Goal: Task Accomplishment & Management: Manage account settings

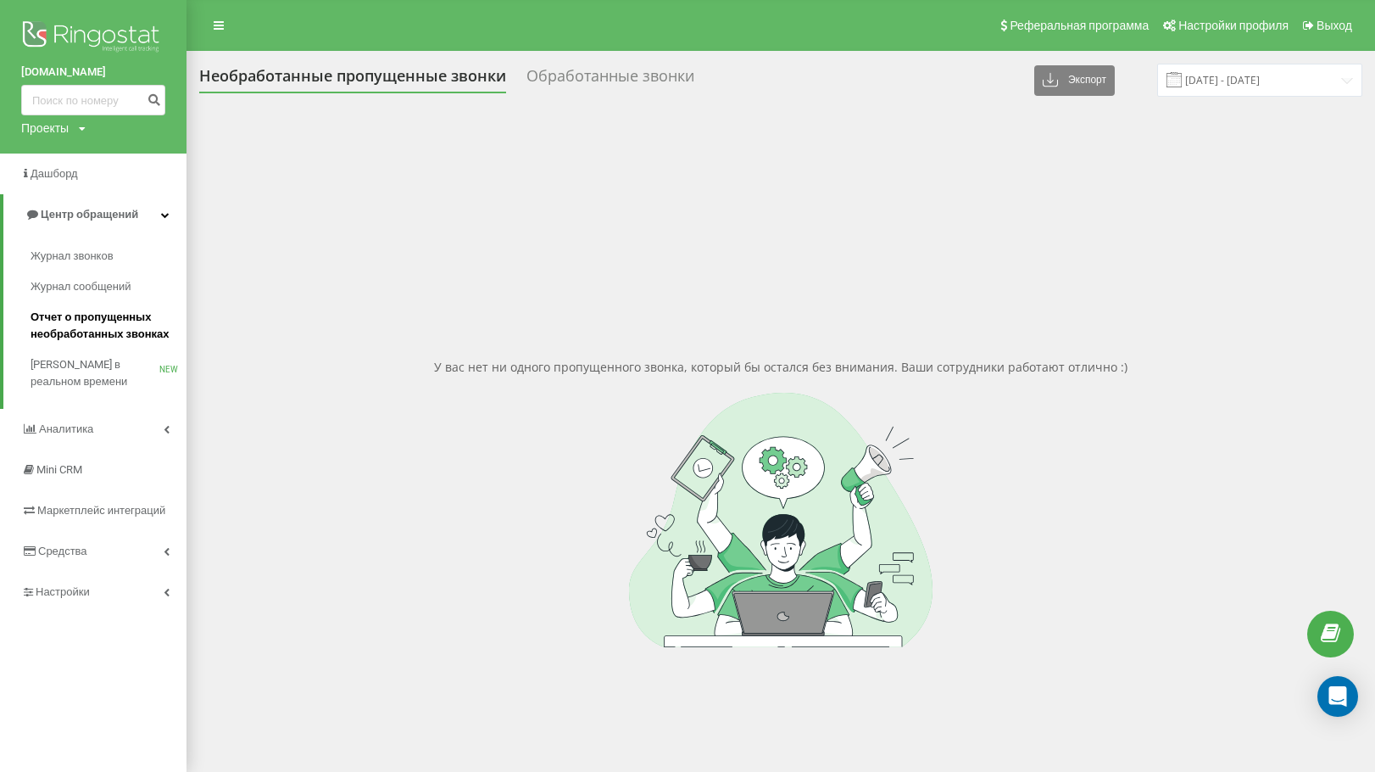
click at [102, 321] on span "Отчет о пропущенных необработанных звонках" at bounding box center [105, 326] width 148 height 34
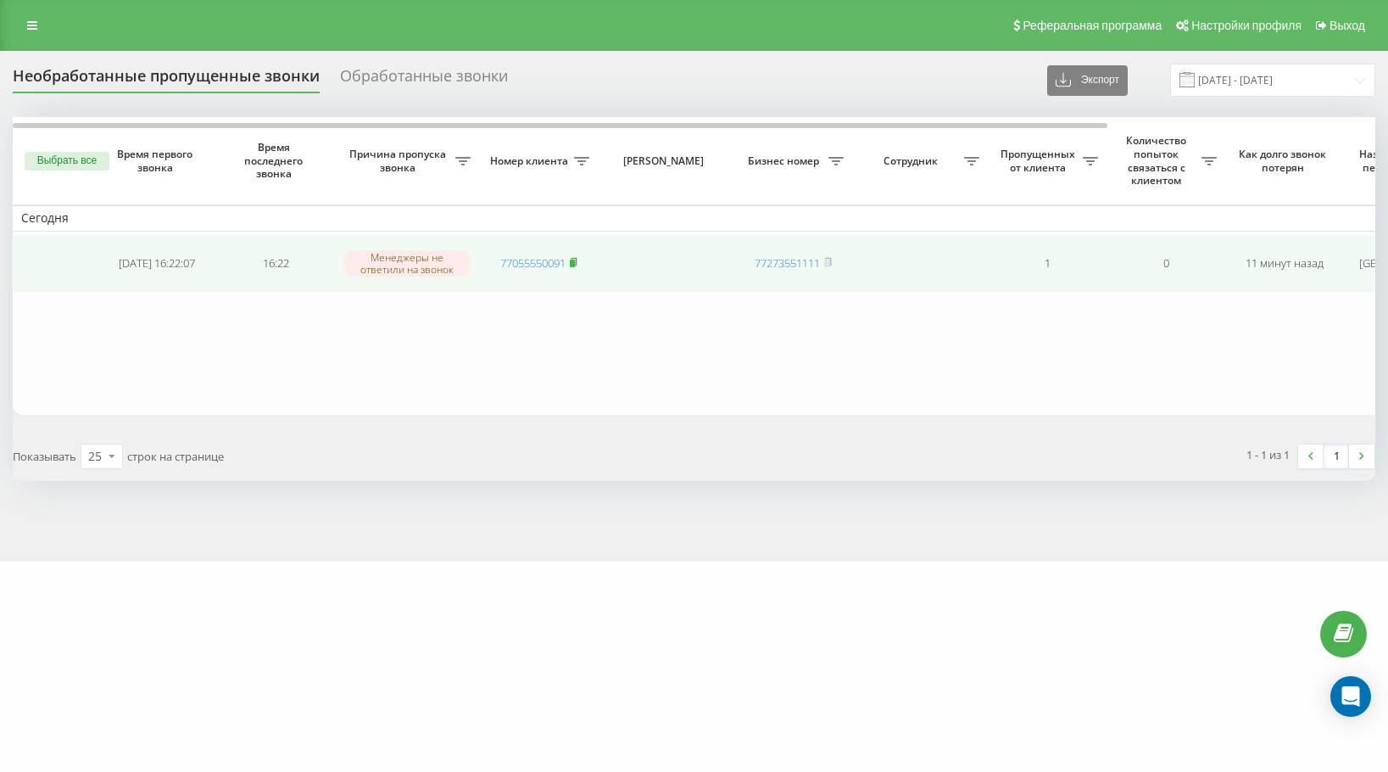
click at [577, 263] on icon at bounding box center [574, 262] width 6 height 8
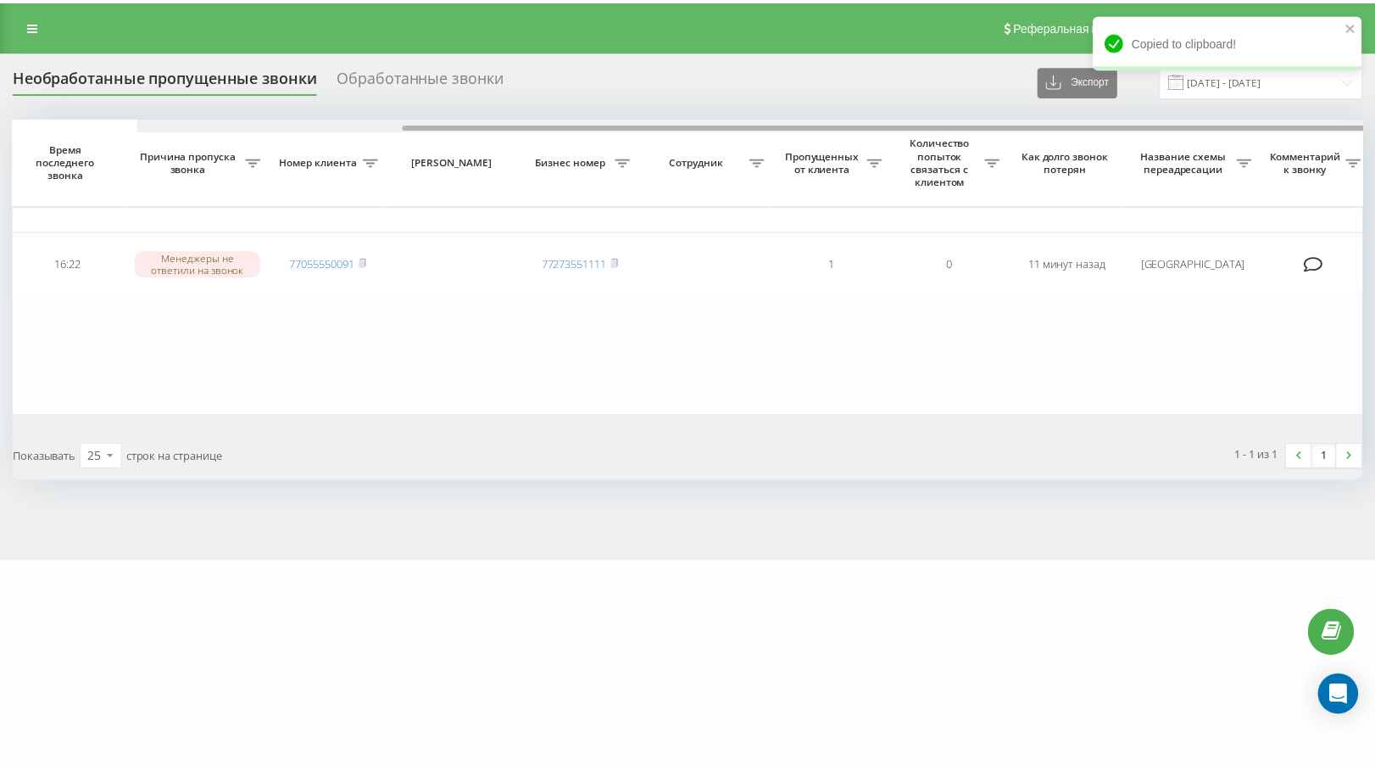
scroll to position [0, 333]
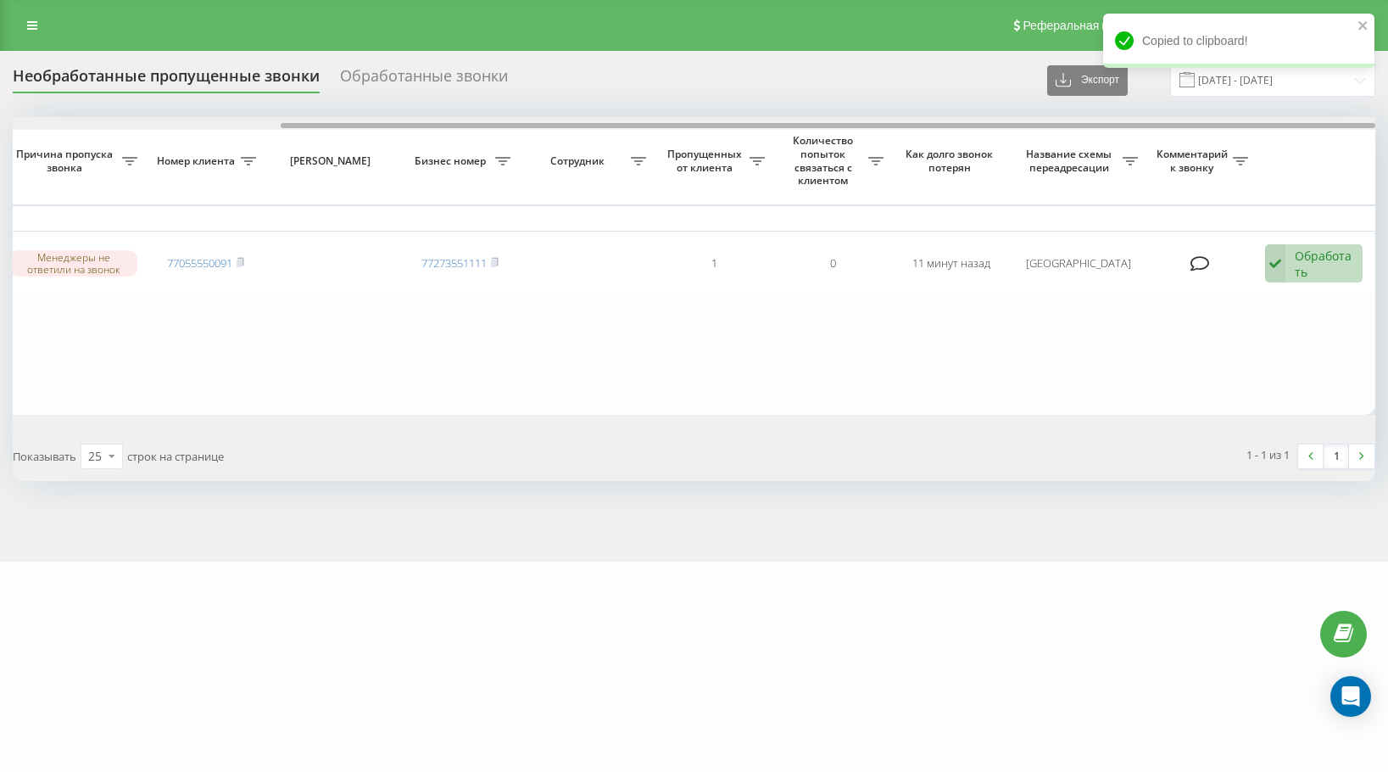
drag, startPoint x: 1002, startPoint y: 127, endPoint x: 1509, endPoint y: 127, distance: 507.1
click at [1387, 127] on html "emirmed.kz Проекты emirmed.kz Дашборд Центр обращений Журнал звонков Журнал соо…" at bounding box center [694, 386] width 1388 height 772
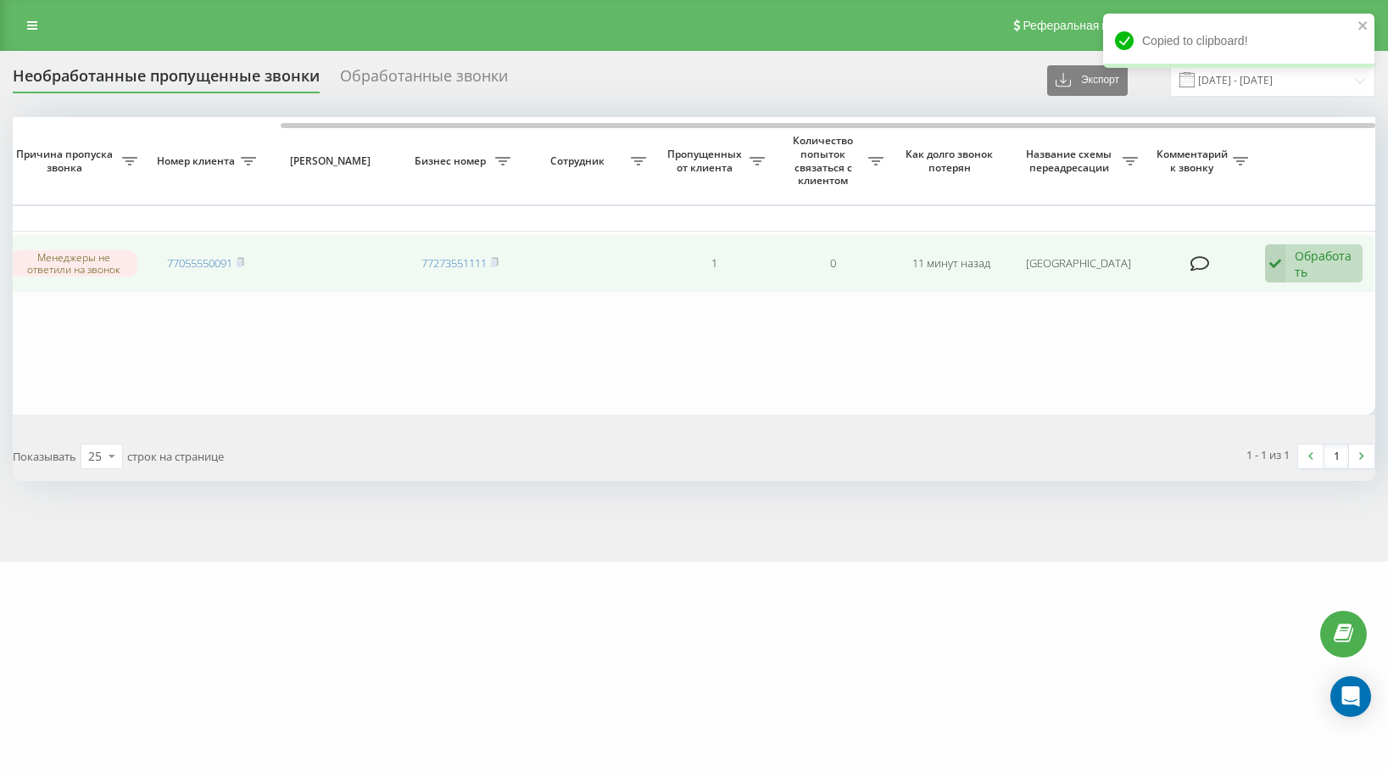
click at [1301, 259] on div "Обработать" at bounding box center [1324, 264] width 59 height 32
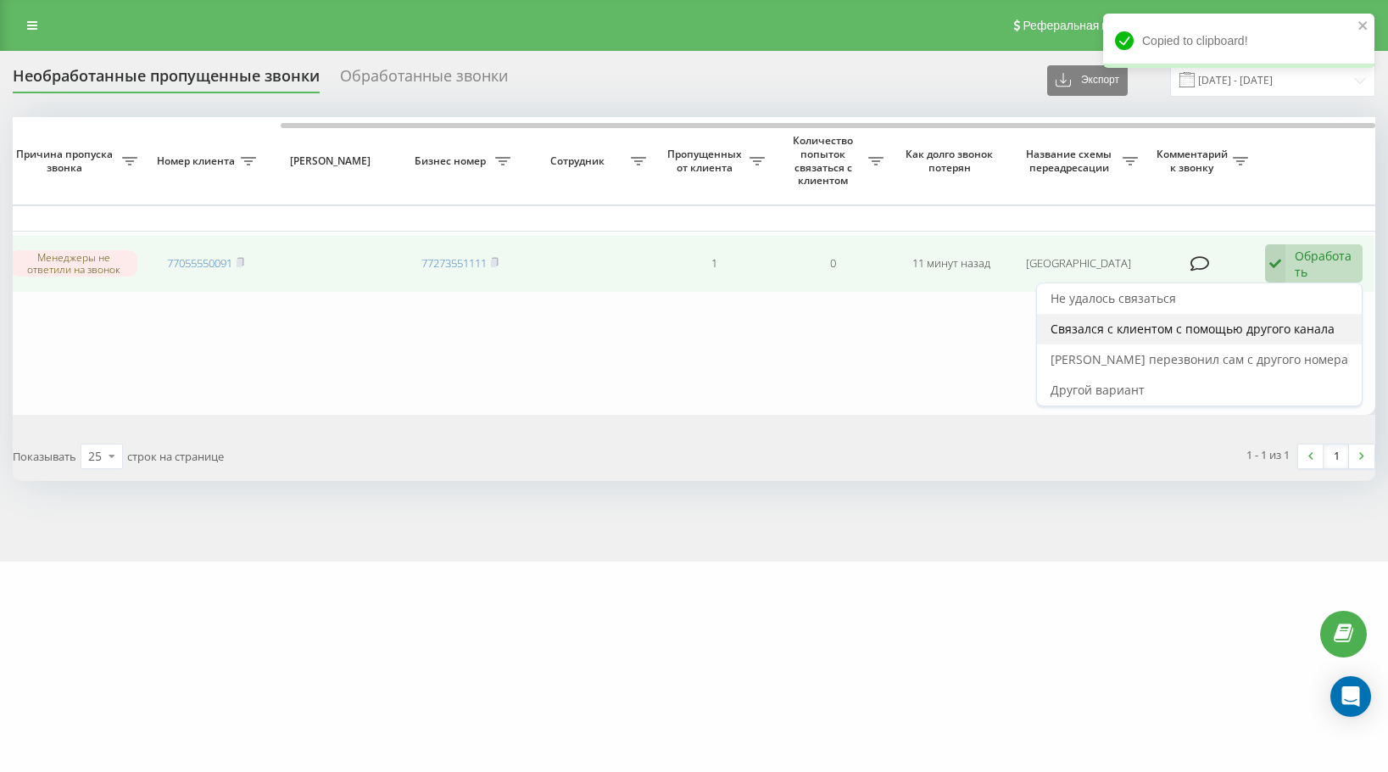
click at [1313, 321] on span "Связался с клиентом с помощью другого канала" at bounding box center [1193, 329] width 284 height 16
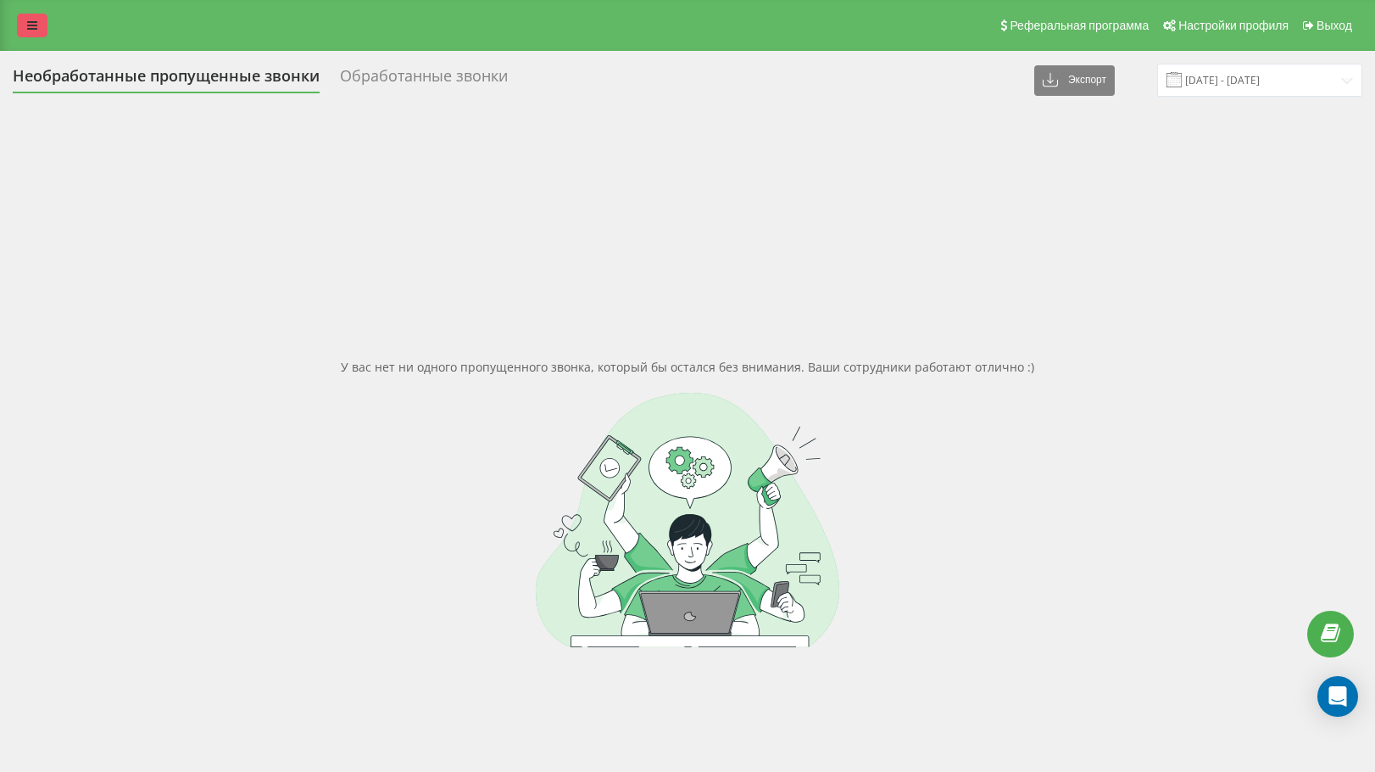
click at [25, 31] on link at bounding box center [32, 26] width 31 height 24
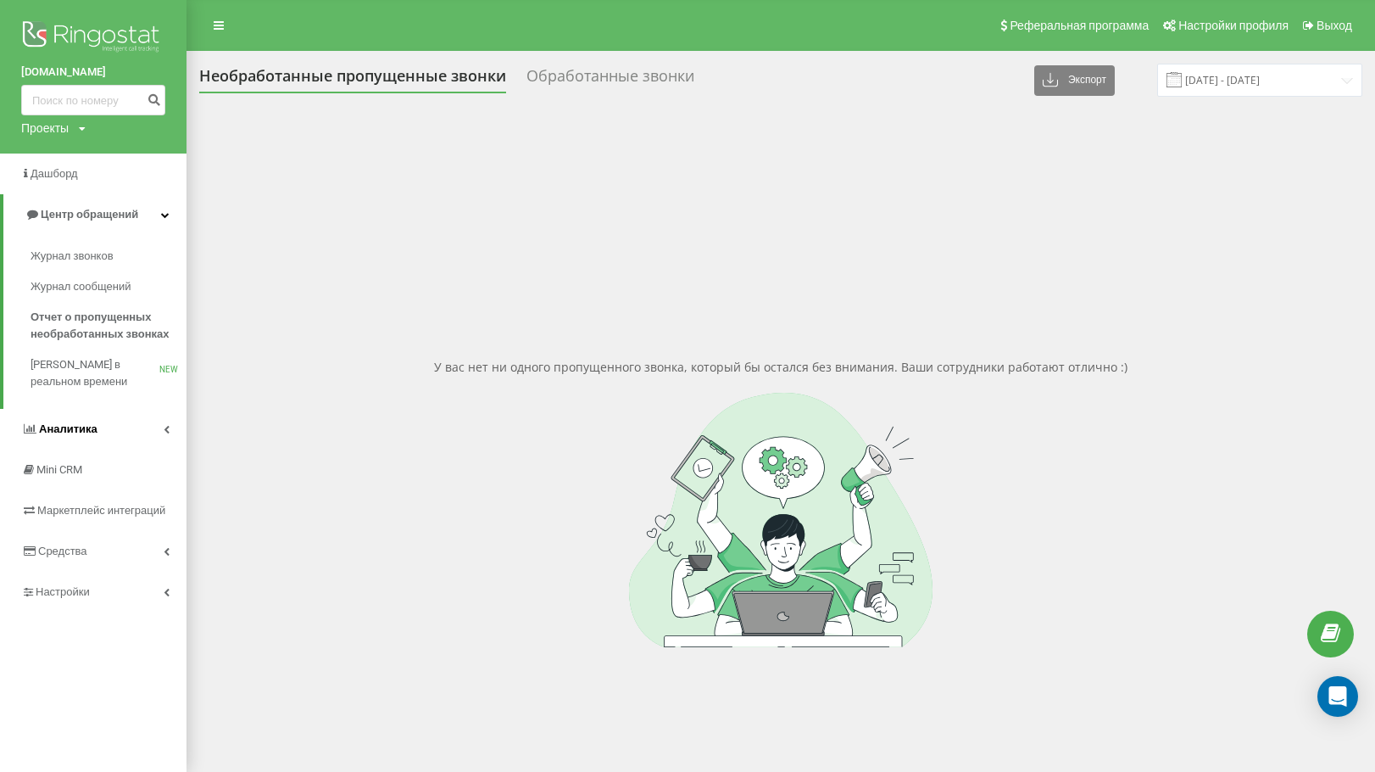
click at [133, 438] on link "Аналитика" at bounding box center [93, 429] width 187 height 41
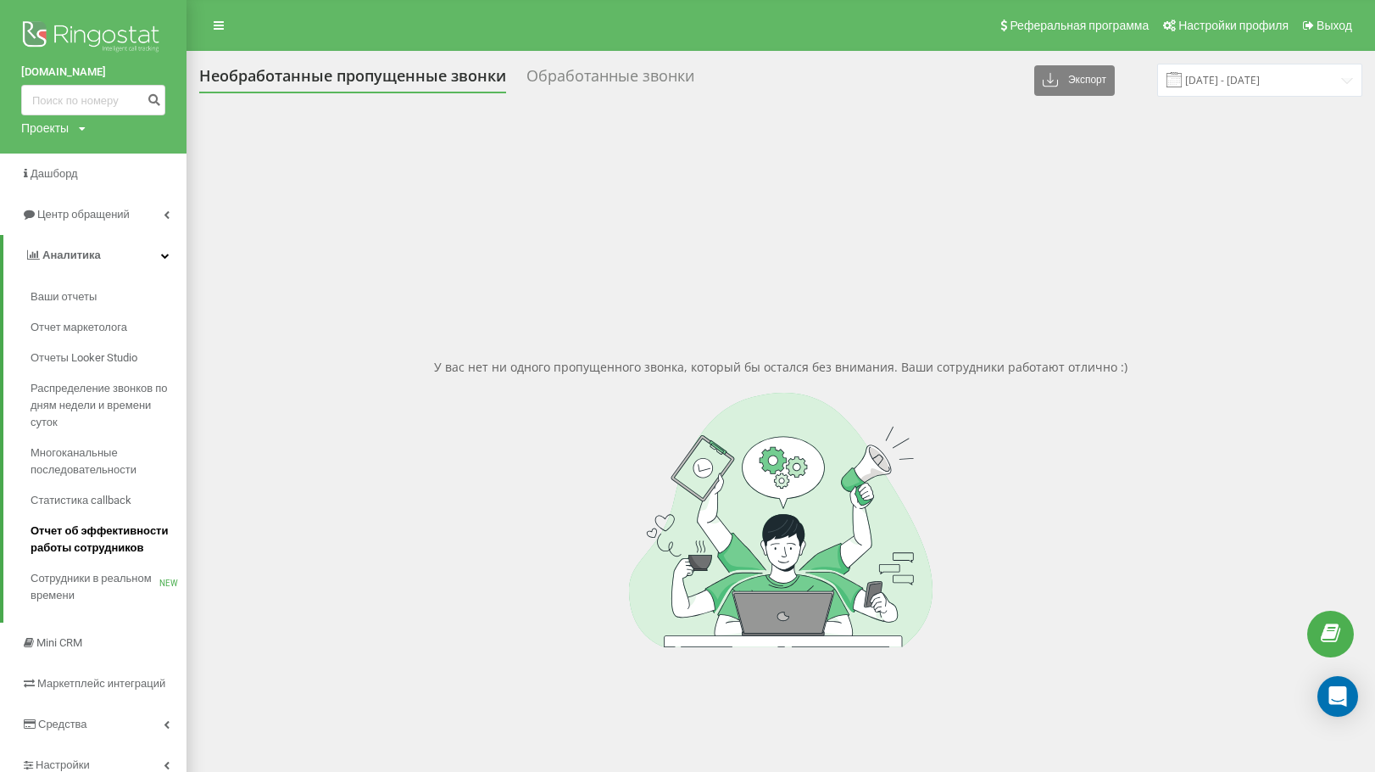
click at [108, 528] on span "Отчет об эффективности работы сотрудников" at bounding box center [105, 539] width 148 height 34
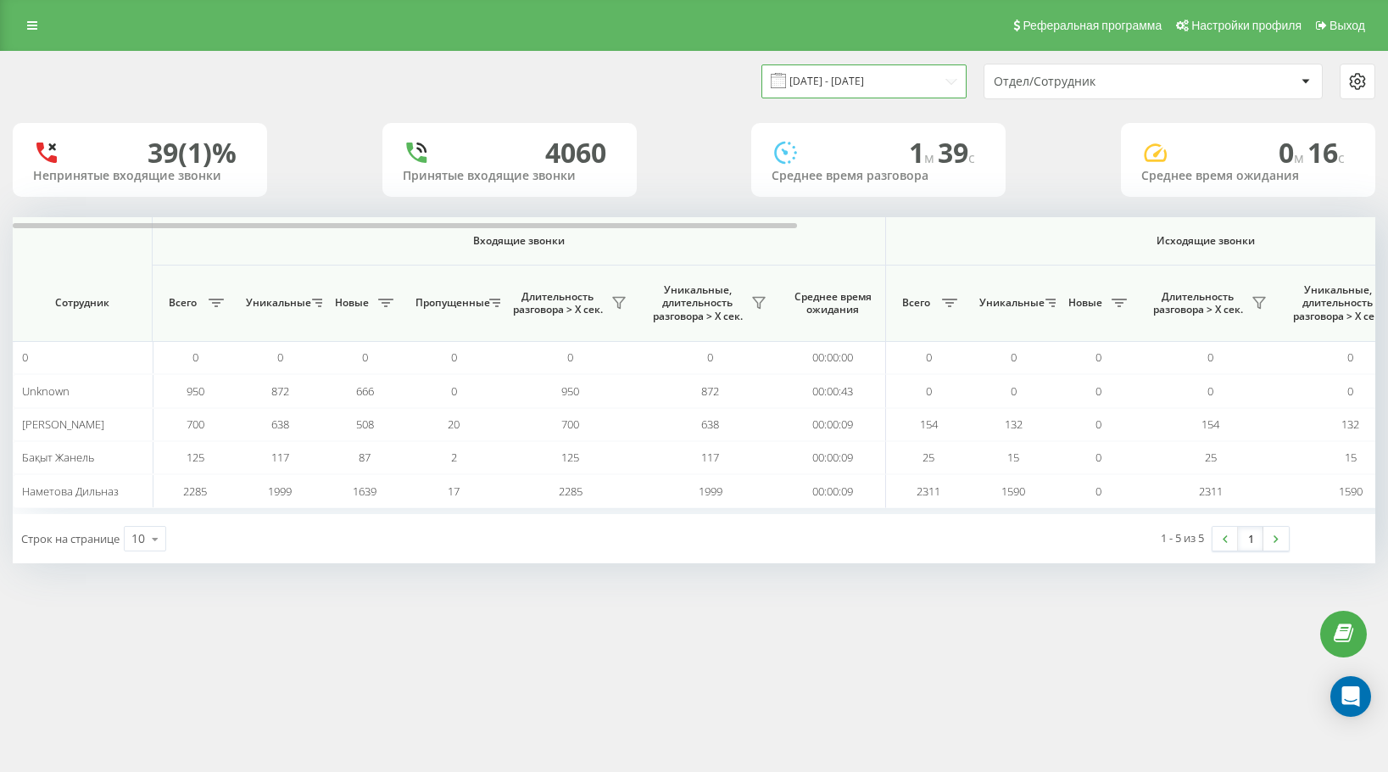
click at [904, 78] on input "[DATE] - [DATE]" at bounding box center [863, 80] width 205 height 33
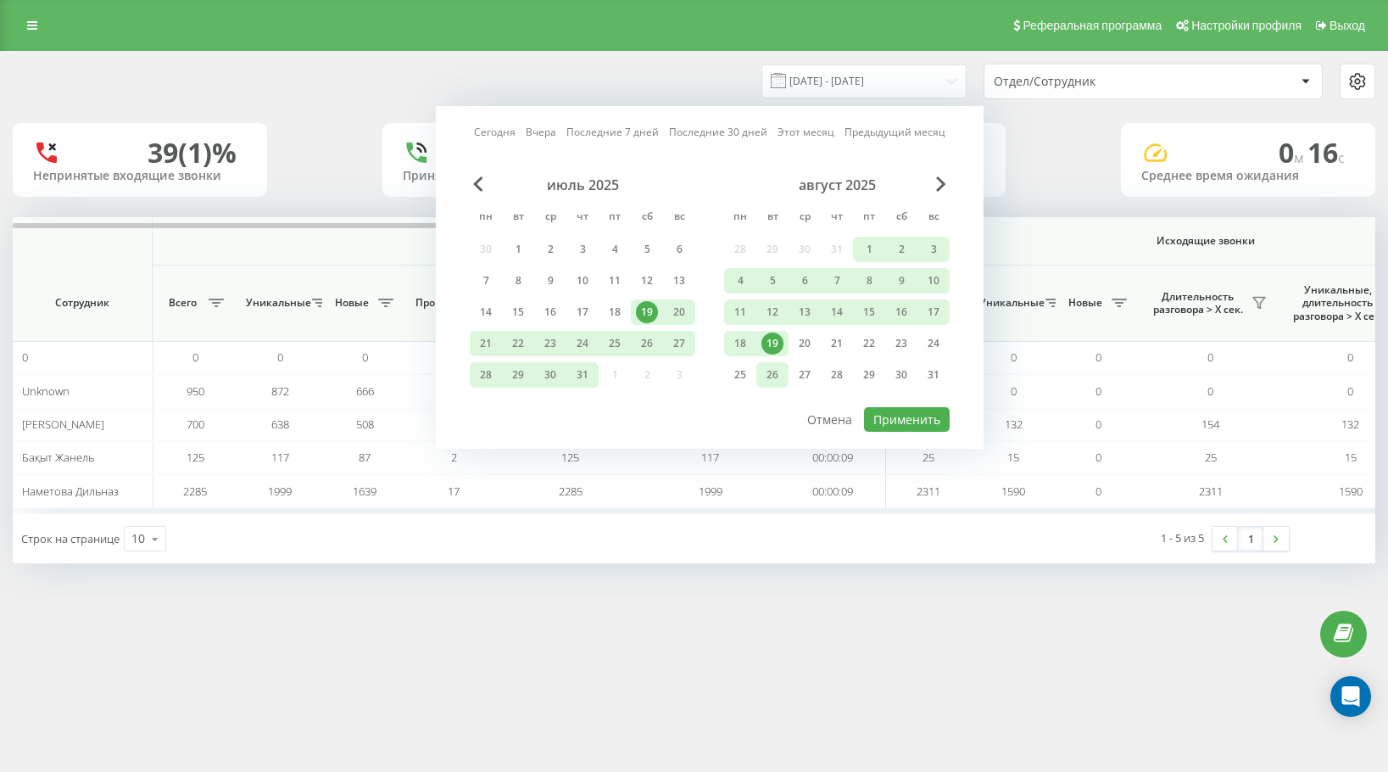
drag, startPoint x: 765, startPoint y: 342, endPoint x: 780, endPoint y: 367, distance: 29.7
click at [766, 347] on div "19" at bounding box center [772, 343] width 22 height 22
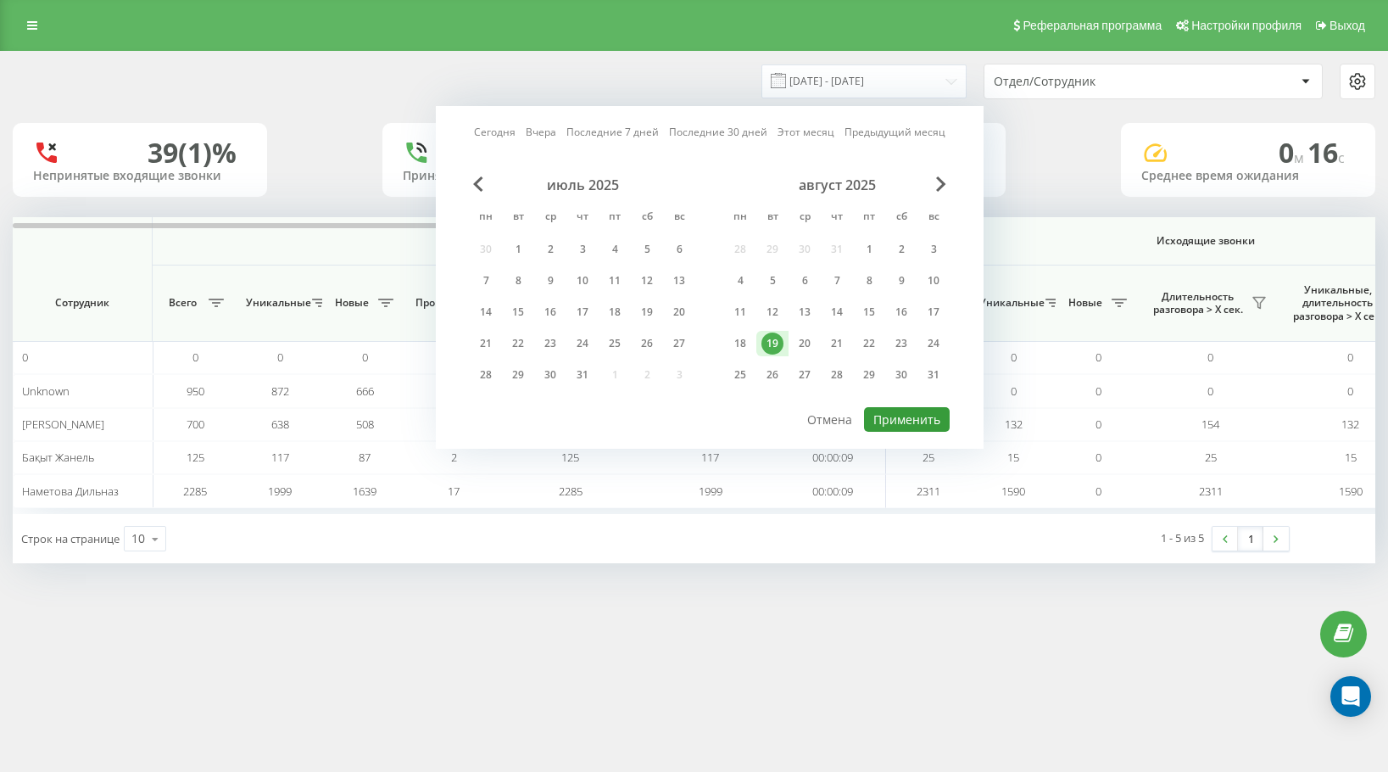
click at [883, 427] on button "Применить" at bounding box center [907, 419] width 86 height 25
type input "19.08.2025 - 19.08.2025"
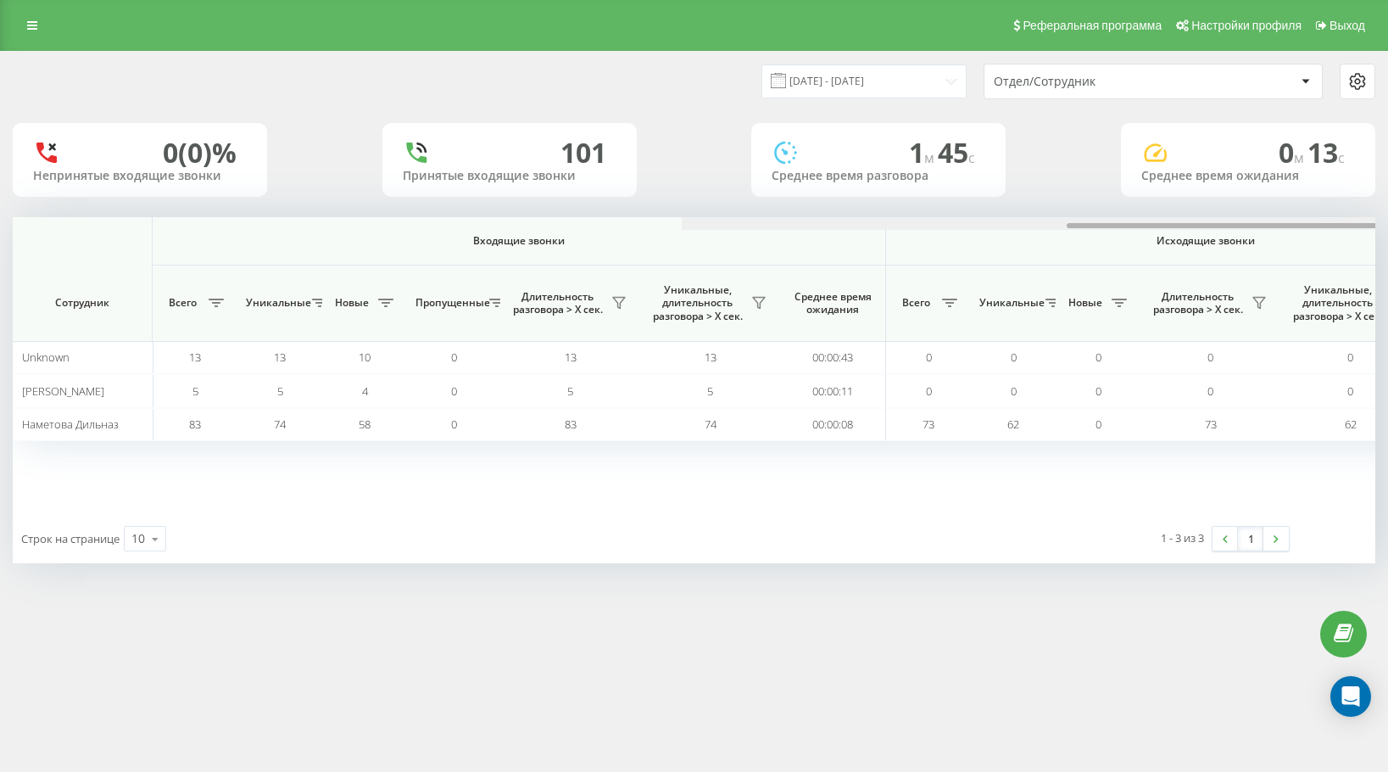
drag, startPoint x: 606, startPoint y: 225, endPoint x: 37, endPoint y: 241, distance: 569.2
click at [59, 252] on div "Входящие звонки Исходящие звонки Все звонки Сотрудник Всего Уникальные Новые Пр…" at bounding box center [694, 365] width 1363 height 297
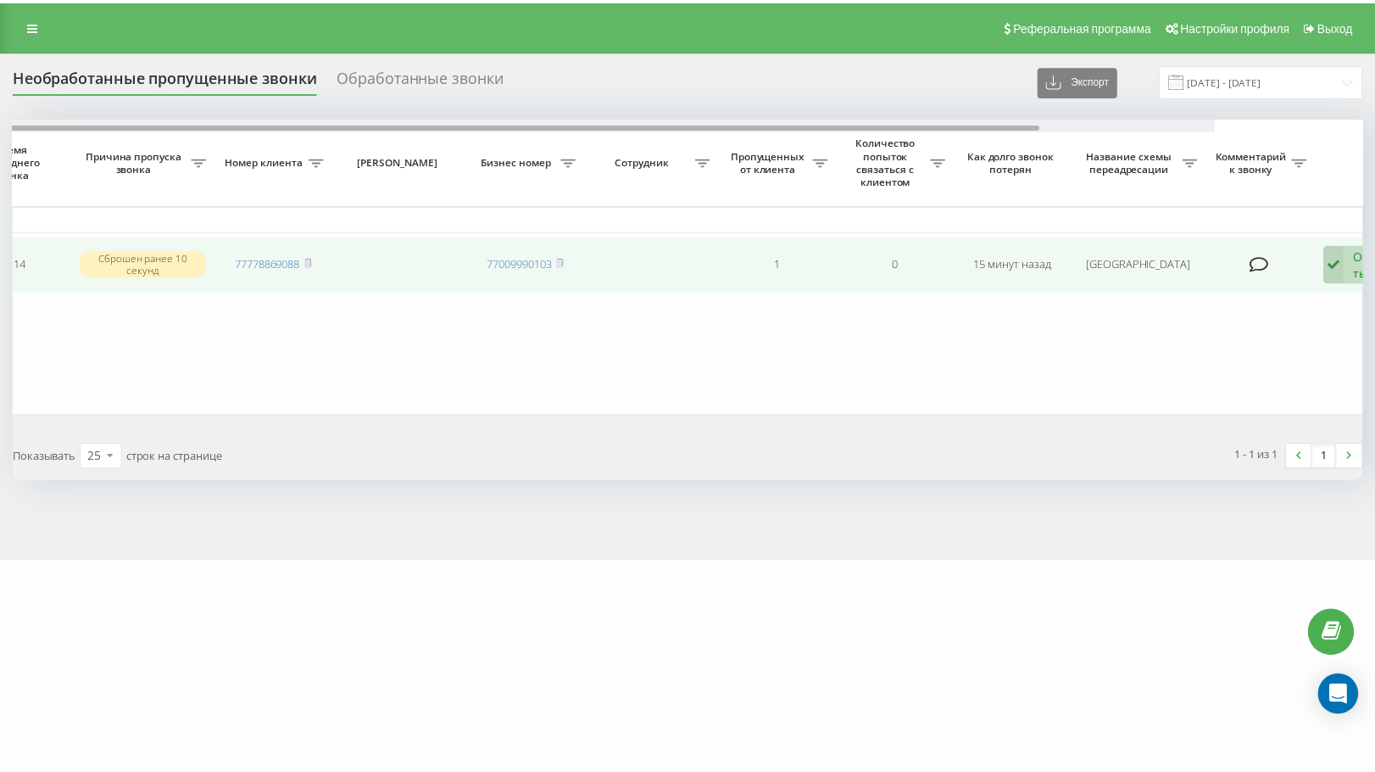
scroll to position [0, 333]
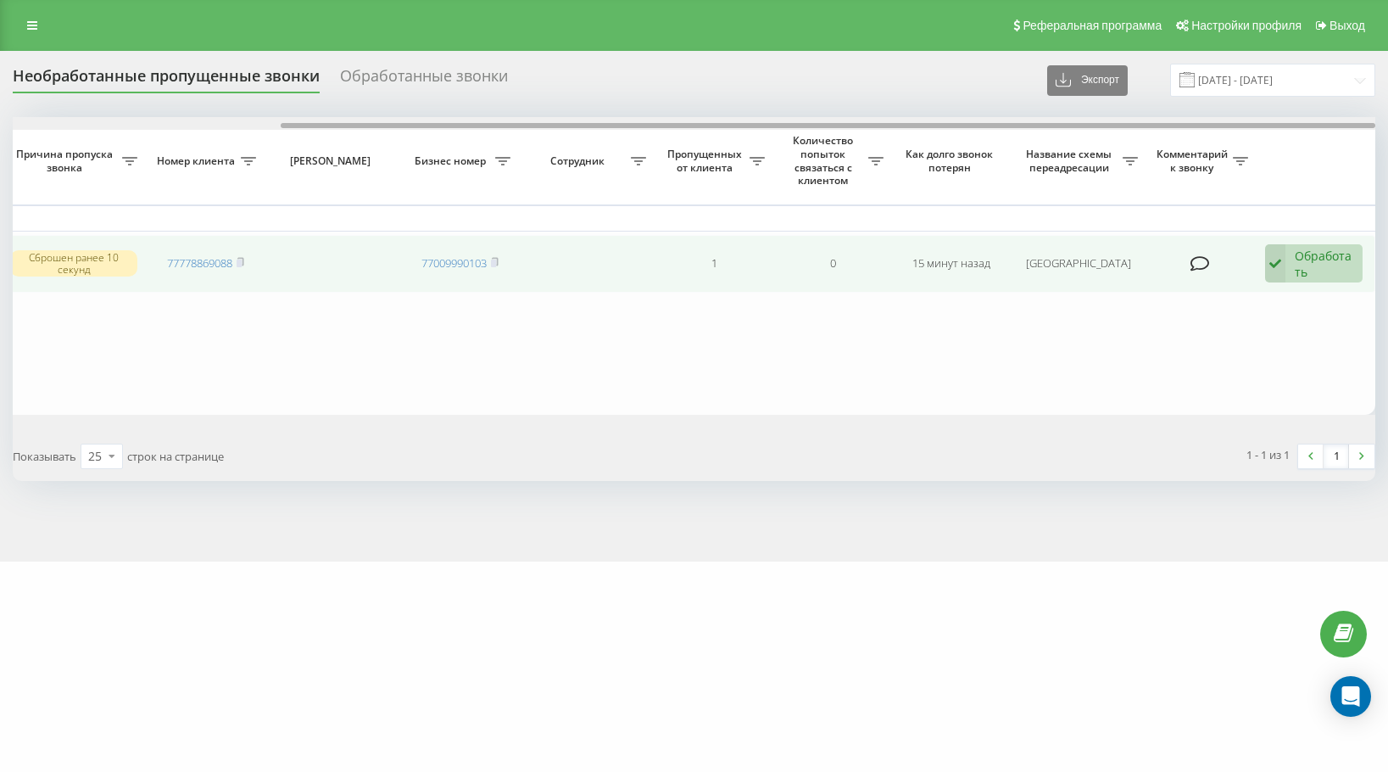
drag, startPoint x: 497, startPoint y: 124, endPoint x: 1001, endPoint y: 261, distance: 522.9
click at [1146, 261] on div "Выбрать все Время первого звонка Время последнего звонка Причина пропуска звонк…" at bounding box center [694, 265] width 1363 height 297
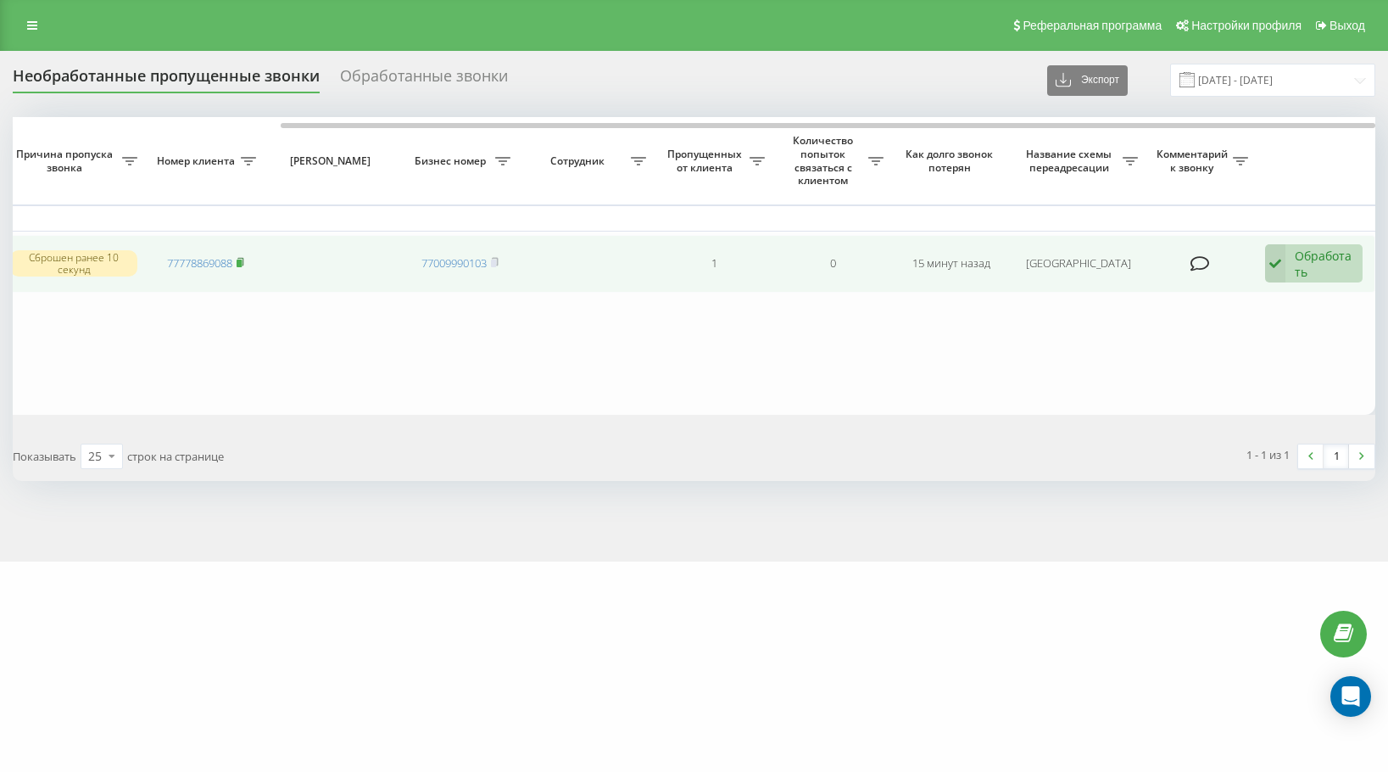
click at [243, 262] on icon at bounding box center [240, 262] width 6 height 8
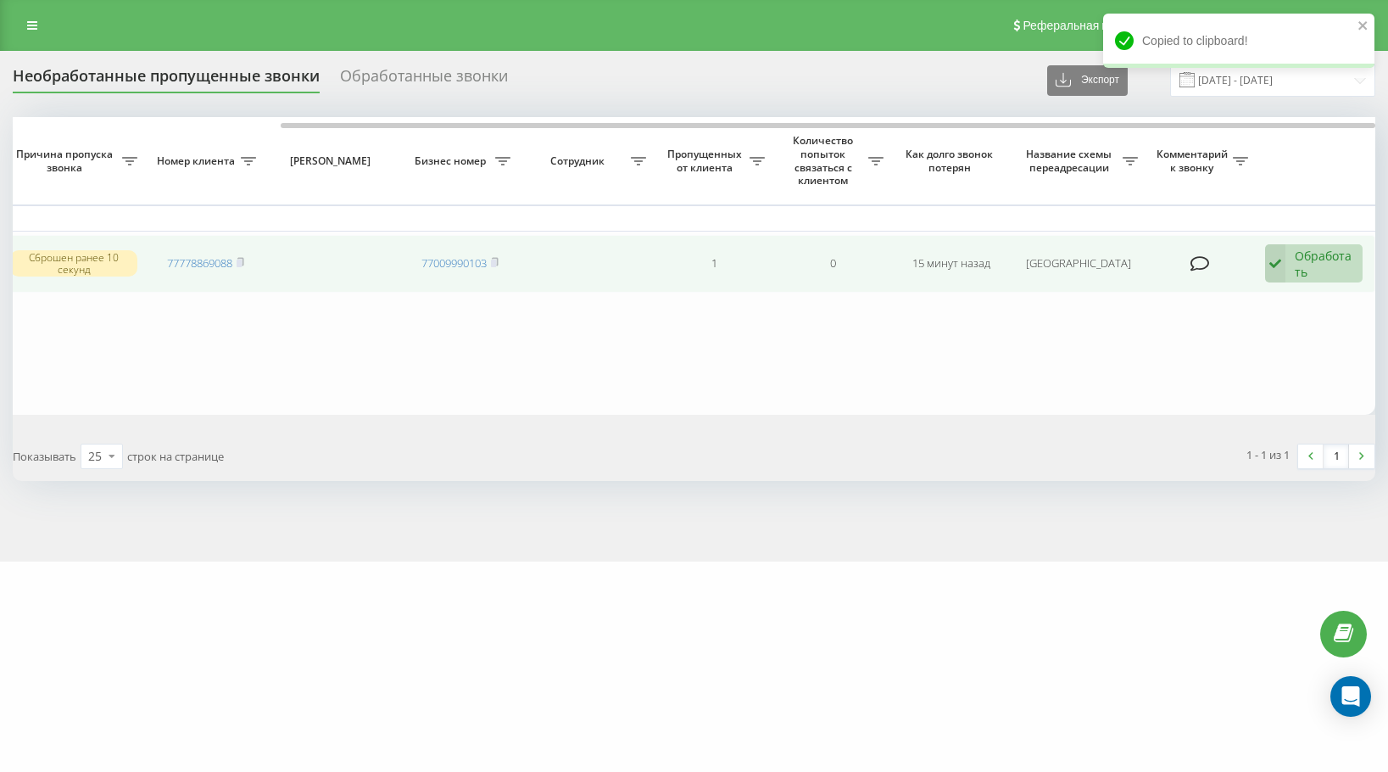
click at [1302, 251] on div "Обработать" at bounding box center [1324, 264] width 59 height 32
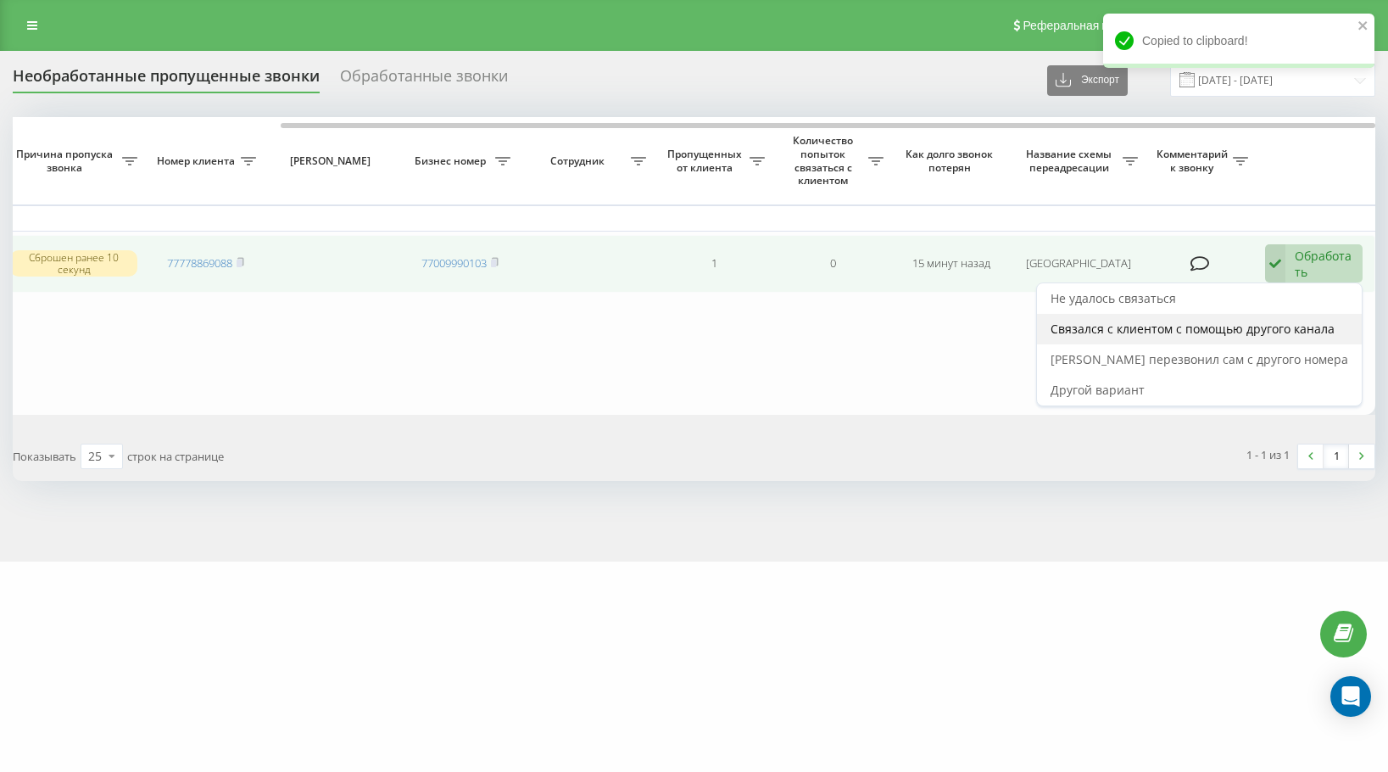
click at [1308, 328] on span "Связался с клиентом с помощью другого канала" at bounding box center [1193, 329] width 284 height 16
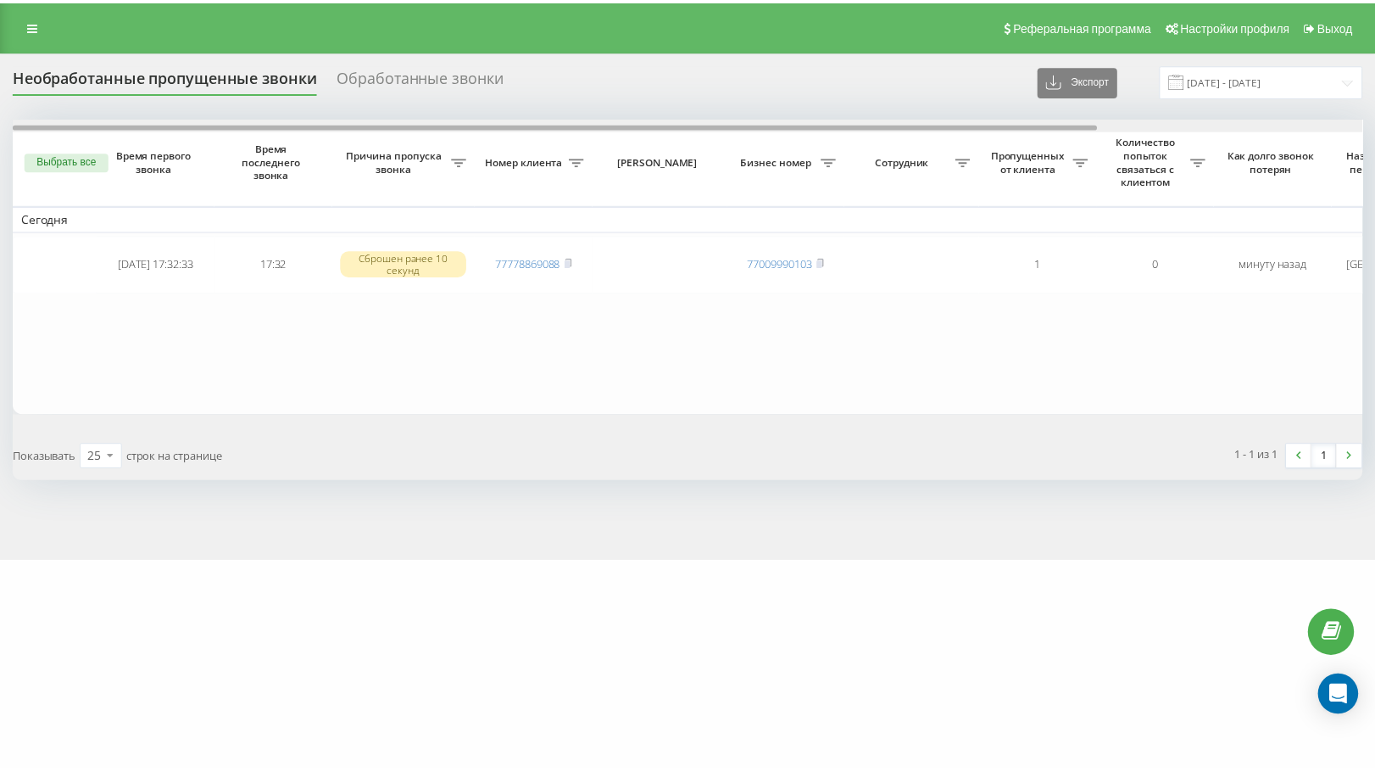
scroll to position [0, 333]
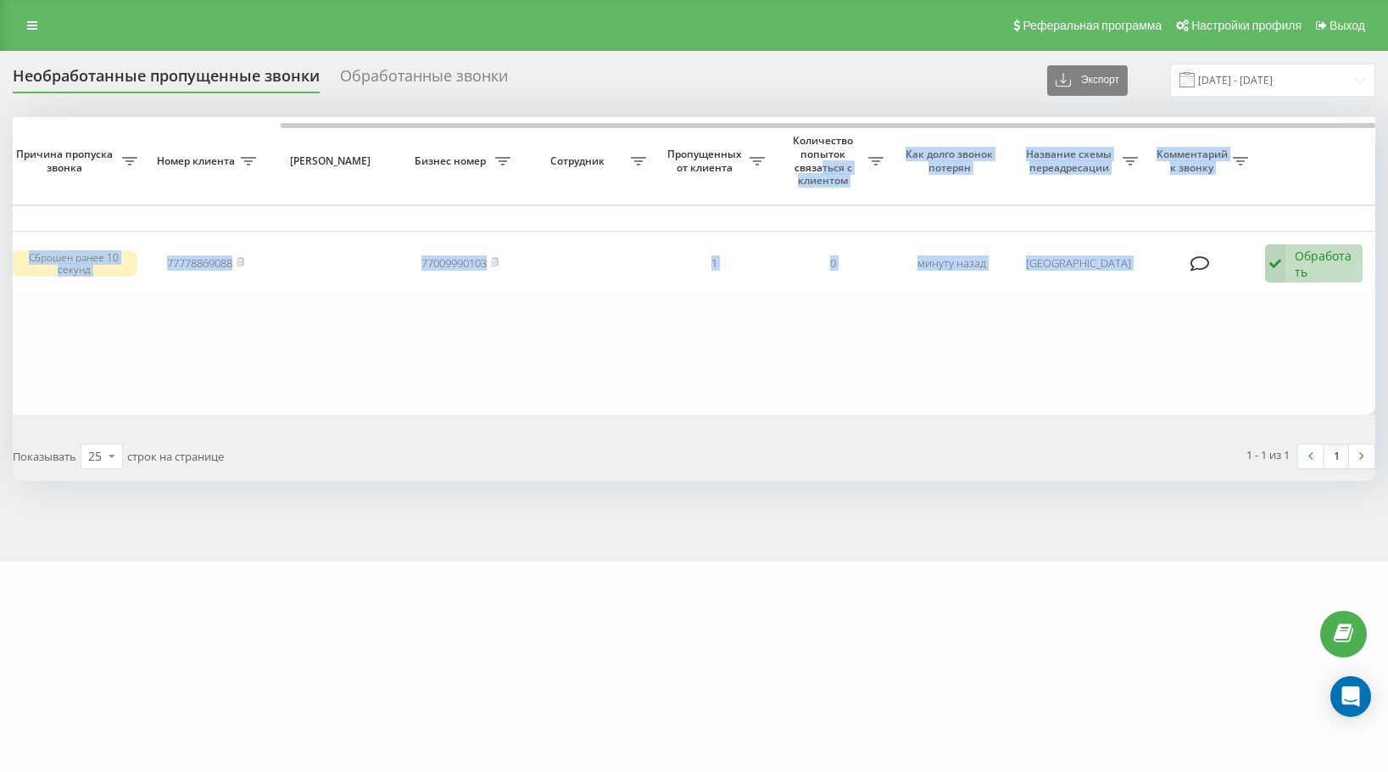
drag, startPoint x: 520, startPoint y: 129, endPoint x: 824, endPoint y: 167, distance: 306.8
click at [824, 167] on div "Выбрать все Время первого звонка Время последнего звонка Причина пропуска звонк…" at bounding box center [694, 265] width 1363 height 297
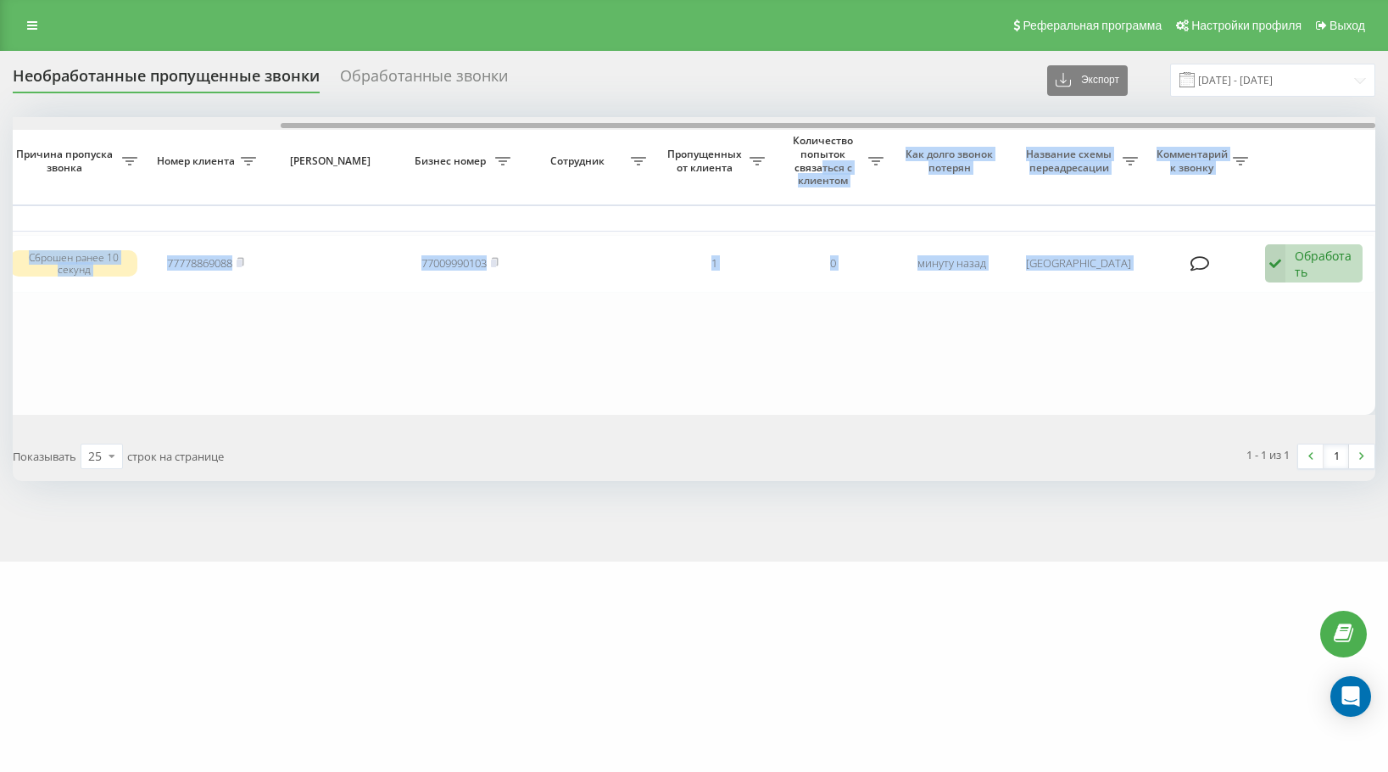
click at [664, 128] on div at bounding box center [694, 123] width 1363 height 13
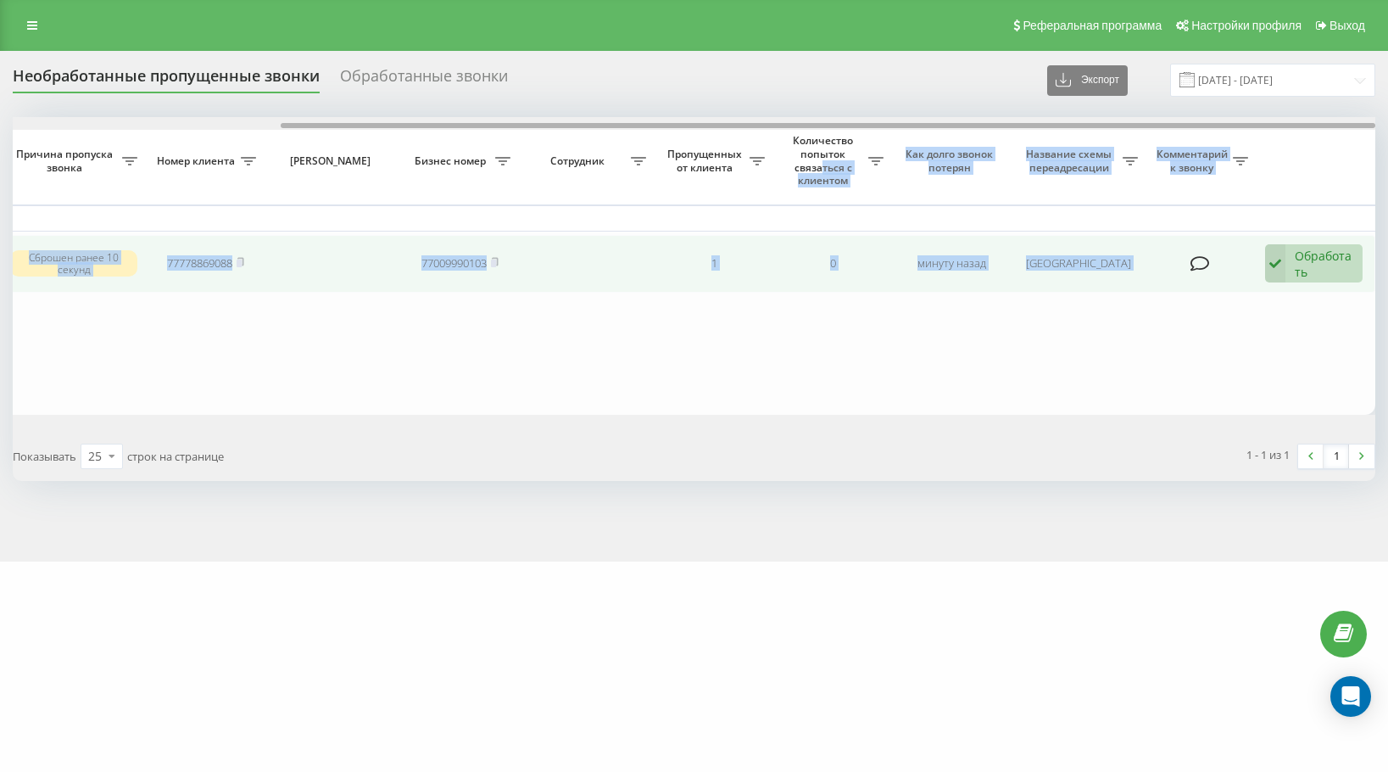
drag, startPoint x: 664, startPoint y: 128, endPoint x: 721, endPoint y: 270, distance: 152.6
click at [814, 148] on div "Выбрать все Время первого звонка Время последнего звонка Причина пропуска звонк…" at bounding box center [694, 265] width 1363 height 297
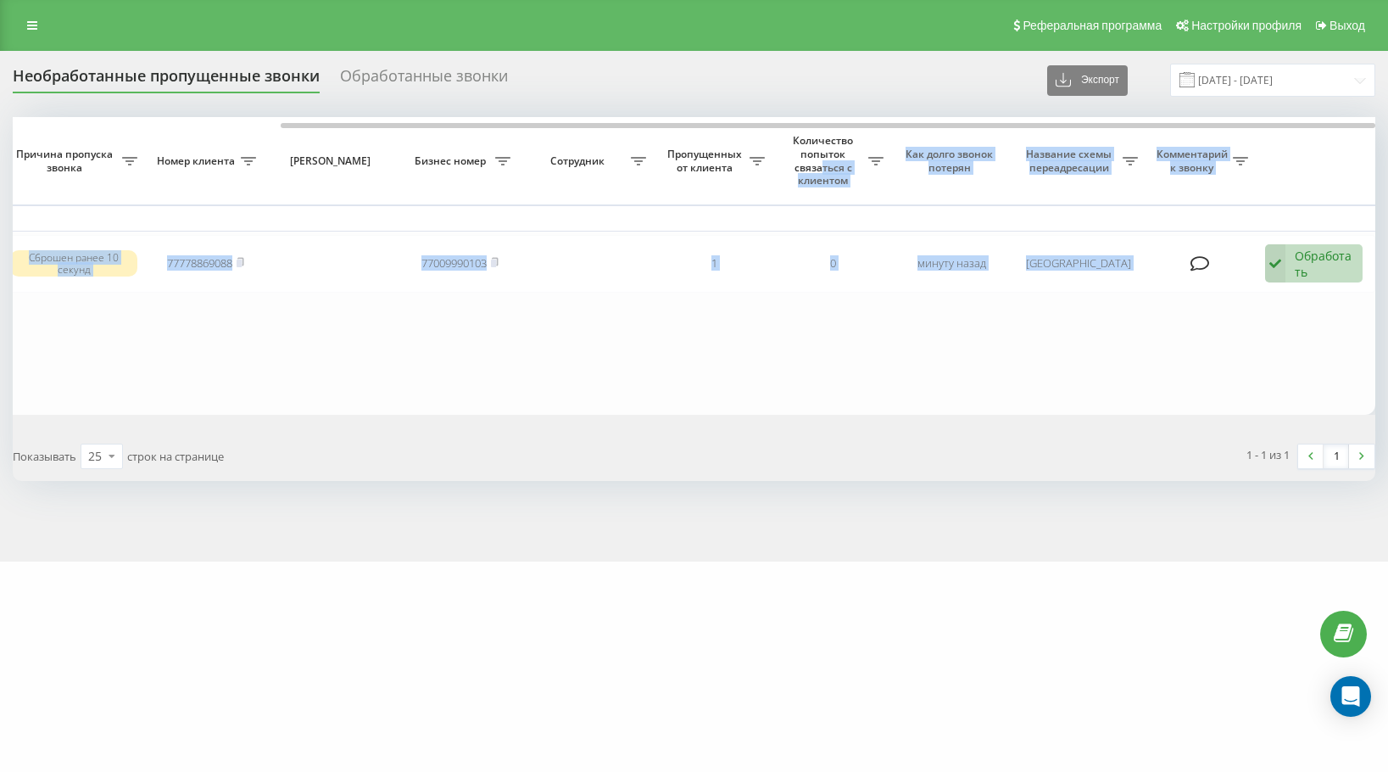
click at [583, 356] on table "Сегодня 2025-08-19 17:32:33 17:32 Сброшен ранее 10 секунд 77778869088 770099901…" at bounding box center [527, 265] width 1696 height 297
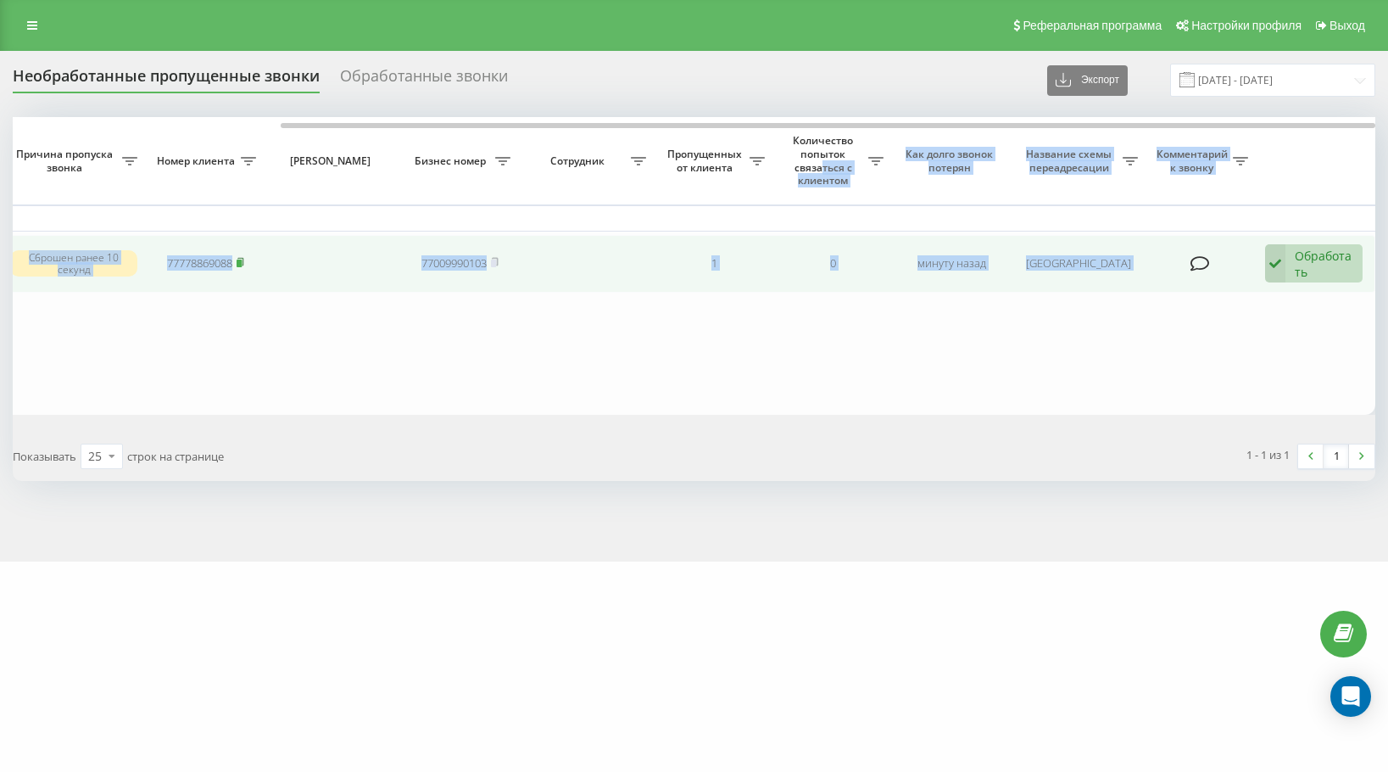
click at [243, 259] on icon at bounding box center [241, 262] width 8 height 10
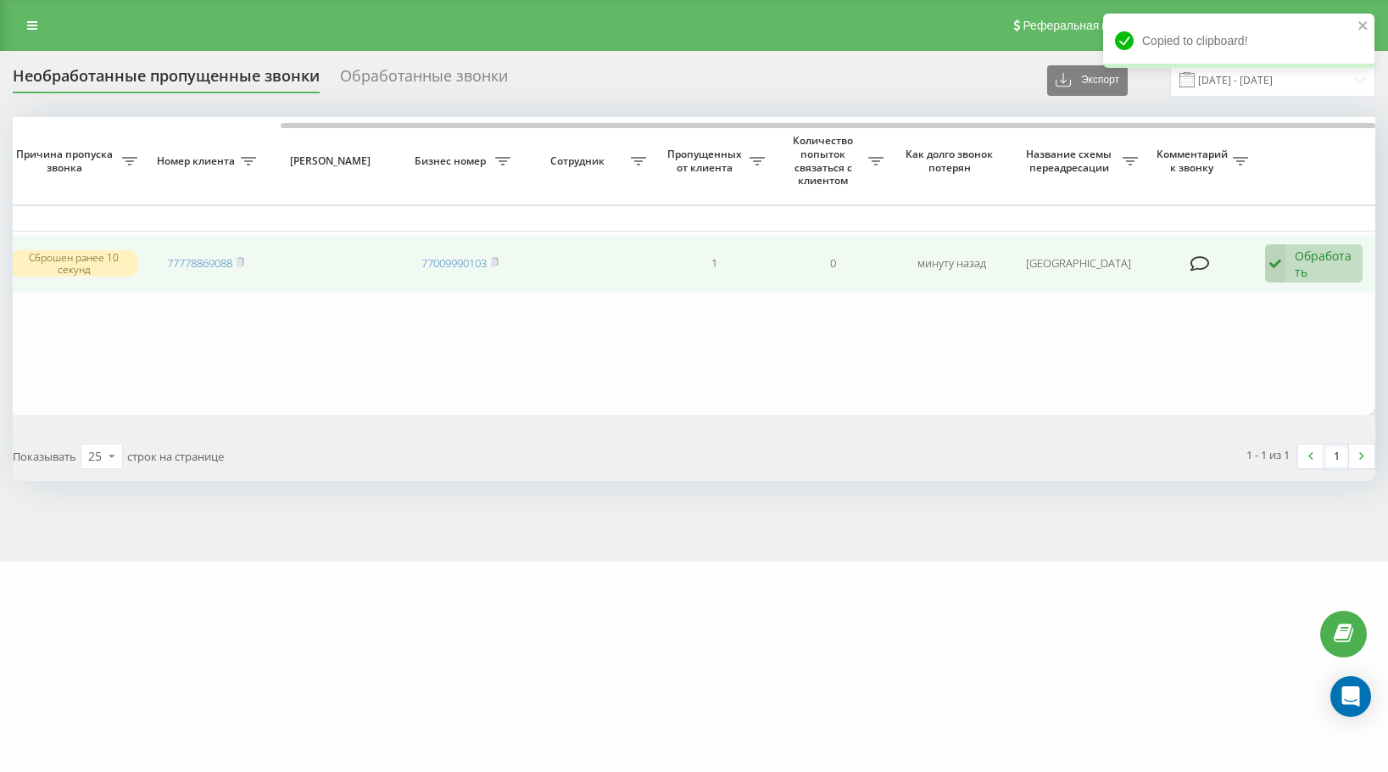
click at [1336, 270] on div "Обработать" at bounding box center [1324, 264] width 59 height 32
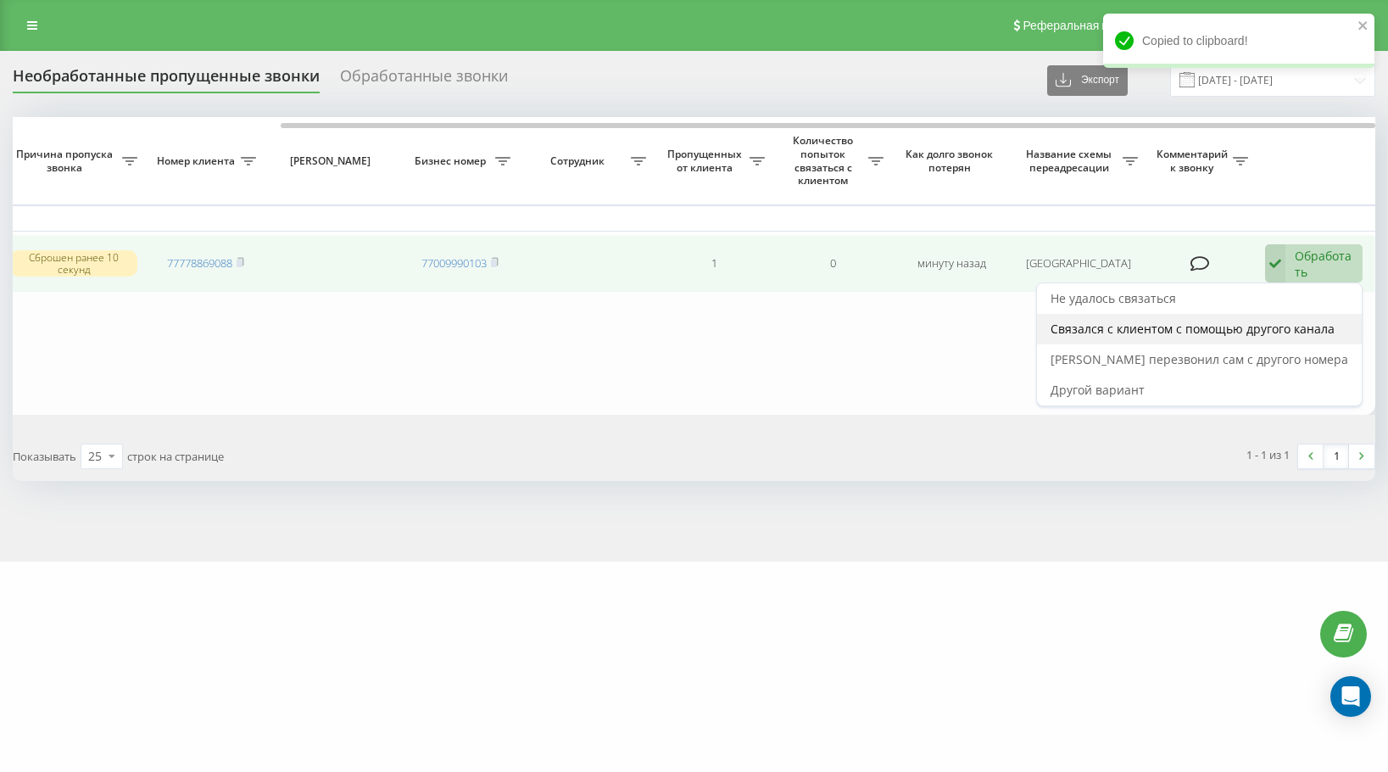
click at [1333, 324] on span "Связался с клиентом с помощью другого канала" at bounding box center [1193, 329] width 284 height 16
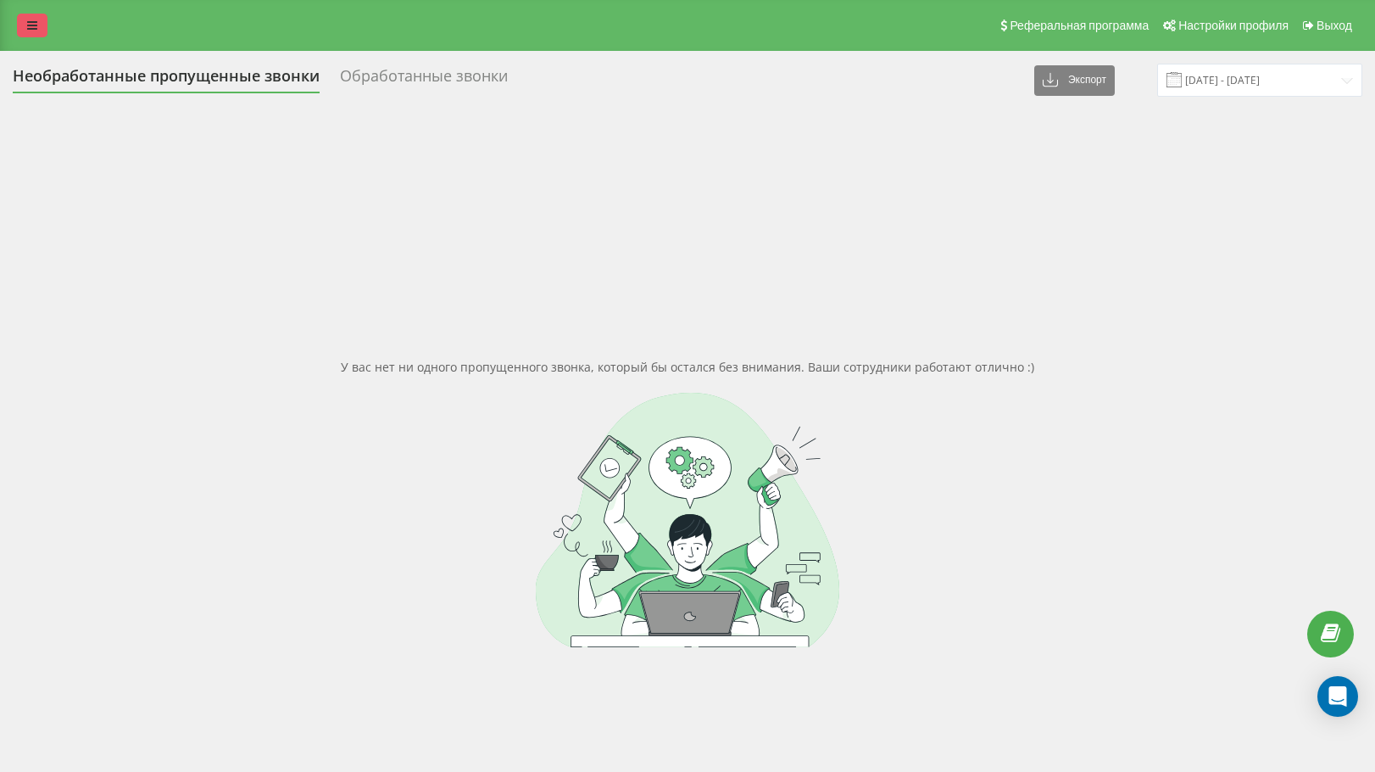
click at [36, 28] on icon at bounding box center [32, 26] width 10 height 12
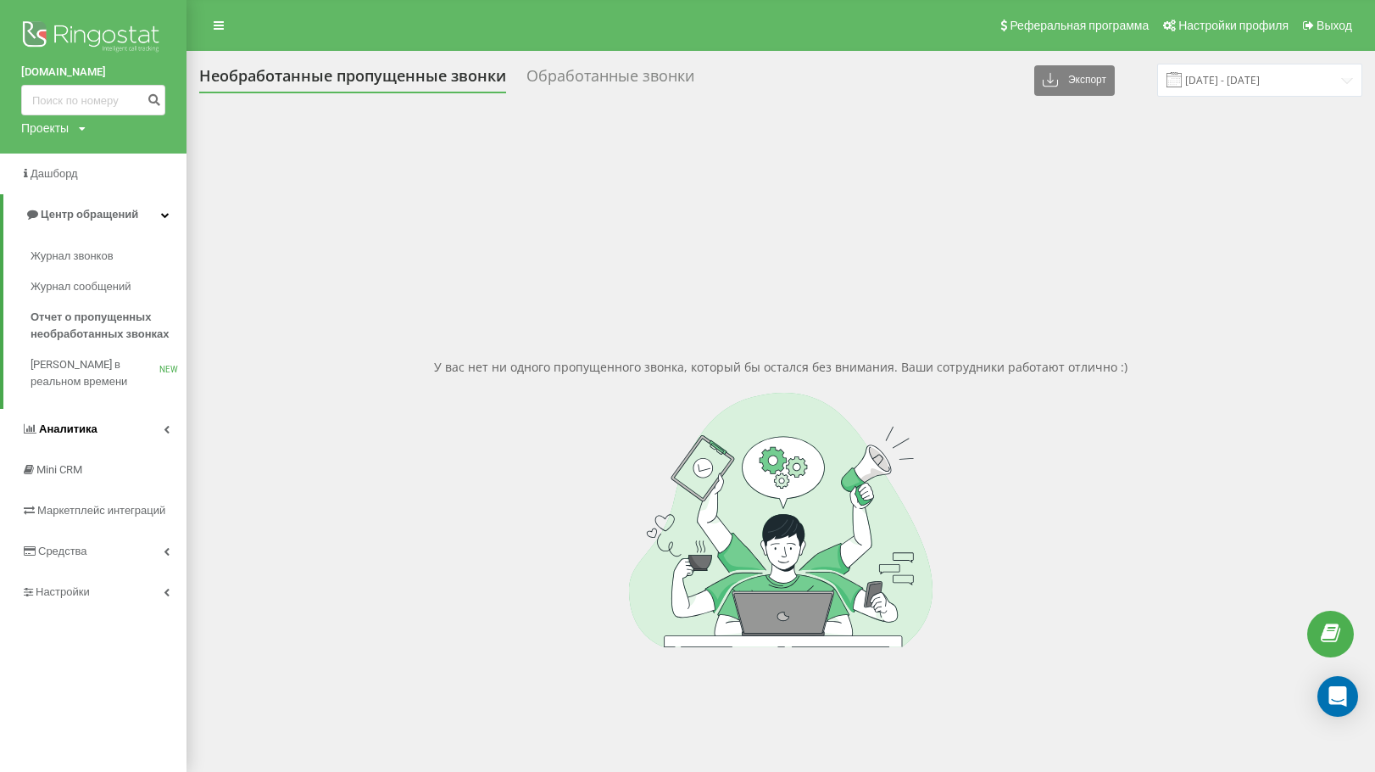
click at [114, 432] on link "Аналитика" at bounding box center [93, 429] width 187 height 41
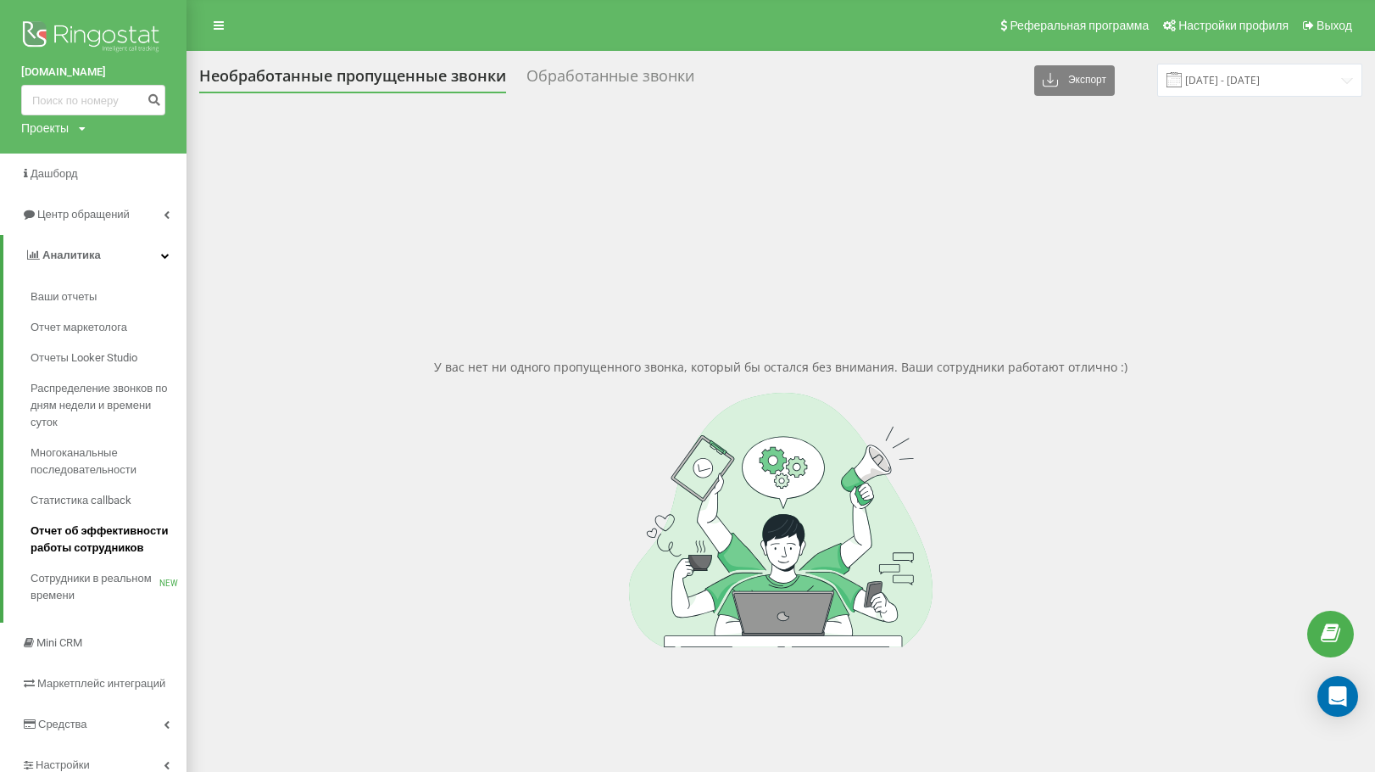
click at [117, 552] on span "Отчет об эффективности работы сотрудников" at bounding box center [105, 539] width 148 height 34
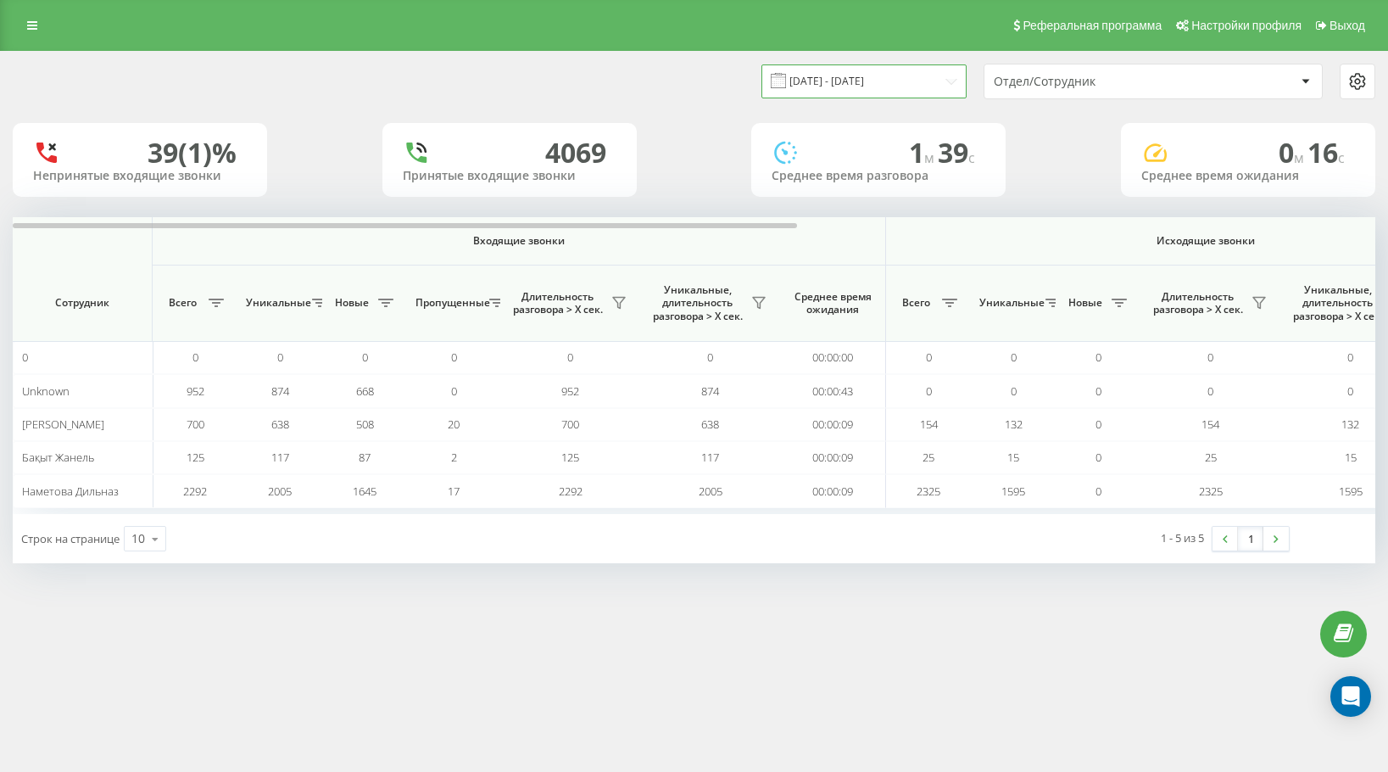
click at [934, 82] on input "[DATE] - [DATE]" at bounding box center [863, 80] width 205 height 33
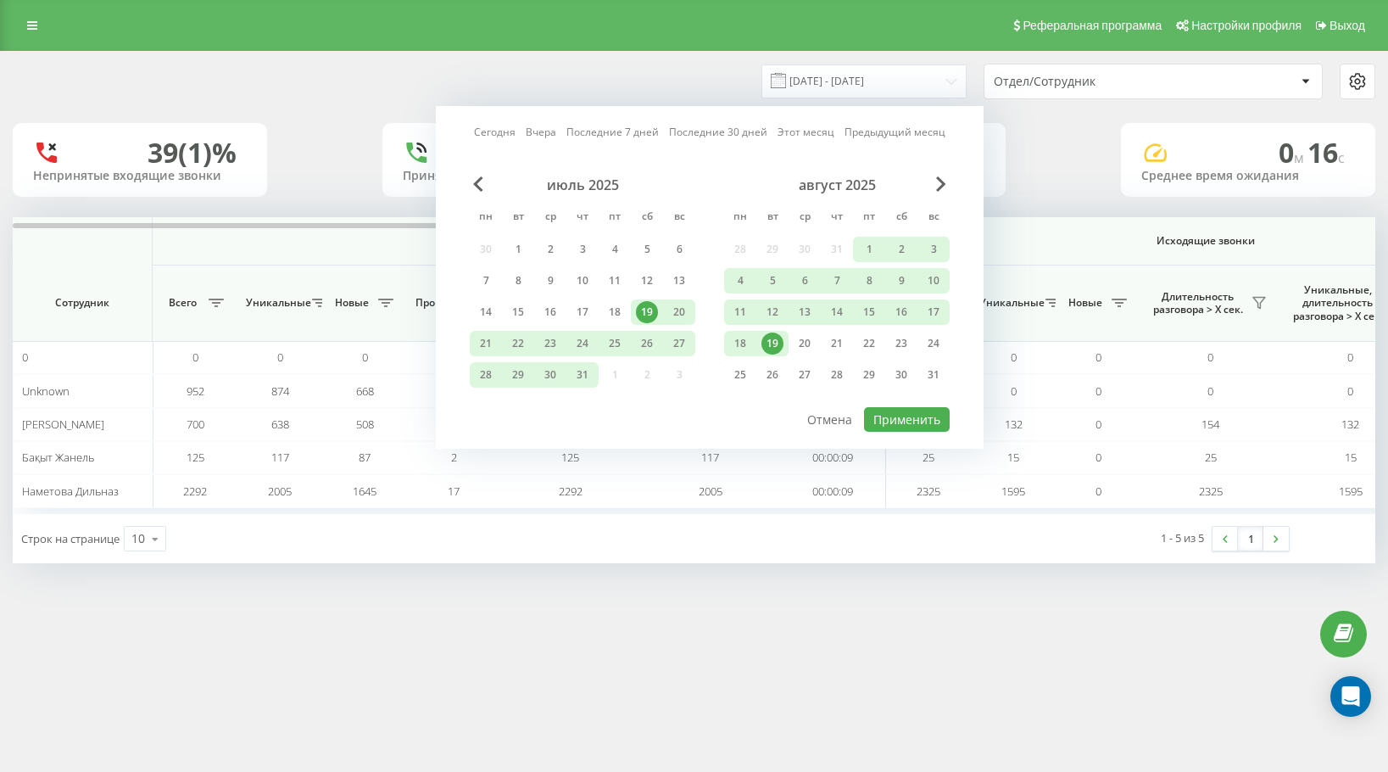
click at [773, 348] on div "19" at bounding box center [772, 343] width 22 height 22
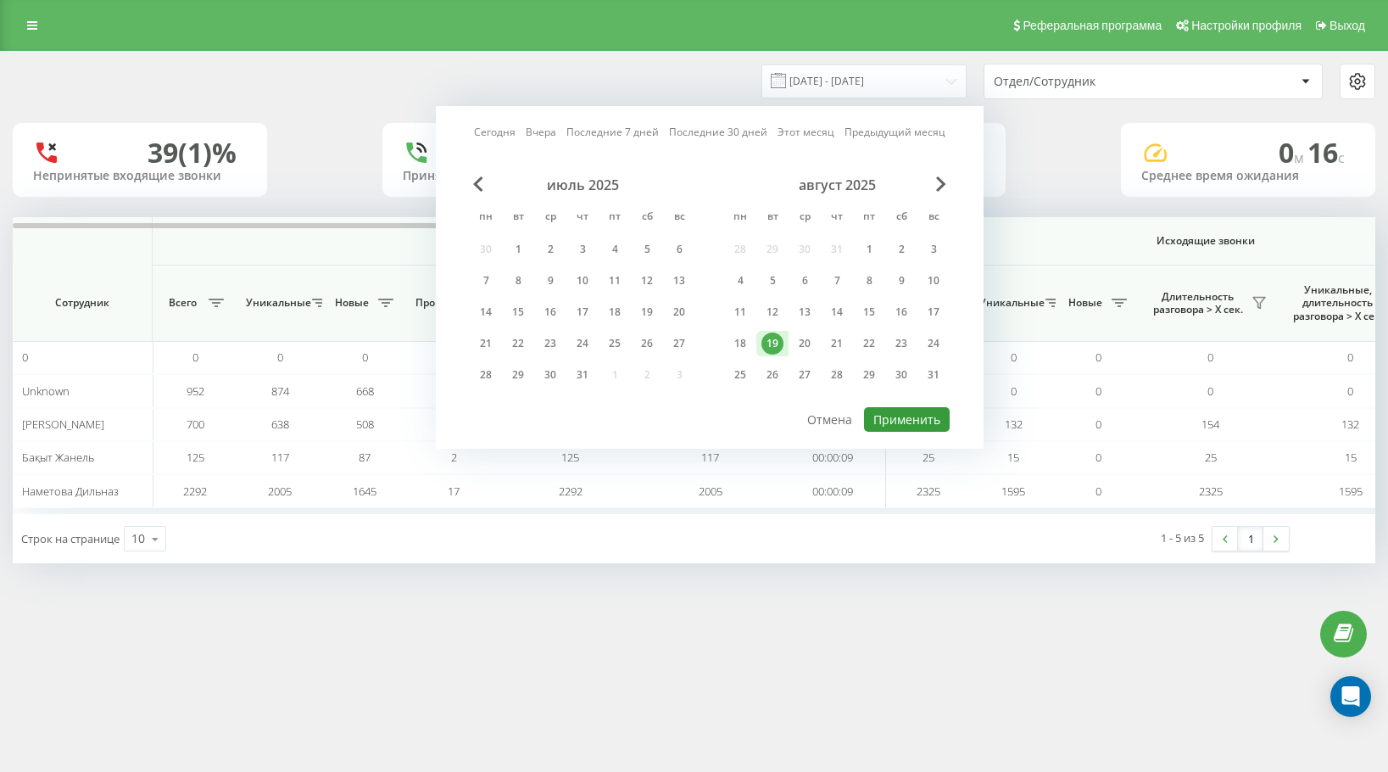
click at [909, 422] on button "Применить" at bounding box center [907, 419] width 86 height 25
type input "[DATE] - [DATE]"
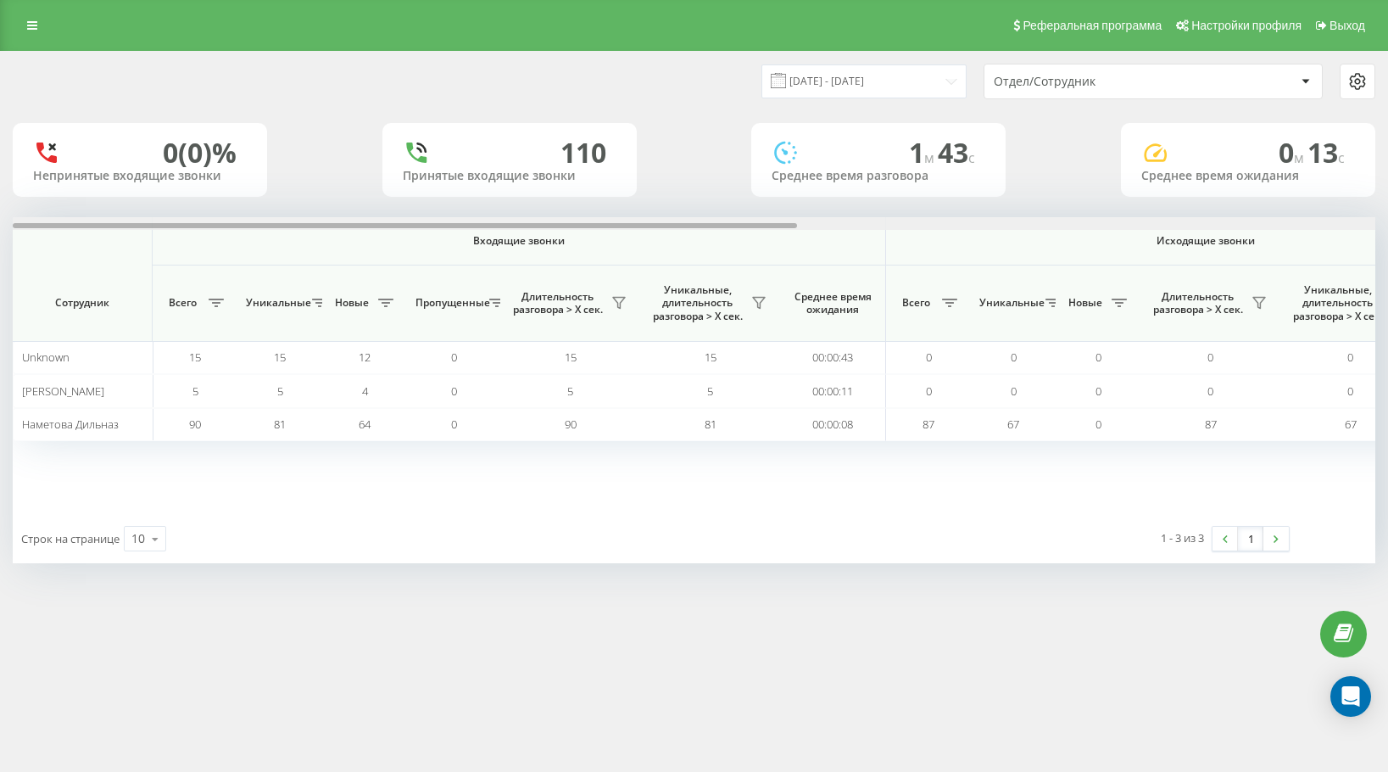
drag, startPoint x: 644, startPoint y: 228, endPoint x: 175, endPoint y: 34, distance: 508.3
click at [247, 150] on div "19.08.2025 - 19.08.2025 Отдел/Сотрудник 0 (0)% Непринятые входящие звонки 110 П…" at bounding box center [694, 307] width 1363 height 511
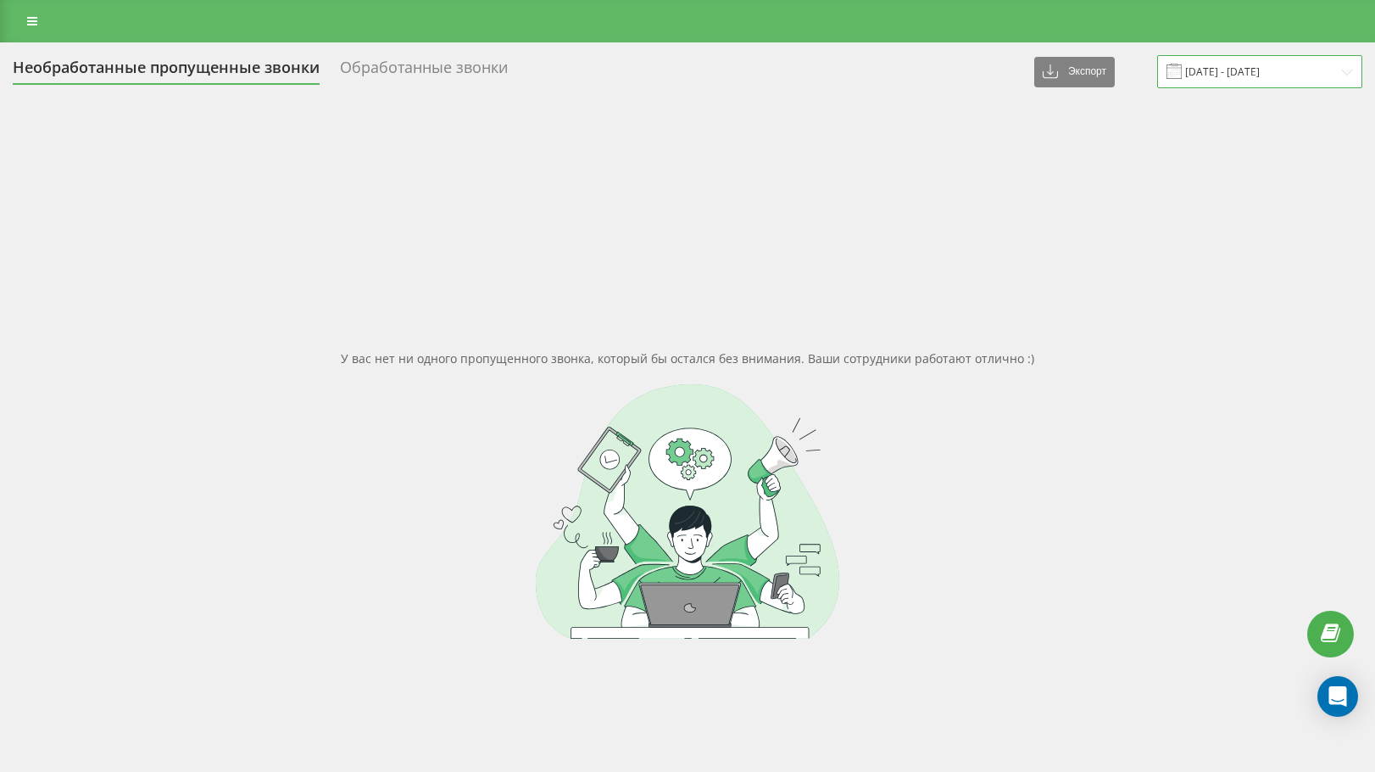
click at [1235, 81] on input "[DATE] - [DATE]" at bounding box center [1259, 71] width 205 height 33
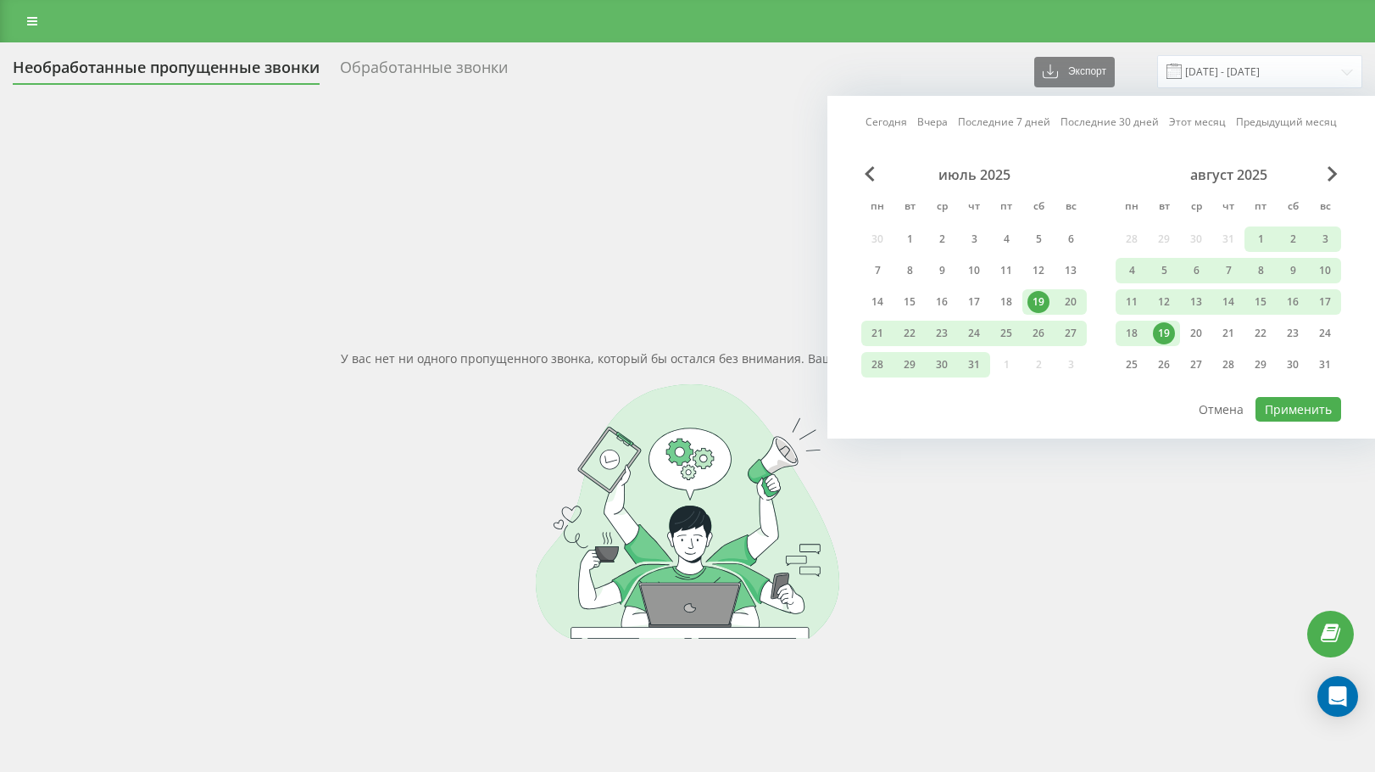
click at [1164, 329] on div "19" at bounding box center [1164, 333] width 22 height 22
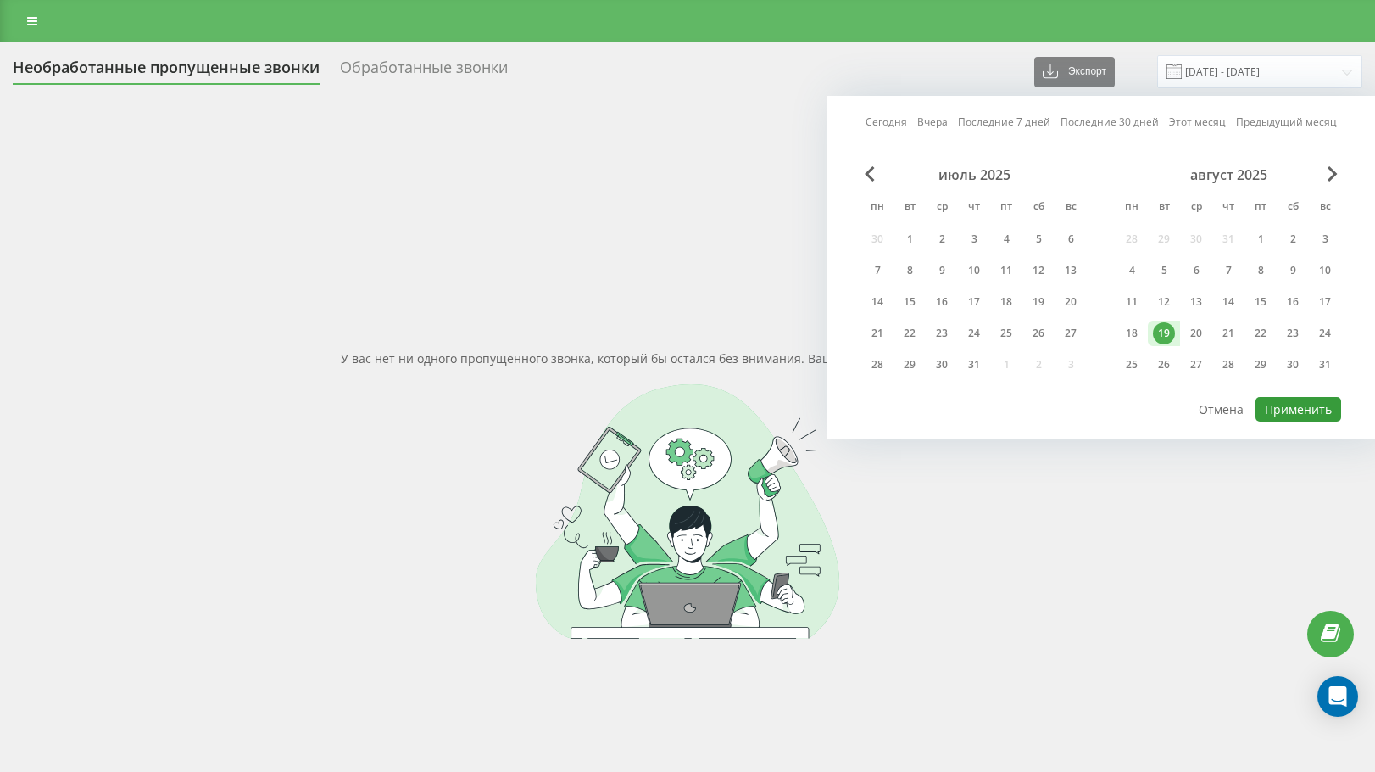
click at [1273, 407] on button "Применить" at bounding box center [1299, 409] width 86 height 25
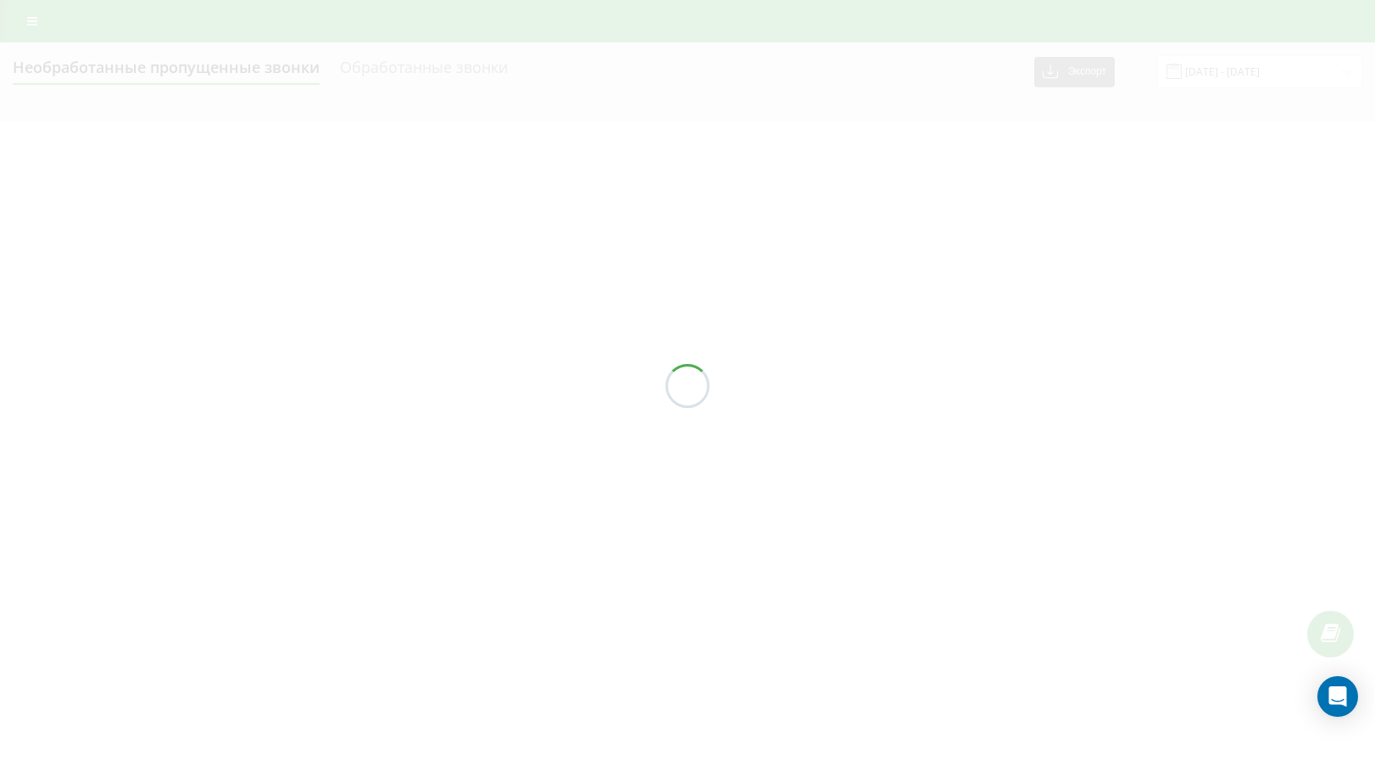
type input "[DATE] - [DATE]"
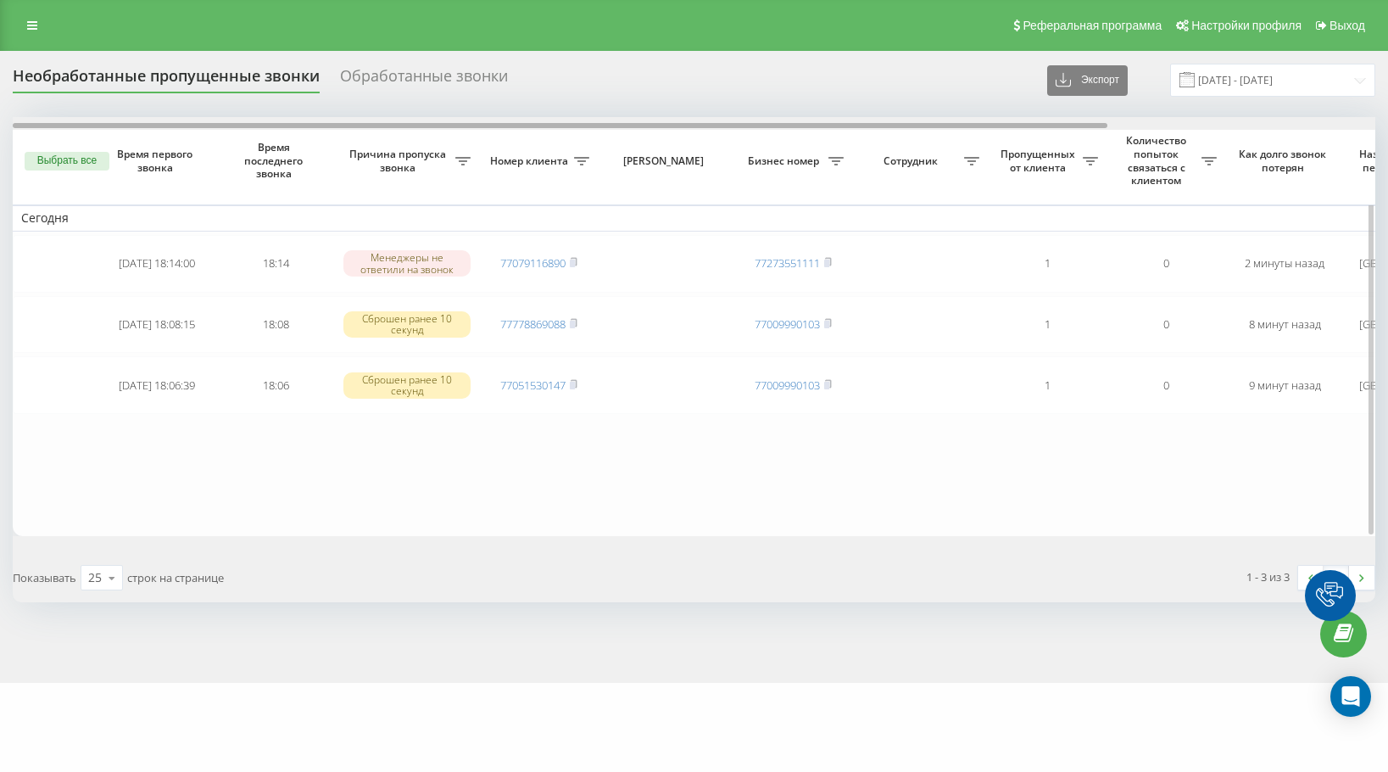
scroll to position [0, 333]
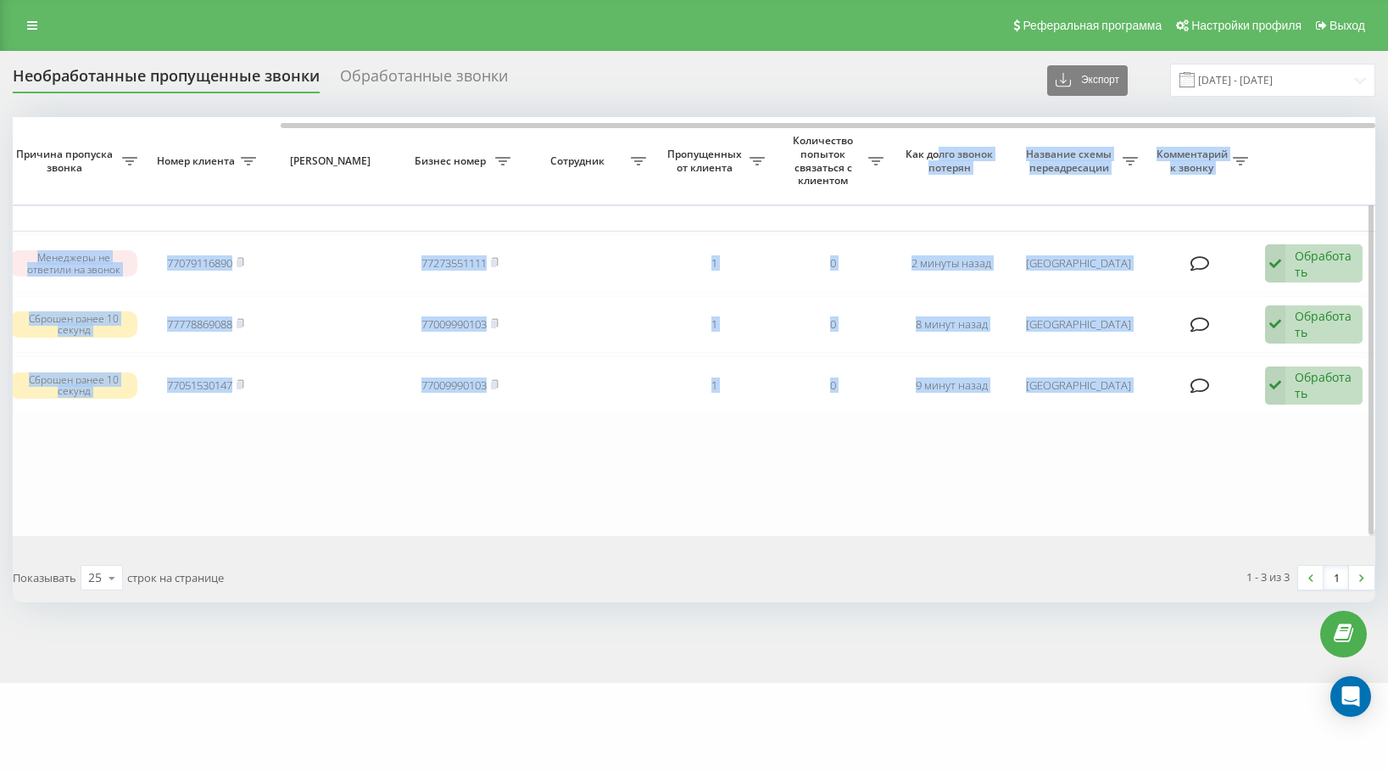
drag, startPoint x: 549, startPoint y: 120, endPoint x: 964, endPoint y: 159, distance: 417.3
click at [963, 159] on div "Выбрать все Время первого звонка Время последнего звонка [PERSON_NAME] пропуска…" at bounding box center [694, 326] width 1363 height 419
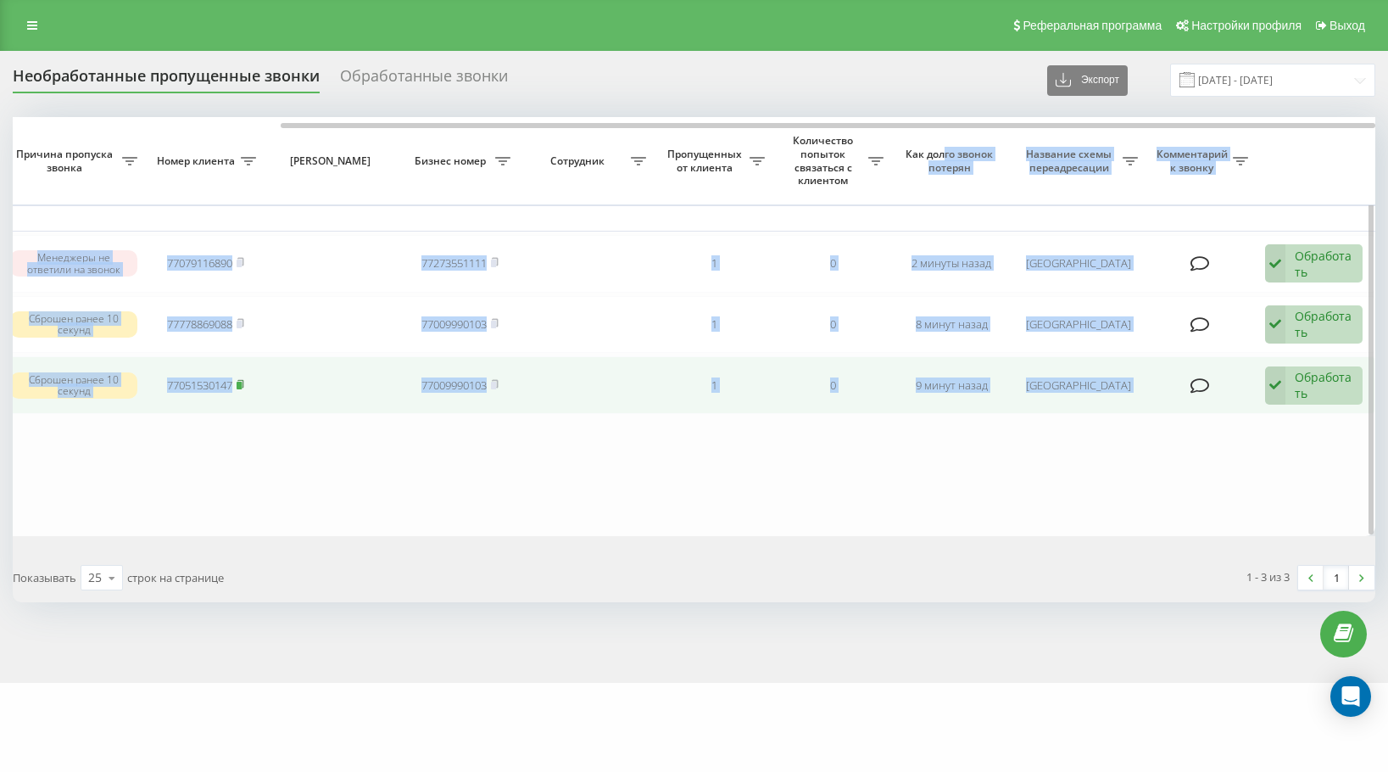
click at [238, 383] on rect at bounding box center [239, 386] width 5 height 8
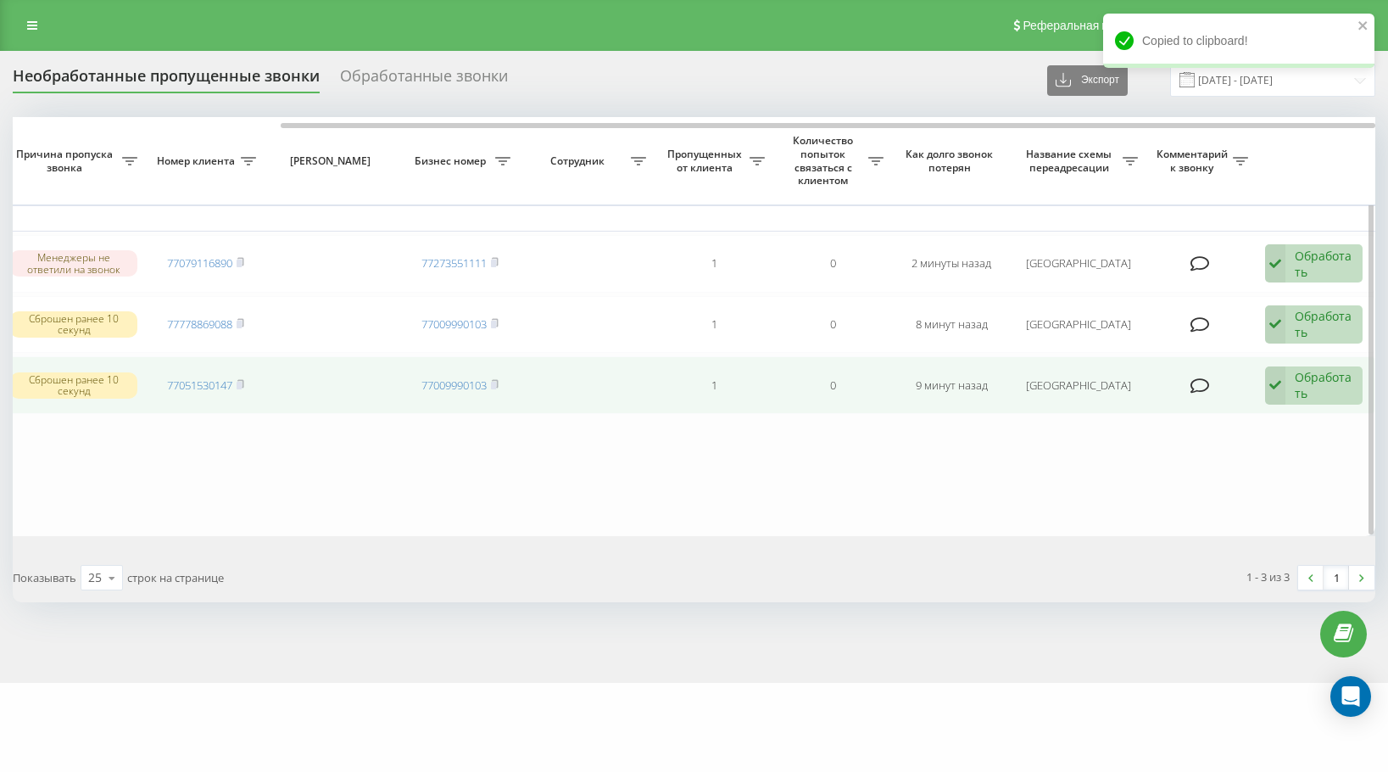
click at [1296, 366] on div "Обработать Не удалось связаться Связался с клиентом с помощью другого канала Кл…" at bounding box center [1314, 385] width 98 height 39
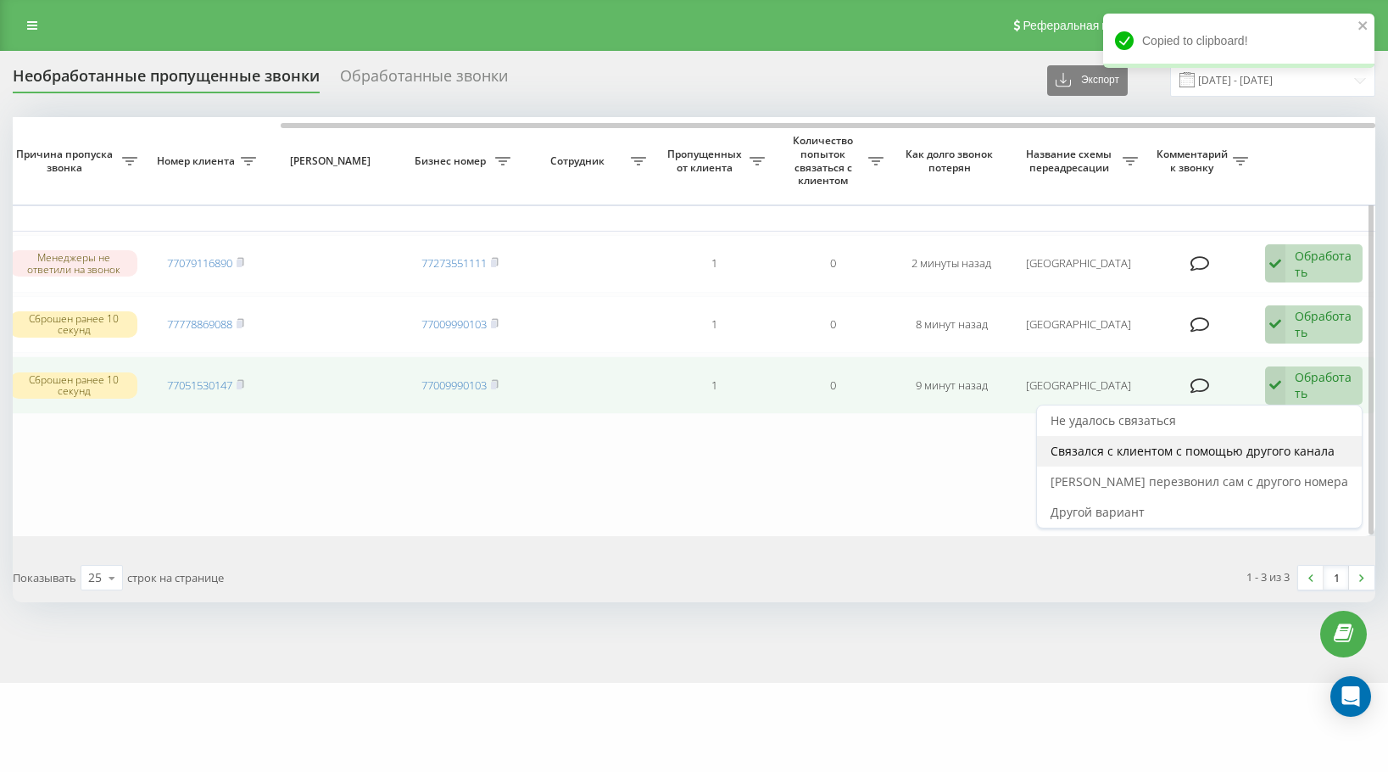
click at [1302, 438] on div "Связался с клиентом с помощью другого канала" at bounding box center [1199, 451] width 325 height 31
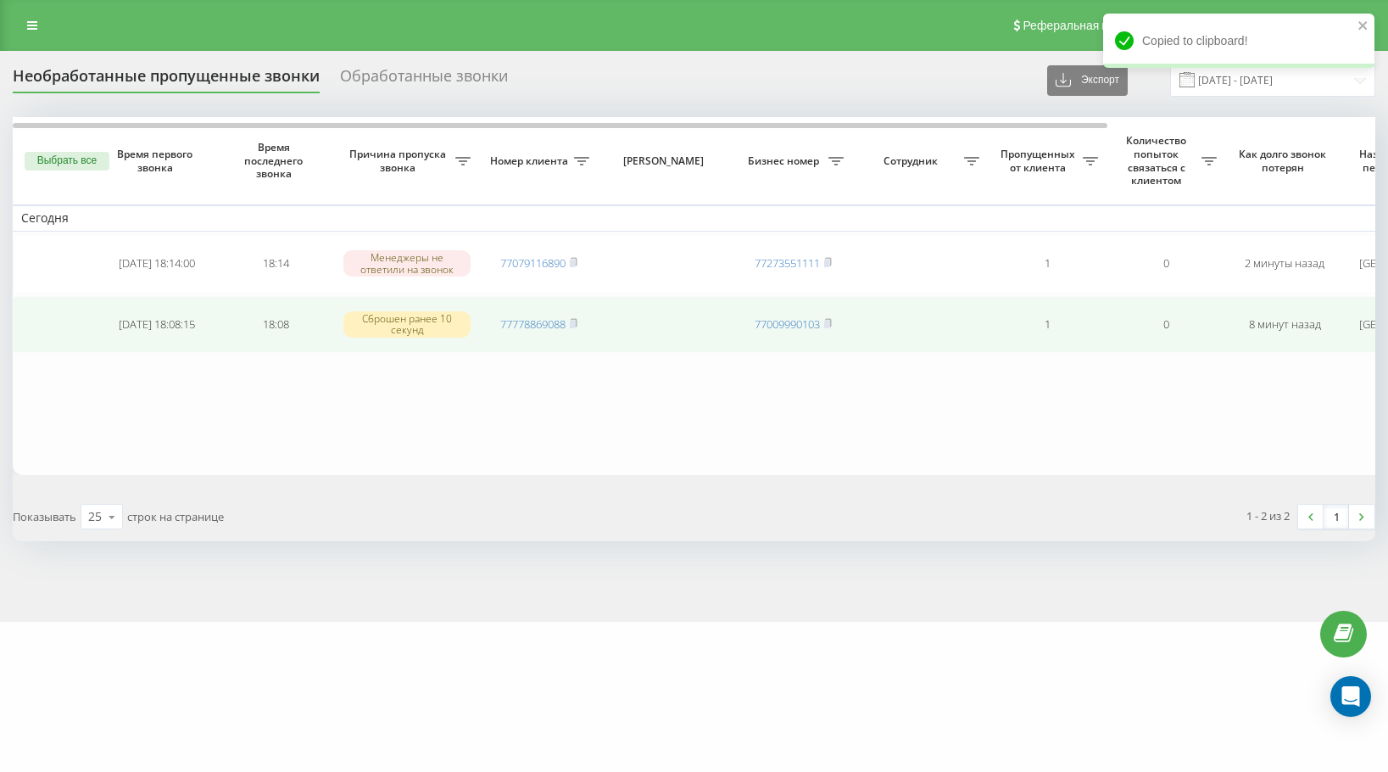
click at [580, 323] on td "77778869088" at bounding box center [538, 325] width 119 height 58
click at [577, 323] on icon at bounding box center [574, 323] width 6 height 8
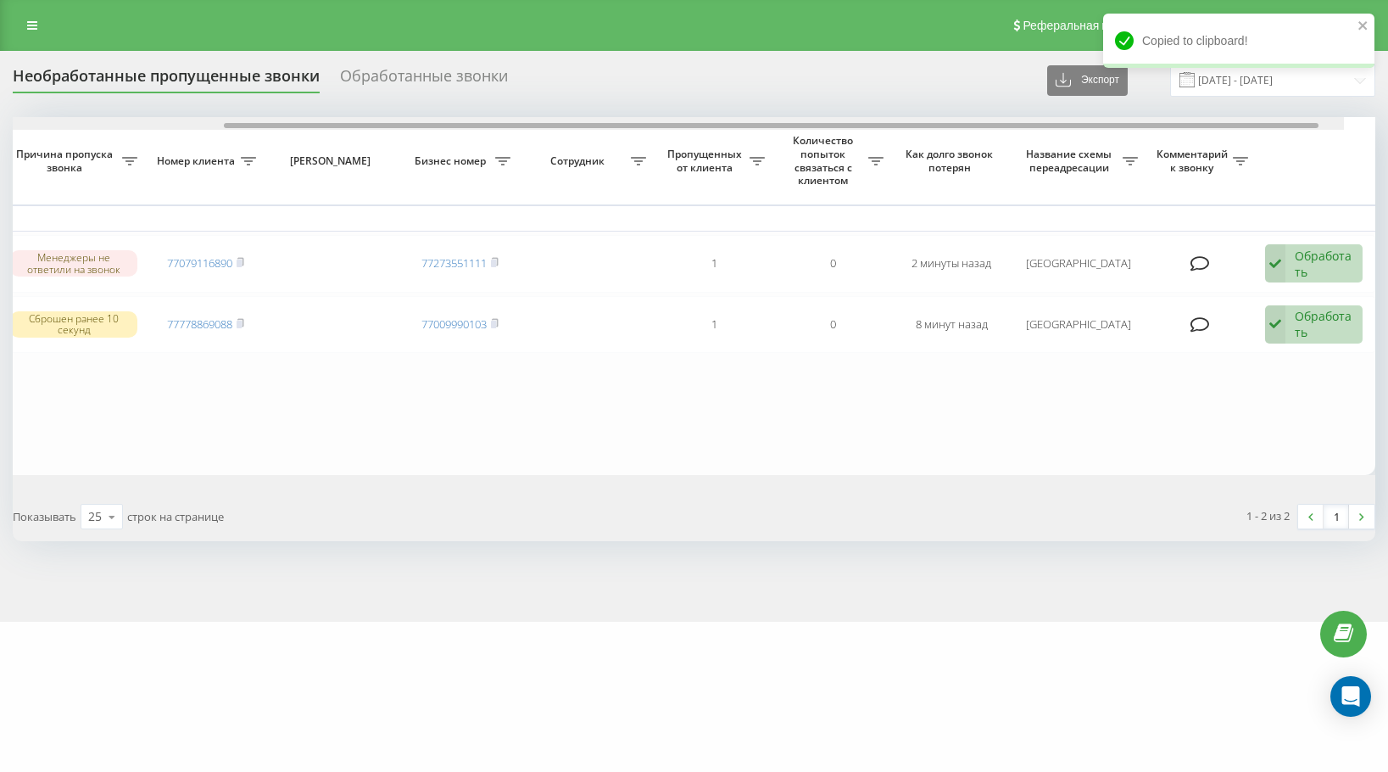
drag, startPoint x: 1030, startPoint y: 128, endPoint x: 1355, endPoint y: 126, distance: 324.8
click at [1319, 126] on div at bounding box center [771, 125] width 1095 height 5
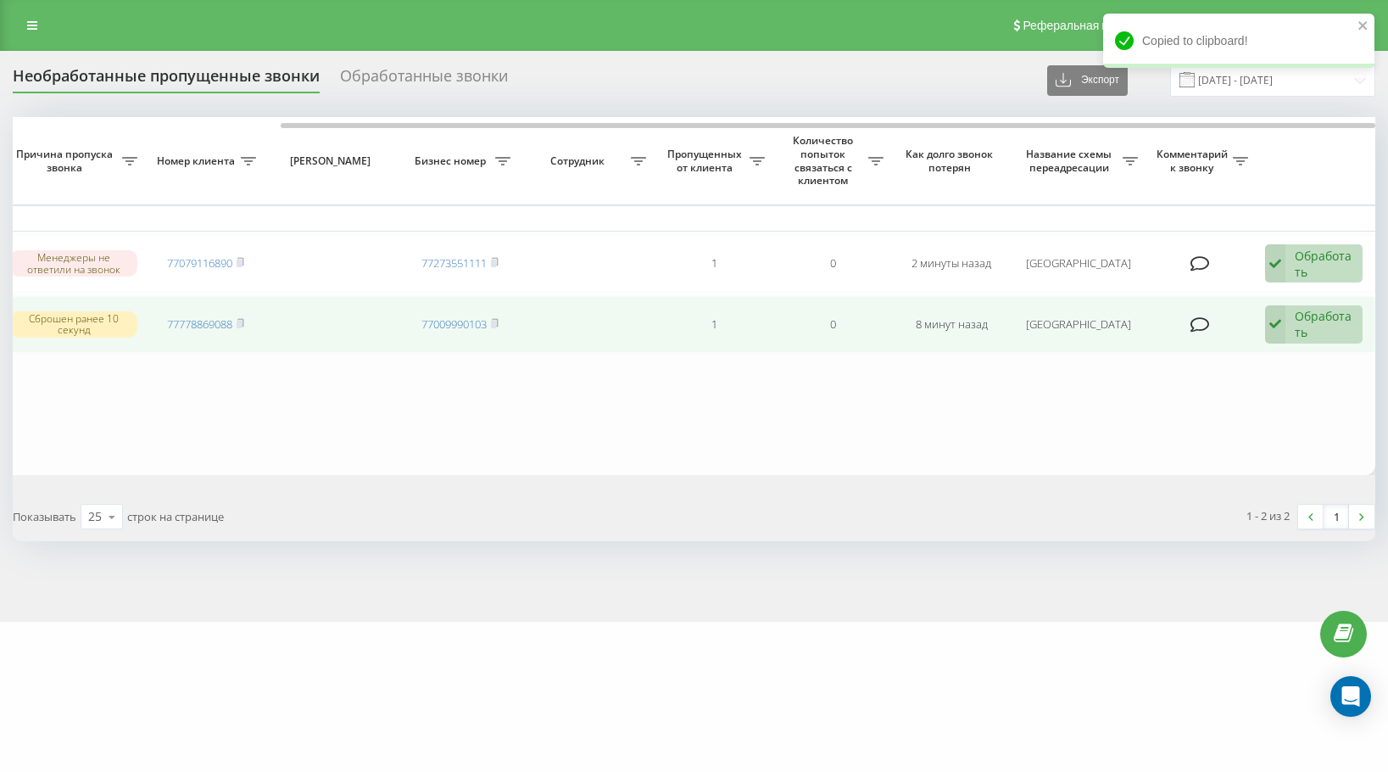
click at [1319, 323] on div "Обработать" at bounding box center [1324, 324] width 59 height 32
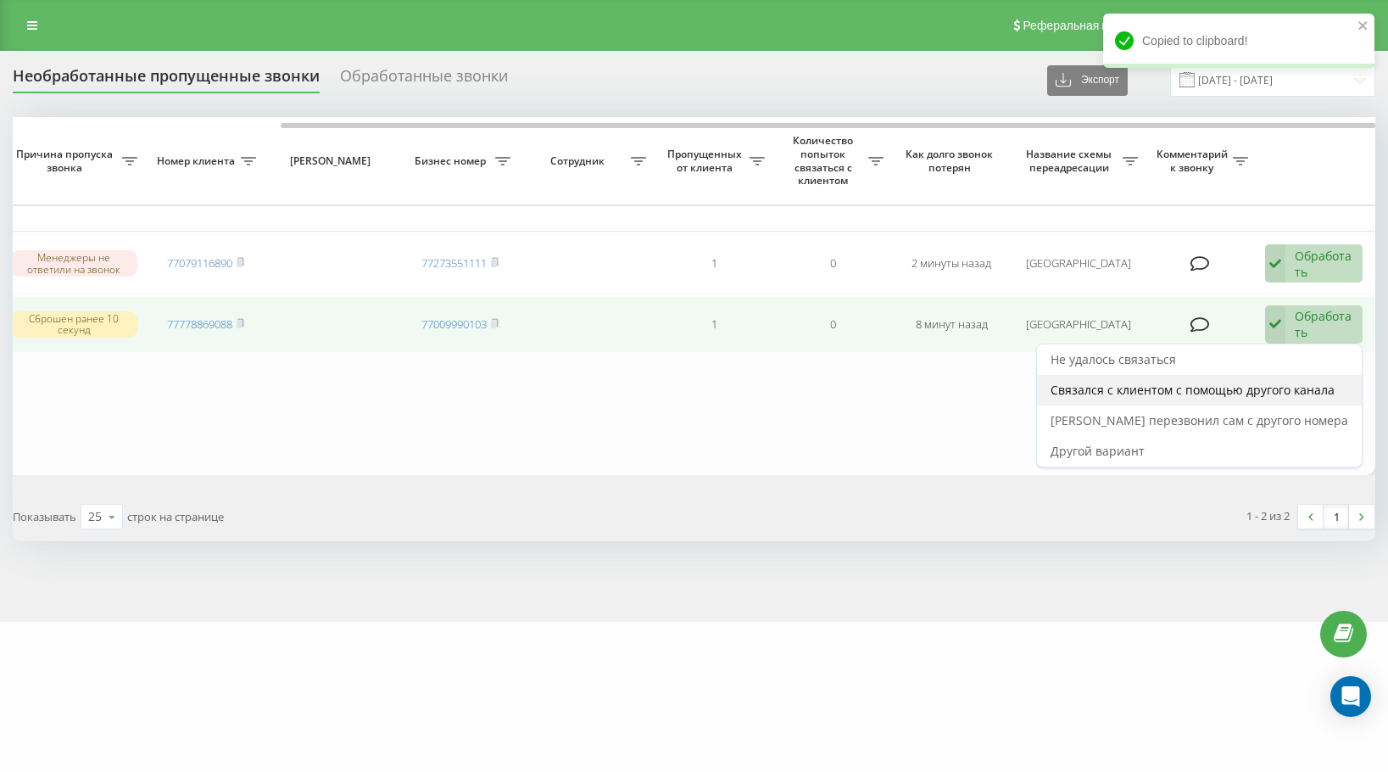
click at [1303, 378] on div "Связался с клиентом с помощью другого канала" at bounding box center [1199, 390] width 325 height 31
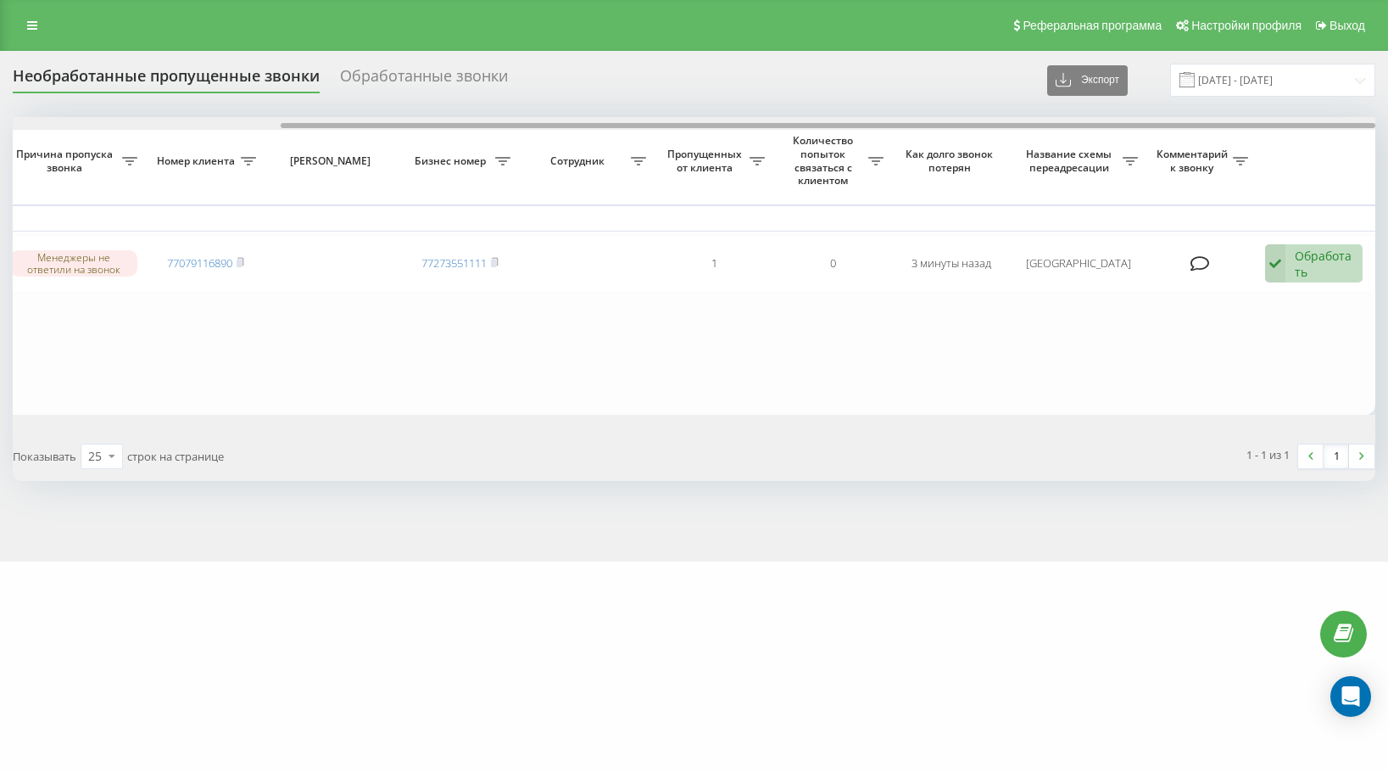
drag, startPoint x: 532, startPoint y: 126, endPoint x: 1124, endPoint y: 193, distance: 595.7
click at [1124, 193] on div "Выбрать все Время первого звонка Время последнего звонка Причина пропуска звонк…" at bounding box center [694, 265] width 1363 height 297
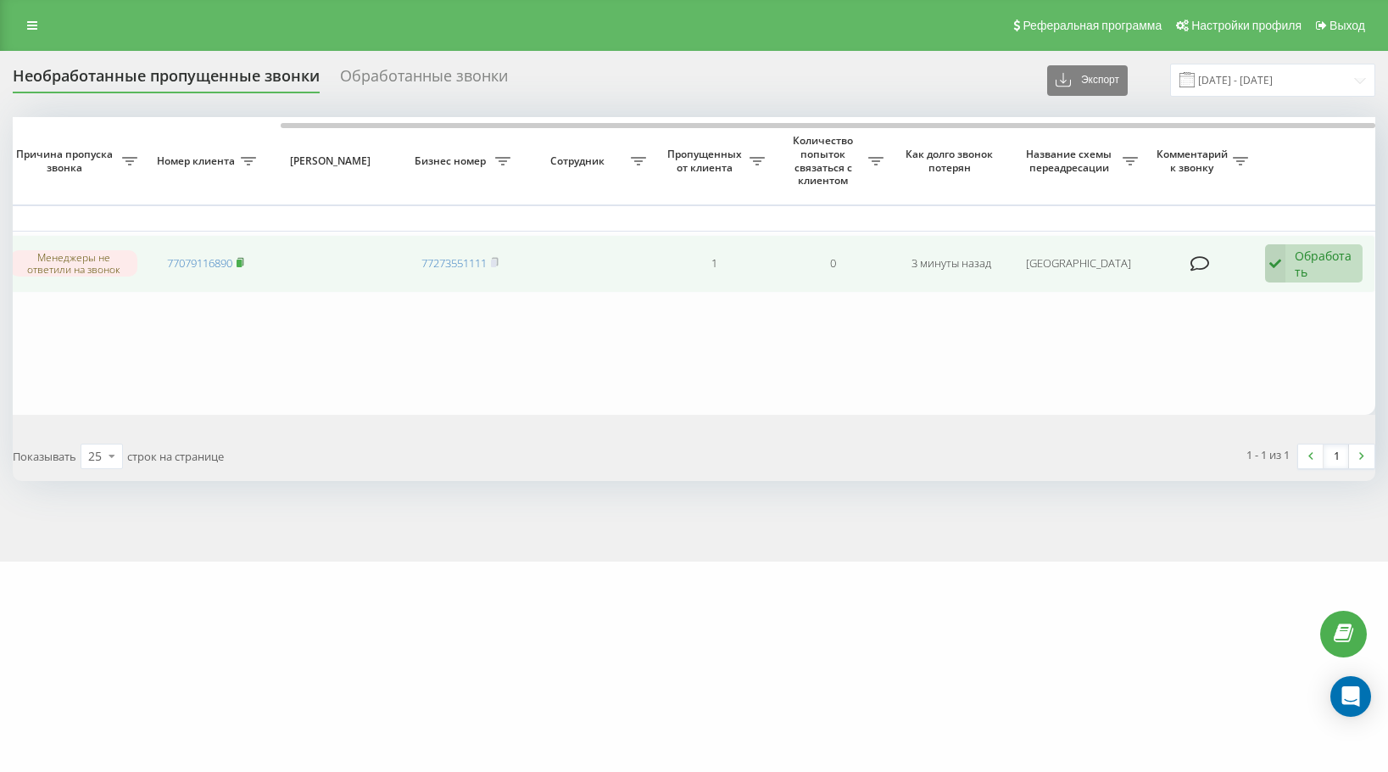
click at [242, 261] on rect at bounding box center [239, 263] width 5 height 8
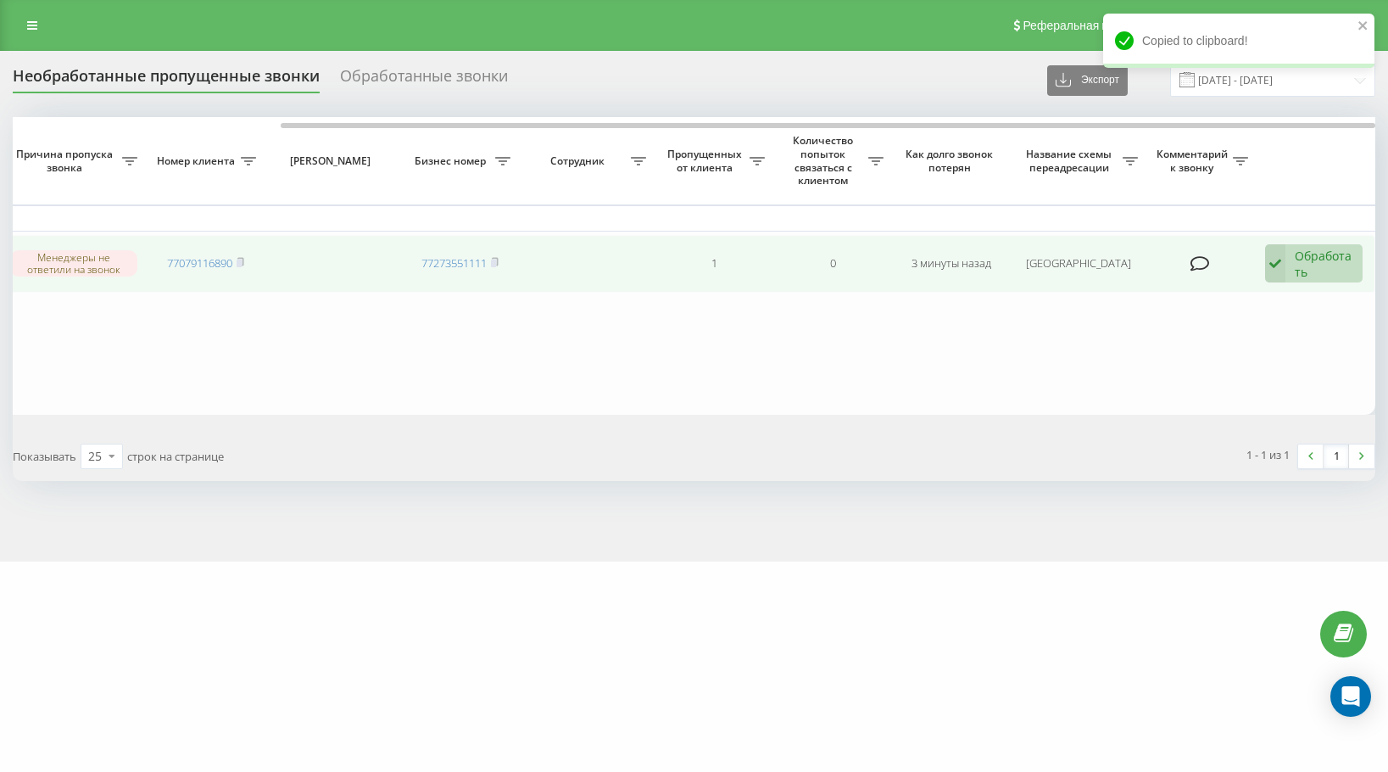
click at [1323, 252] on div "Обработать" at bounding box center [1324, 264] width 59 height 32
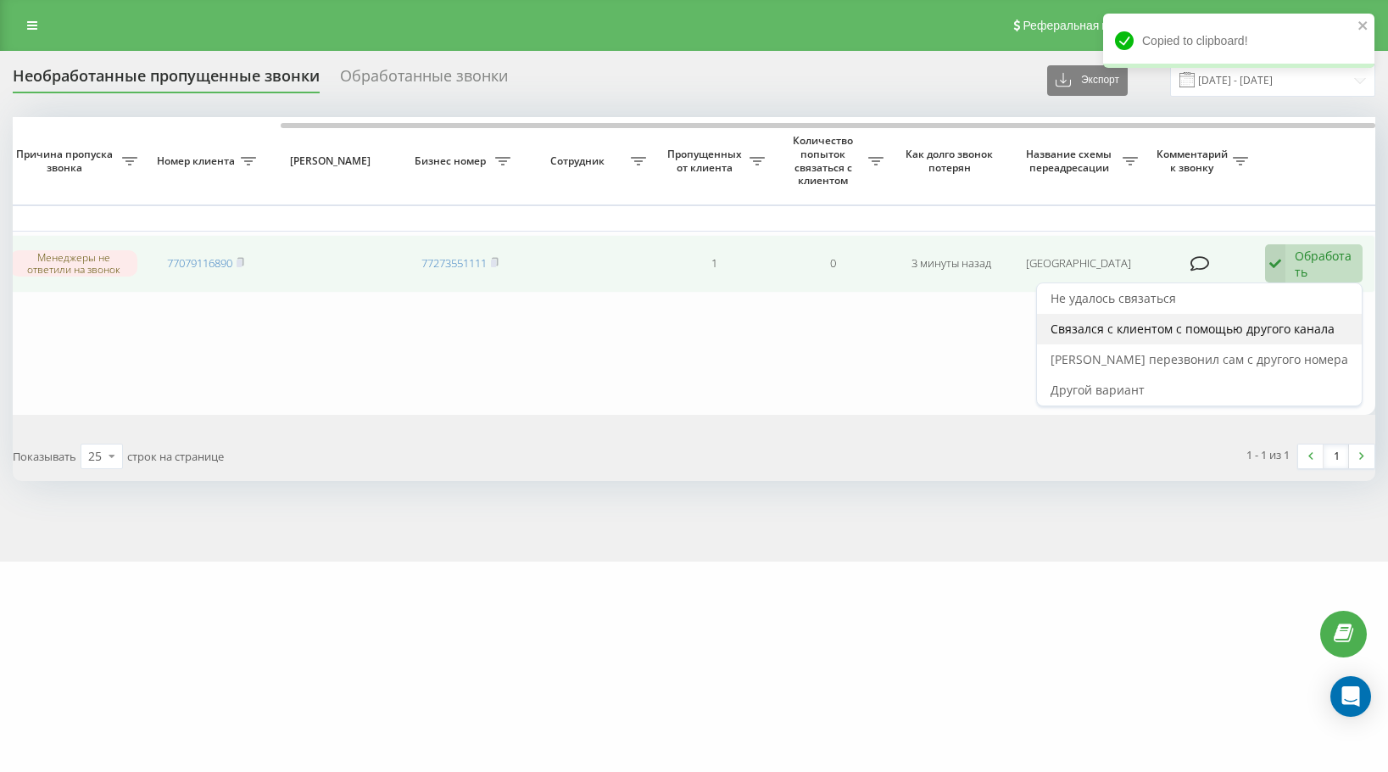
click at [1306, 336] on span "Связался с клиентом с помощью другого канала" at bounding box center [1193, 329] width 284 height 16
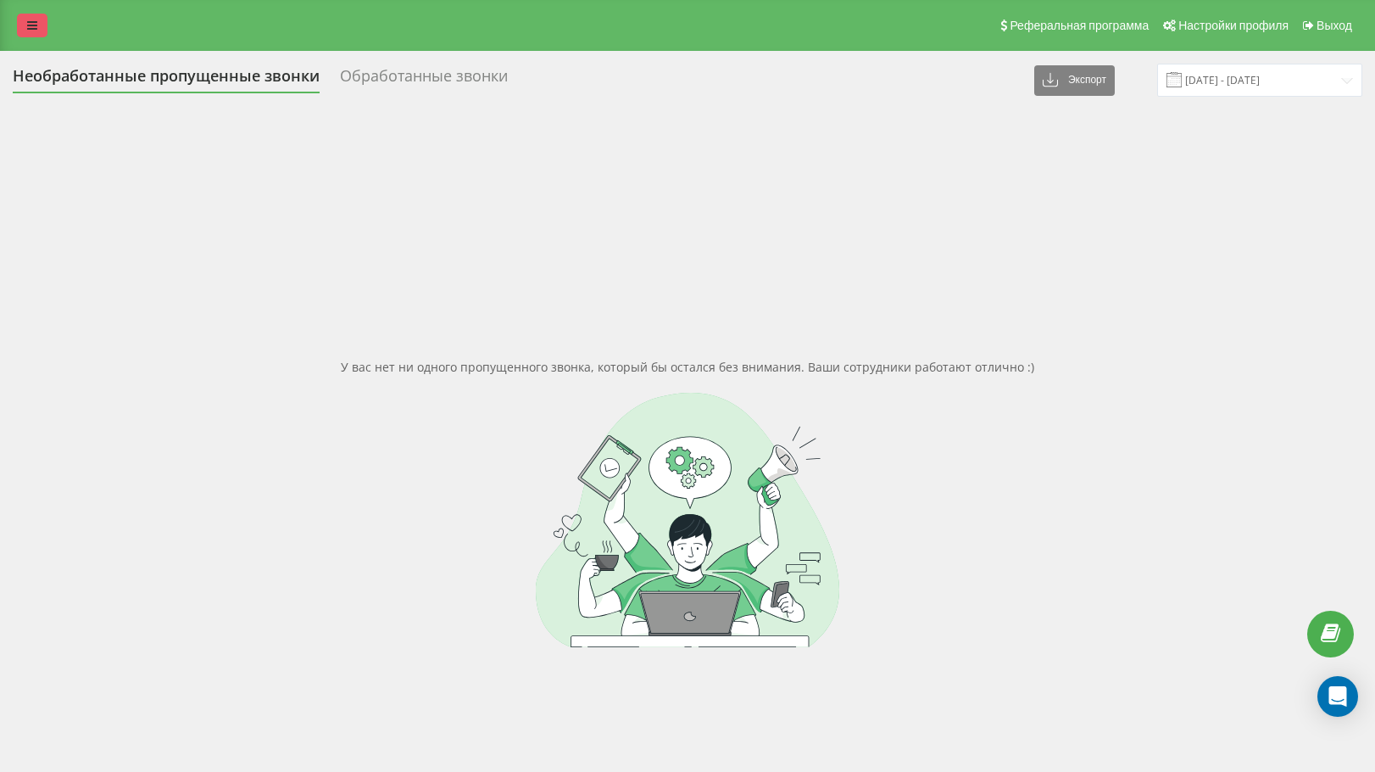
click at [29, 30] on icon at bounding box center [32, 26] width 10 height 12
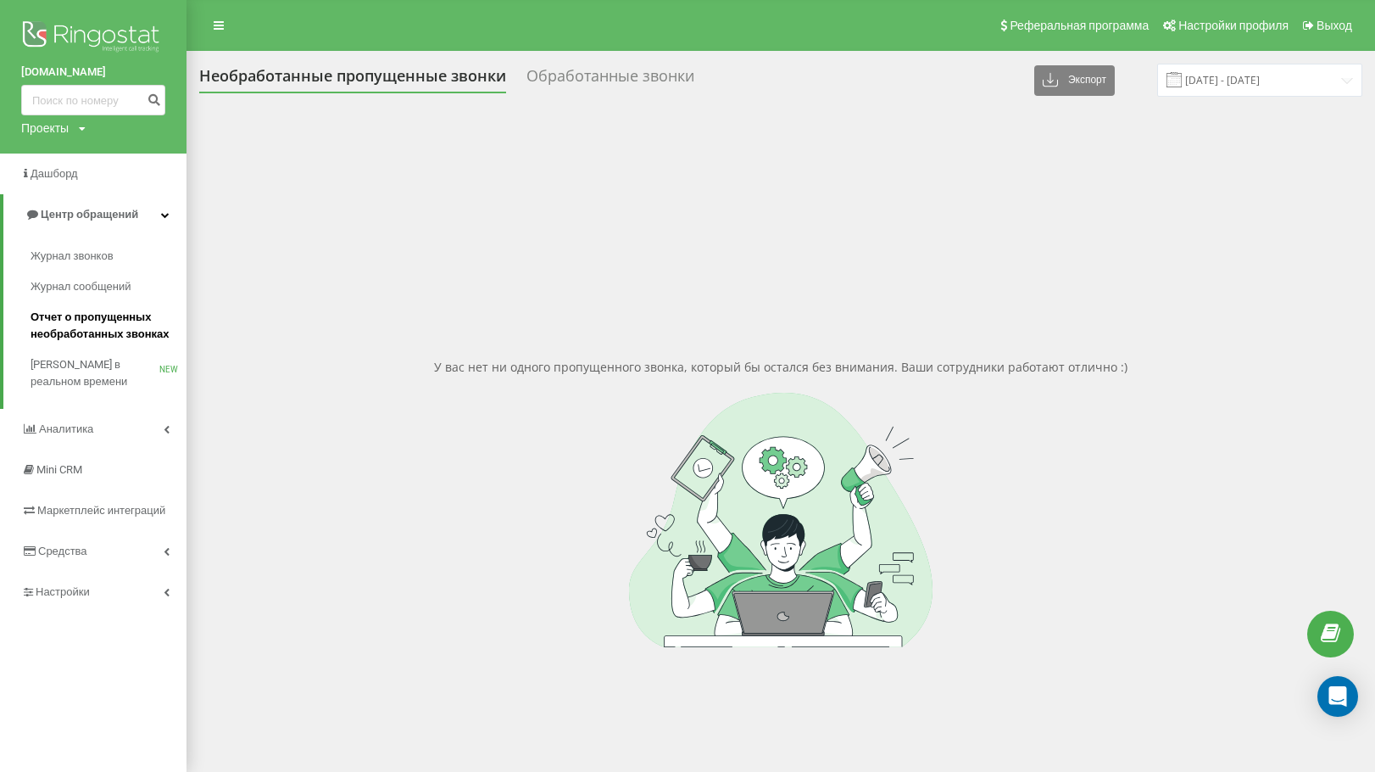
click at [55, 327] on span "Отчет о пропущенных необработанных звонках" at bounding box center [105, 326] width 148 height 34
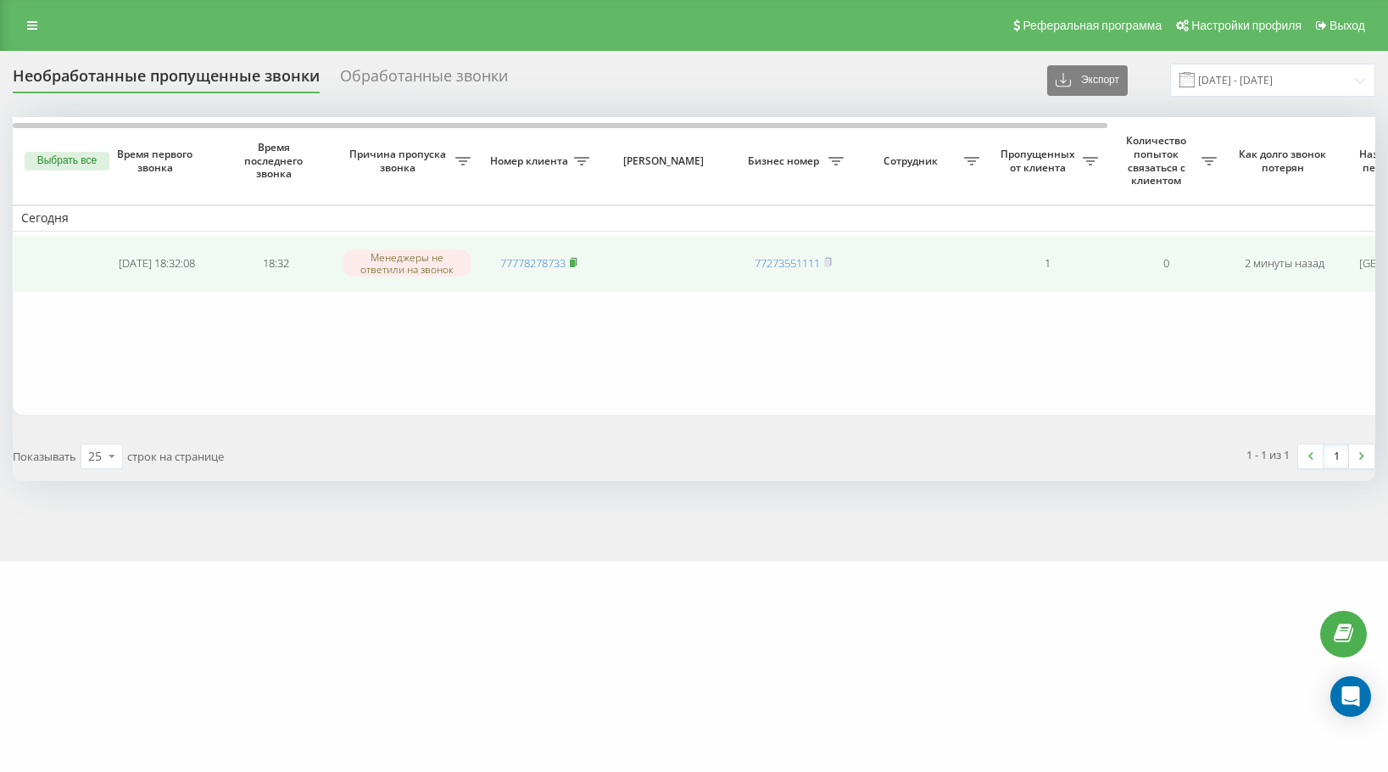
click at [572, 265] on rect at bounding box center [572, 263] width 5 height 8
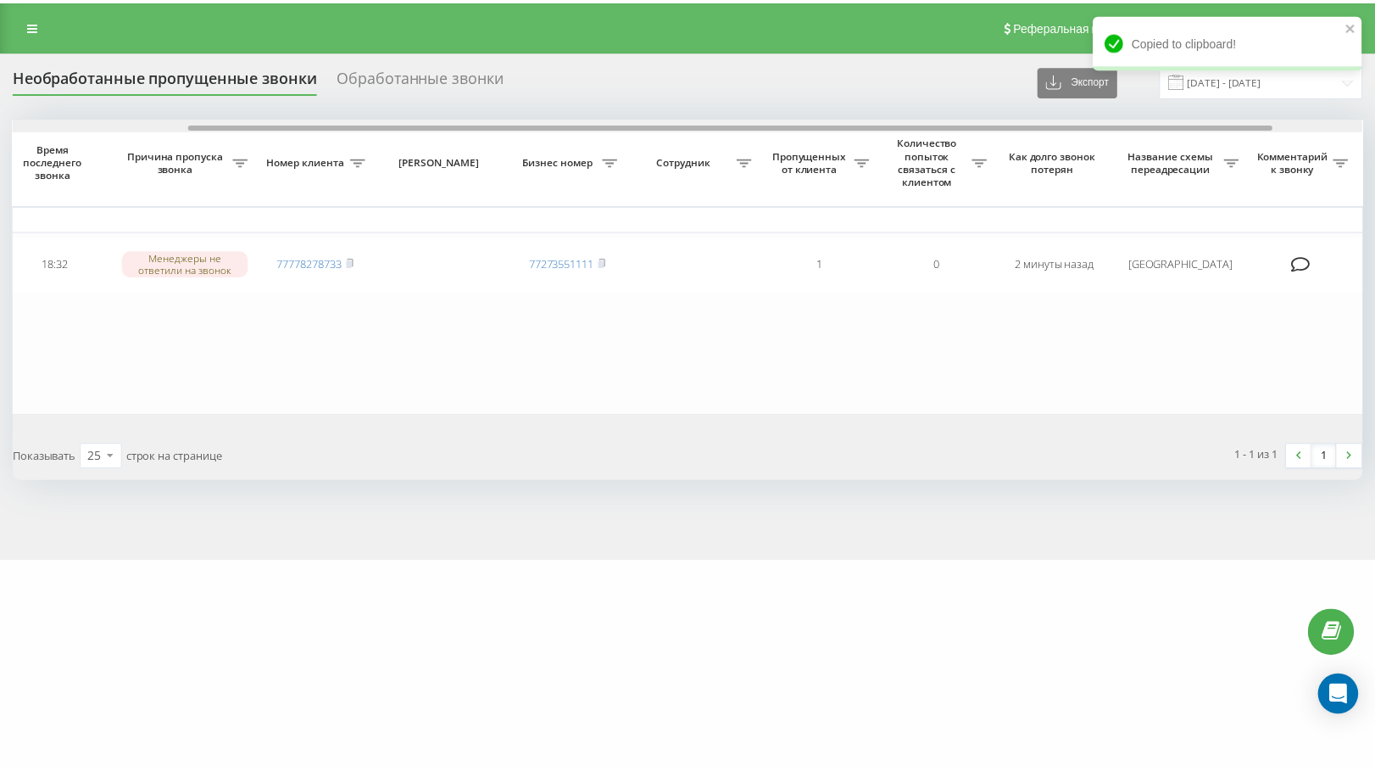
scroll to position [0, 333]
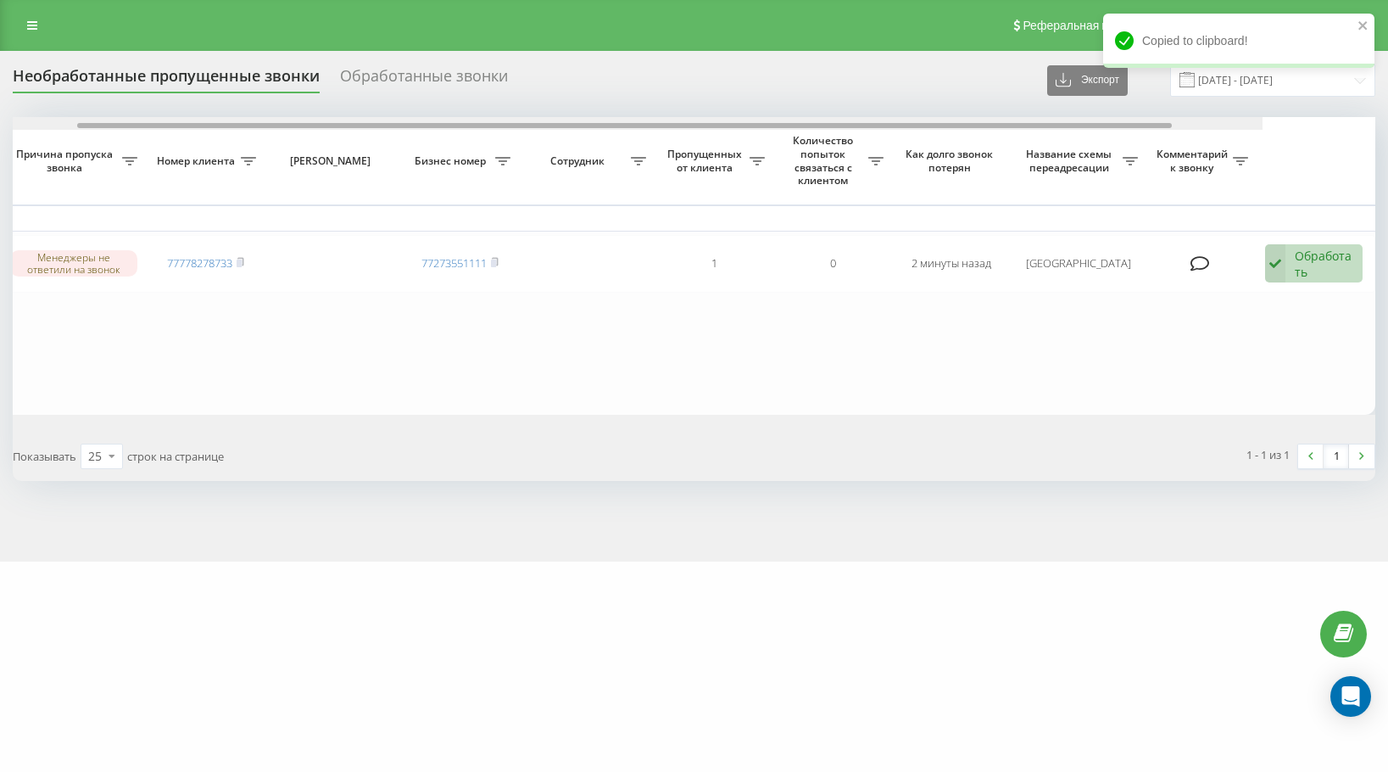
drag, startPoint x: 1088, startPoint y: 125, endPoint x: 1462, endPoint y: 138, distance: 374.2
click at [1387, 138] on html "emirmed.kz Проекты emirmed.kz Дашборд Центр обращений Журнал звонков Журнал соо…" at bounding box center [694, 386] width 1388 height 772
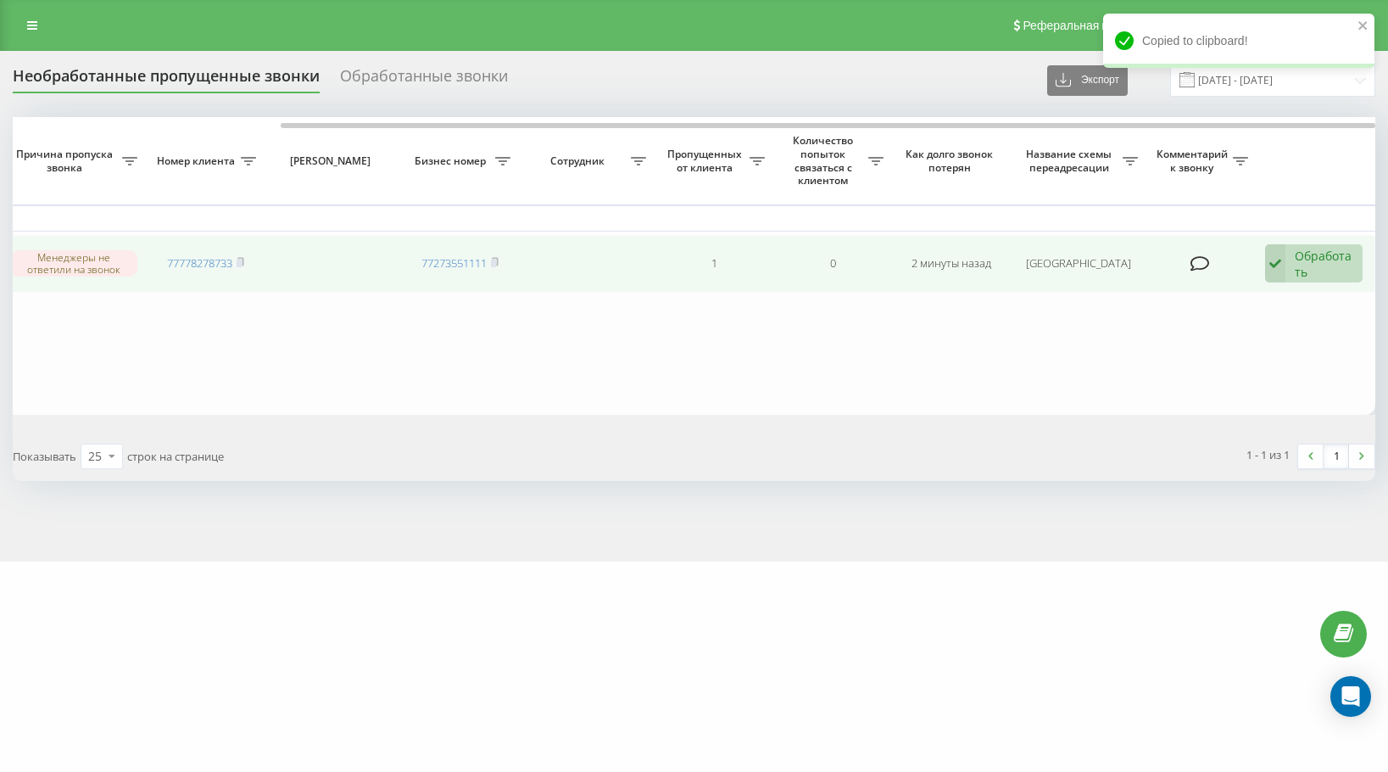
click at [1323, 271] on div "Обработать" at bounding box center [1324, 264] width 59 height 32
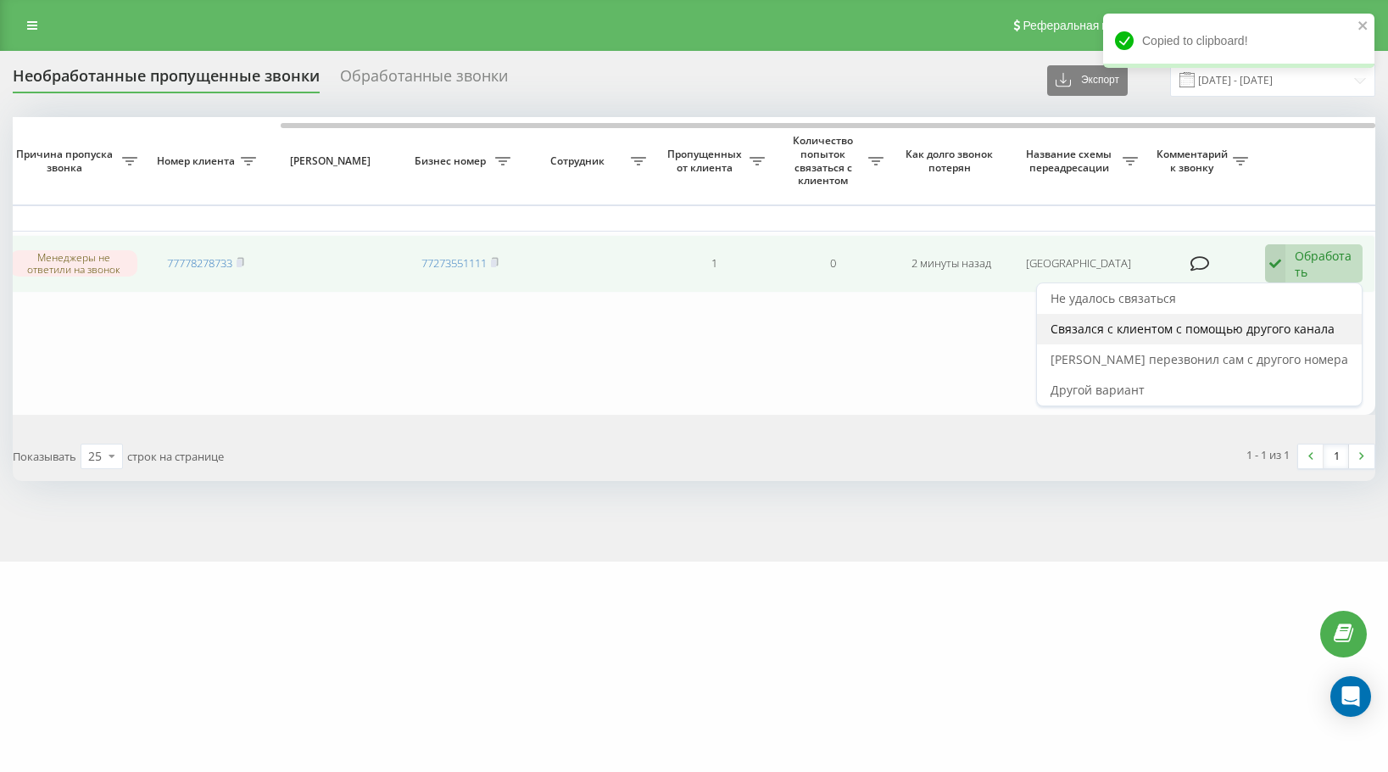
click at [1311, 321] on span "Связался с клиентом с помощью другого канала" at bounding box center [1193, 329] width 284 height 16
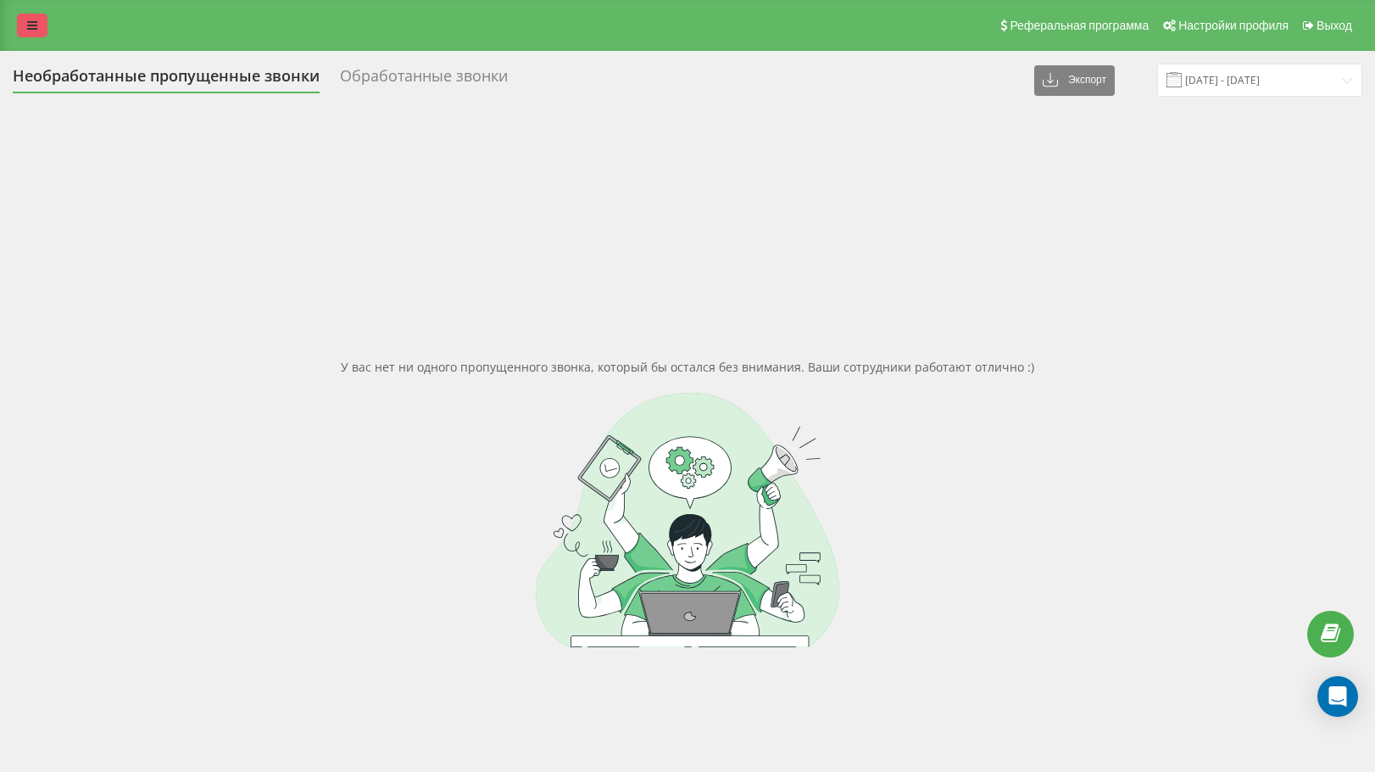
click at [25, 30] on link at bounding box center [32, 26] width 31 height 24
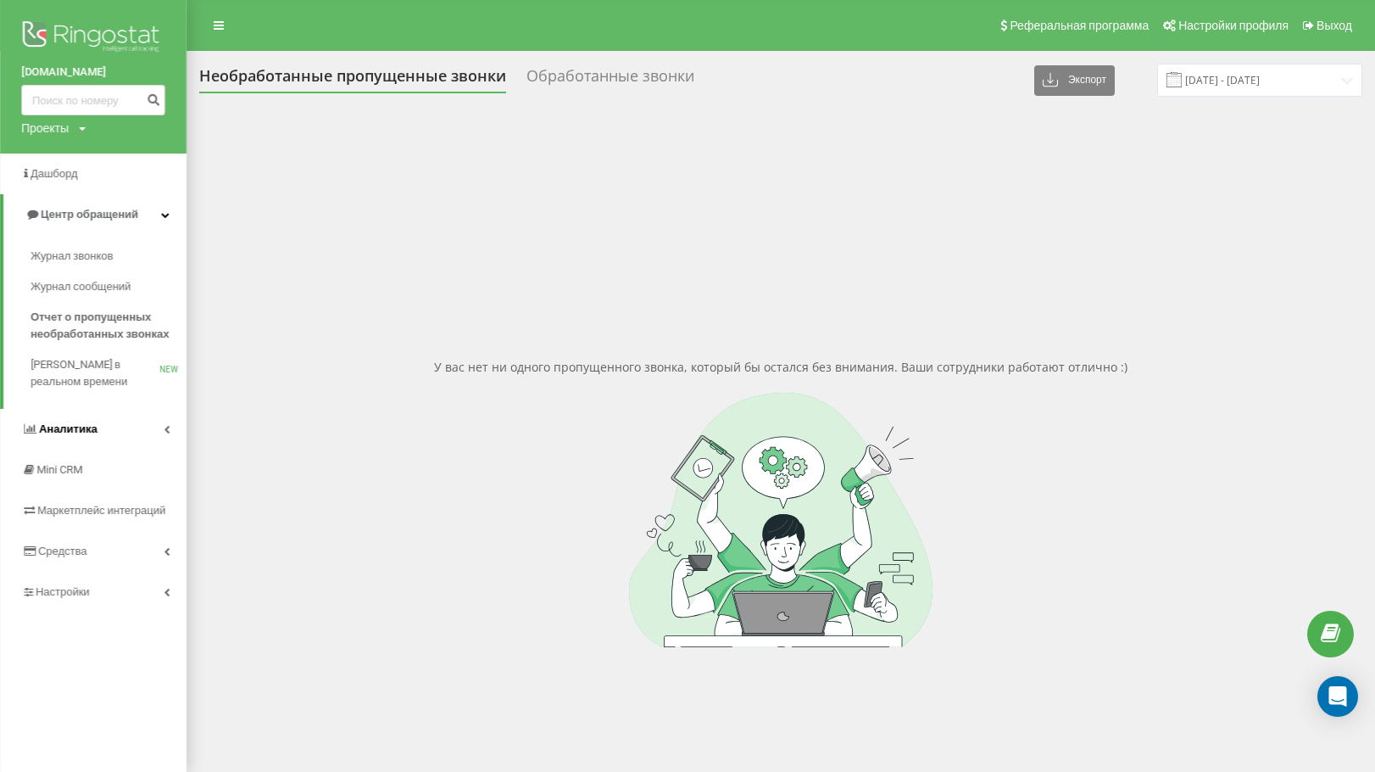
click at [114, 430] on link "Аналитика" at bounding box center [93, 429] width 187 height 41
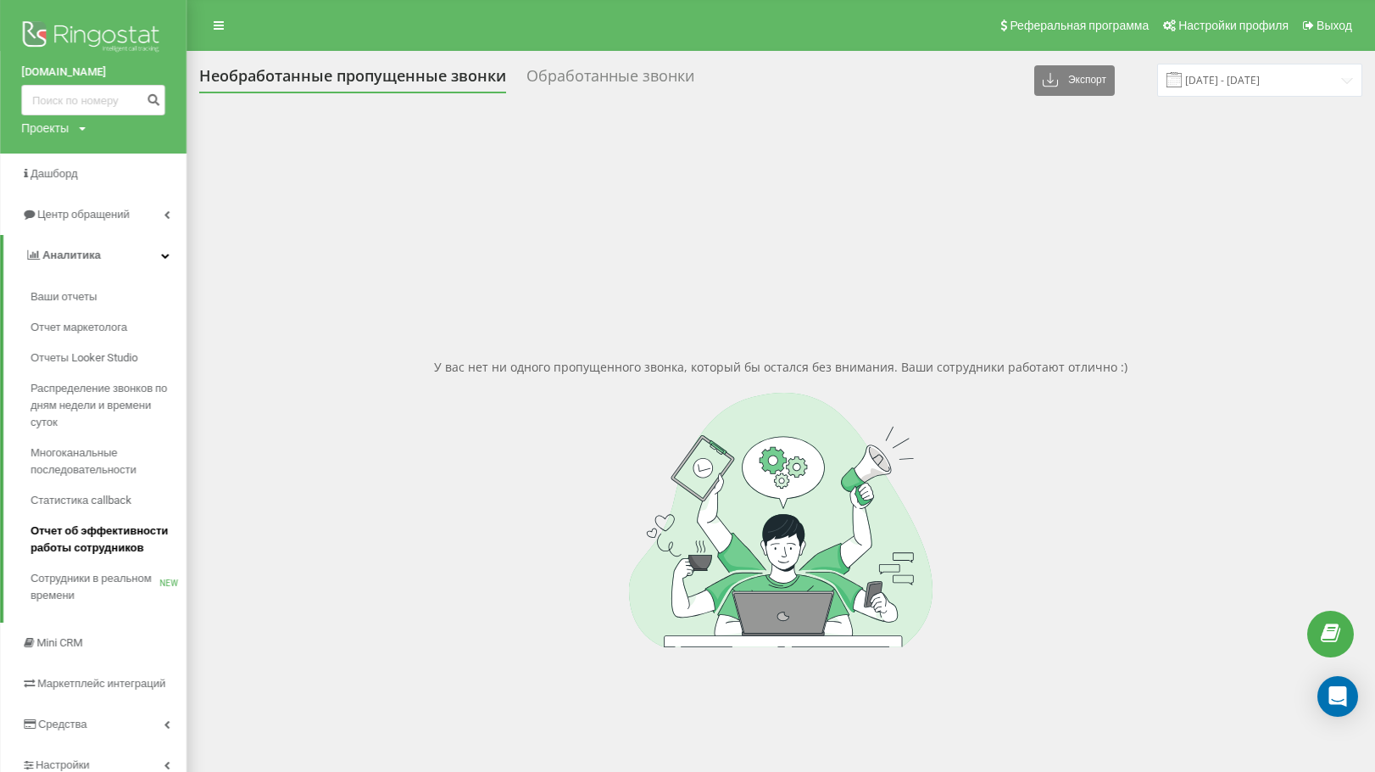
click at [92, 538] on span "Отчет об эффективности работы сотрудников" at bounding box center [105, 539] width 148 height 34
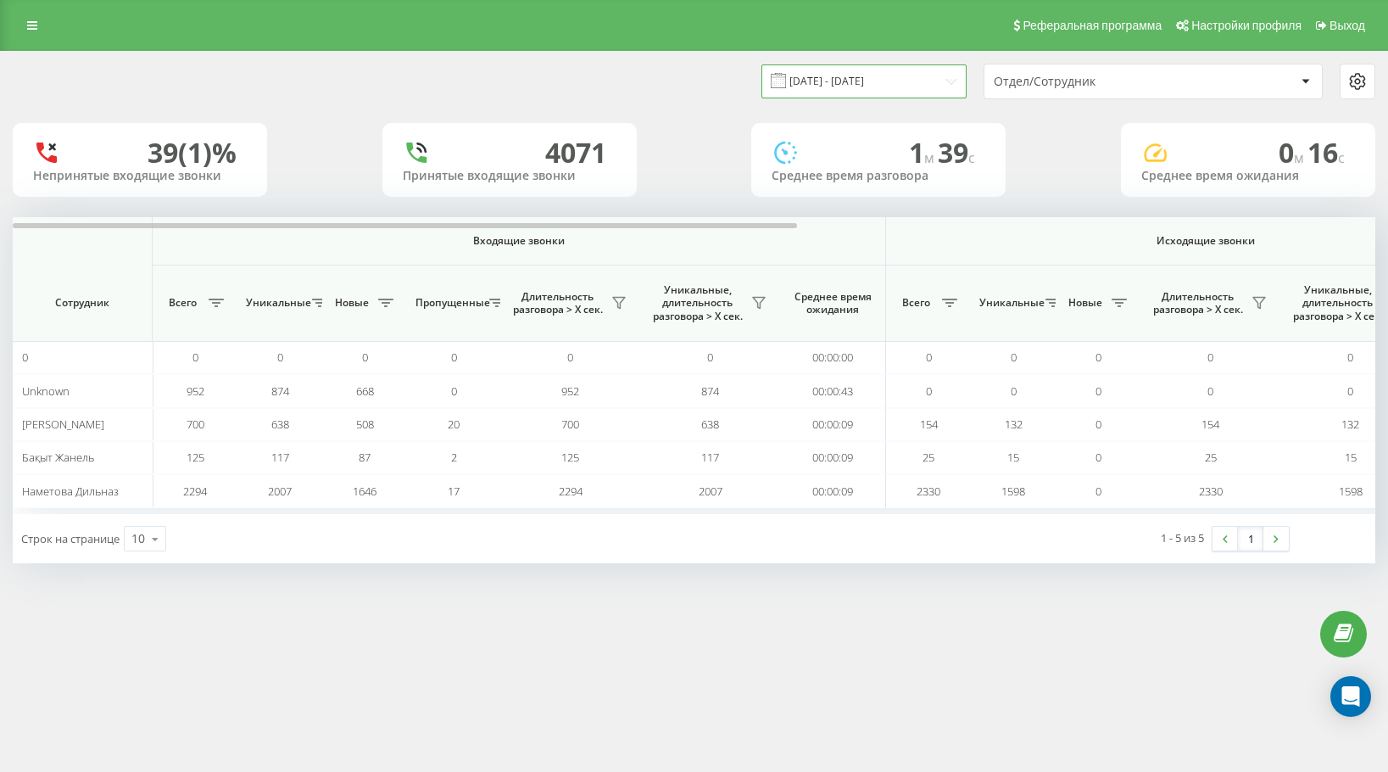
click at [817, 82] on input "[DATE] - [DATE]" at bounding box center [863, 80] width 205 height 33
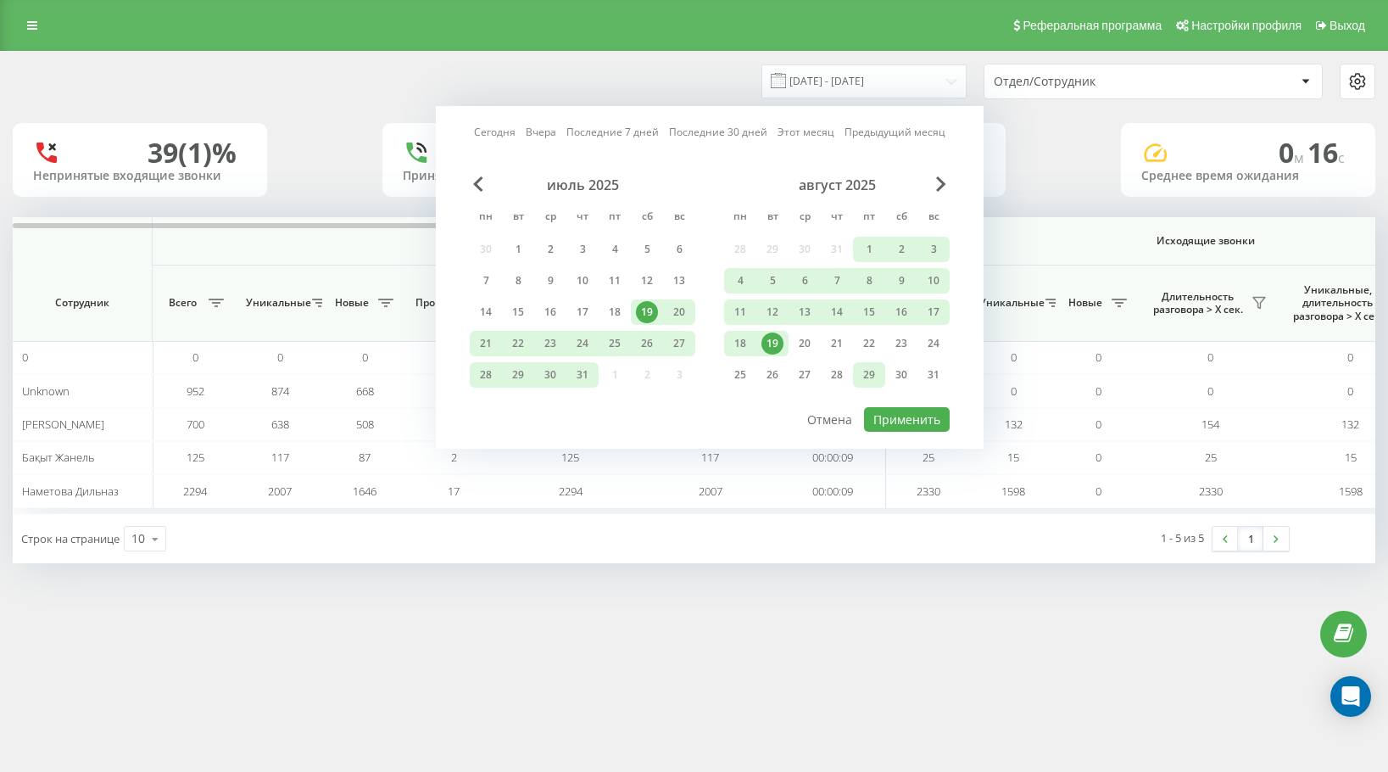
drag, startPoint x: 761, startPoint y: 346, endPoint x: 860, endPoint y: 386, distance: 106.1
click at [761, 345] on div "19" at bounding box center [772, 343] width 22 height 22
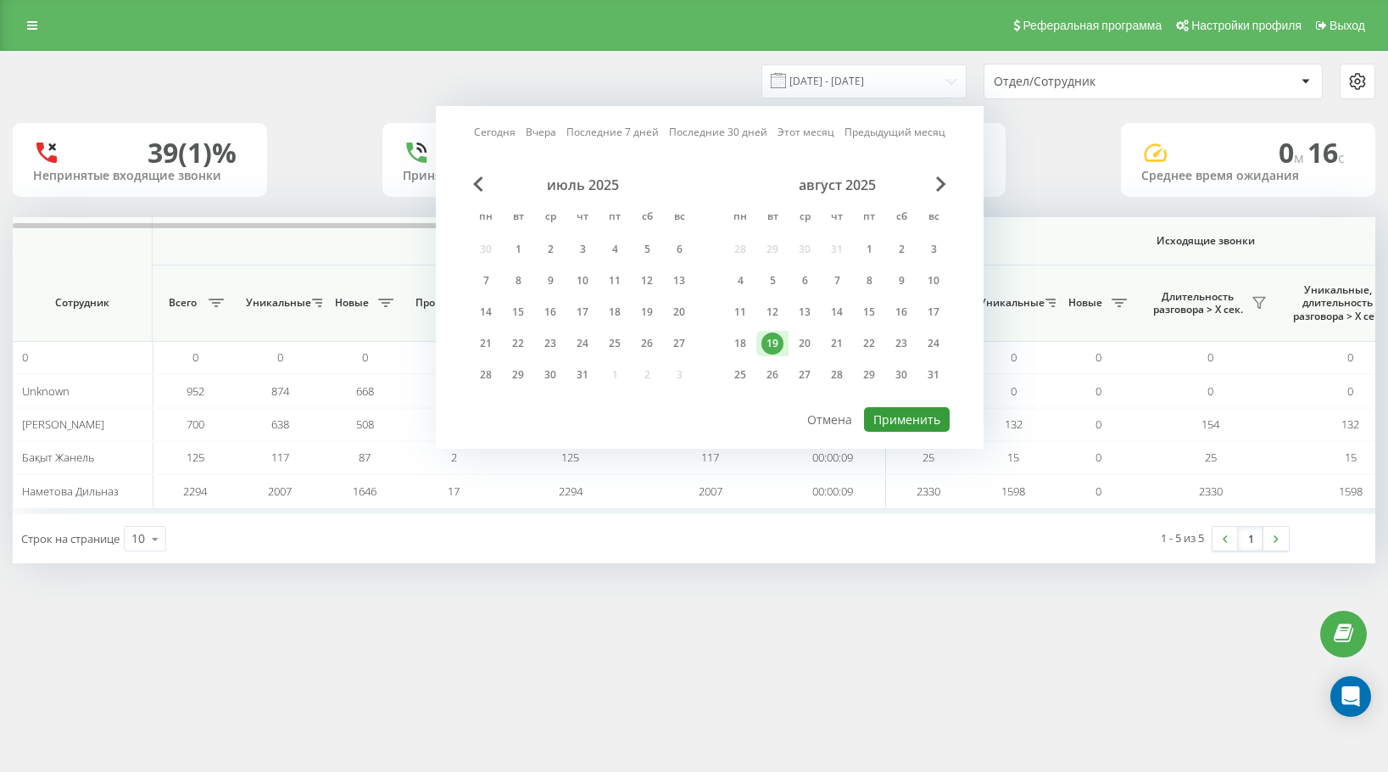
click at [906, 420] on button "Применить" at bounding box center [907, 419] width 86 height 25
type input "19.08.2025 - 19.08.2025"
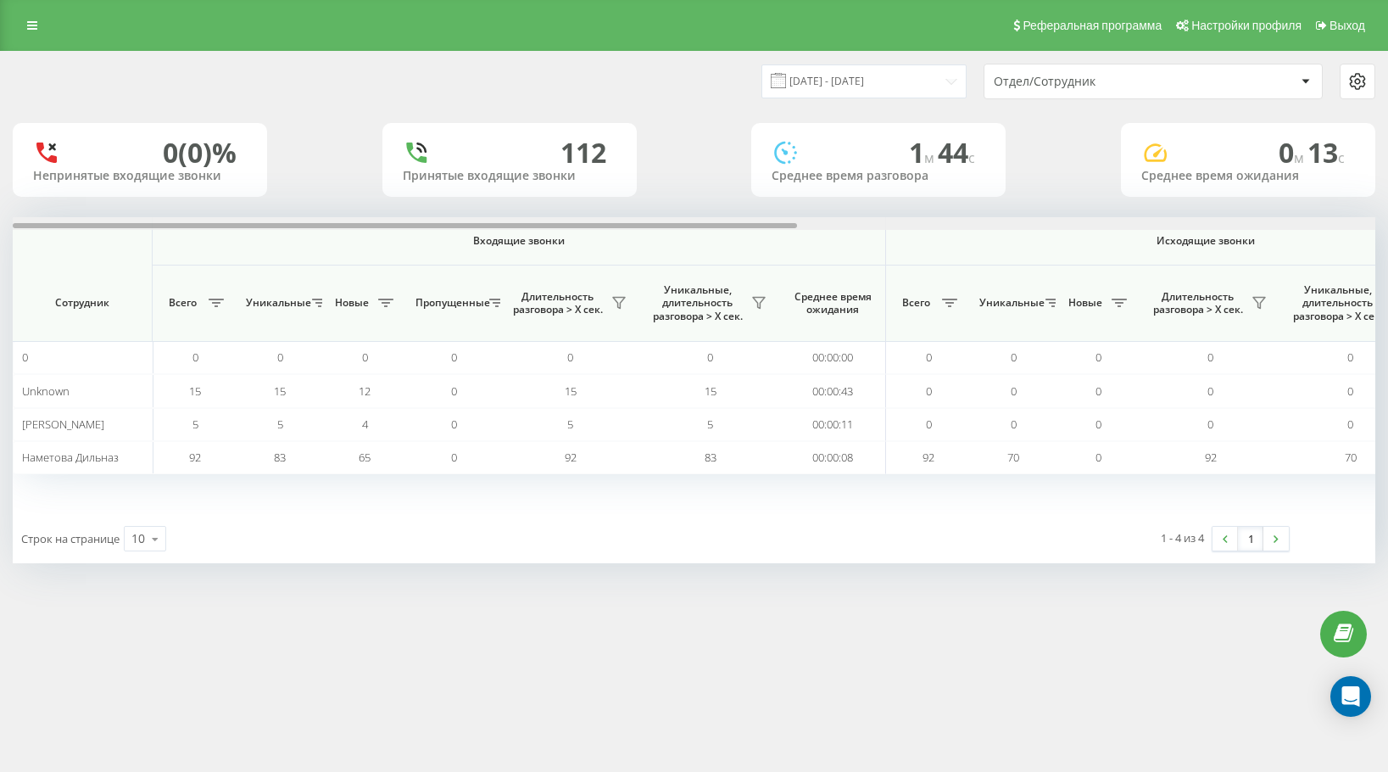
drag, startPoint x: 633, startPoint y: 225, endPoint x: 435, endPoint y: 280, distance: 205.9
click at [436, 281] on div "Входящие звонки Исходящие звонки Все звонки Сотрудник Всего Уникальные Новые Пр…" at bounding box center [694, 365] width 1363 height 297
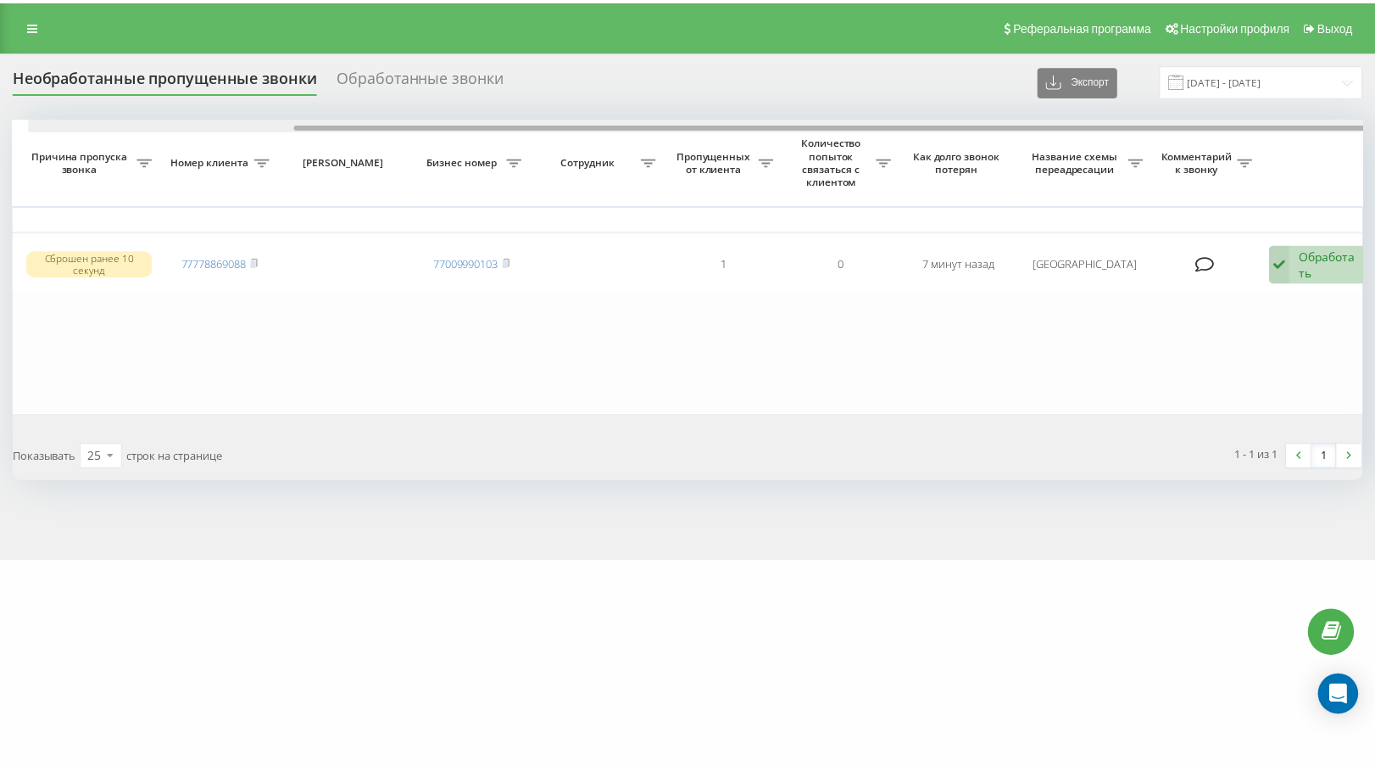
scroll to position [0, 333]
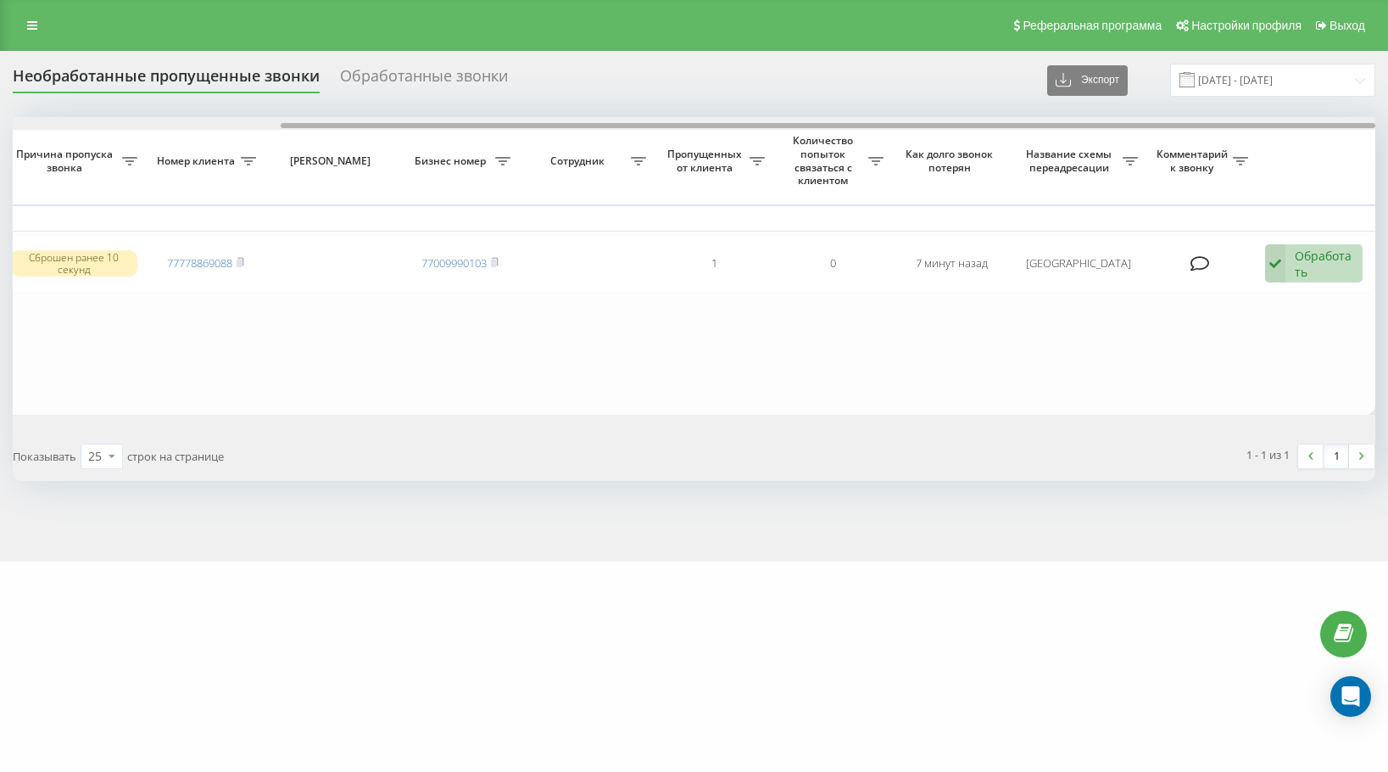
drag, startPoint x: 669, startPoint y: 123, endPoint x: 1220, endPoint y: 135, distance: 551.3
click at [1220, 135] on div "Выбрать все Время первого звонка Время последнего звонка [PERSON_NAME] пропуска…" at bounding box center [694, 265] width 1363 height 297
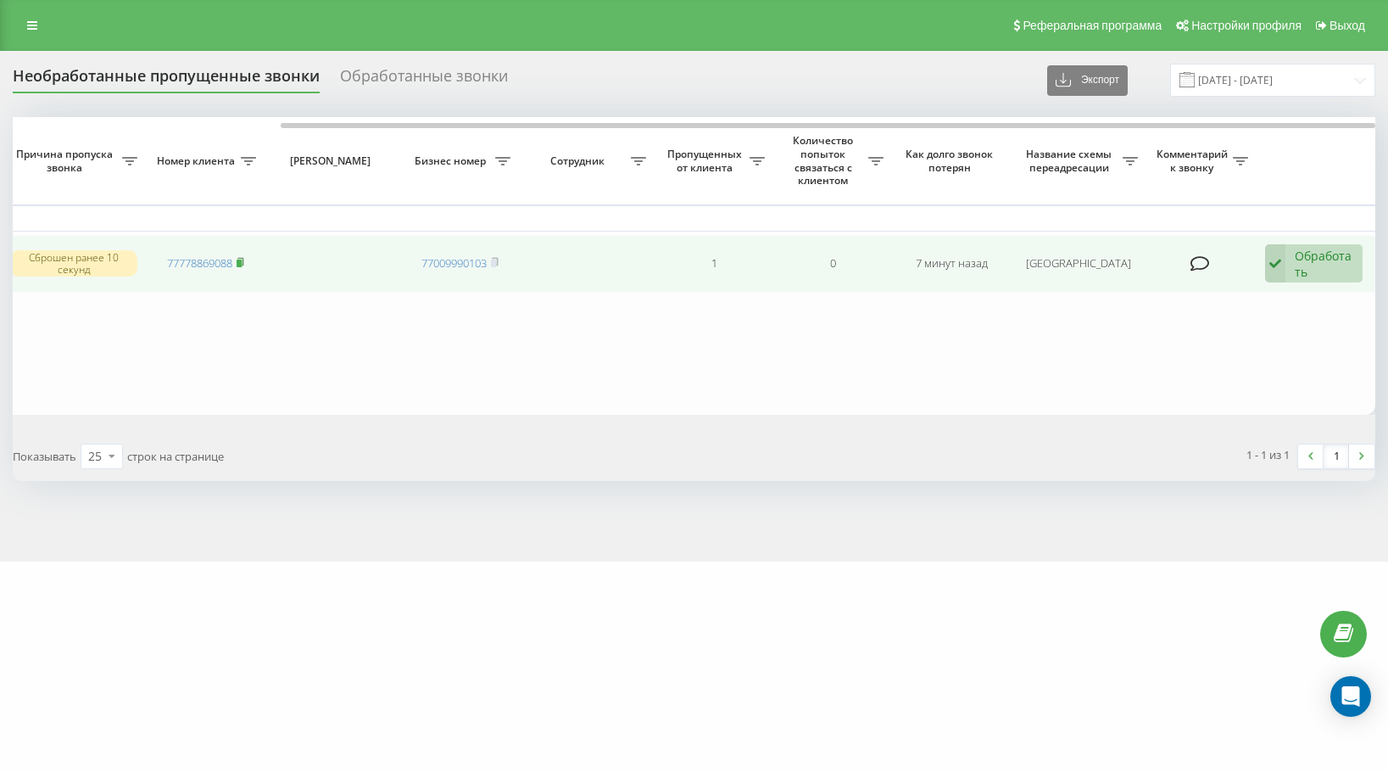
click at [243, 258] on icon at bounding box center [240, 262] width 6 height 8
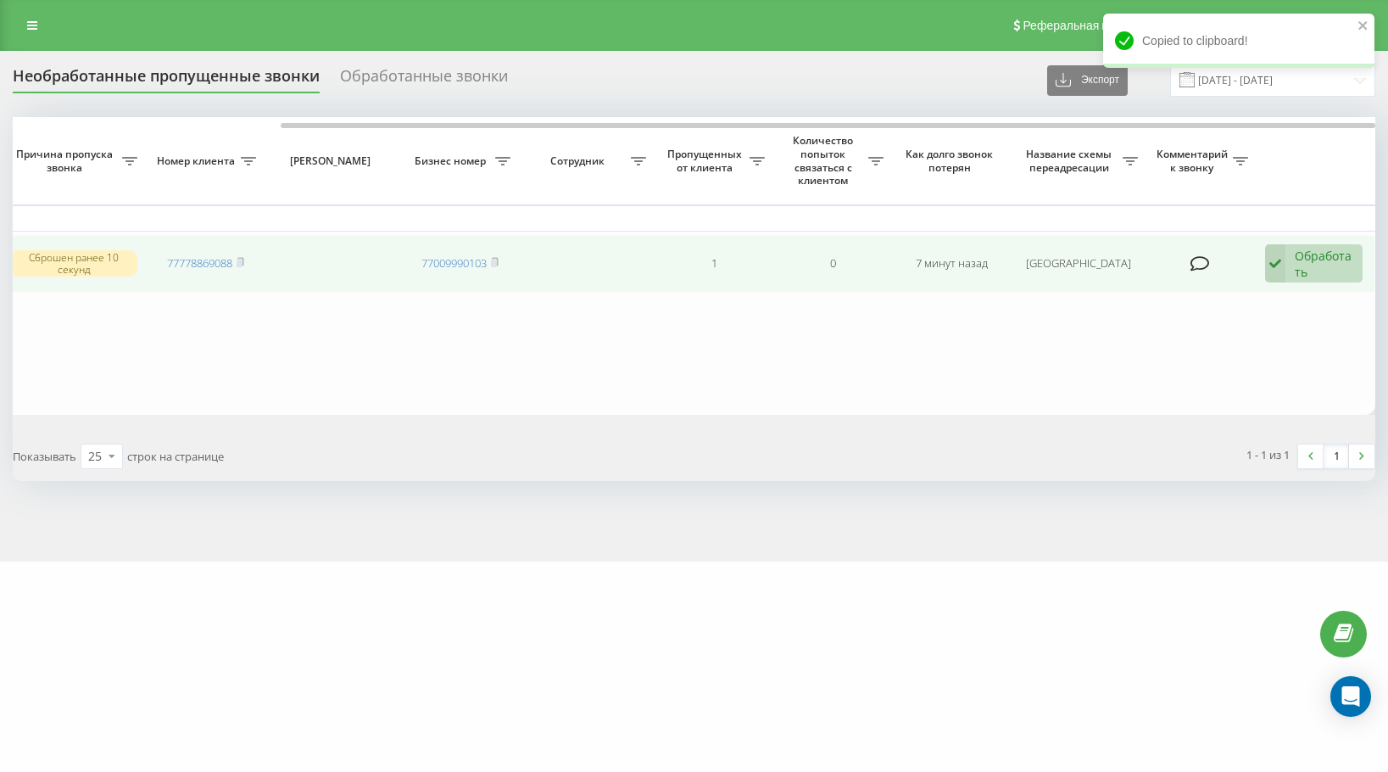
click at [1277, 269] on icon at bounding box center [1275, 263] width 20 height 39
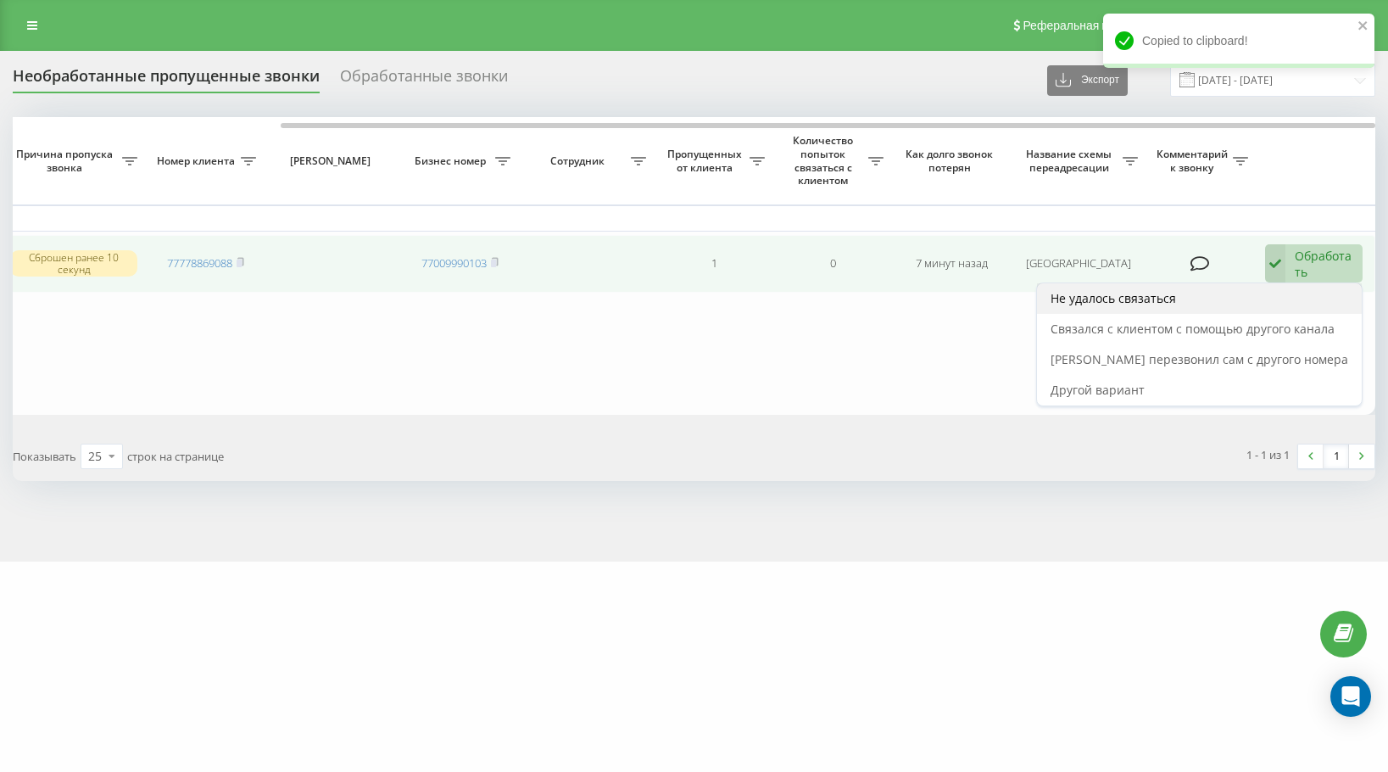
click at [1266, 292] on div "Не удалось связаться" at bounding box center [1199, 298] width 325 height 31
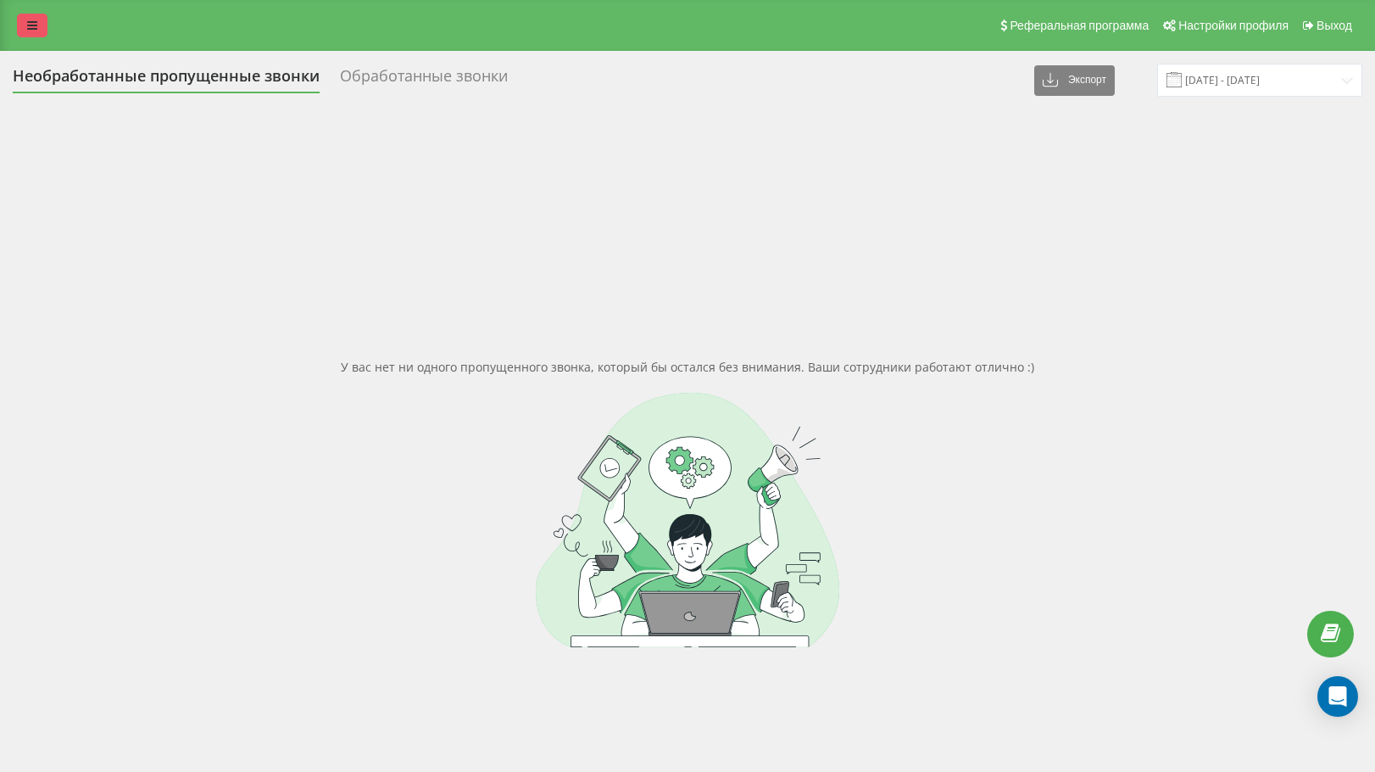
click at [26, 30] on link at bounding box center [32, 26] width 31 height 24
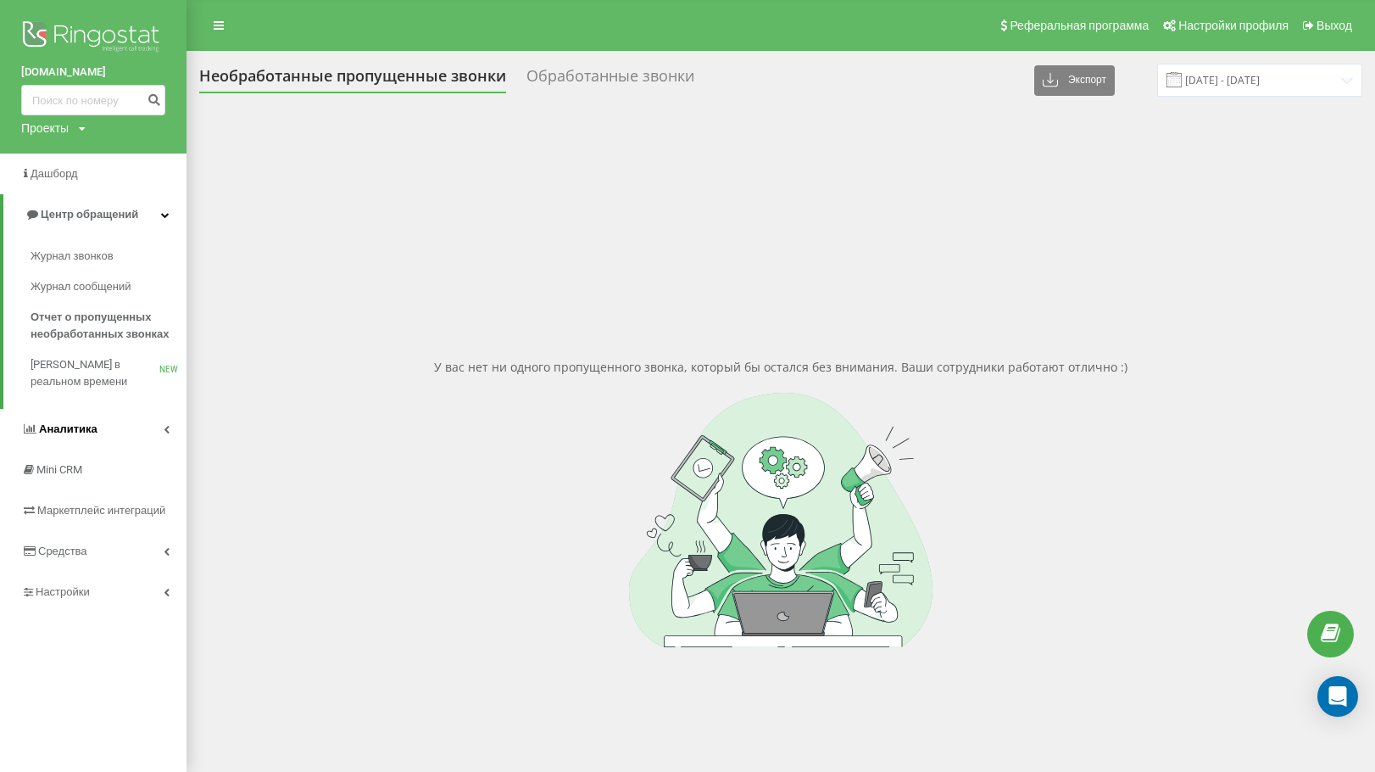
click at [87, 427] on span "Аналитика" at bounding box center [68, 428] width 59 height 13
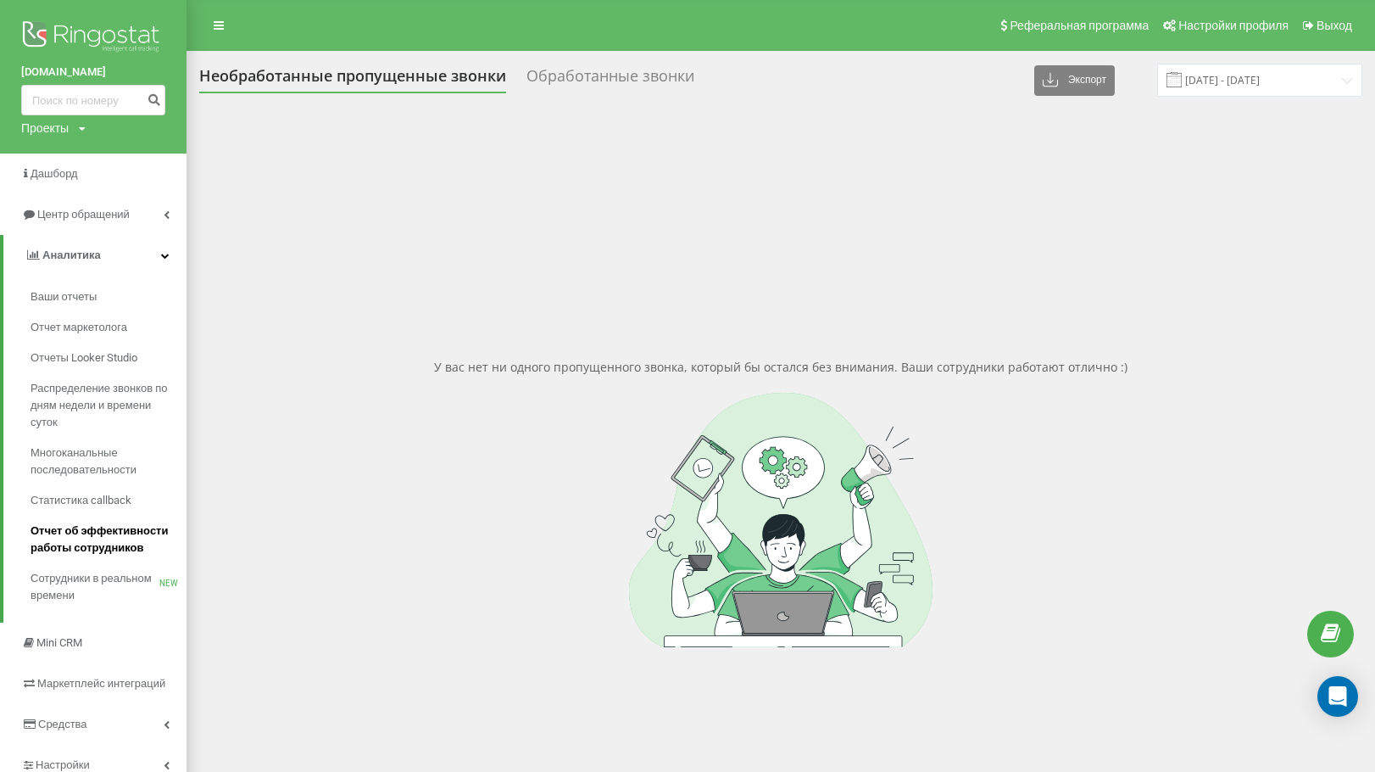
click at [99, 539] on span "Отчет об эффективности работы сотрудников" at bounding box center [105, 539] width 148 height 34
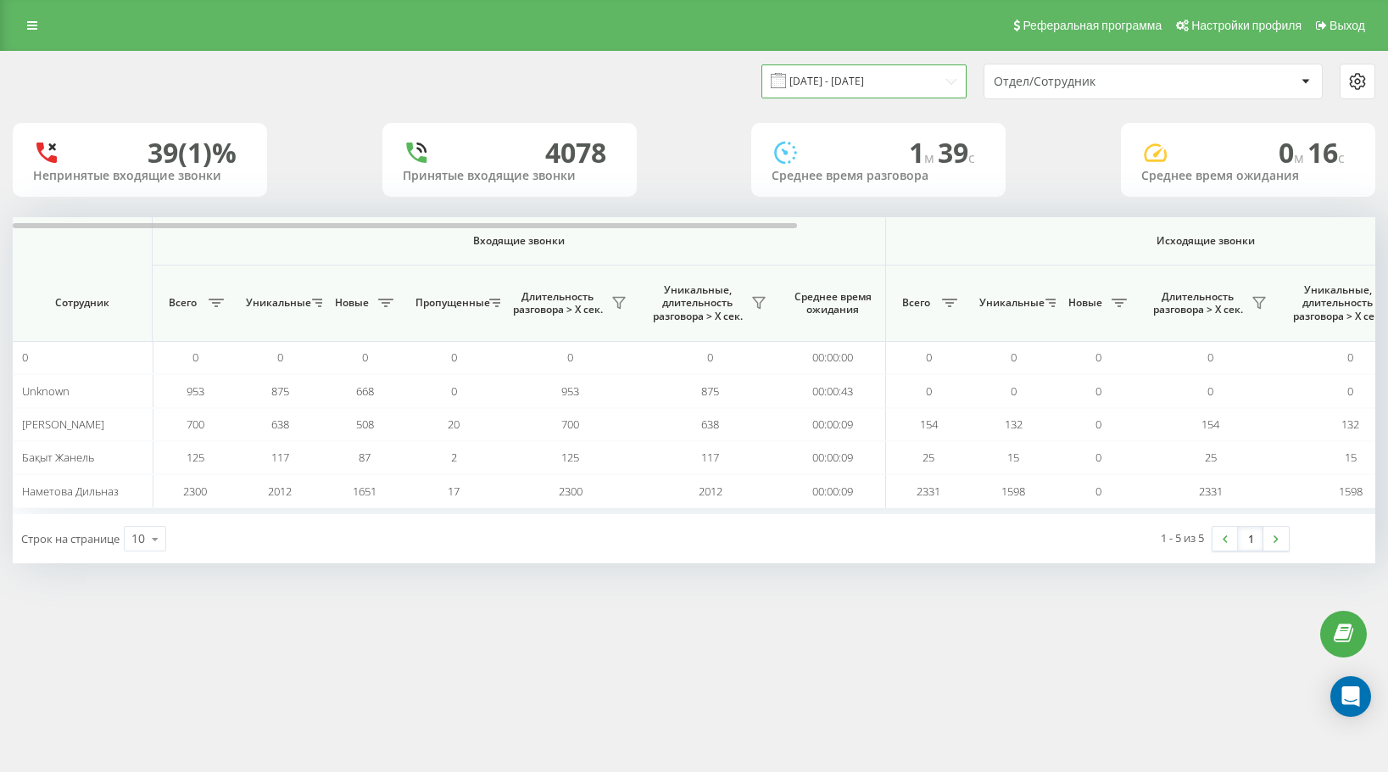
click at [810, 85] on input "[DATE] - [DATE]" at bounding box center [863, 80] width 205 height 33
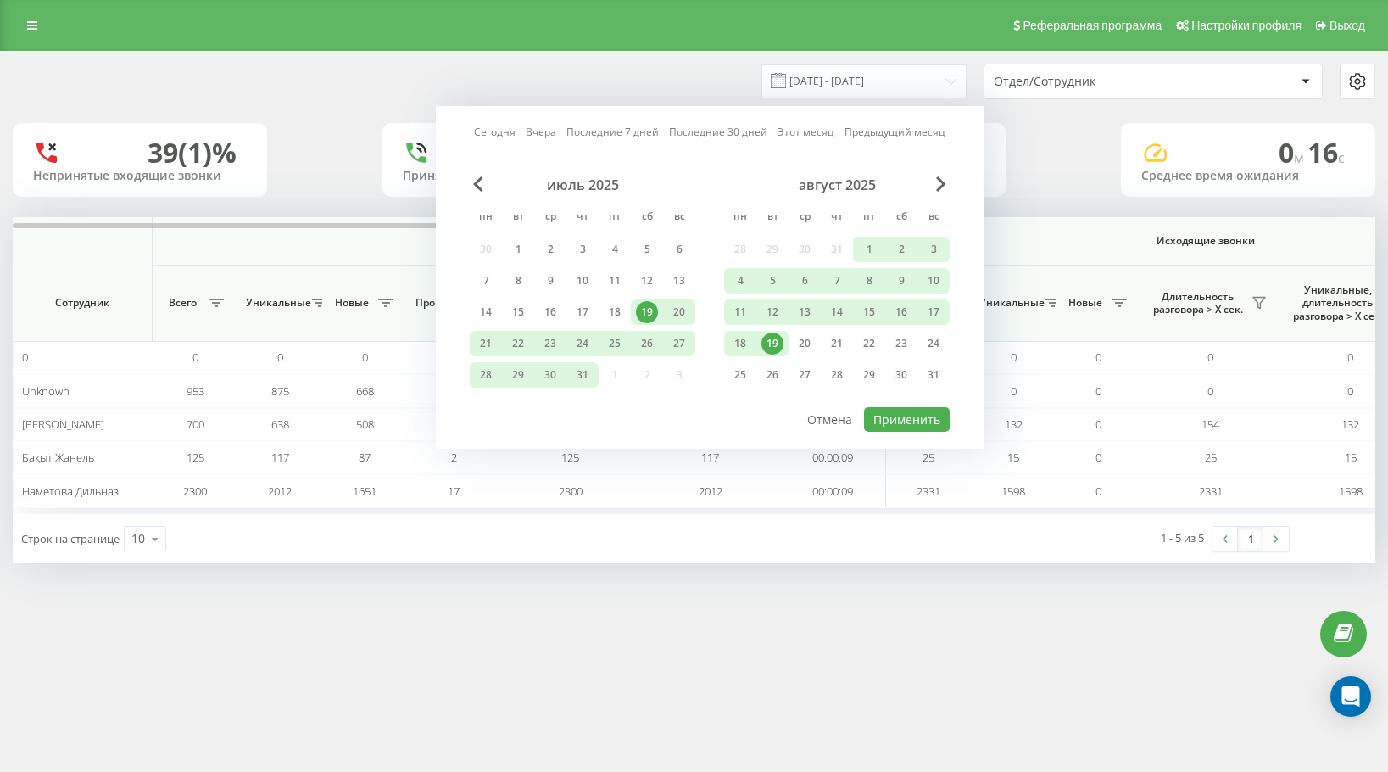
click at [772, 331] on div "19" at bounding box center [772, 343] width 32 height 25
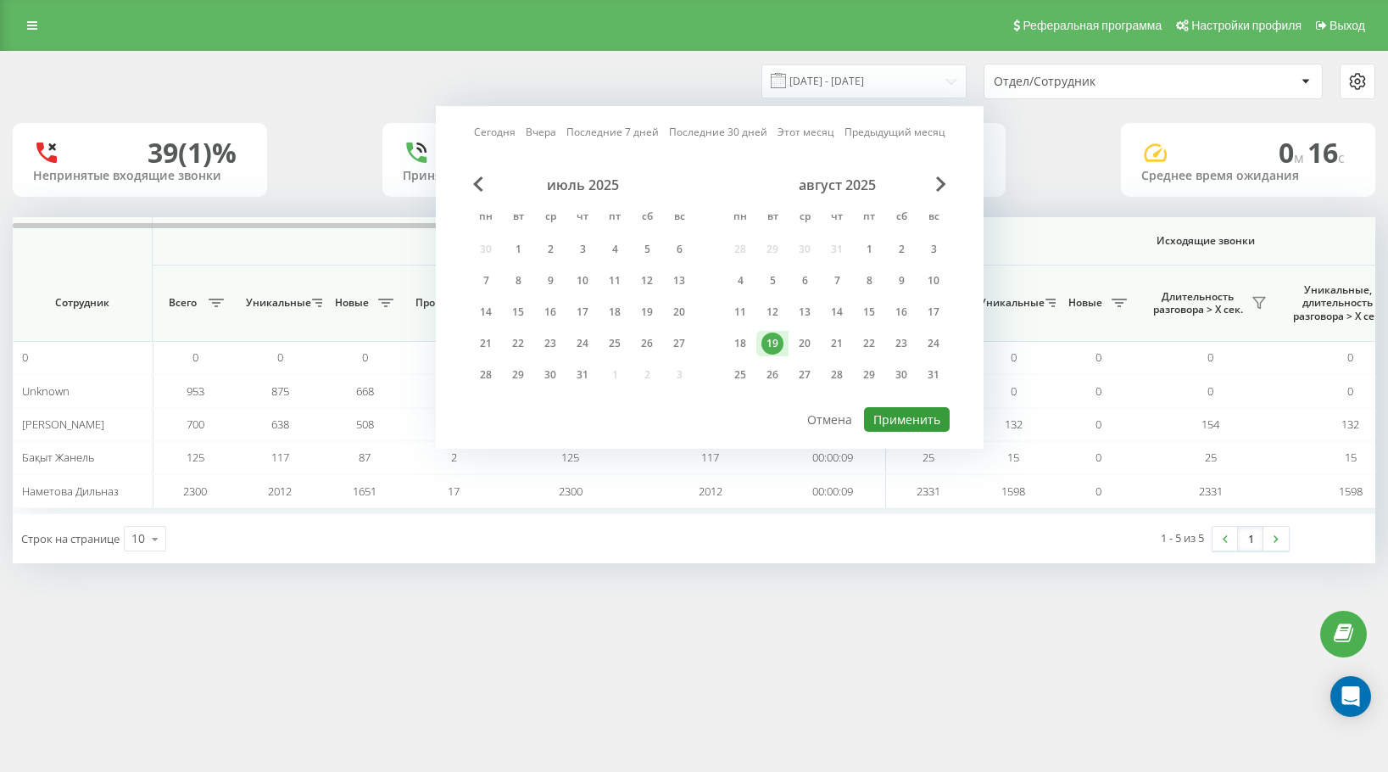
click at [906, 424] on button "Применить" at bounding box center [907, 419] width 86 height 25
type input "19.08.2025 - 19.08.2025"
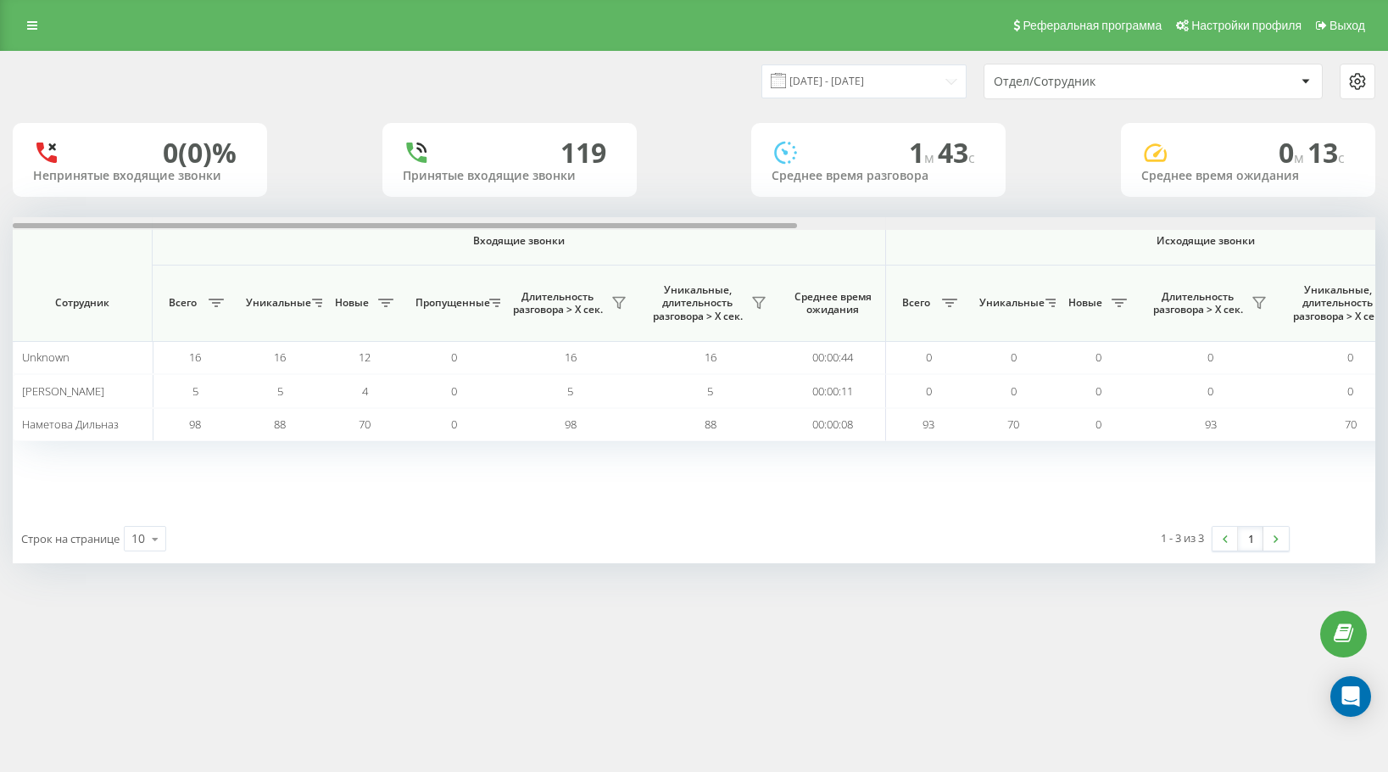
drag, startPoint x: 723, startPoint y: 223, endPoint x: 206, endPoint y: 154, distance: 521.8
click at [315, 198] on div "19.08.2025 - 19.08.2025 Отдел/Сотрудник 0 (0)% Непринятые входящие звонки 119 П…" at bounding box center [694, 307] width 1363 height 511
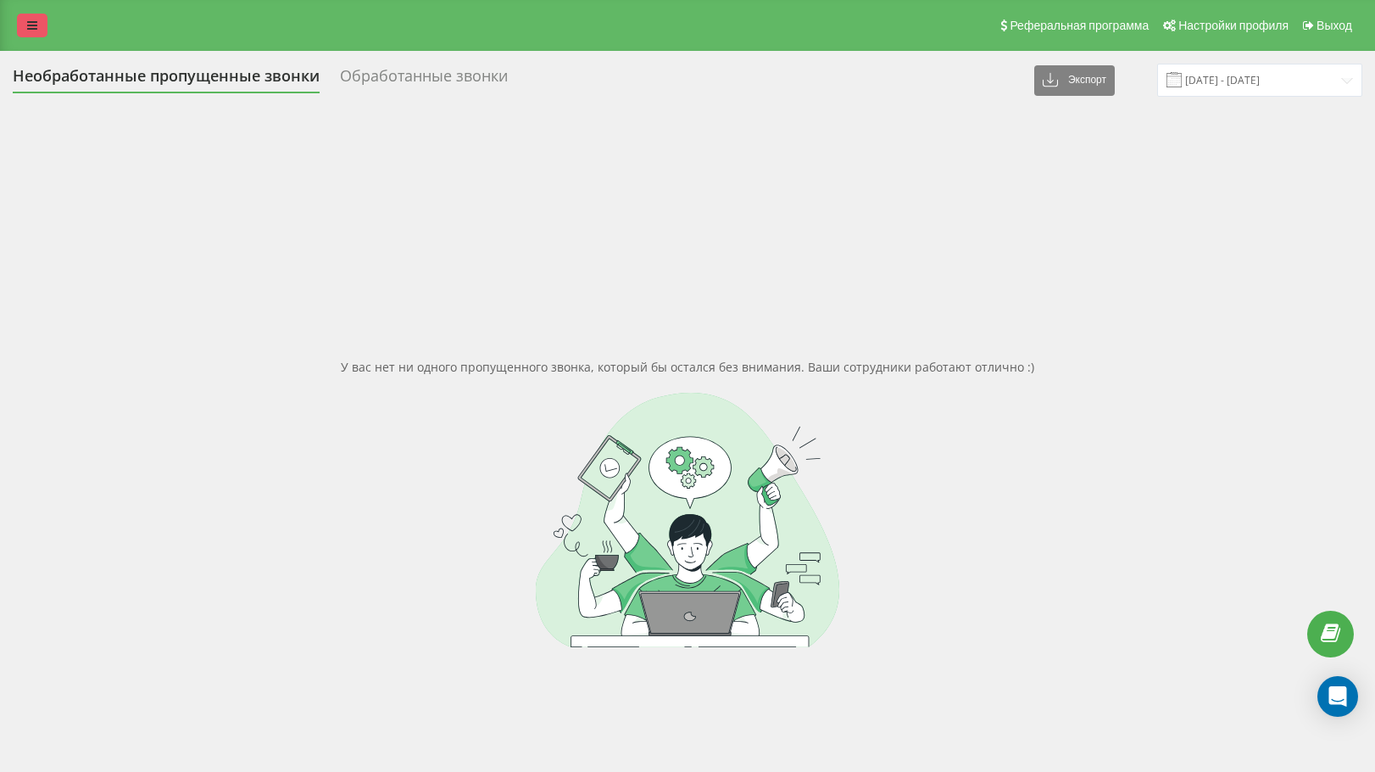
click at [28, 34] on link at bounding box center [32, 26] width 31 height 24
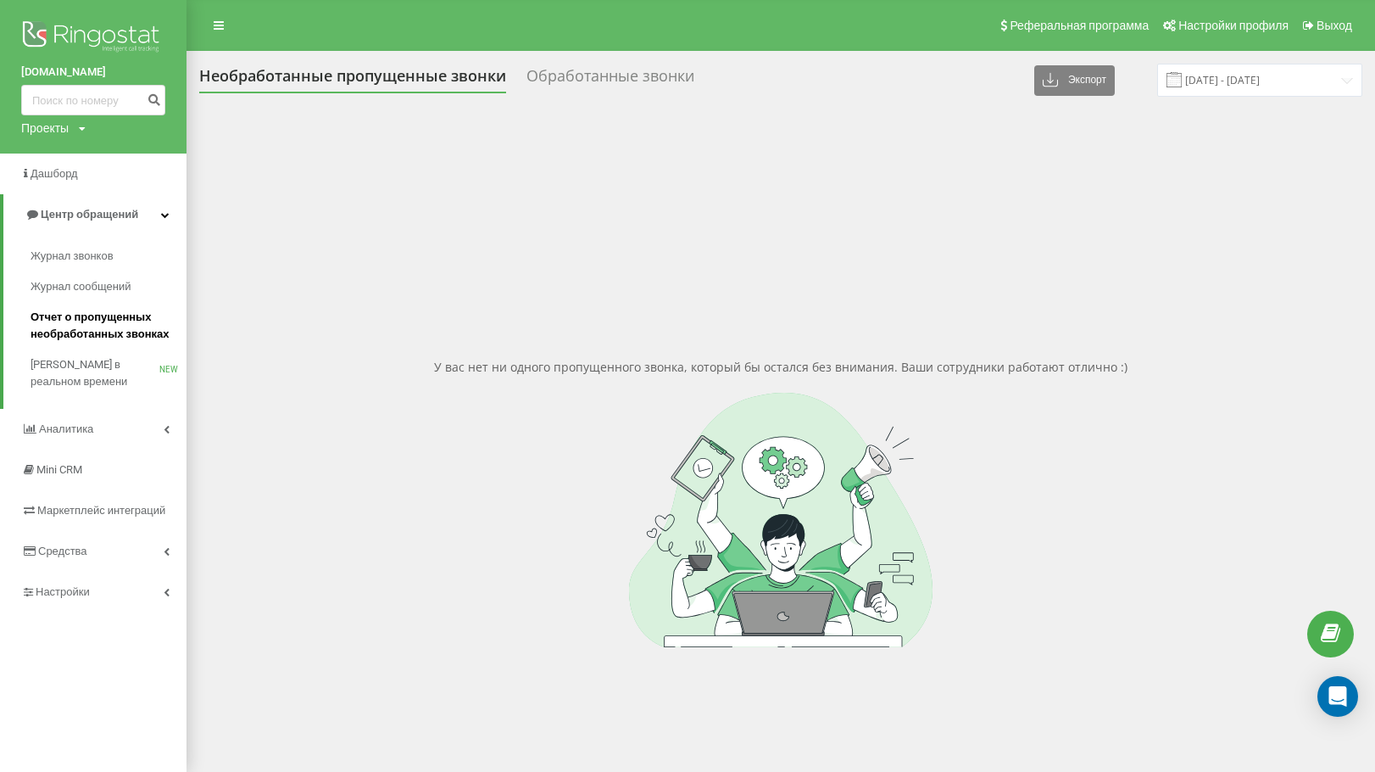
click at [87, 321] on span "Отчет о пропущенных необработанных звонках" at bounding box center [105, 326] width 148 height 34
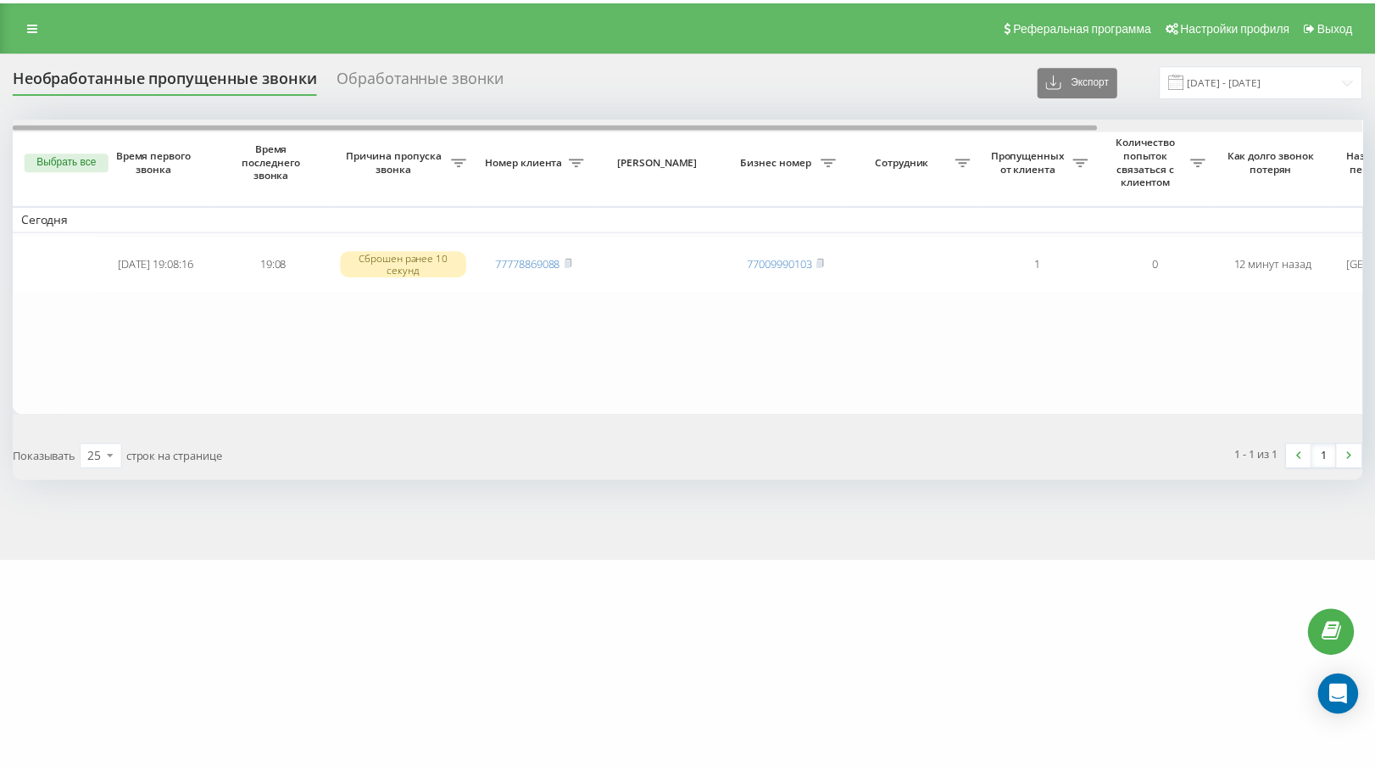
scroll to position [0, 333]
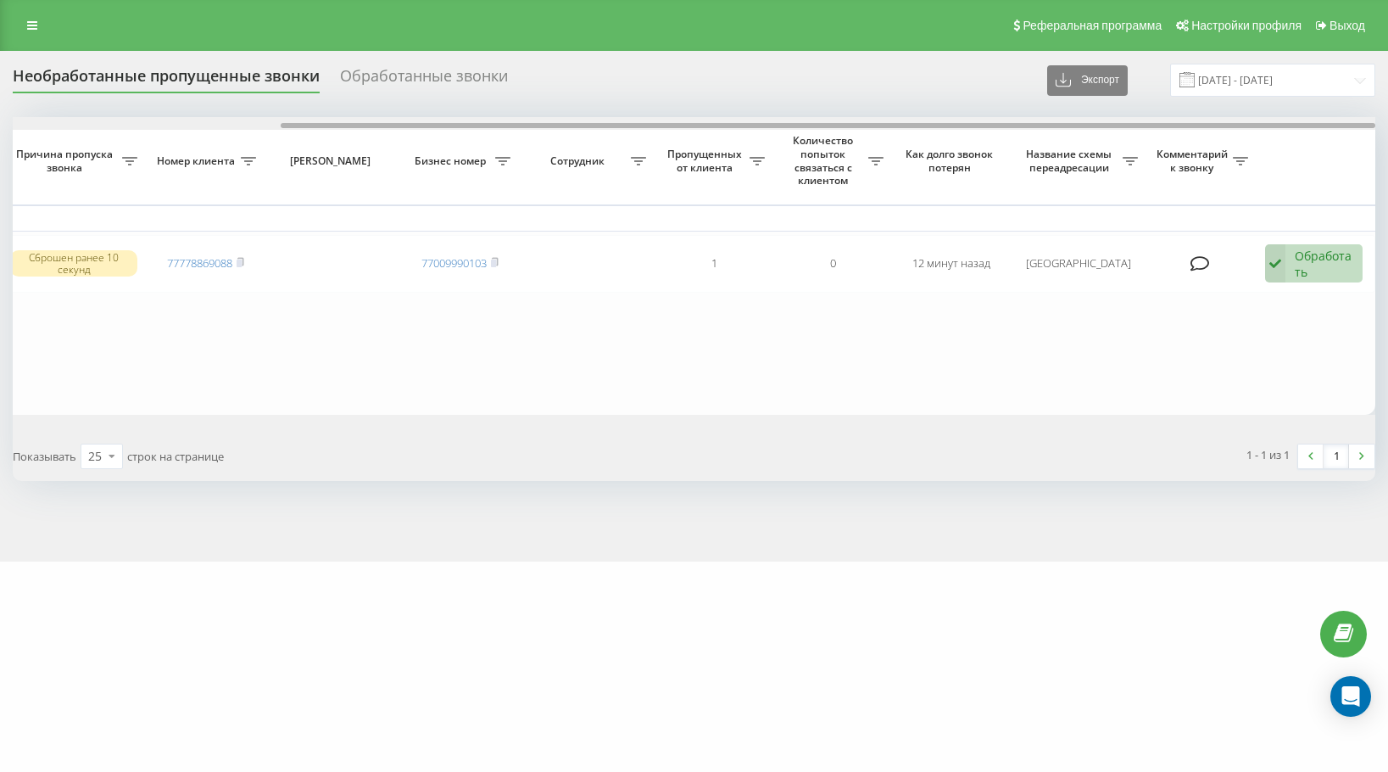
drag, startPoint x: 451, startPoint y: 123, endPoint x: 1212, endPoint y: 148, distance: 761.0
click at [1212, 148] on div "Выбрать все Время первого звонка Время последнего звонка [PERSON_NAME] пропуска…" at bounding box center [694, 265] width 1363 height 297
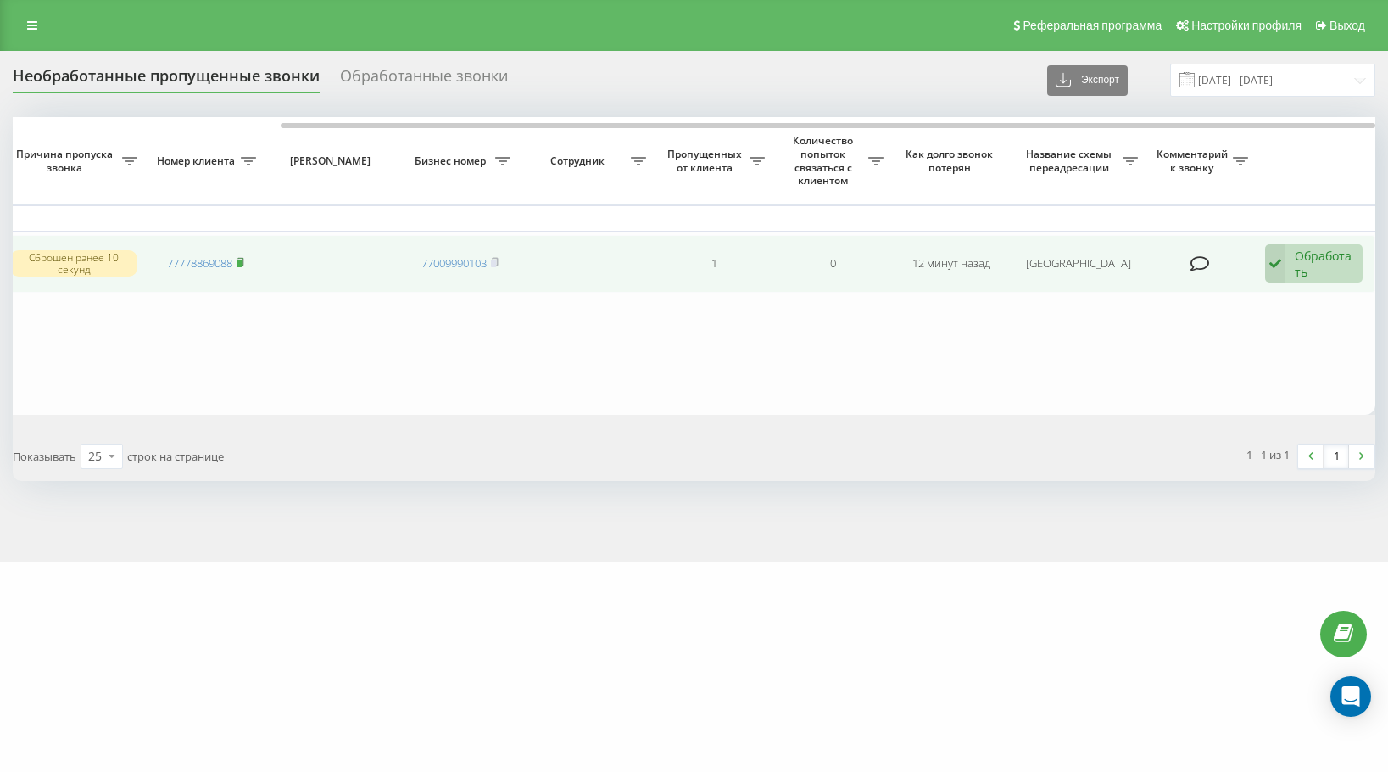
click at [242, 259] on icon at bounding box center [241, 262] width 8 height 10
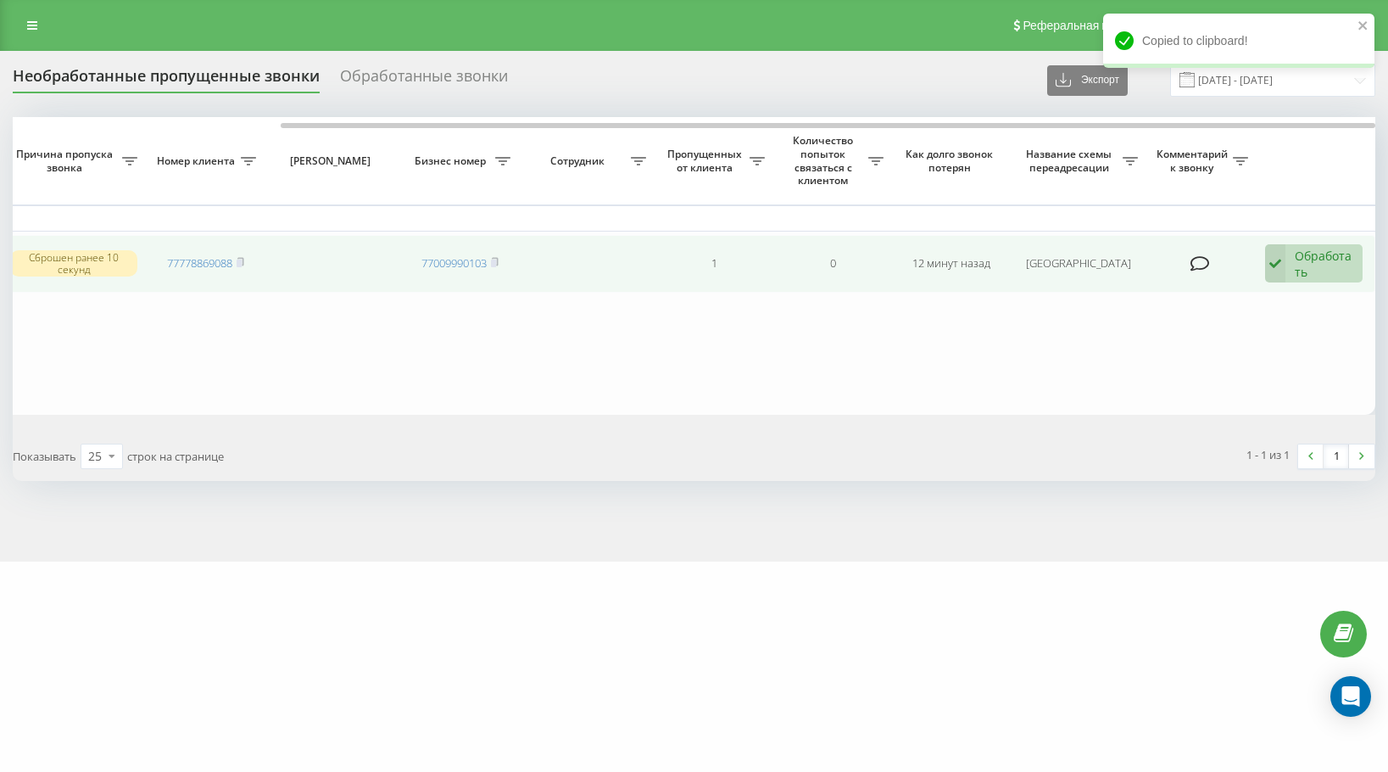
click at [1310, 271] on div "Обработать" at bounding box center [1324, 264] width 59 height 32
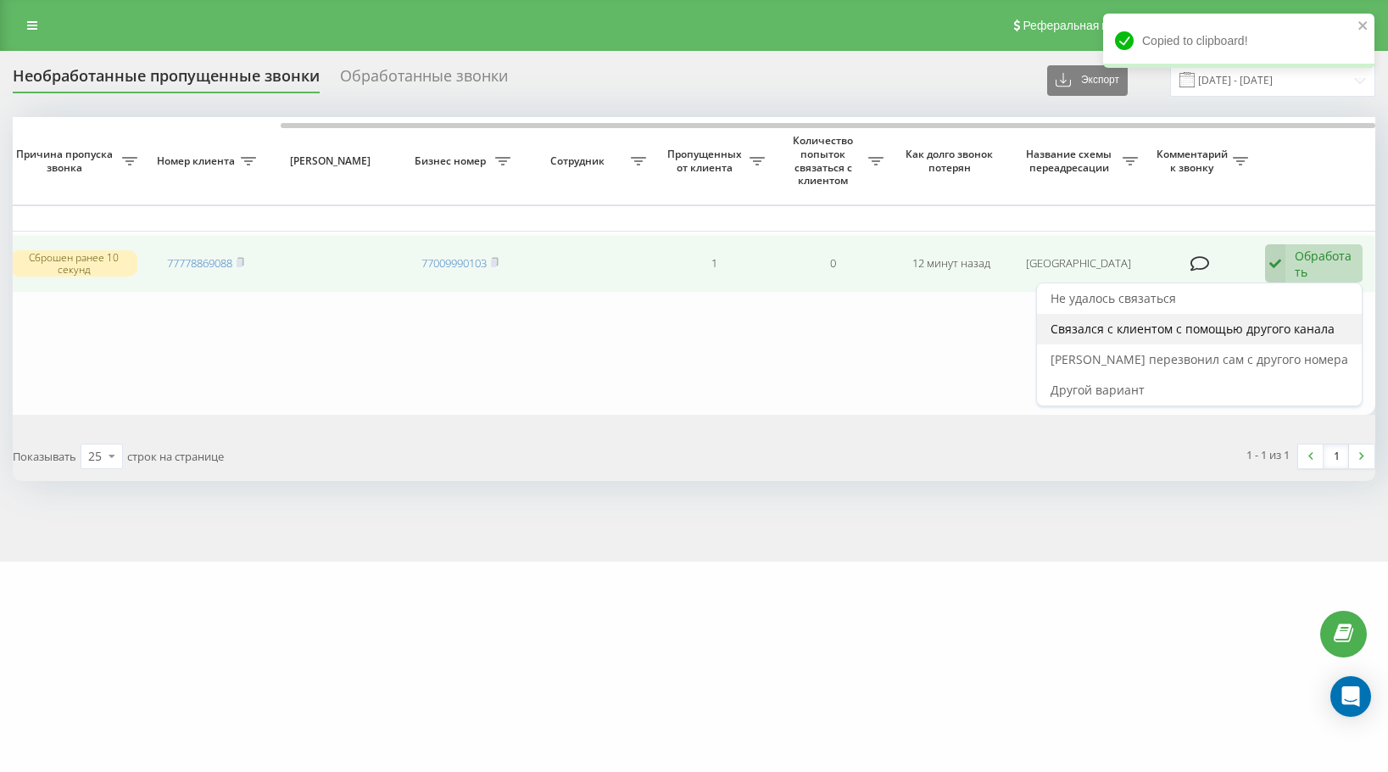
click at [1303, 341] on div "Связался с клиентом с помощью другого канала" at bounding box center [1199, 329] width 325 height 31
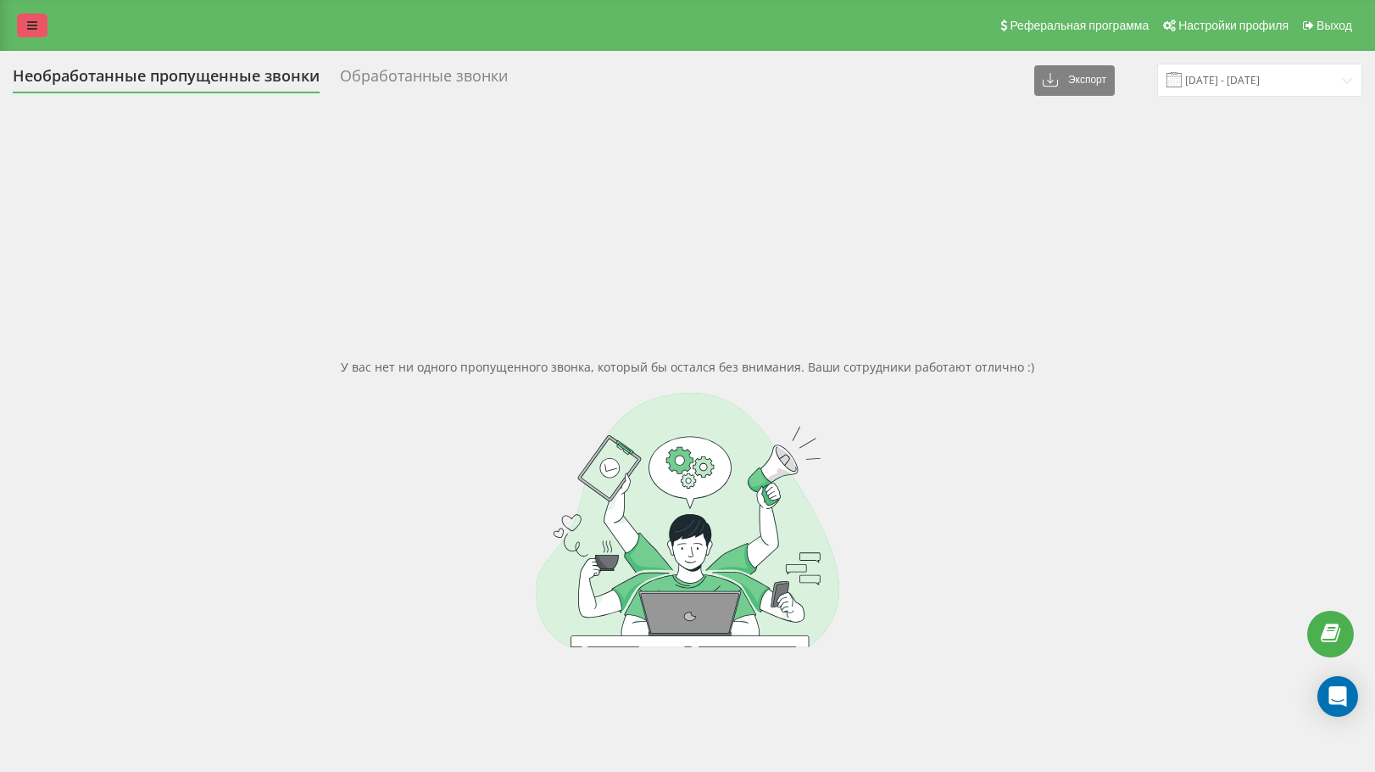
click at [42, 20] on link at bounding box center [32, 26] width 31 height 24
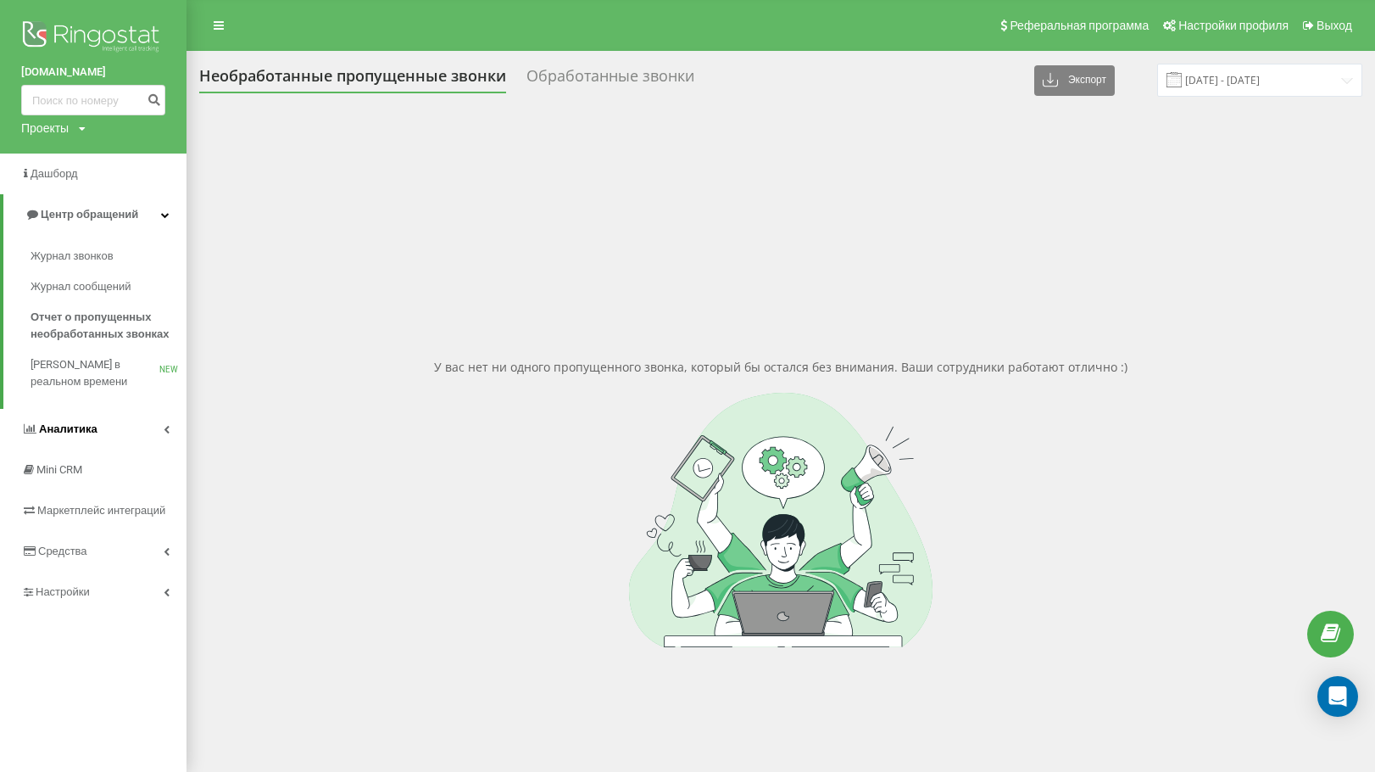
click at [139, 434] on link "Аналитика" at bounding box center [93, 429] width 187 height 41
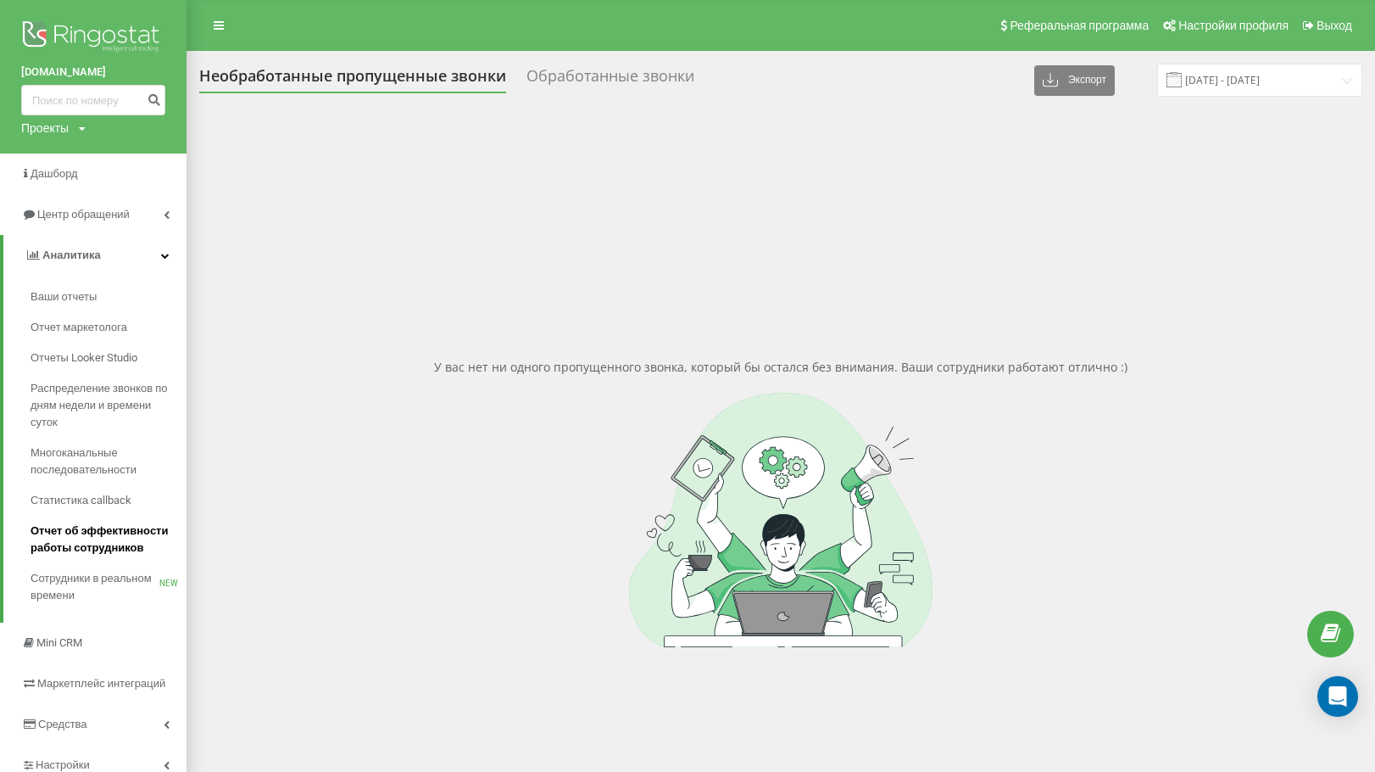
click at [113, 546] on span "Отчет об эффективности работы сотрудников" at bounding box center [105, 539] width 148 height 34
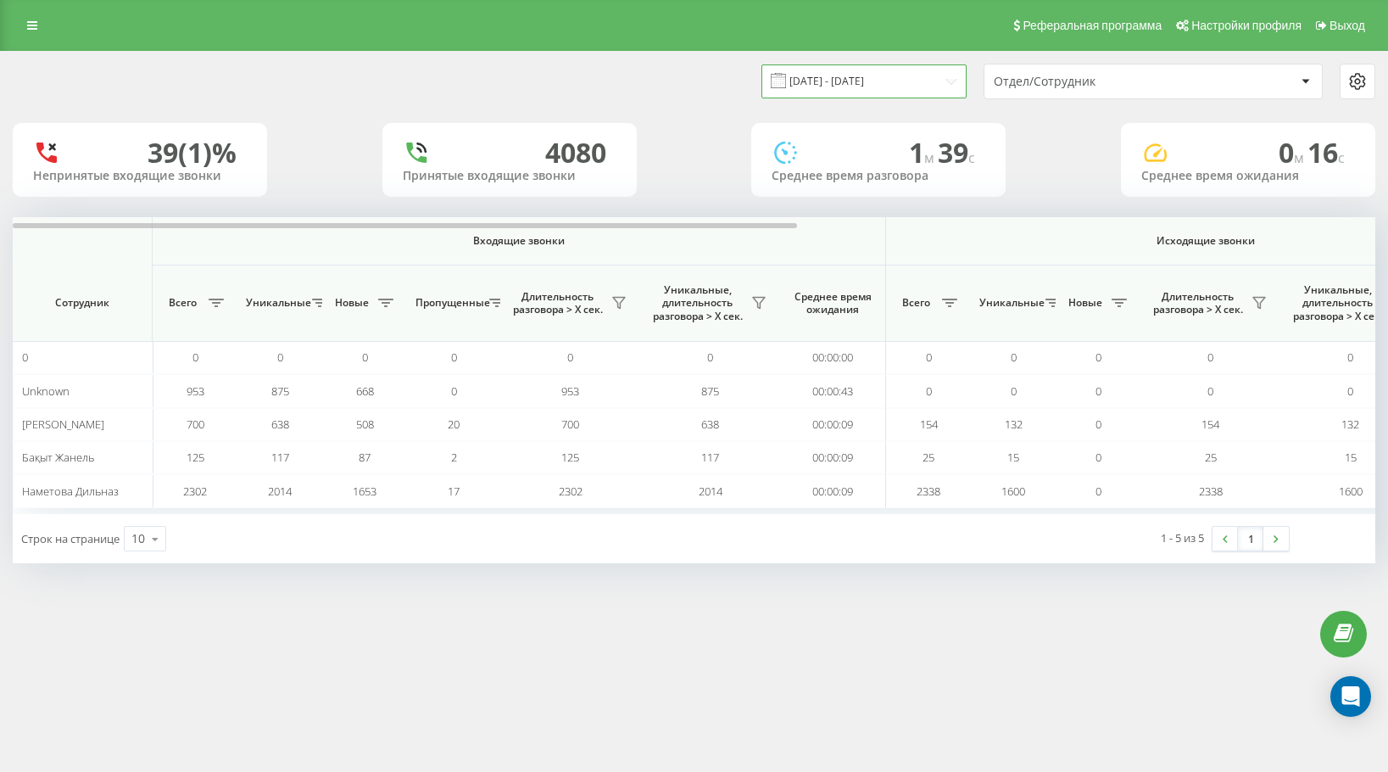
click at [912, 76] on input "[DATE] - [DATE]" at bounding box center [863, 80] width 205 height 33
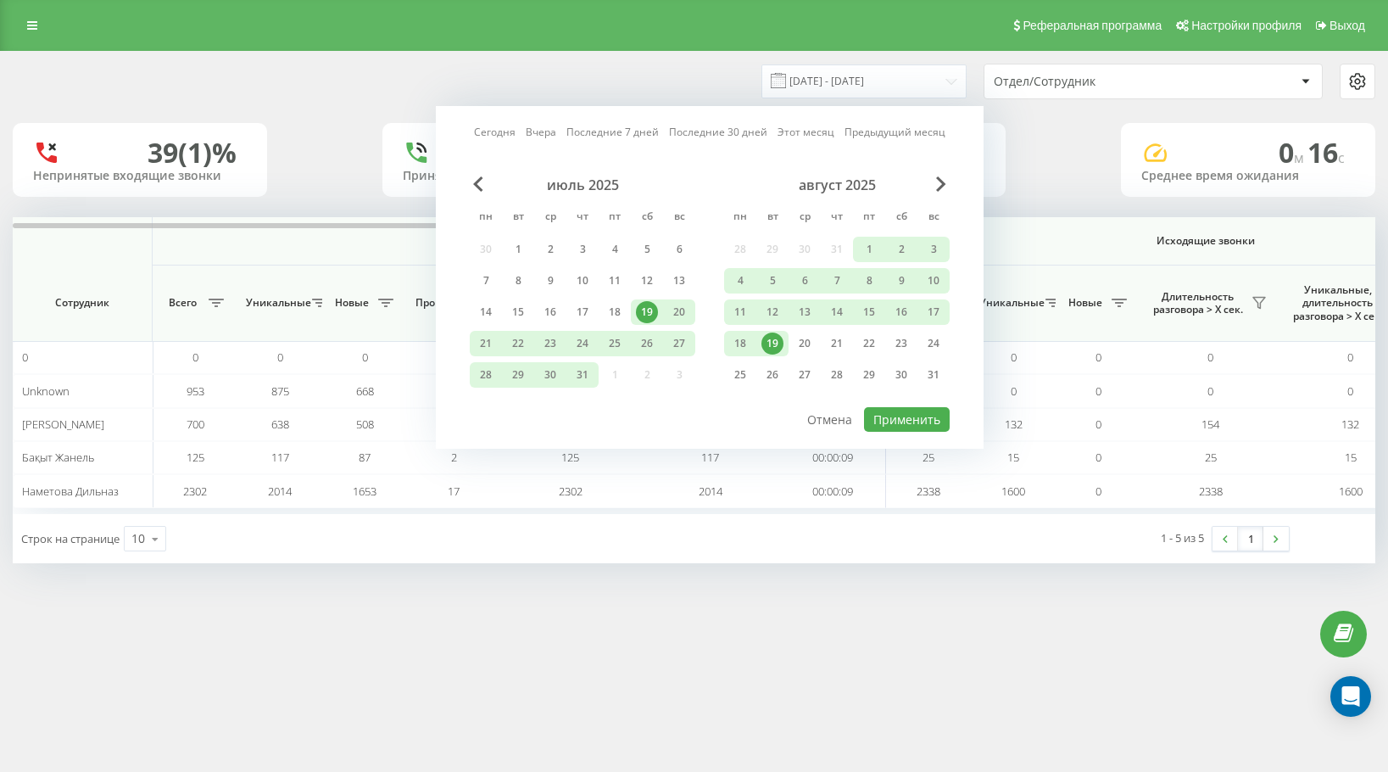
click at [780, 337] on div "19" at bounding box center [772, 343] width 22 height 22
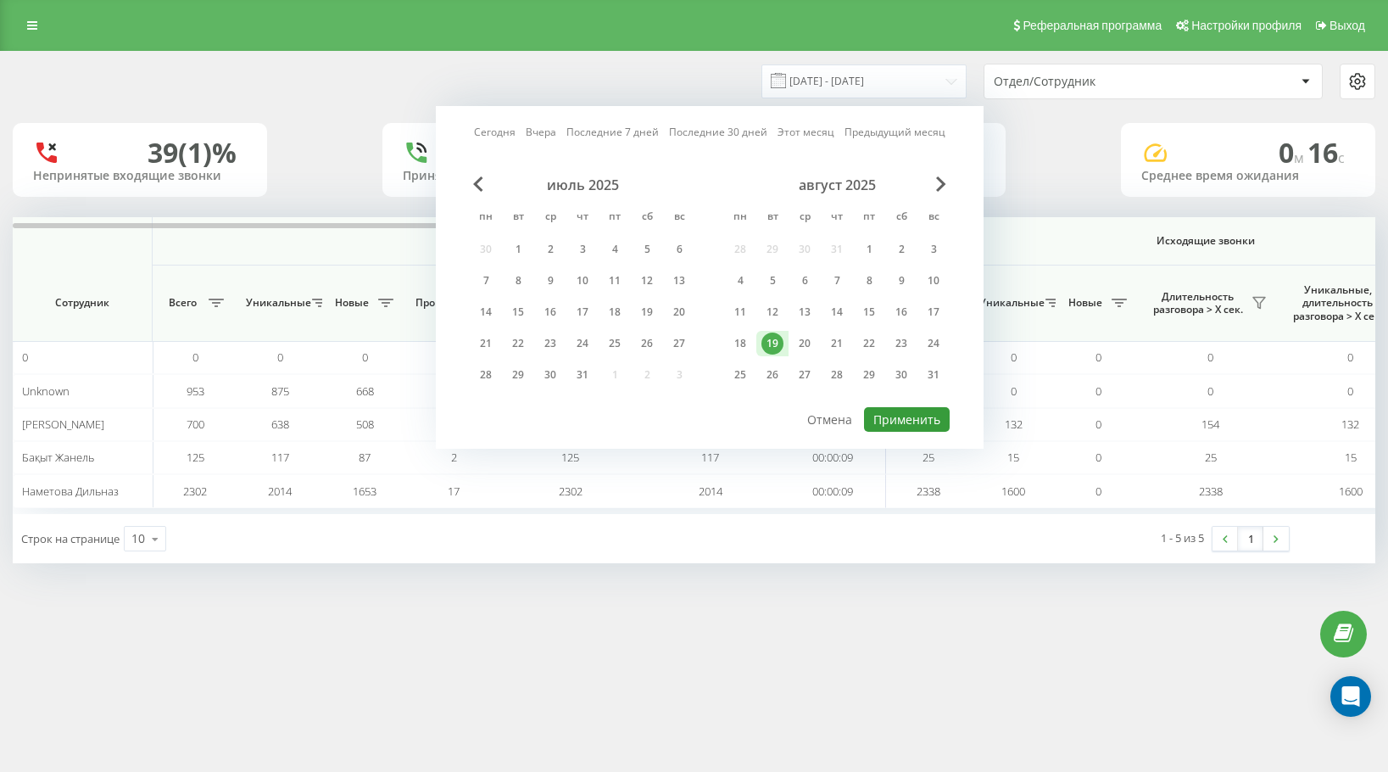
click at [879, 415] on button "Применить" at bounding box center [907, 419] width 86 height 25
type input "19.08.2025 - 19.08.2025"
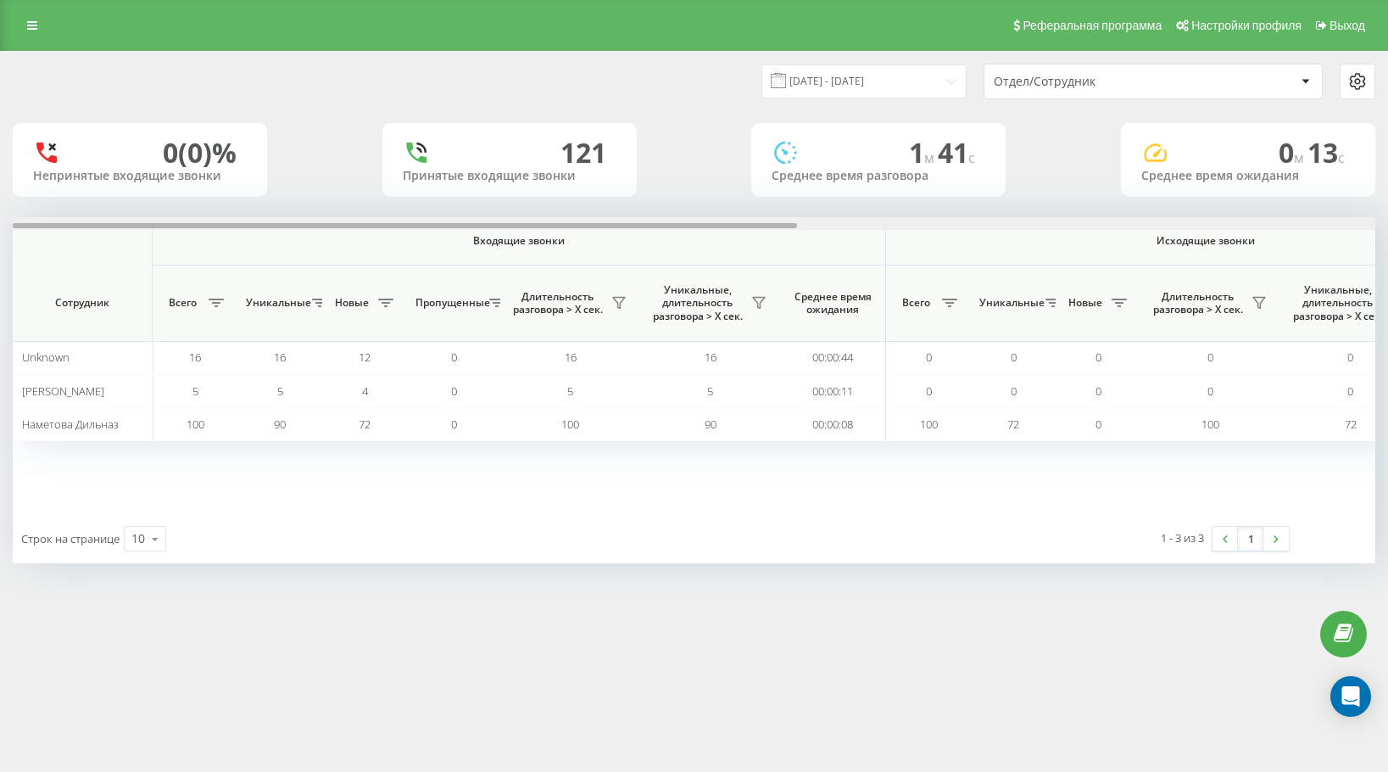
drag, startPoint x: 551, startPoint y: 226, endPoint x: 90, endPoint y: 84, distance: 482.5
click at [305, 224] on div at bounding box center [405, 225] width 784 height 5
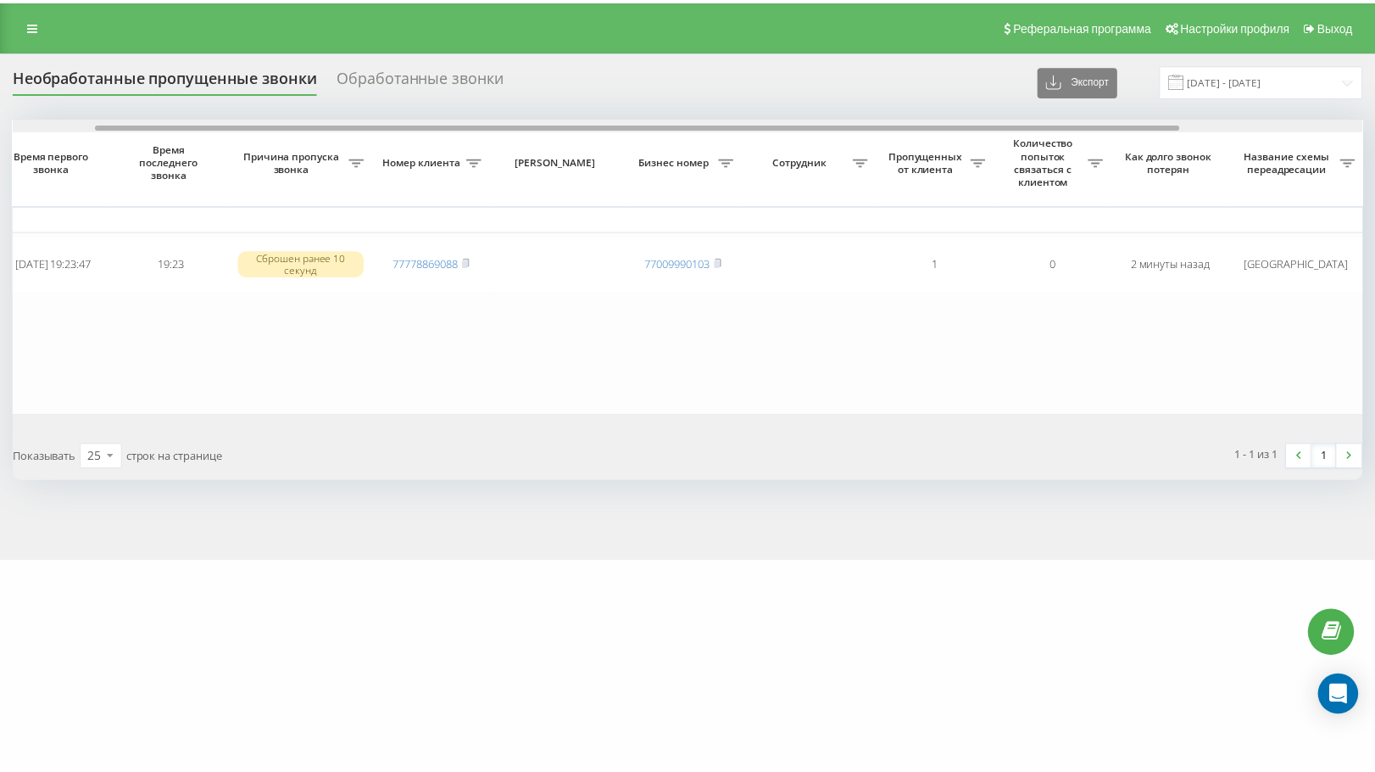
scroll to position [0, 333]
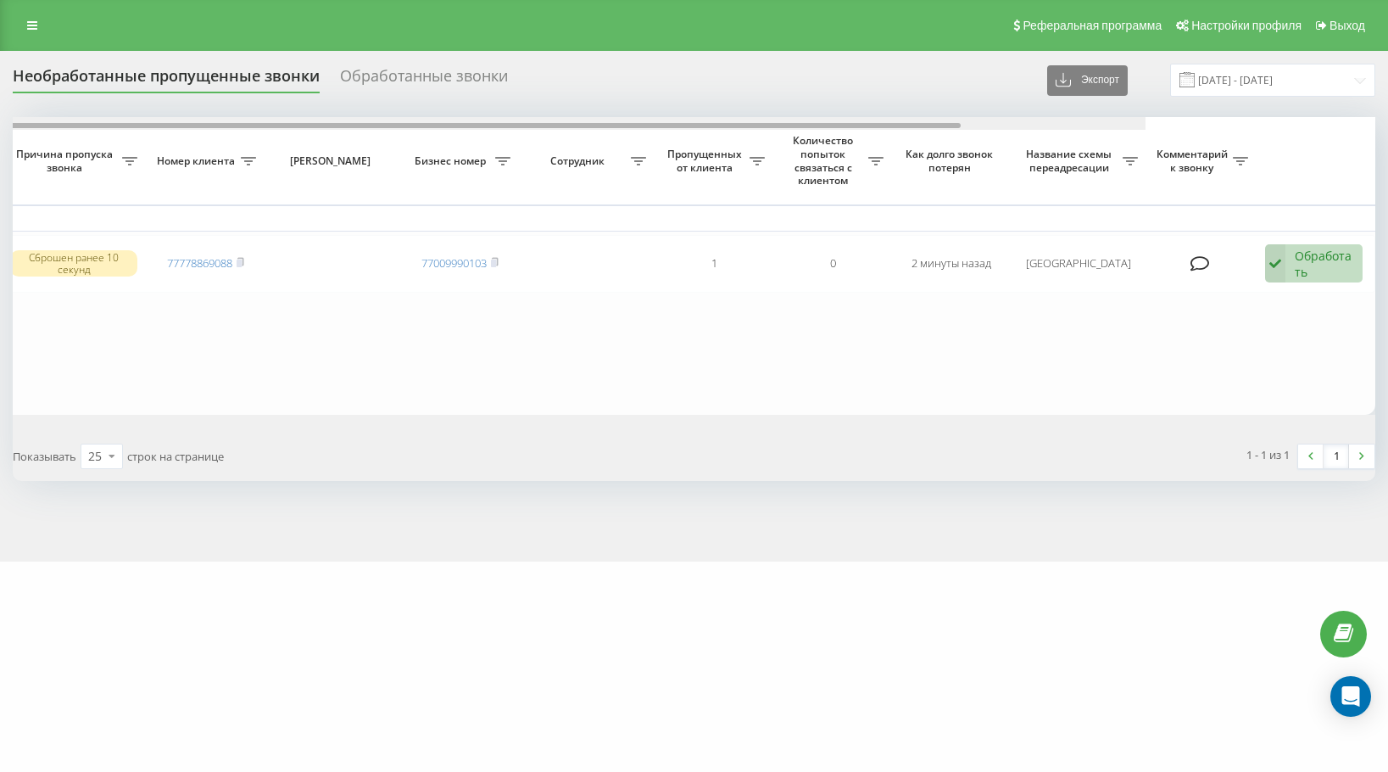
drag, startPoint x: 353, startPoint y: 123, endPoint x: 748, endPoint y: 158, distance: 396.7
click at [748, 158] on div "Выбрать все Время первого звонка Время последнего звонка Причина пропуска звонк…" at bounding box center [694, 265] width 1363 height 297
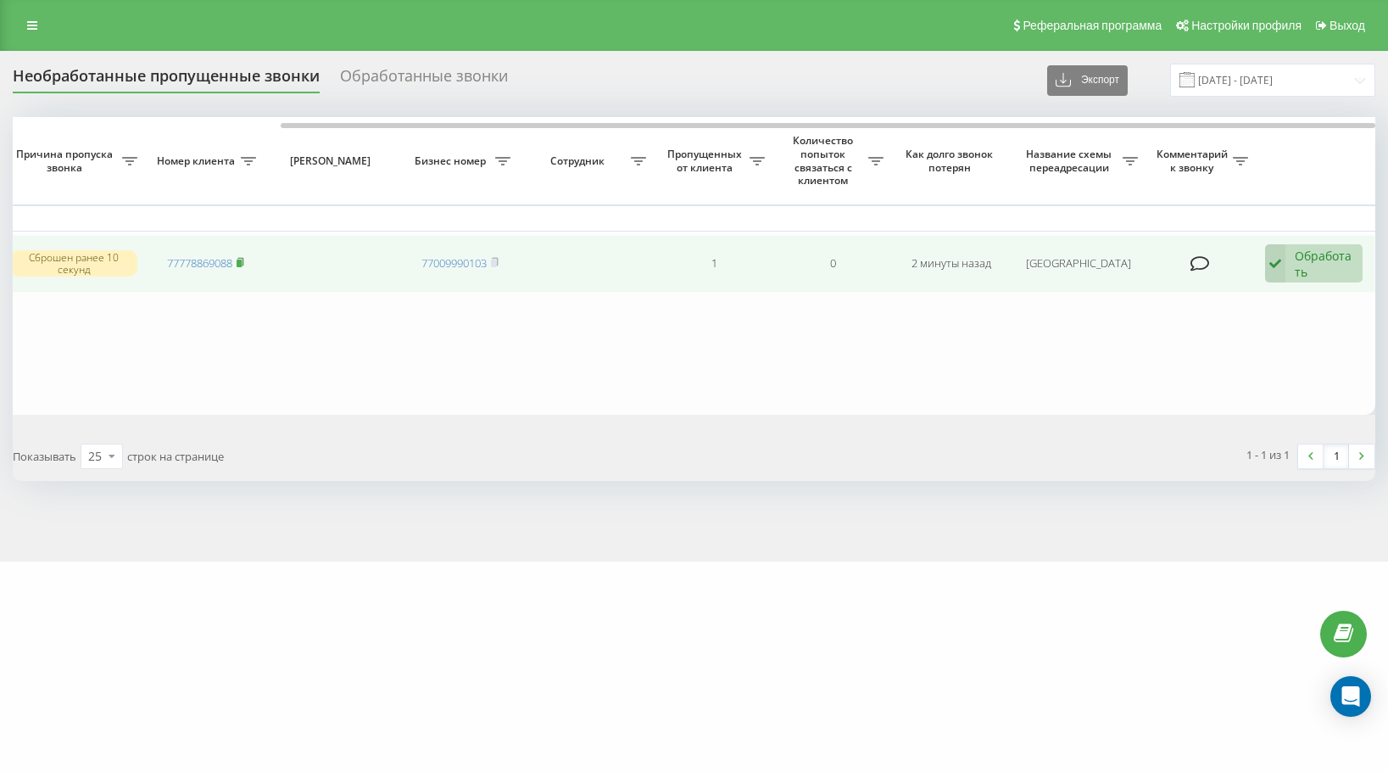
click at [242, 263] on rect at bounding box center [239, 263] width 5 height 8
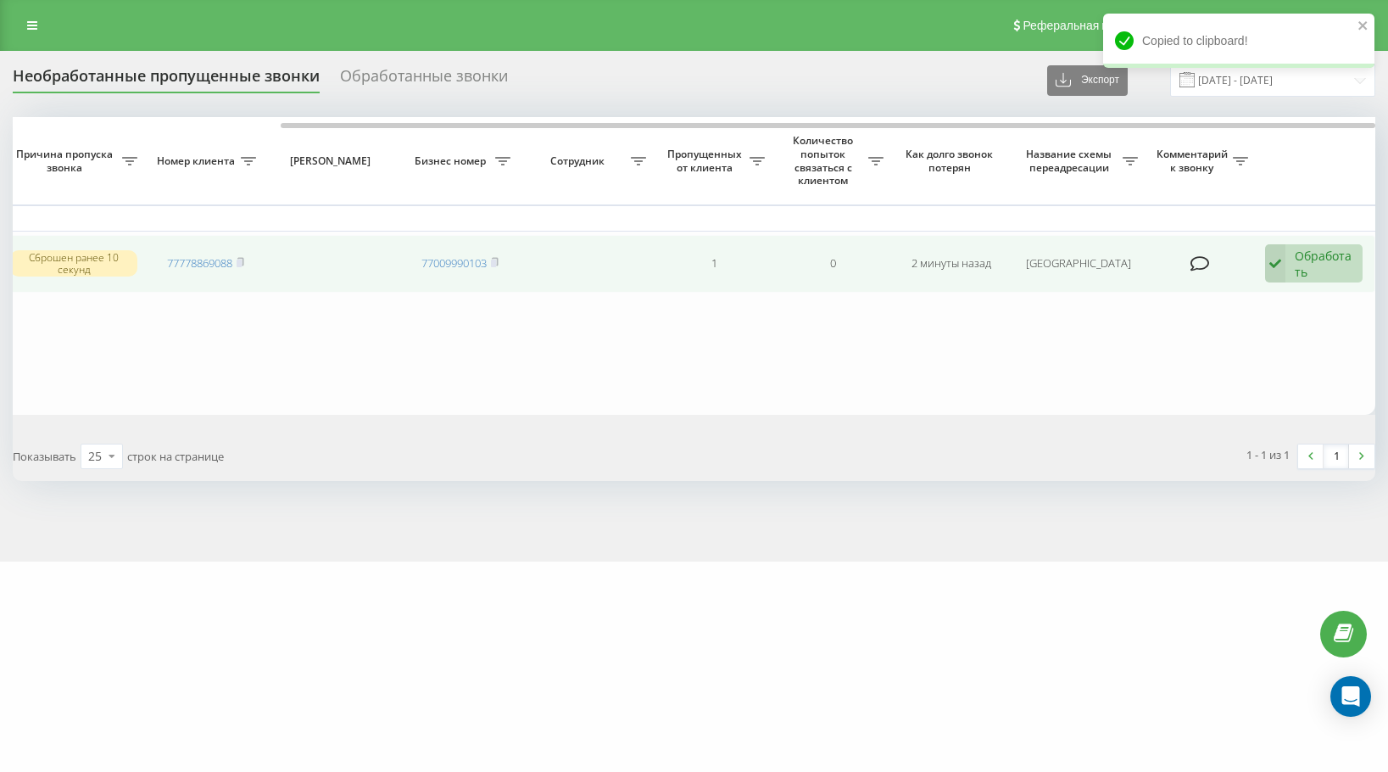
click at [1347, 265] on div "Обработать" at bounding box center [1324, 264] width 59 height 32
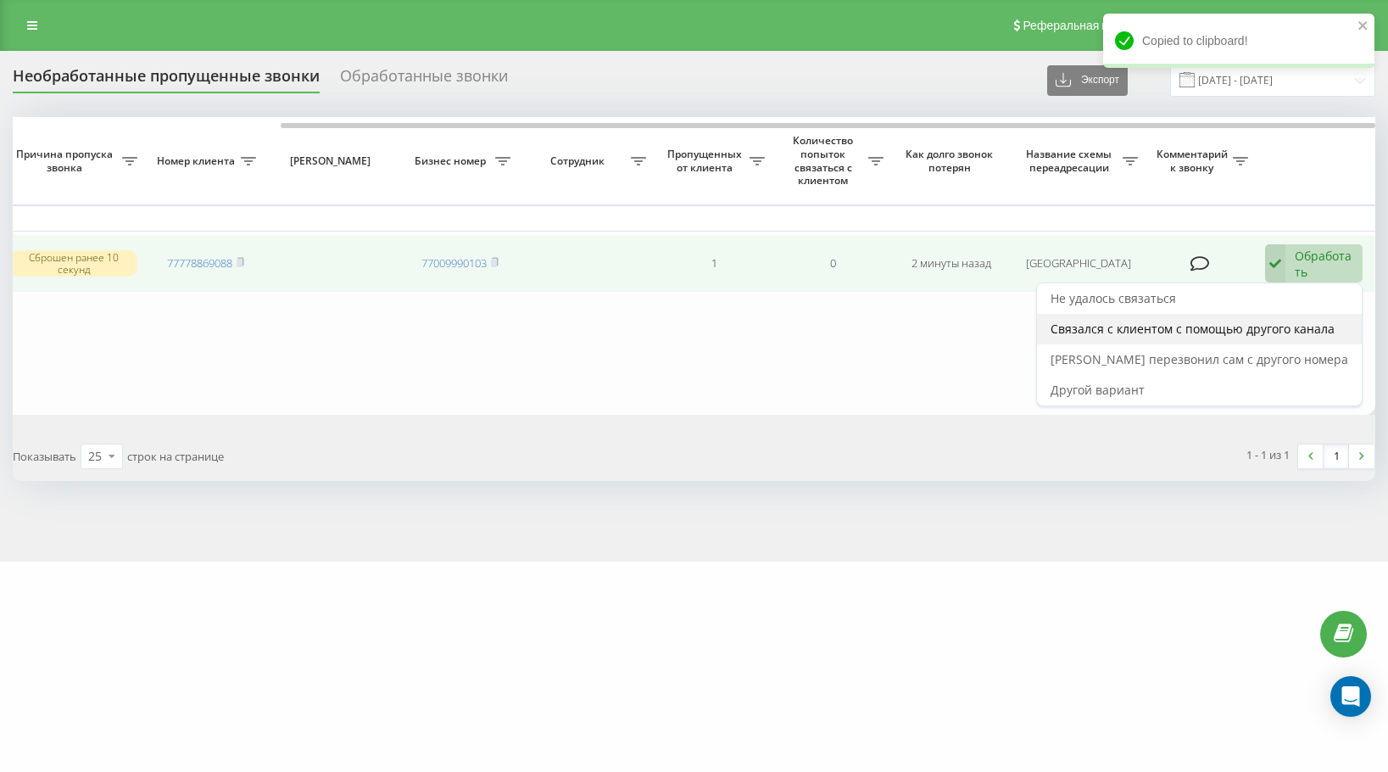
click at [1325, 329] on span "Связался с клиентом с помощью другого канала" at bounding box center [1193, 329] width 284 height 16
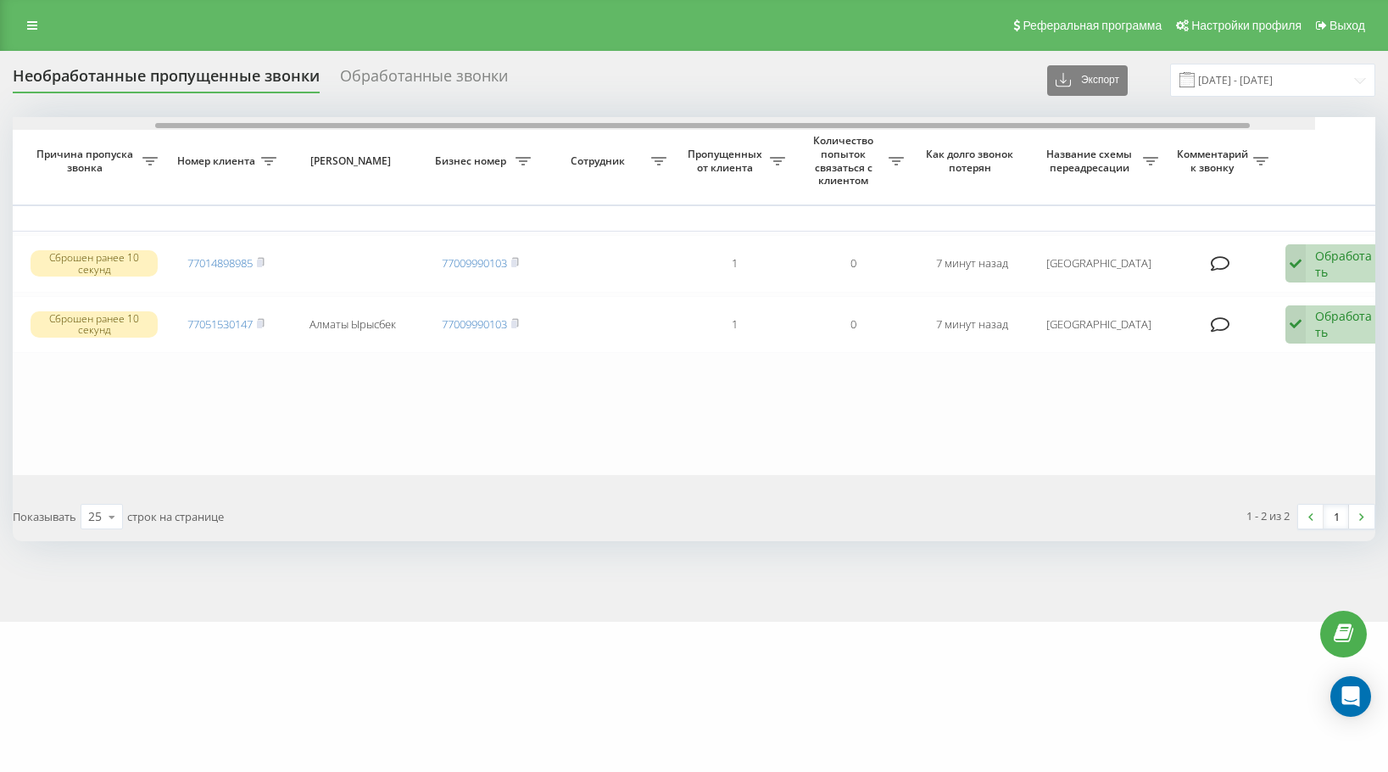
scroll to position [0, 333]
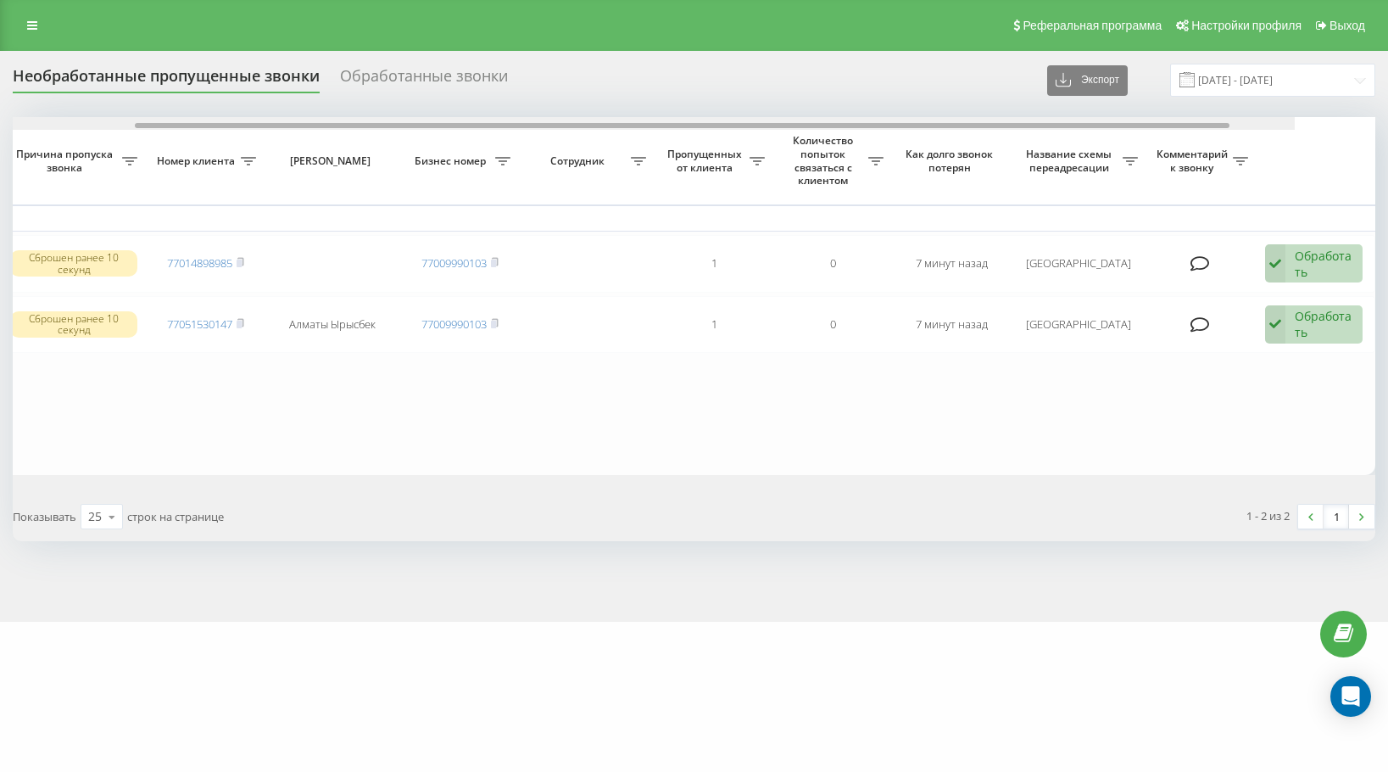
drag, startPoint x: 714, startPoint y: 126, endPoint x: 1118, endPoint y: 133, distance: 404.6
click at [1118, 133] on div "Выбрать все Время первого звонка Время последнего звонка [PERSON_NAME] пропуска…" at bounding box center [694, 296] width 1363 height 358
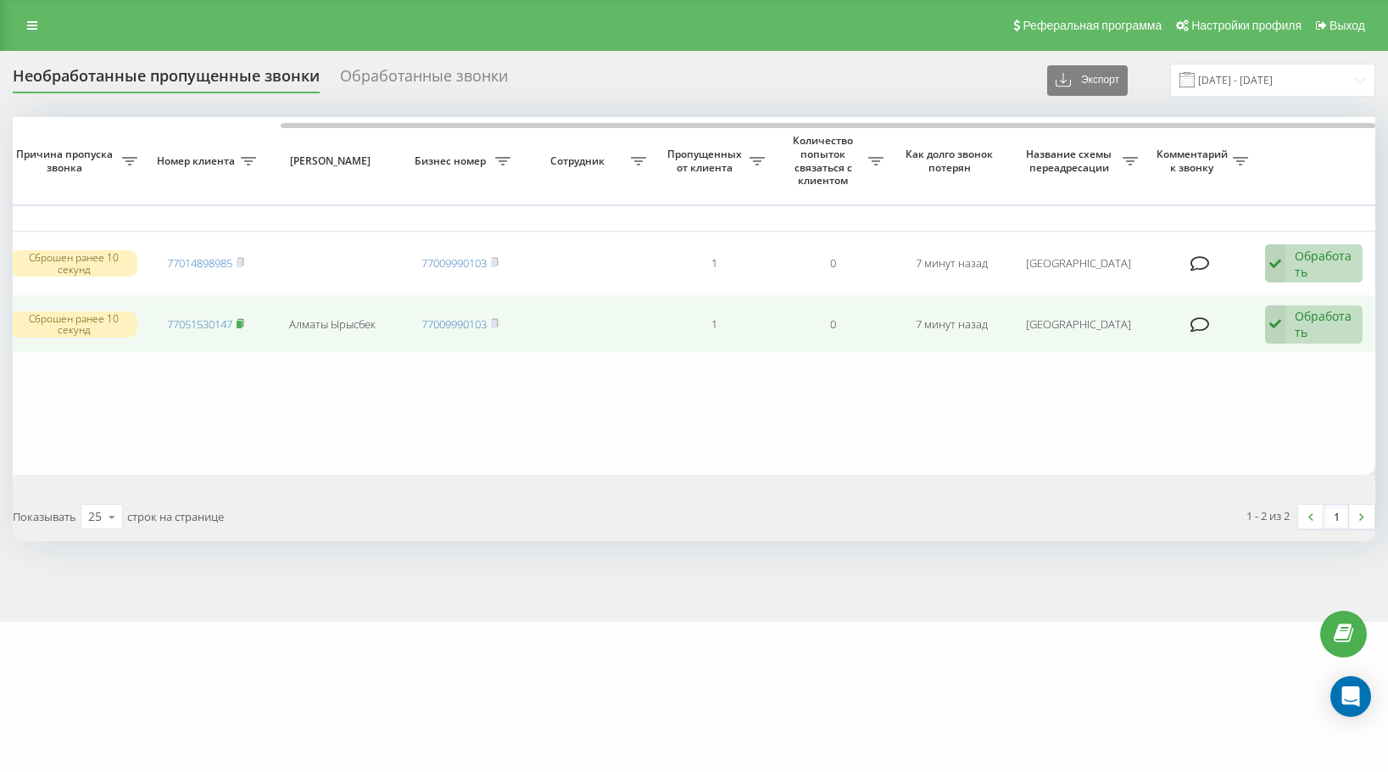
click at [239, 325] on rect at bounding box center [239, 325] width 5 height 8
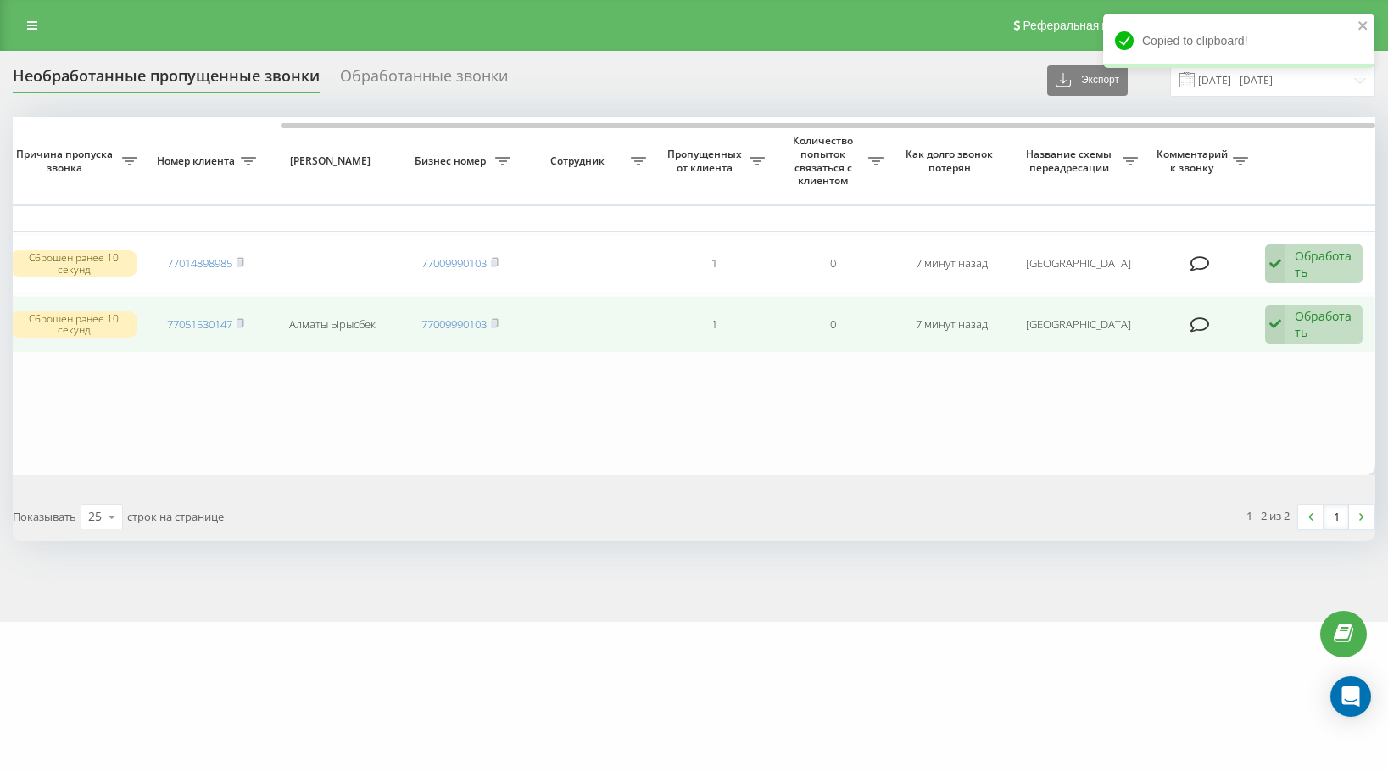
click at [1301, 324] on div "Обработать" at bounding box center [1324, 324] width 59 height 32
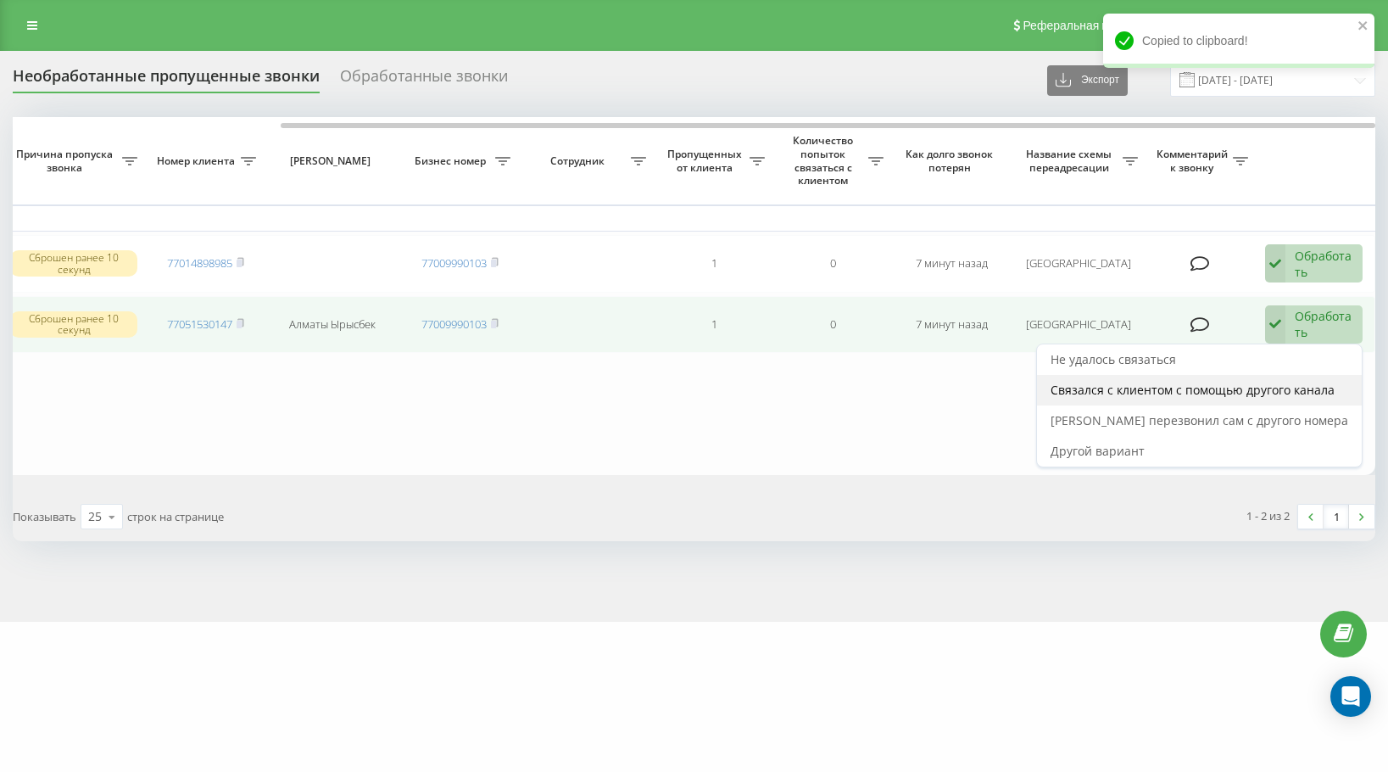
click at [1285, 381] on div "Связался с клиентом с помощью другого канала" at bounding box center [1199, 390] width 325 height 31
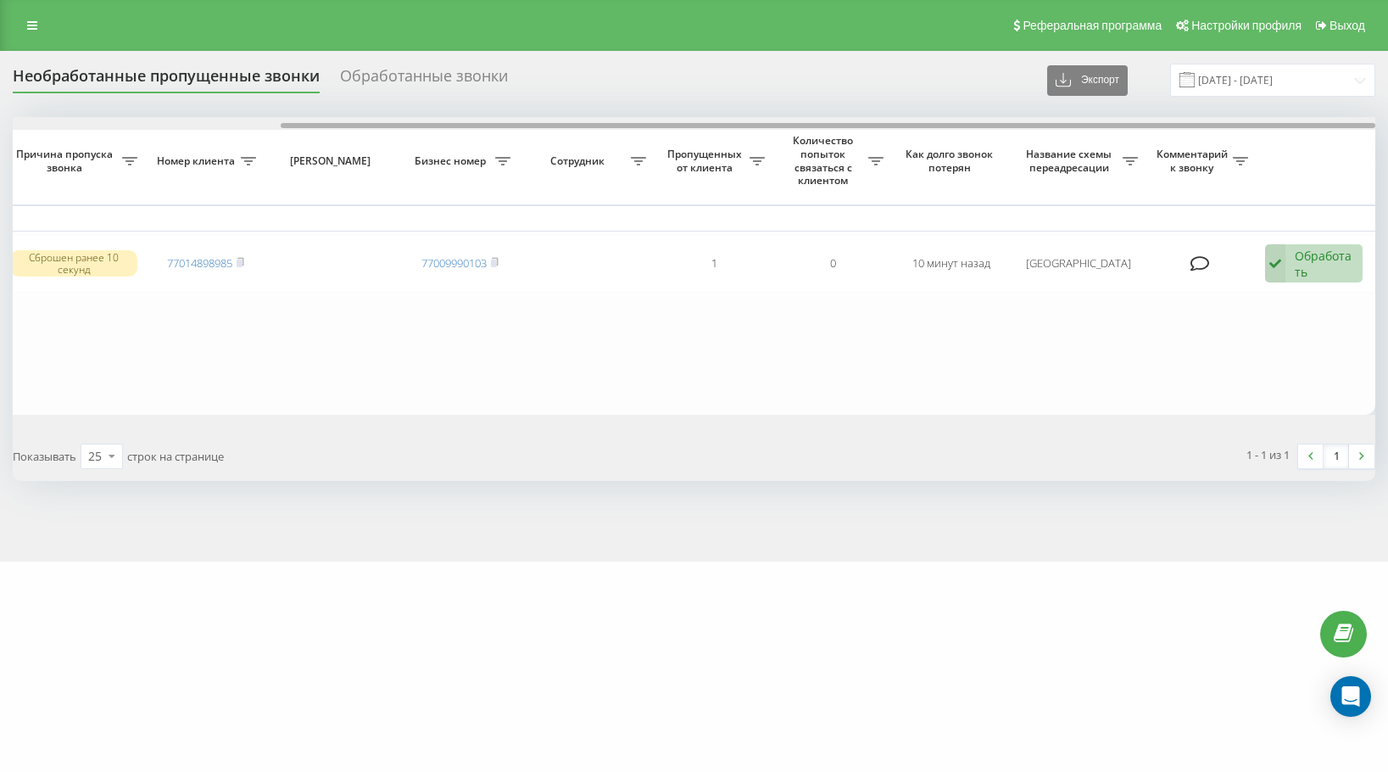
drag, startPoint x: 616, startPoint y: 126, endPoint x: 1124, endPoint y: 181, distance: 510.2
click at [1124, 181] on div "Выбрать все Время первого звонка Время последнего звонка [PERSON_NAME] пропуска…" at bounding box center [694, 265] width 1363 height 297
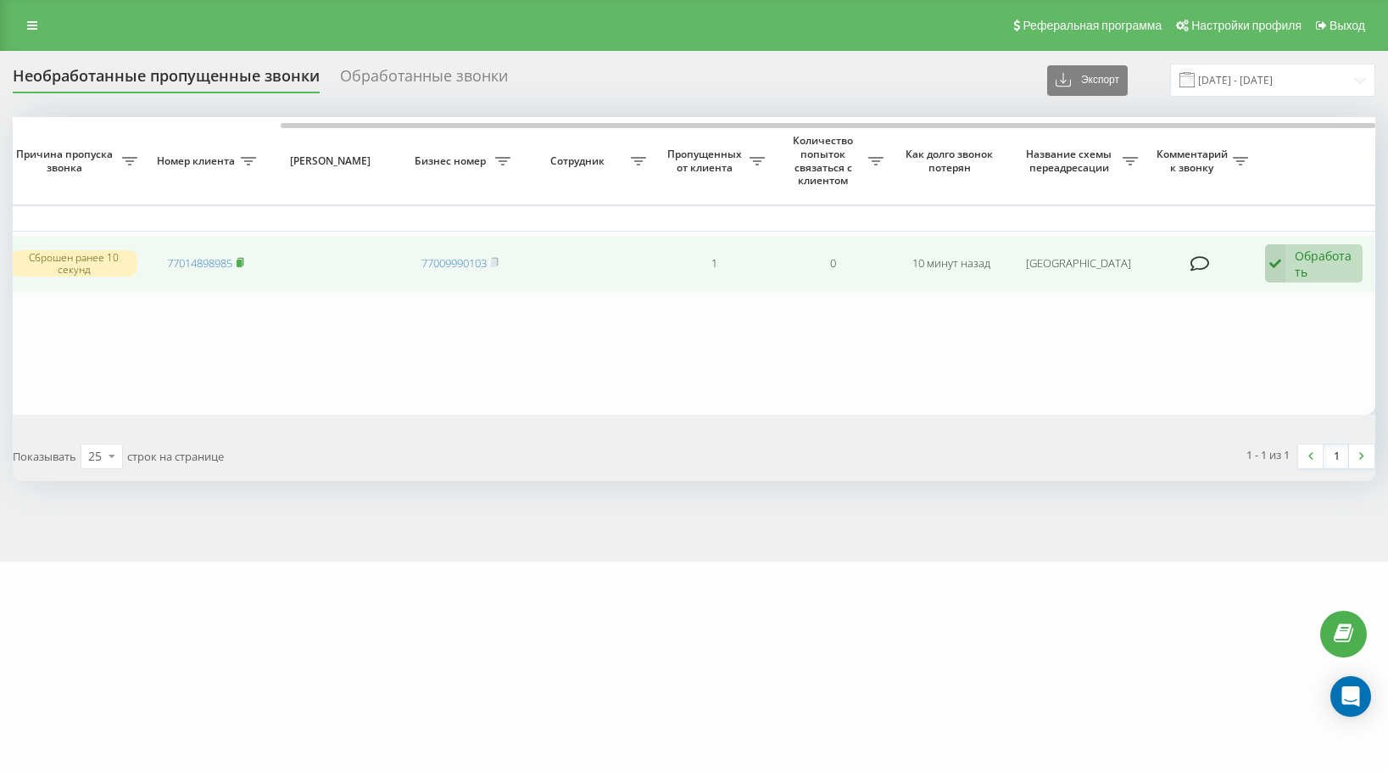
click at [243, 264] on icon at bounding box center [240, 262] width 6 height 8
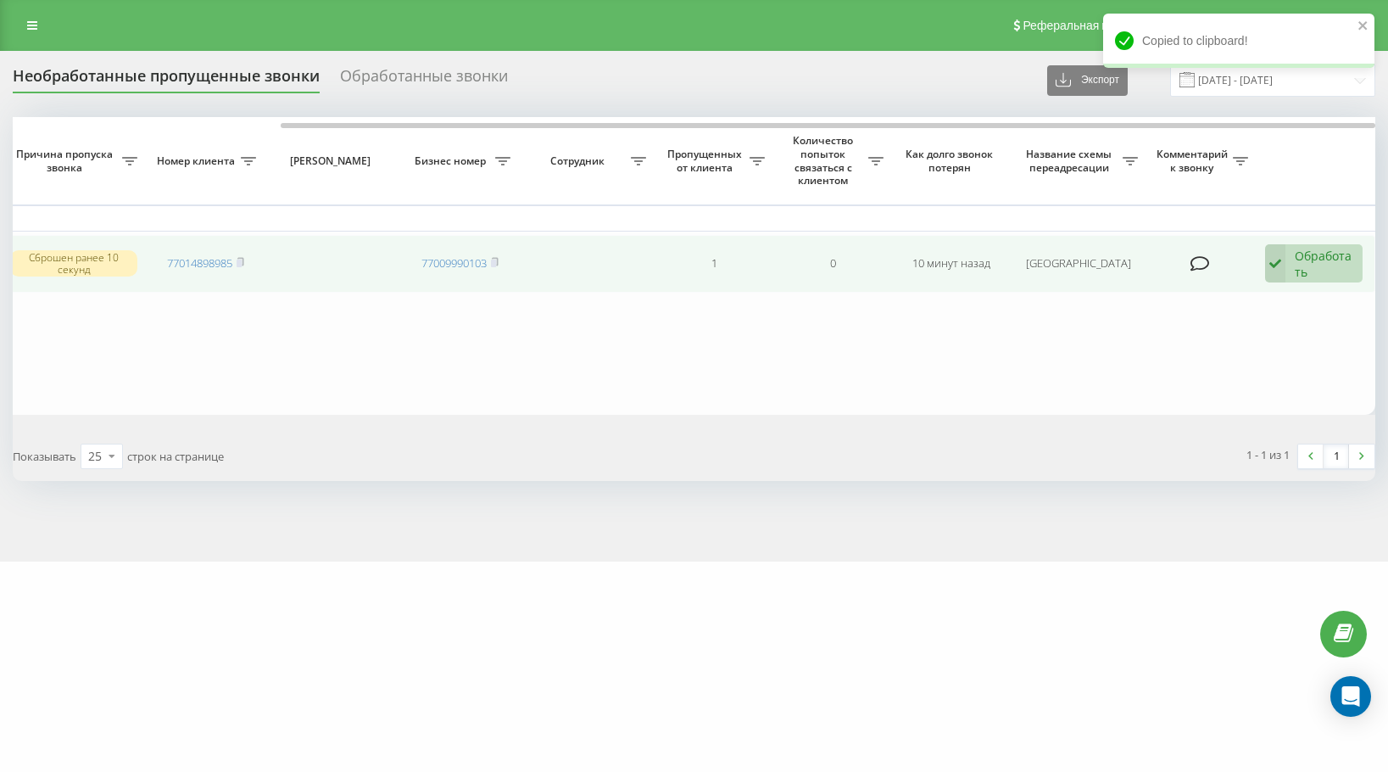
click at [1343, 276] on div "Обработать" at bounding box center [1324, 264] width 59 height 32
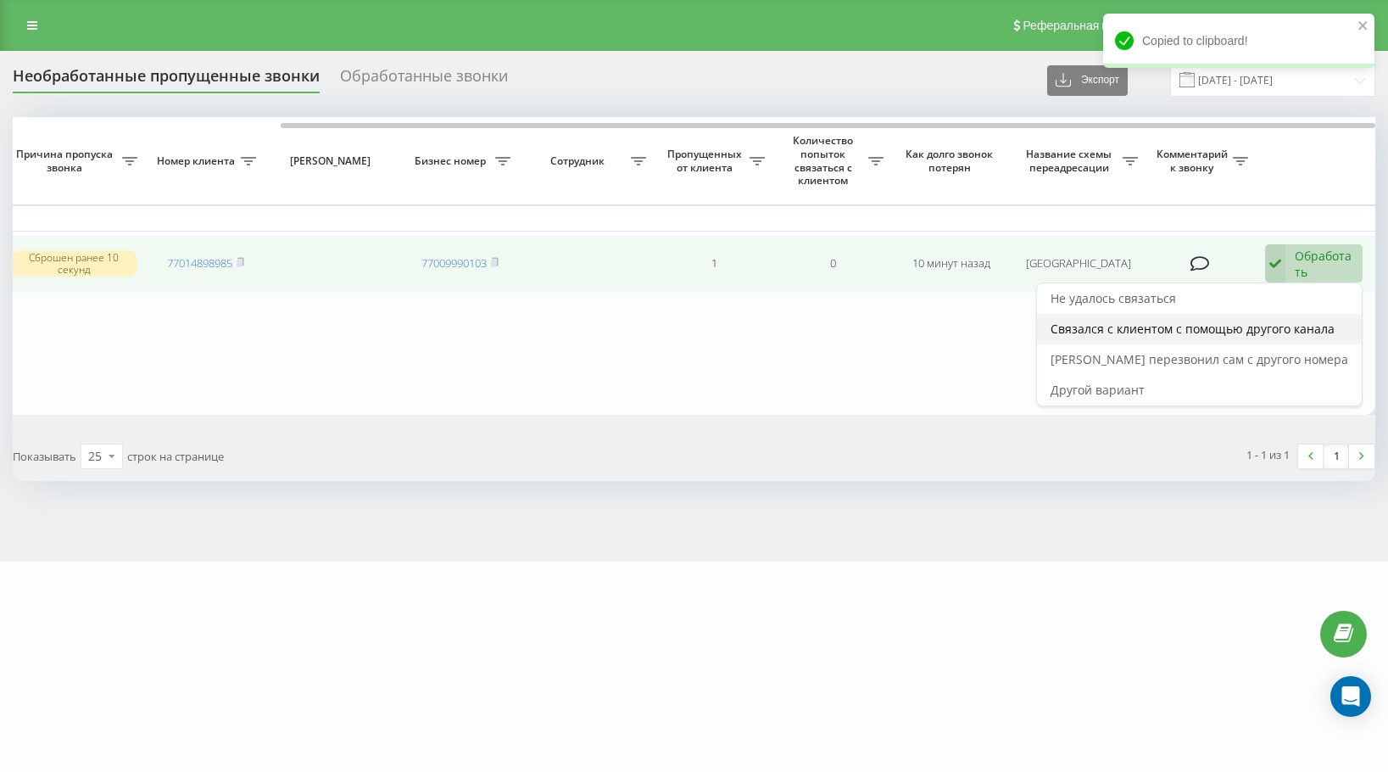
click at [1302, 336] on span "Связался с клиентом с помощью другого канала" at bounding box center [1193, 329] width 284 height 16
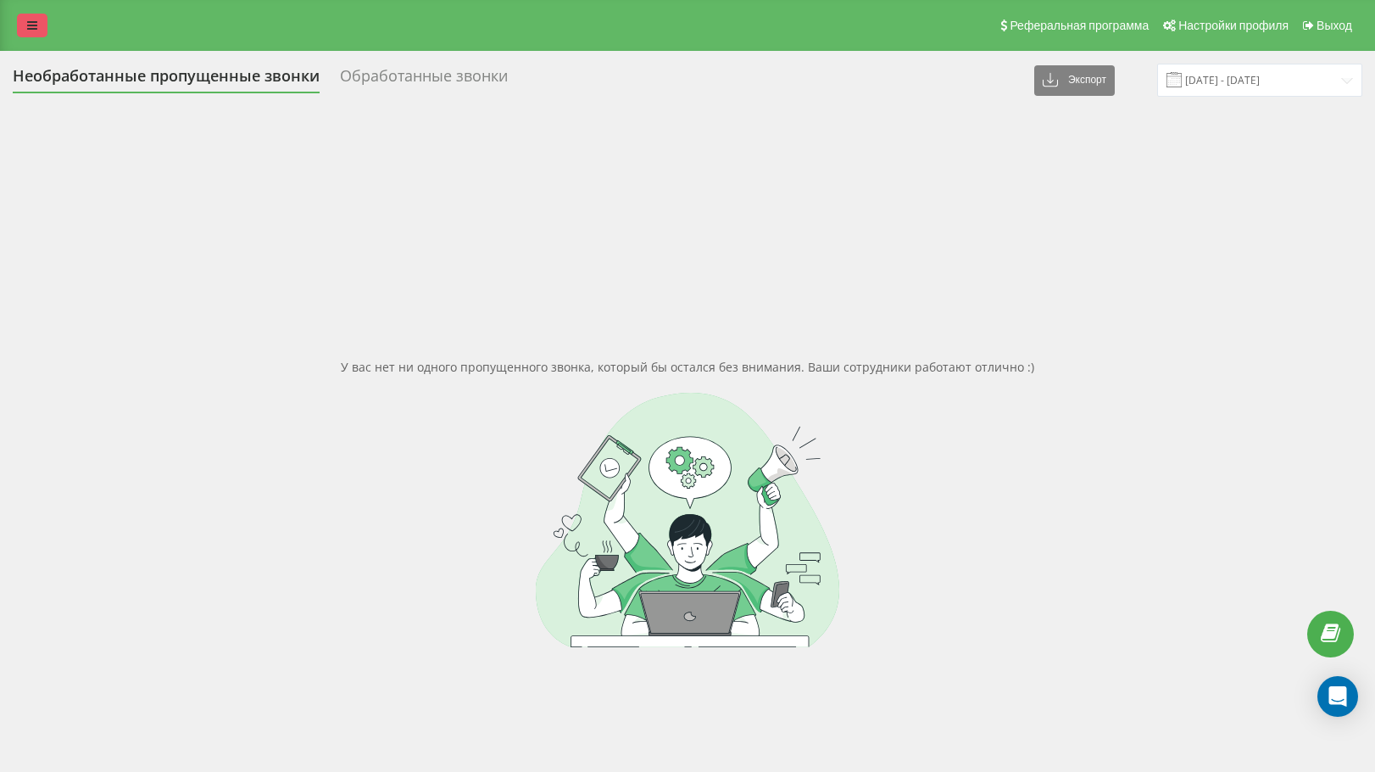
click at [38, 25] on link at bounding box center [32, 26] width 31 height 24
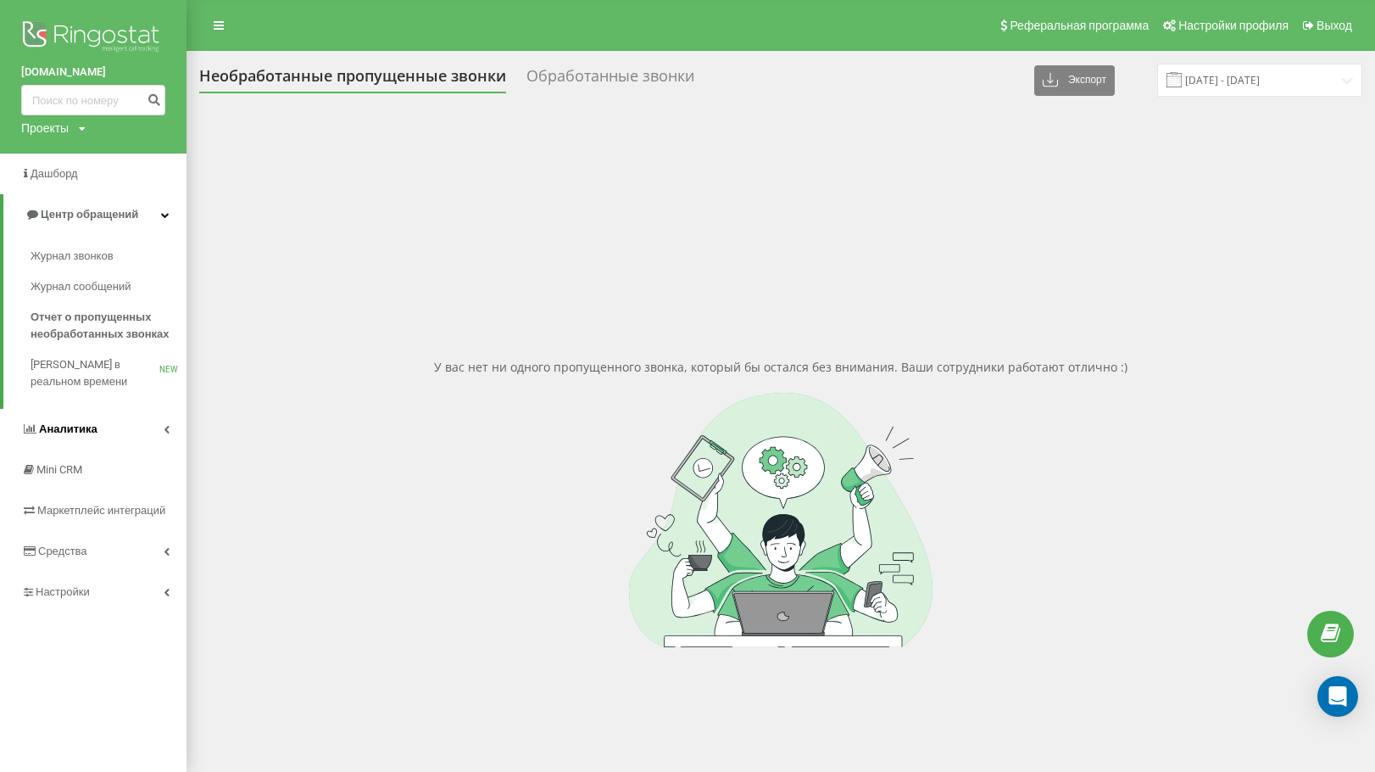
click at [80, 415] on link "Аналитика" at bounding box center [93, 429] width 187 height 41
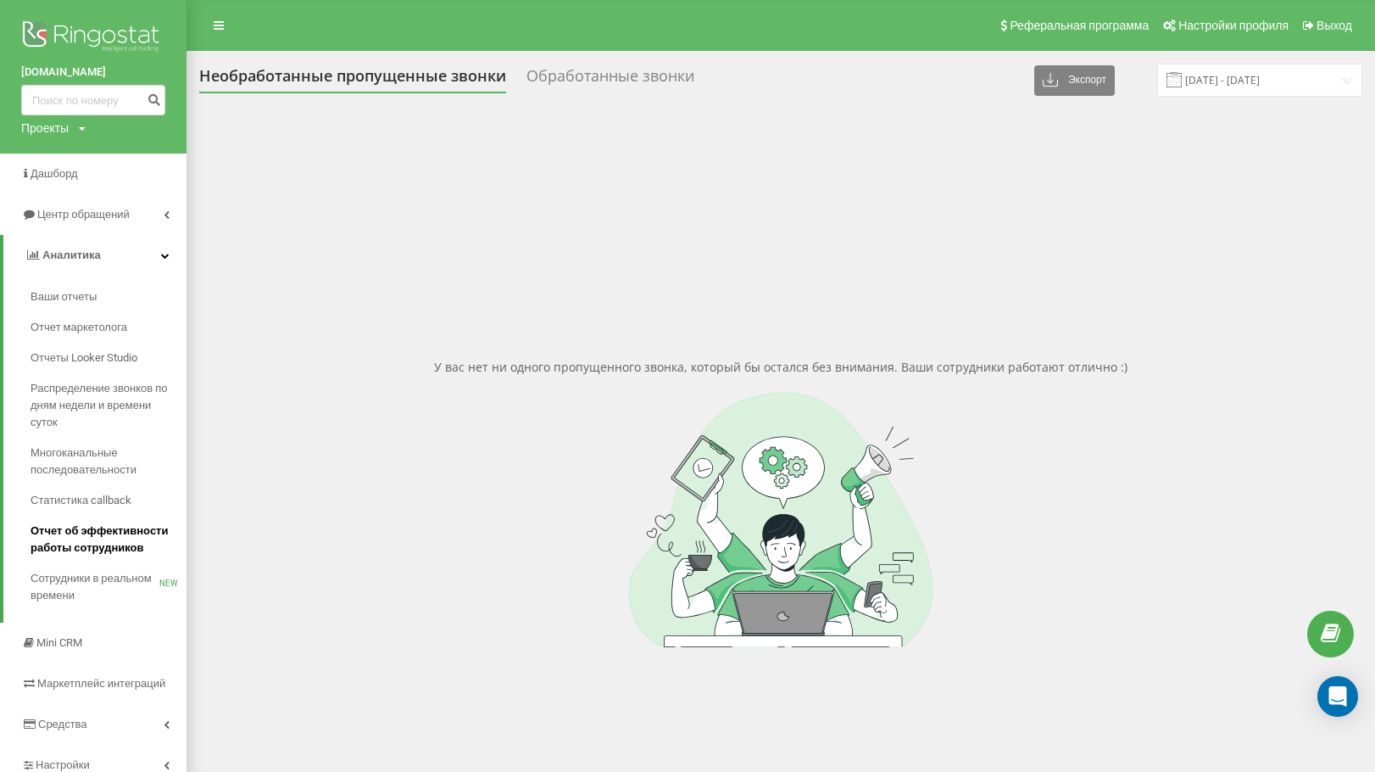
click at [70, 518] on link "Отчет об эффективности работы сотрудников" at bounding box center [109, 539] width 156 height 47
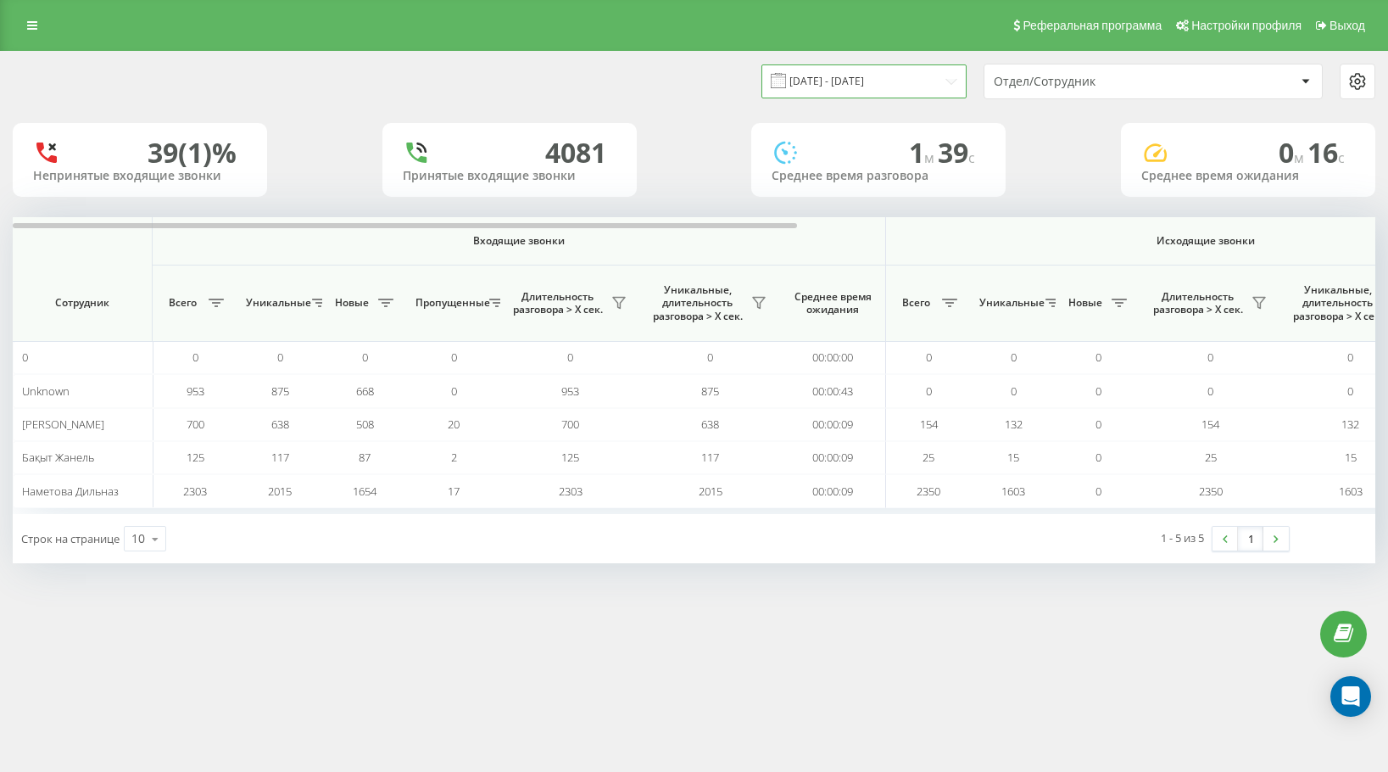
click at [881, 84] on input "[DATE] - [DATE]" at bounding box center [863, 80] width 205 height 33
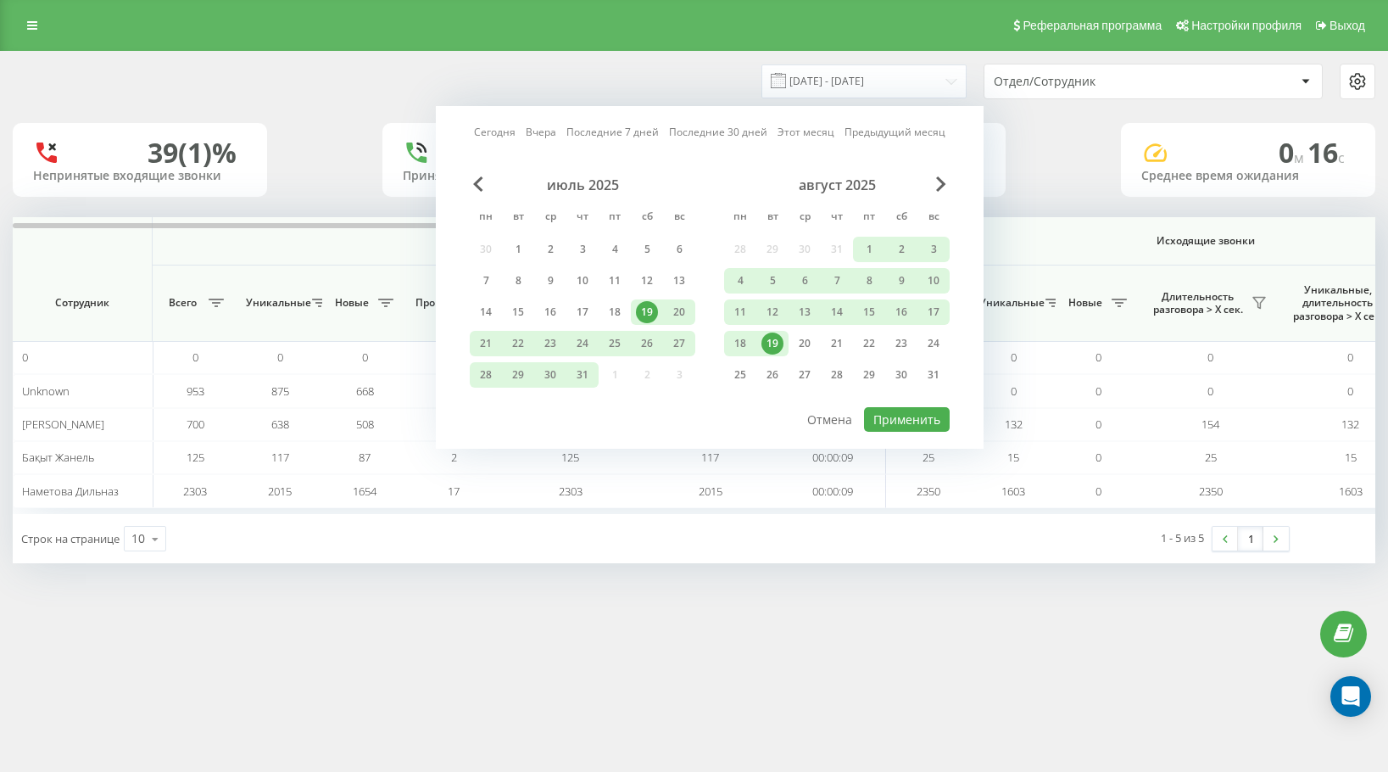
click at [770, 332] on div "19" at bounding box center [772, 343] width 32 height 25
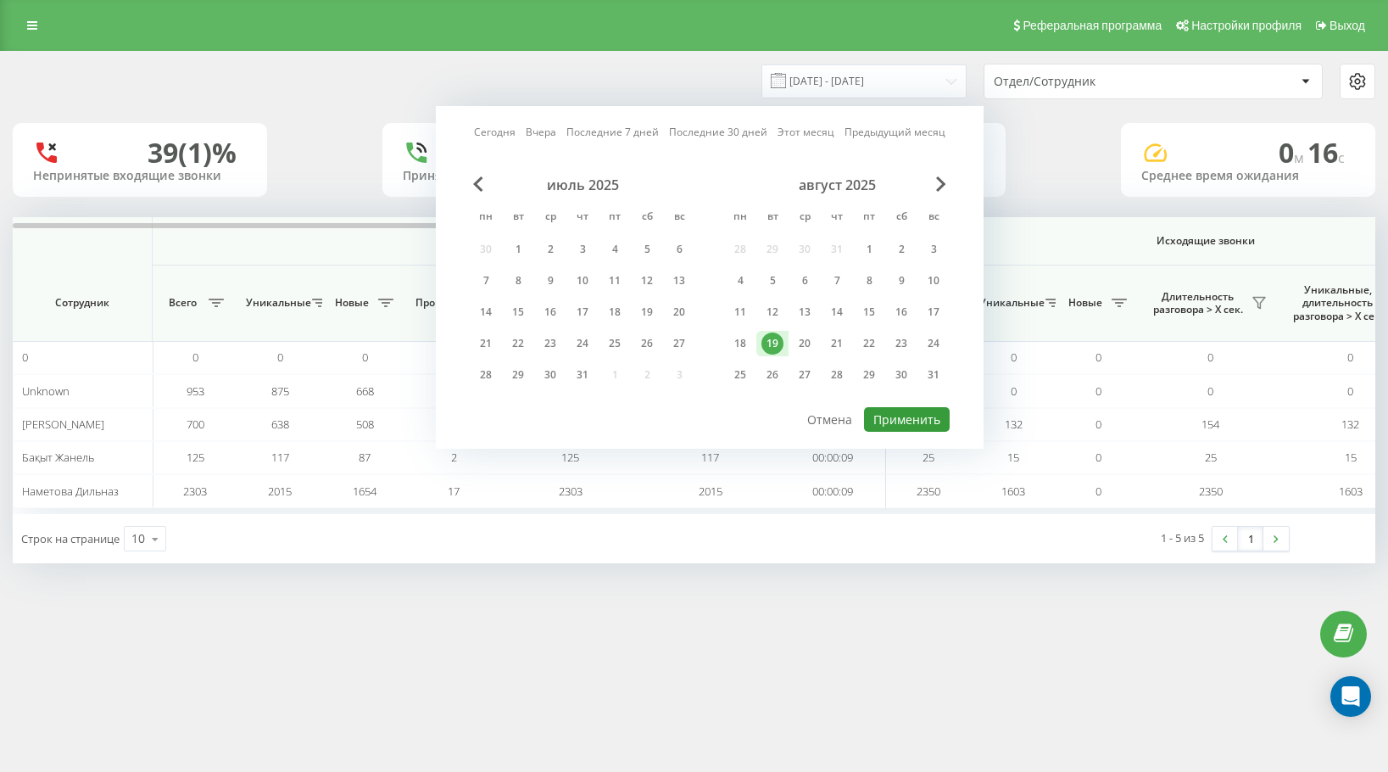
click at [913, 410] on button "Применить" at bounding box center [907, 419] width 86 height 25
type input "[DATE] - [DATE]"
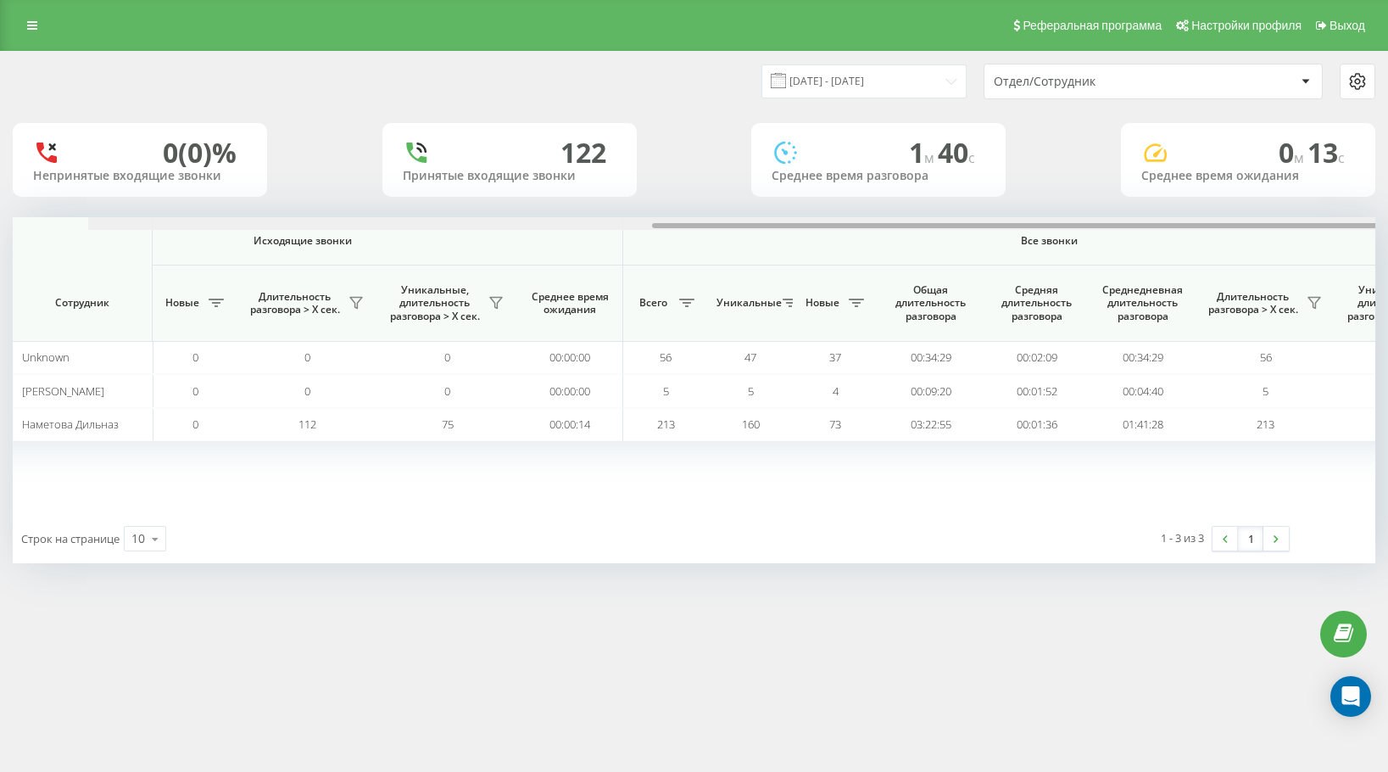
scroll to position [0, 1003]
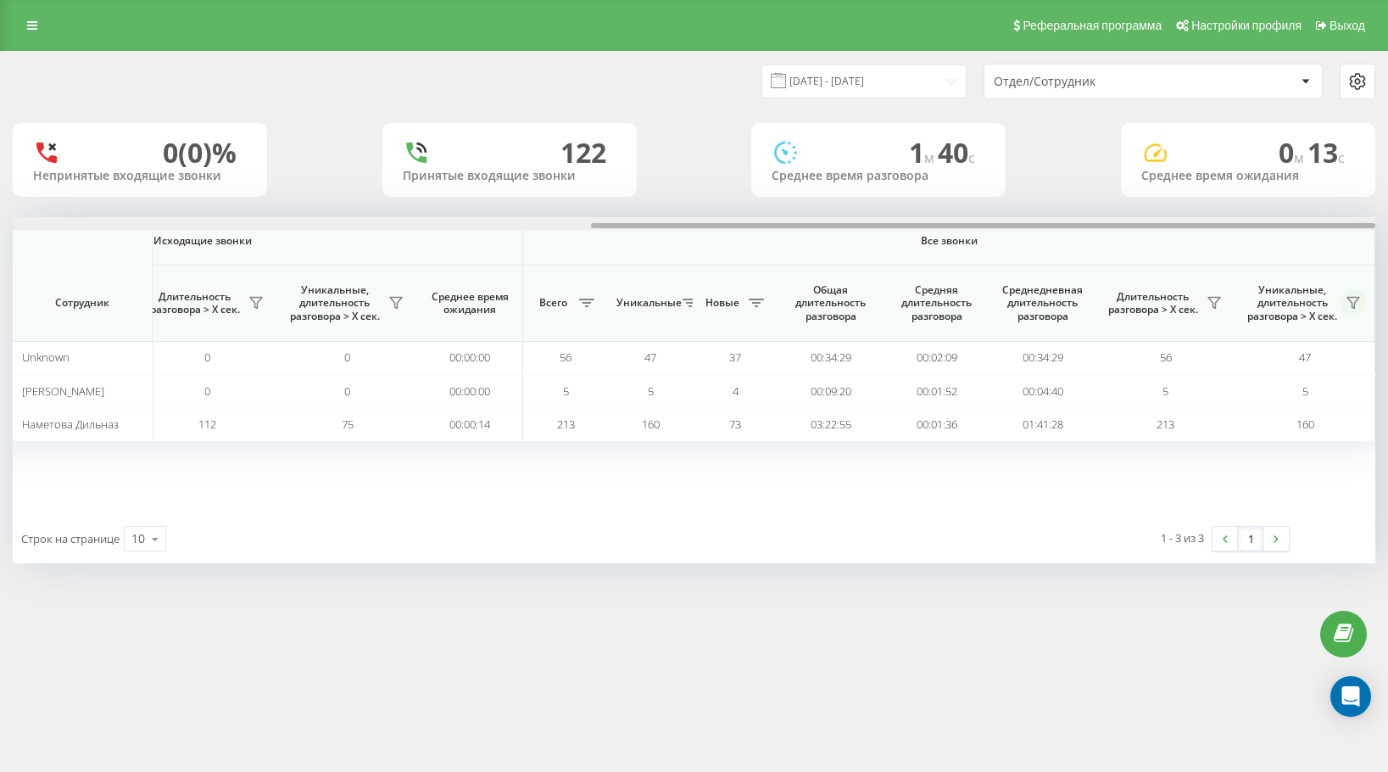
drag, startPoint x: 782, startPoint y: 228, endPoint x: 1360, endPoint y: 292, distance: 581.8
click at [1360, 292] on div "Входящие звонки Исходящие звонки Все звонки Сотрудник Всего Уникальные Новые Пр…" at bounding box center [694, 365] width 1363 height 297
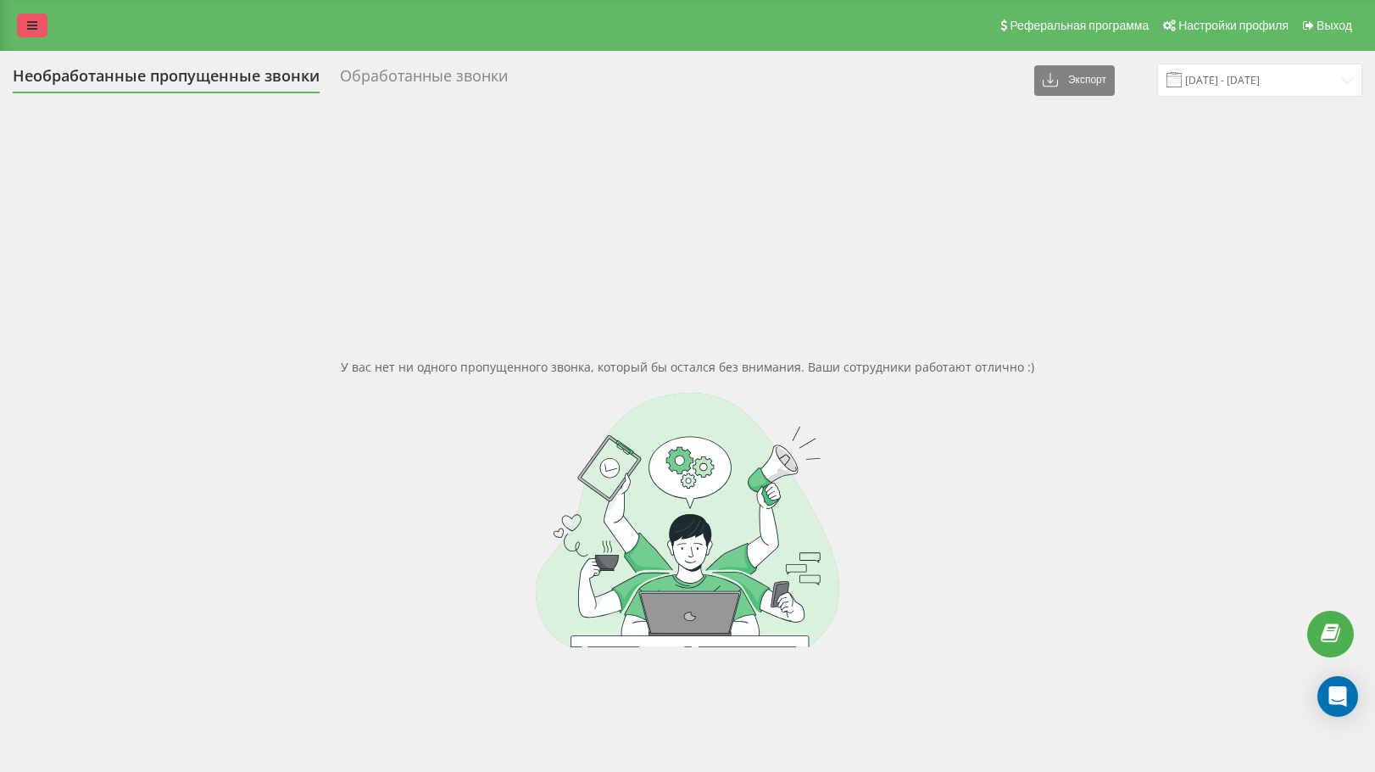
click at [41, 33] on link at bounding box center [32, 26] width 31 height 24
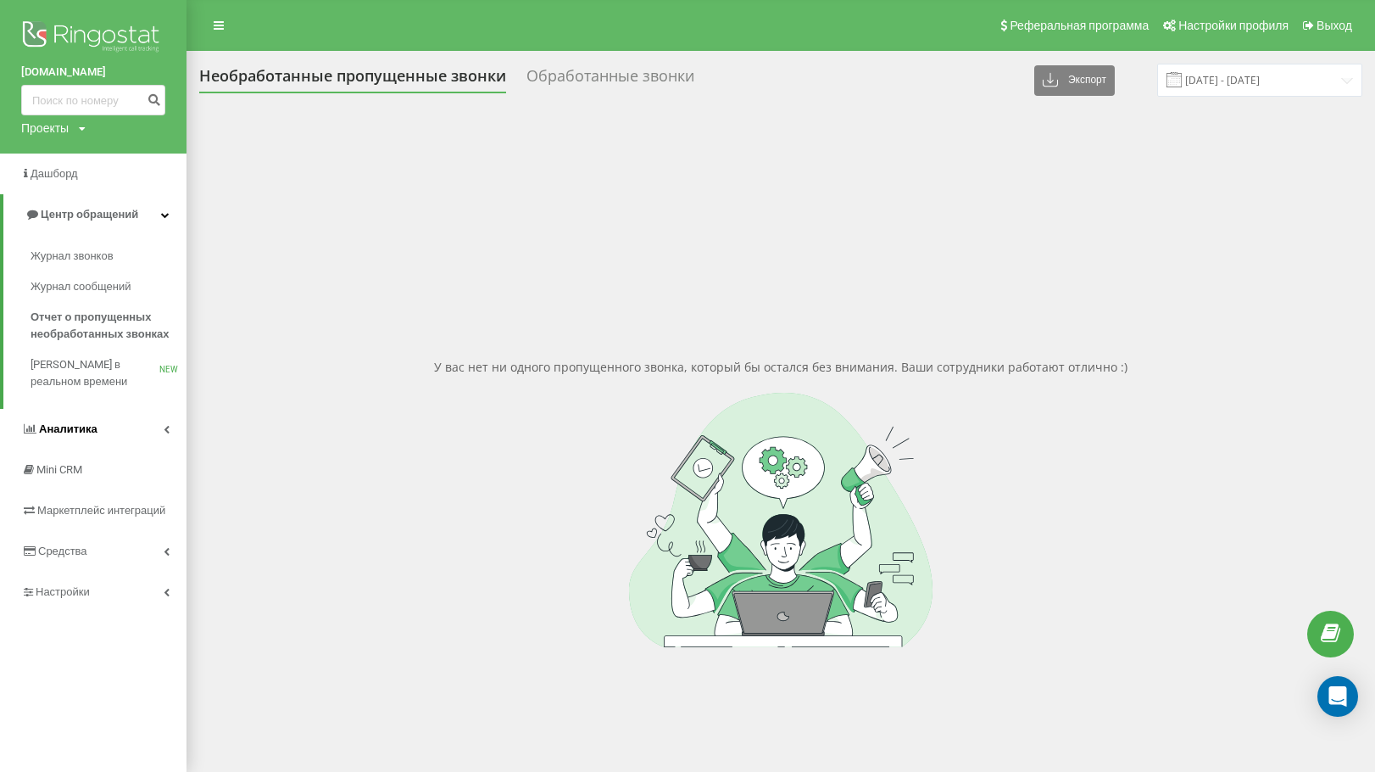
click at [42, 435] on span "Аналитика" at bounding box center [68, 428] width 59 height 13
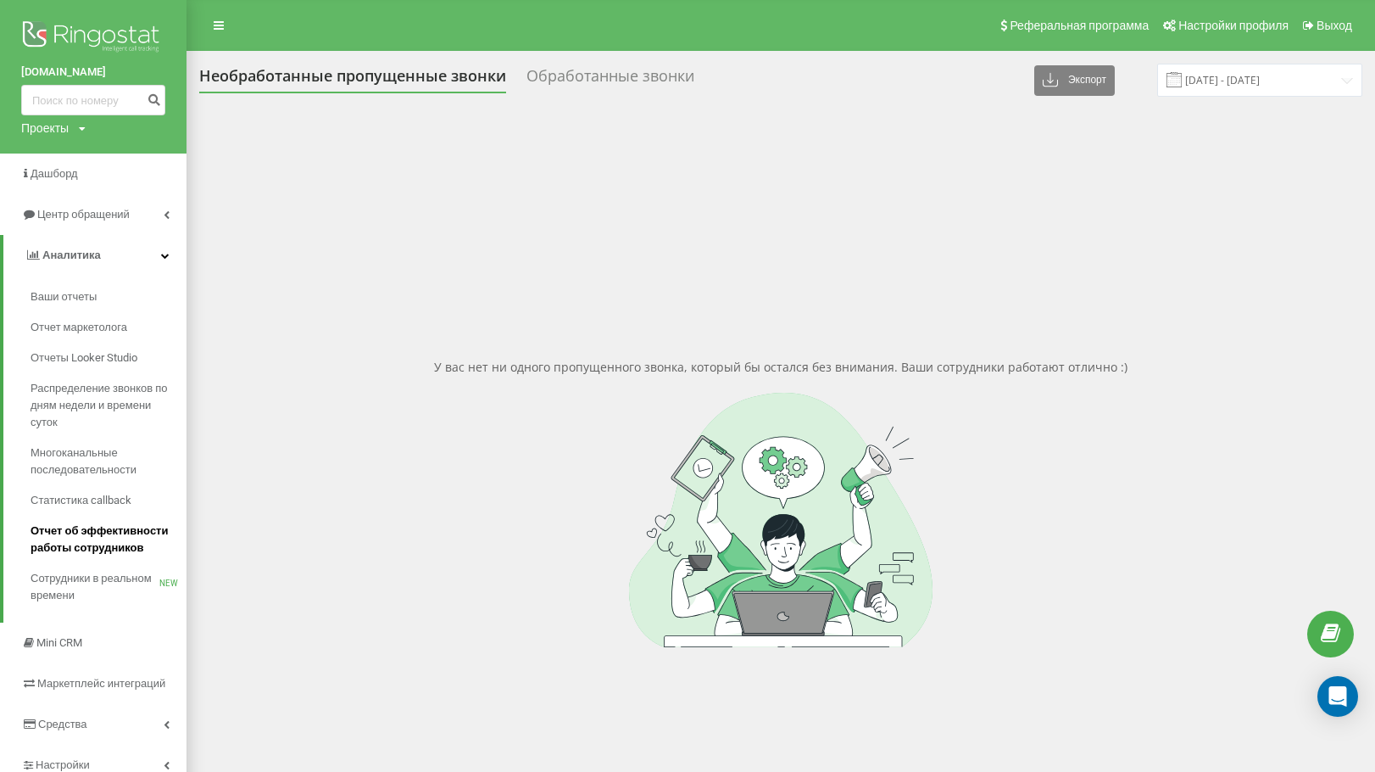
click at [80, 533] on span "Отчет об эффективности работы сотрудников" at bounding box center [105, 539] width 148 height 34
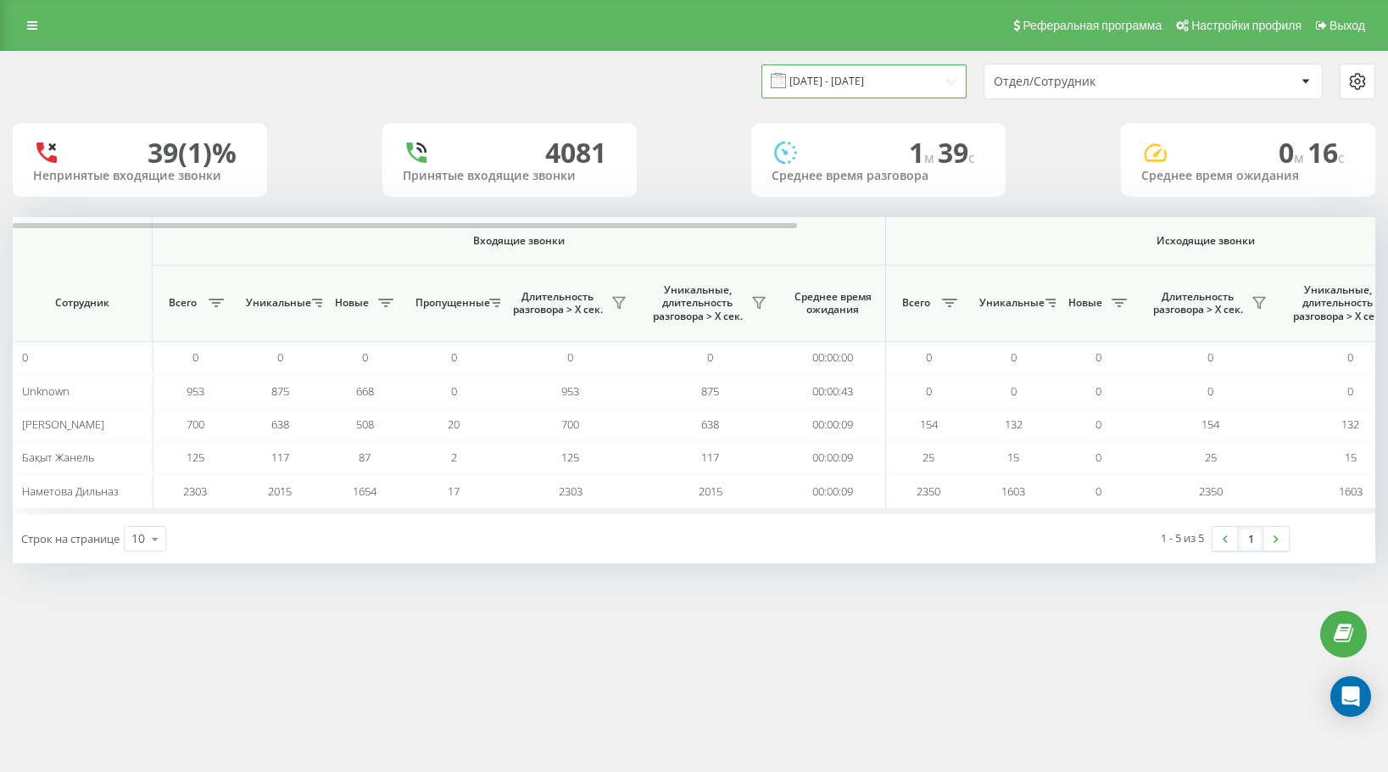
click at [869, 84] on input "[DATE] - [DATE]" at bounding box center [863, 80] width 205 height 33
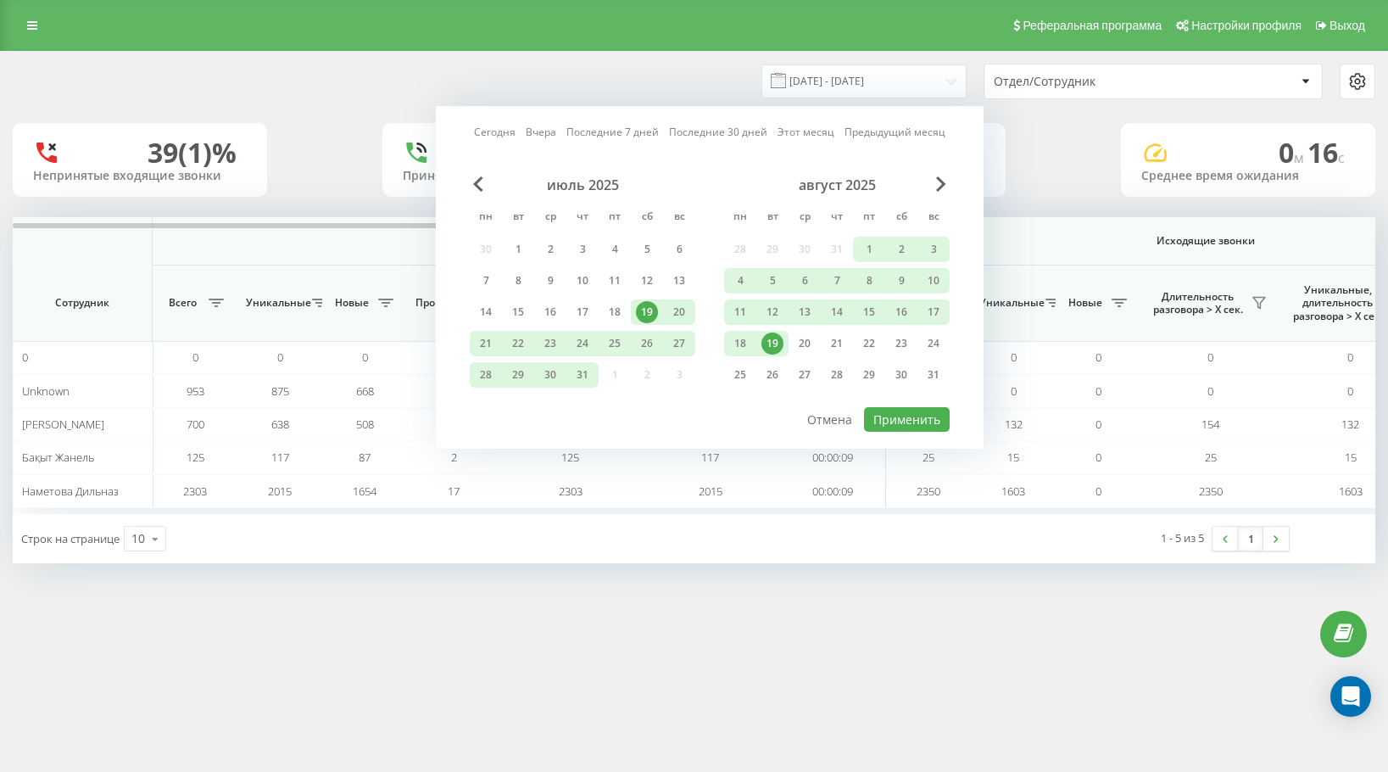
click at [774, 338] on div "19" at bounding box center [772, 343] width 22 height 22
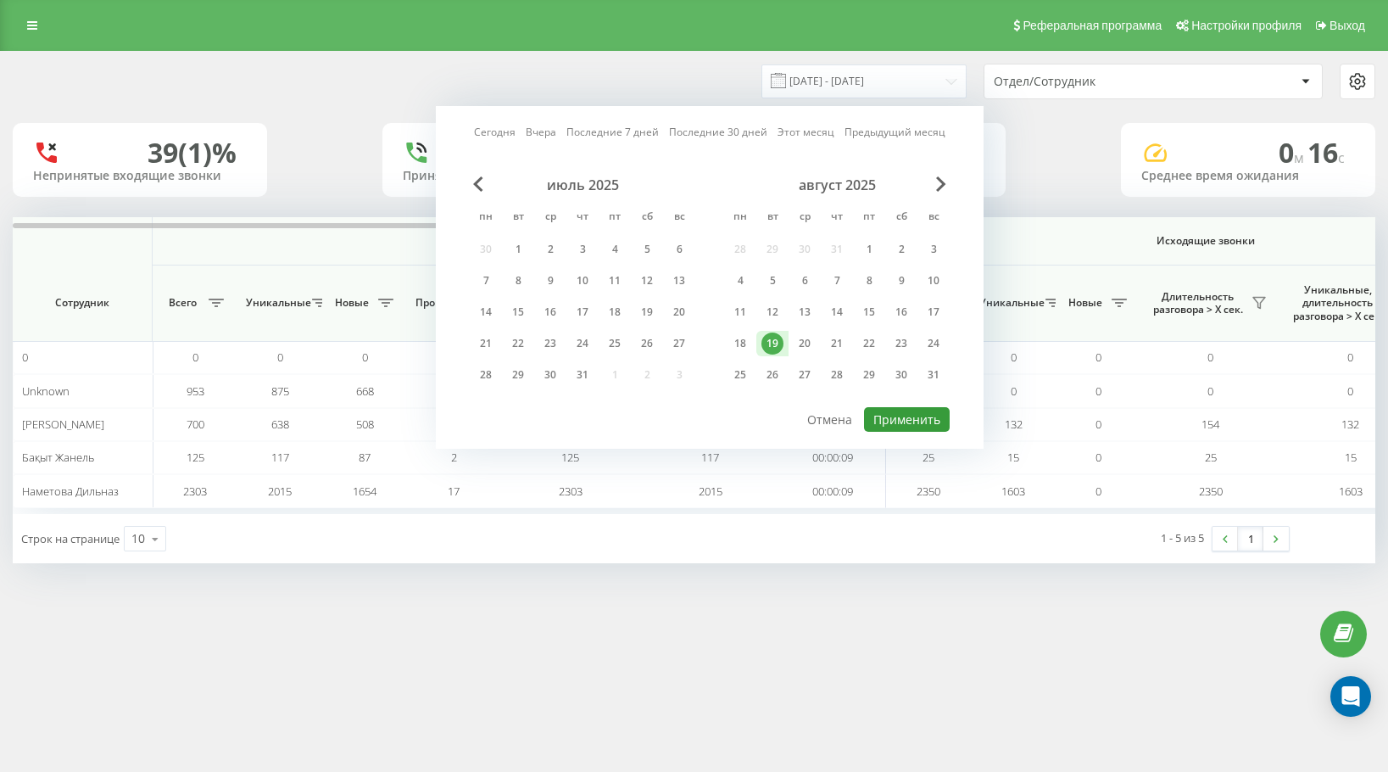
click at [890, 418] on button "Применить" at bounding box center [907, 419] width 86 height 25
type input "[DATE] - [DATE]"
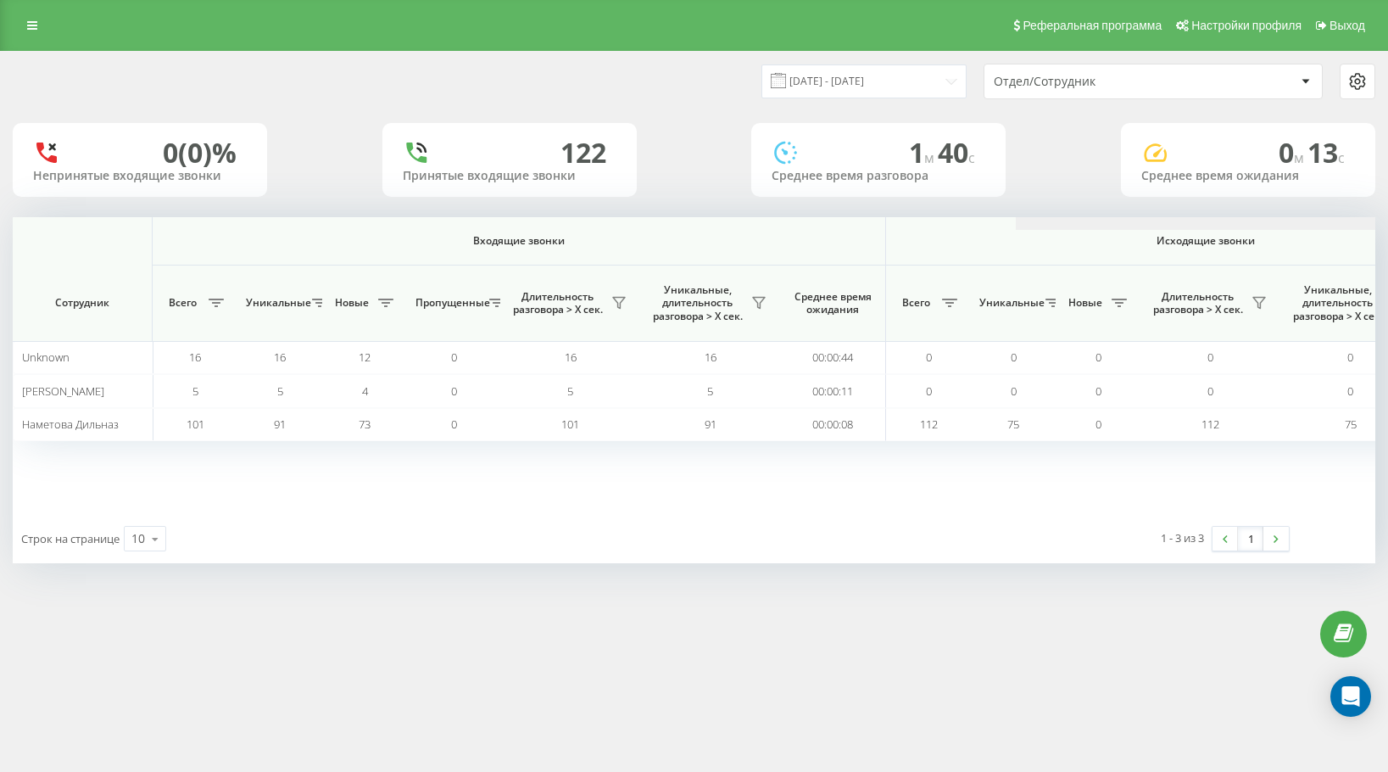
scroll to position [0, 1003]
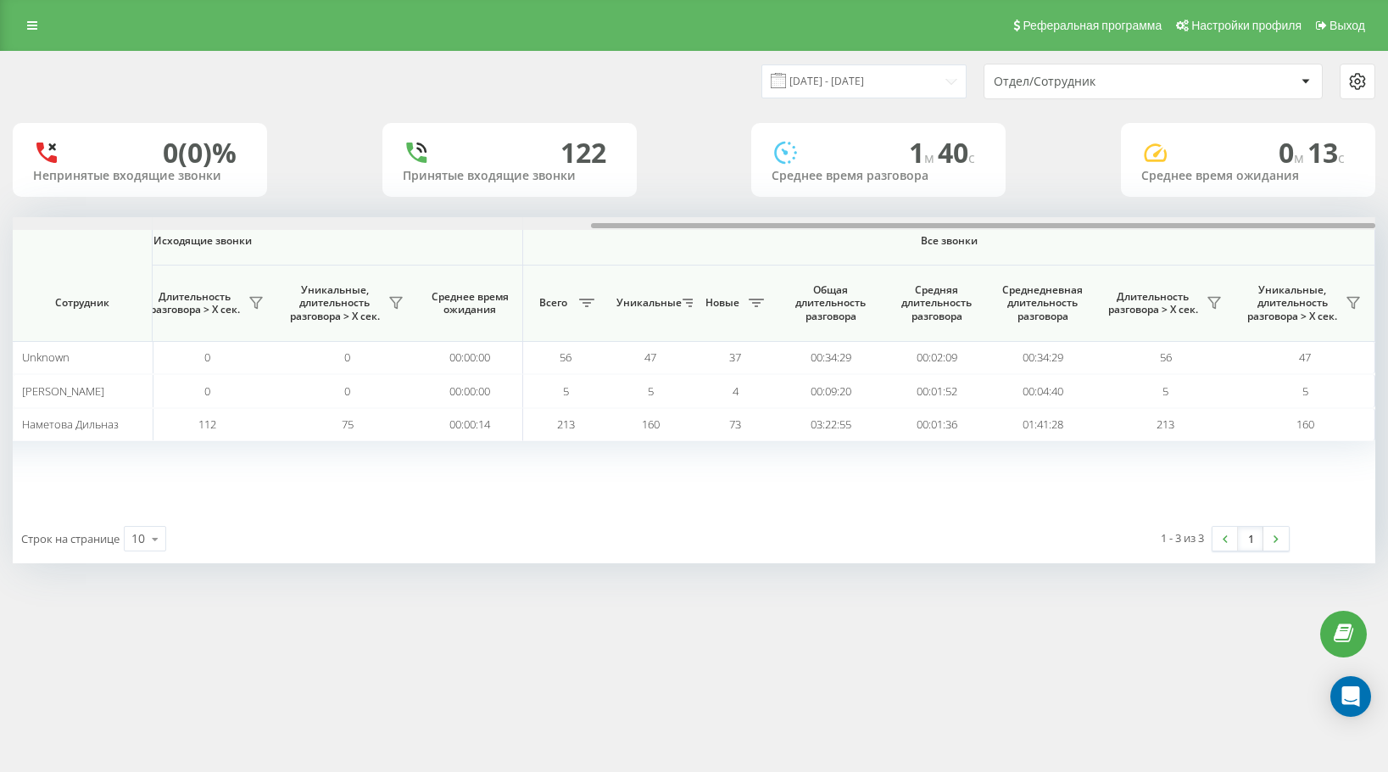
click at [712, 229] on div at bounding box center [694, 223] width 1363 height 13
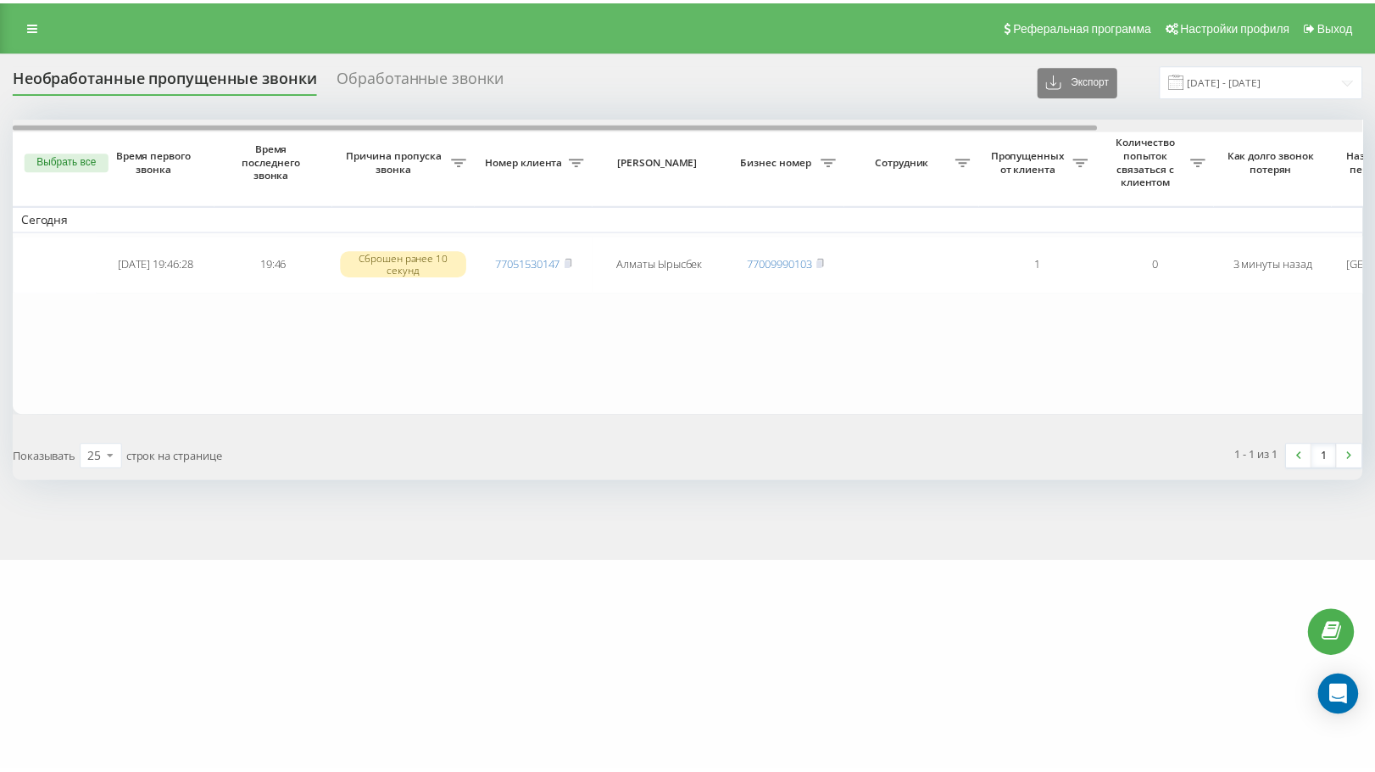
scroll to position [0, 333]
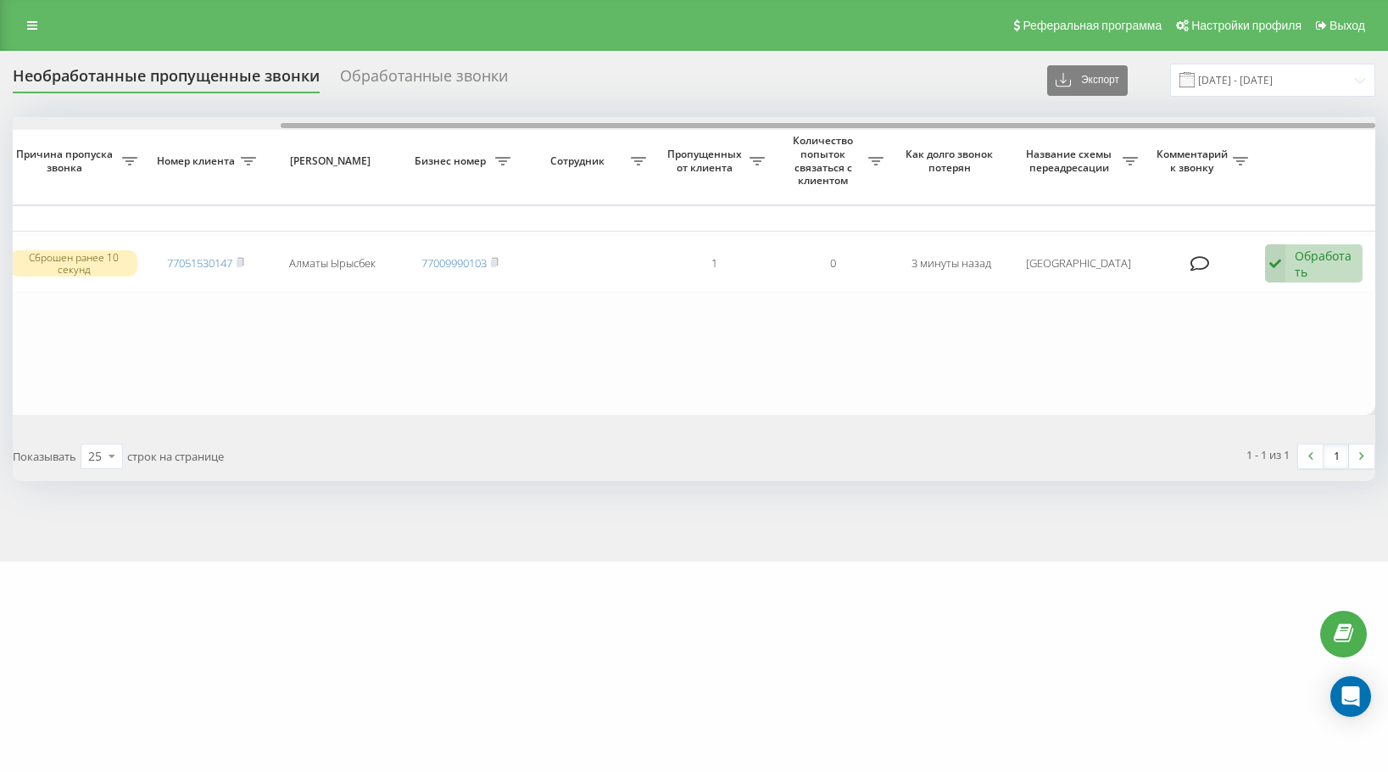
drag, startPoint x: 460, startPoint y: 124, endPoint x: 1205, endPoint y: 182, distance: 746.8
click at [1205, 182] on div "Выбрать все Время первого звонка Время последнего звонка Причина пропуска звонк…" at bounding box center [694, 265] width 1363 height 297
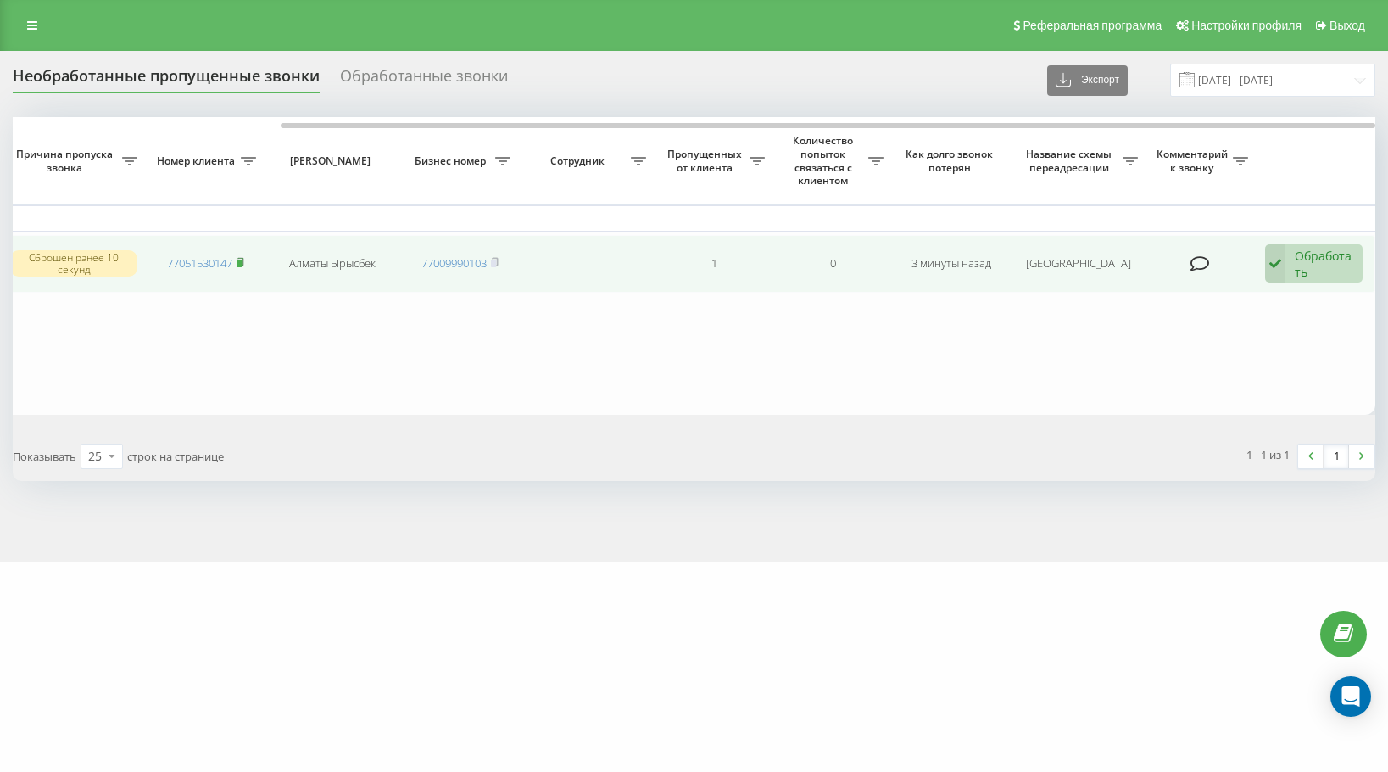
click at [241, 259] on icon at bounding box center [241, 262] width 8 height 10
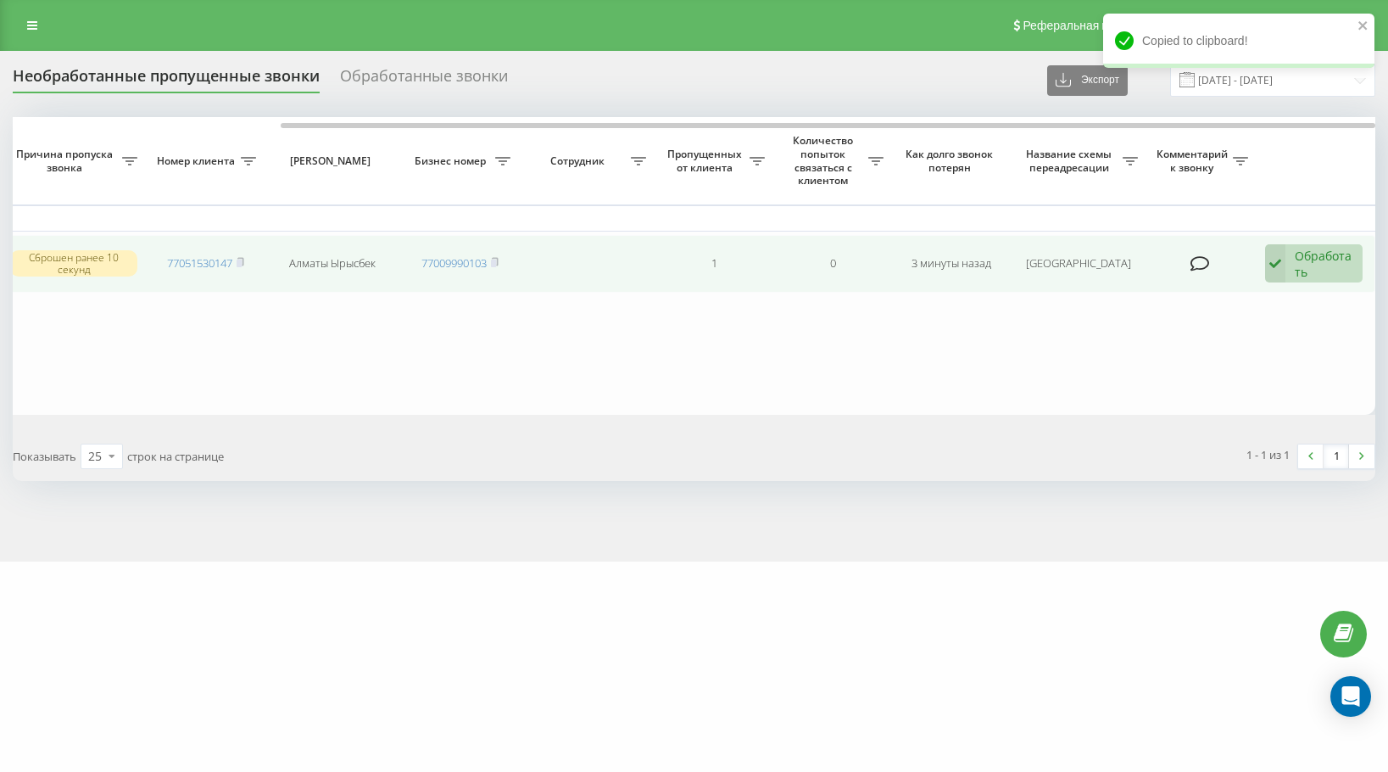
click at [1308, 273] on div "Обработать" at bounding box center [1324, 264] width 59 height 32
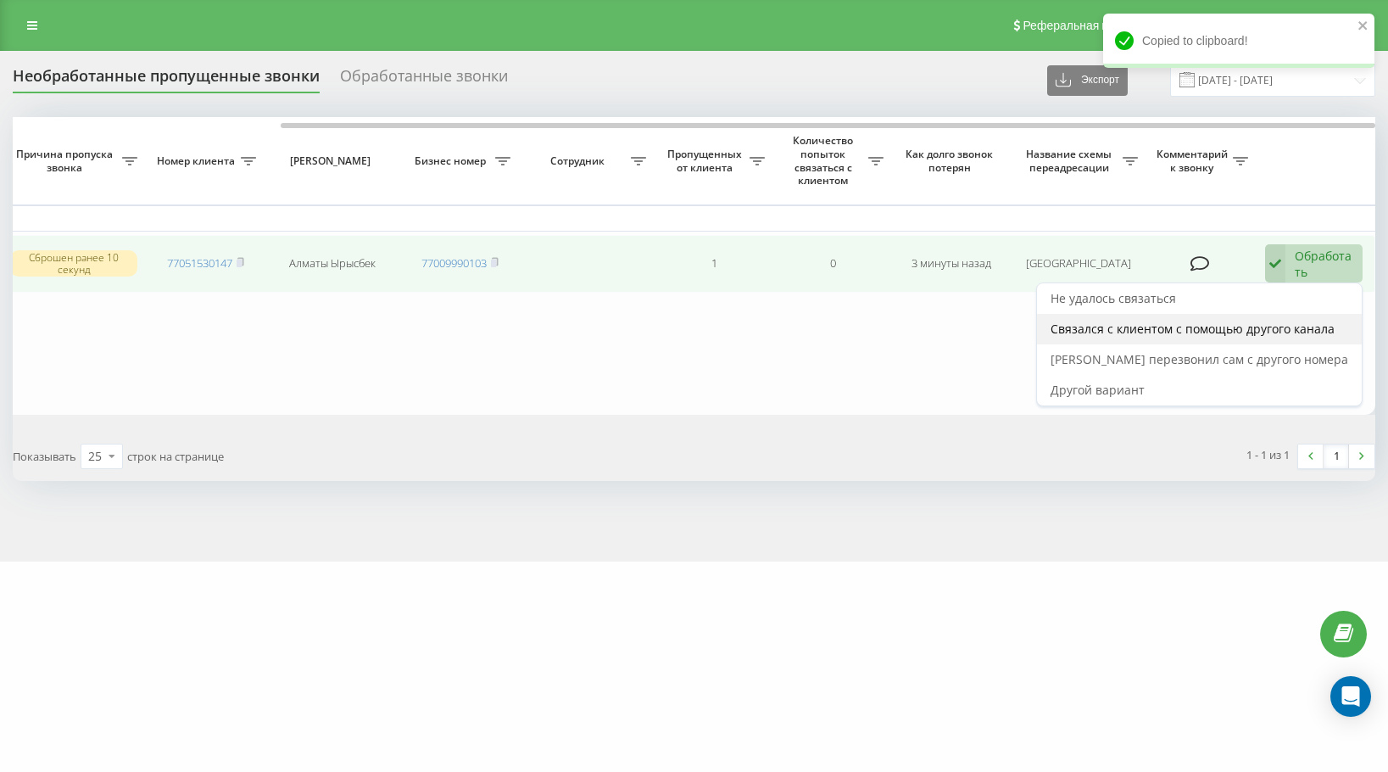
click at [1299, 322] on span "Связался с клиентом с помощью другого канала" at bounding box center [1193, 329] width 284 height 16
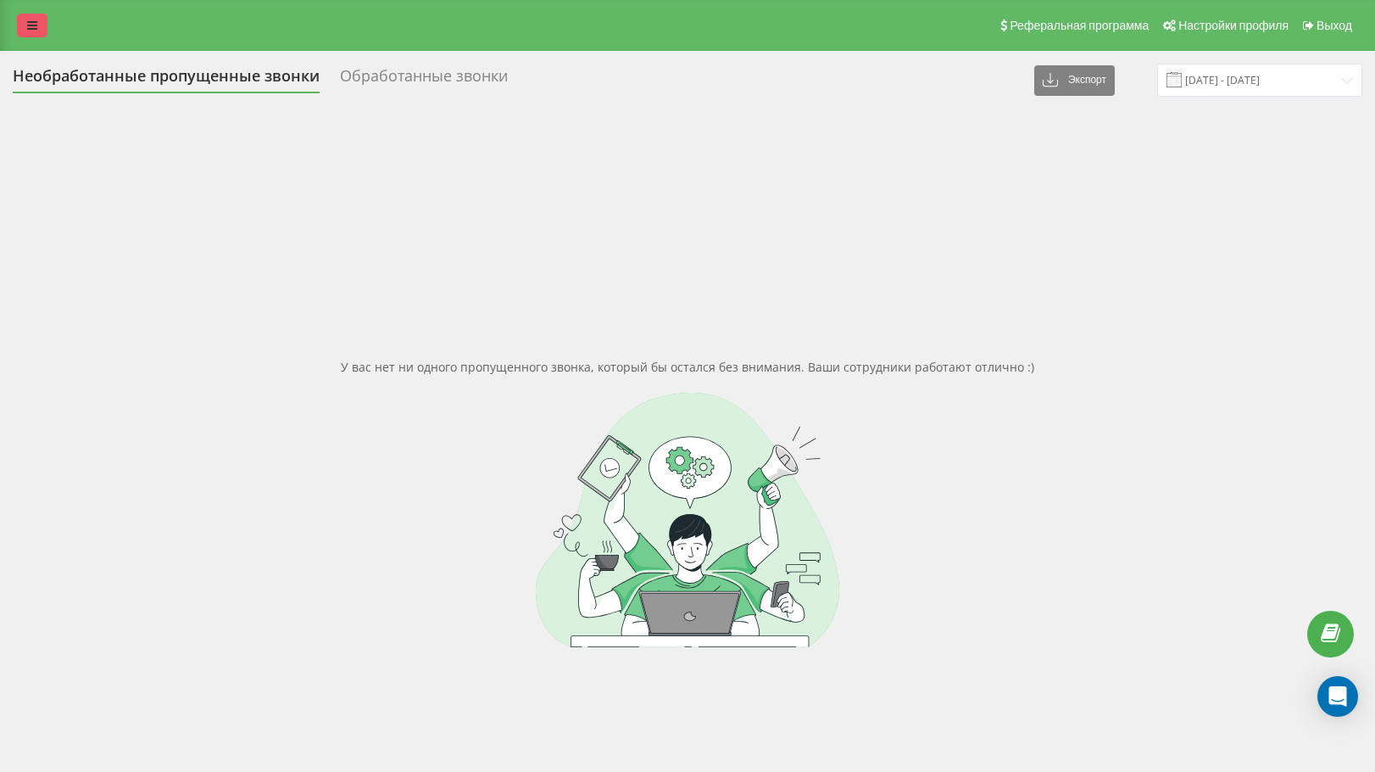
click at [35, 33] on link at bounding box center [32, 26] width 31 height 24
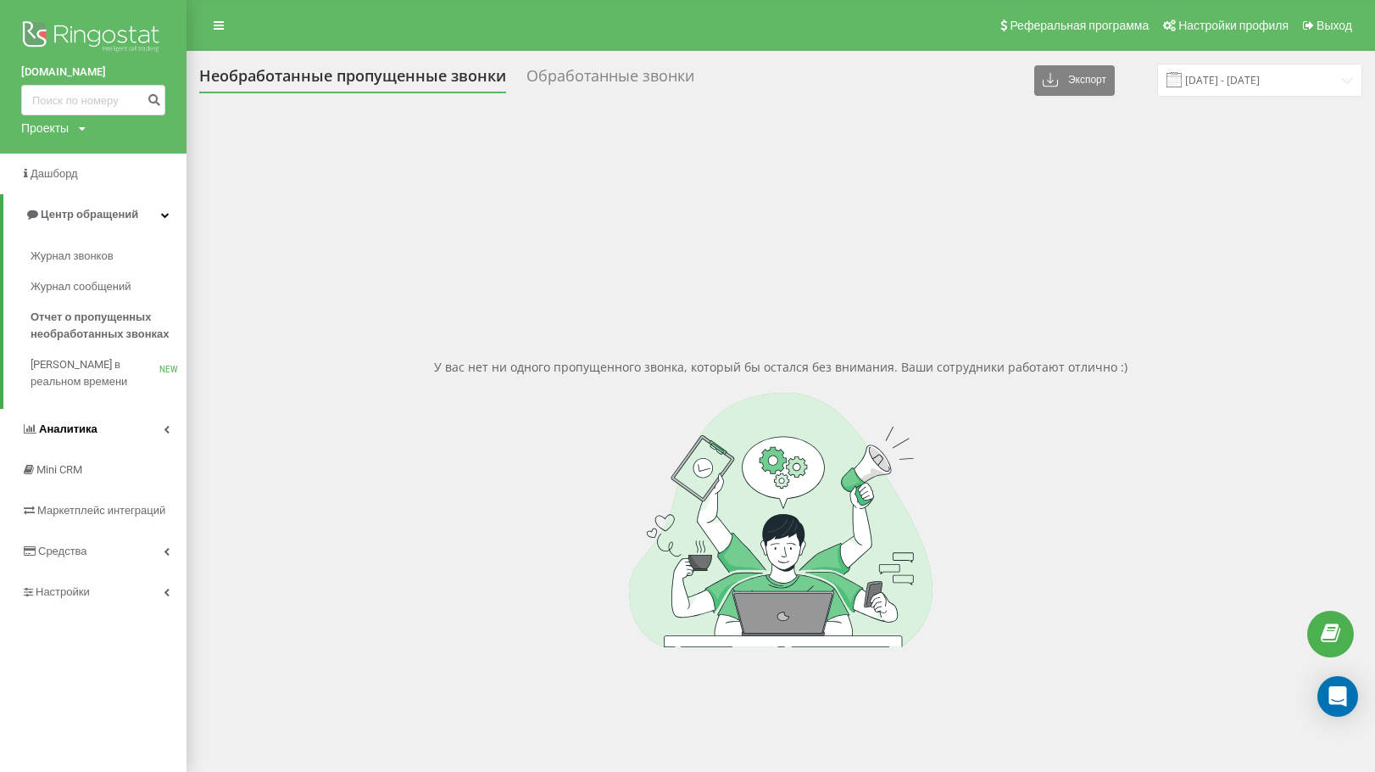
click at [78, 426] on span "Аналитика" at bounding box center [68, 428] width 59 height 13
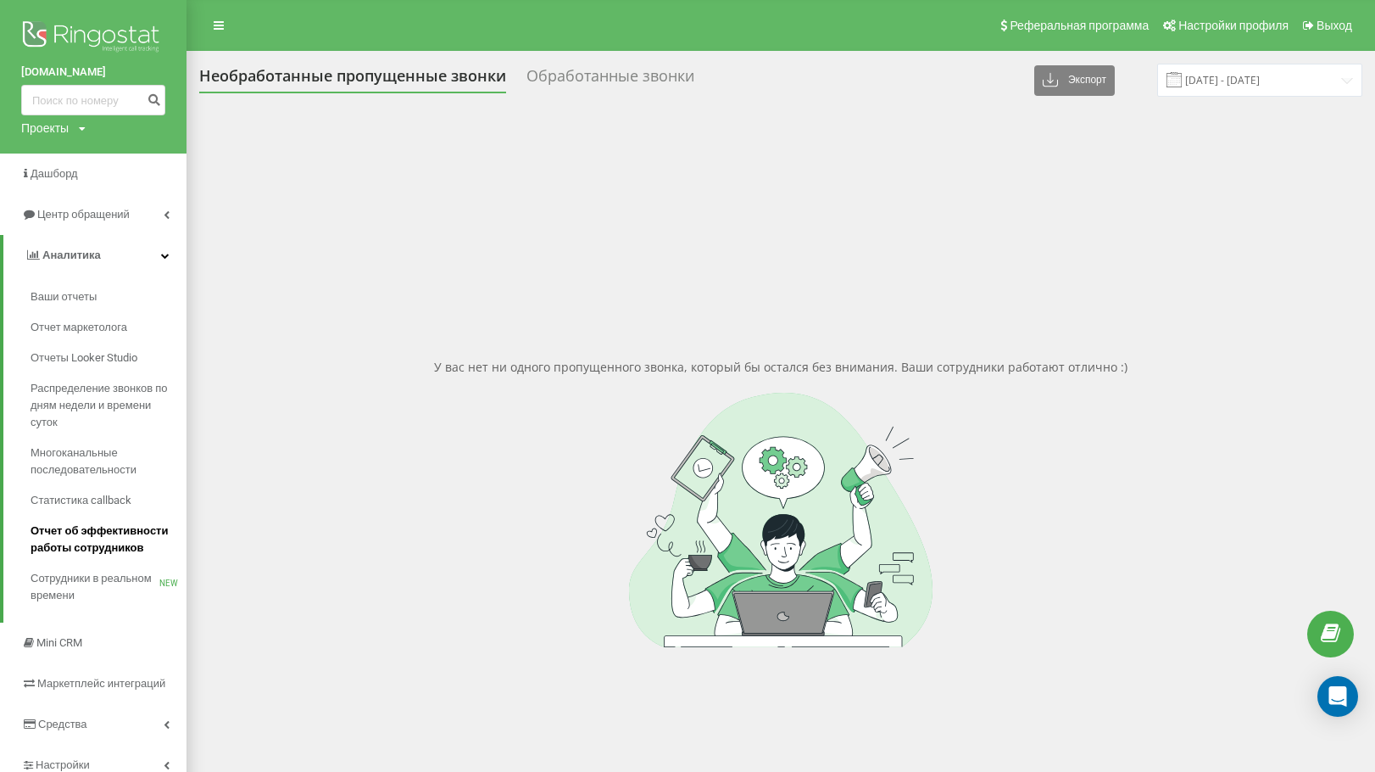
click at [101, 534] on span "Отчет об эффективности работы сотрудников" at bounding box center [105, 539] width 148 height 34
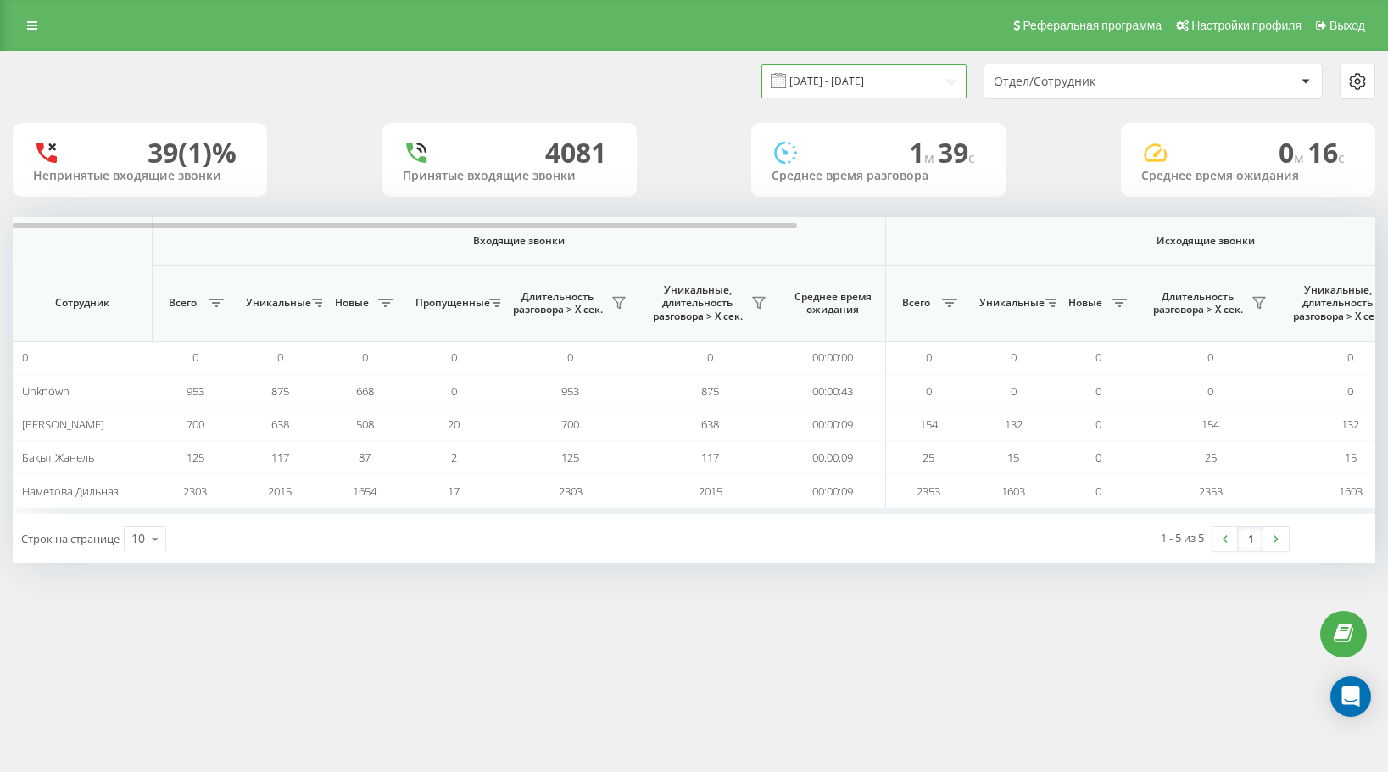
click at [863, 86] on input "[DATE] - [DATE]" at bounding box center [863, 80] width 205 height 33
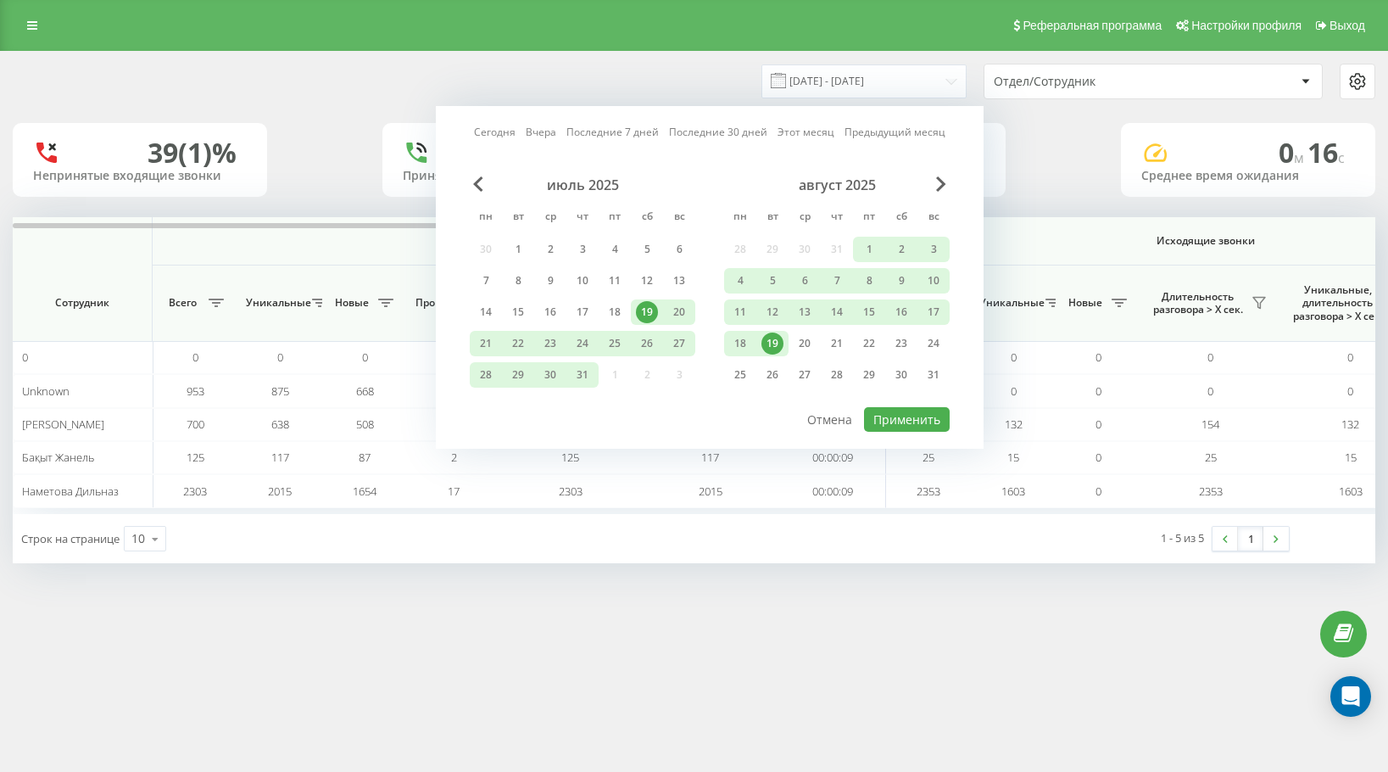
click at [776, 345] on div "19" at bounding box center [772, 343] width 22 height 22
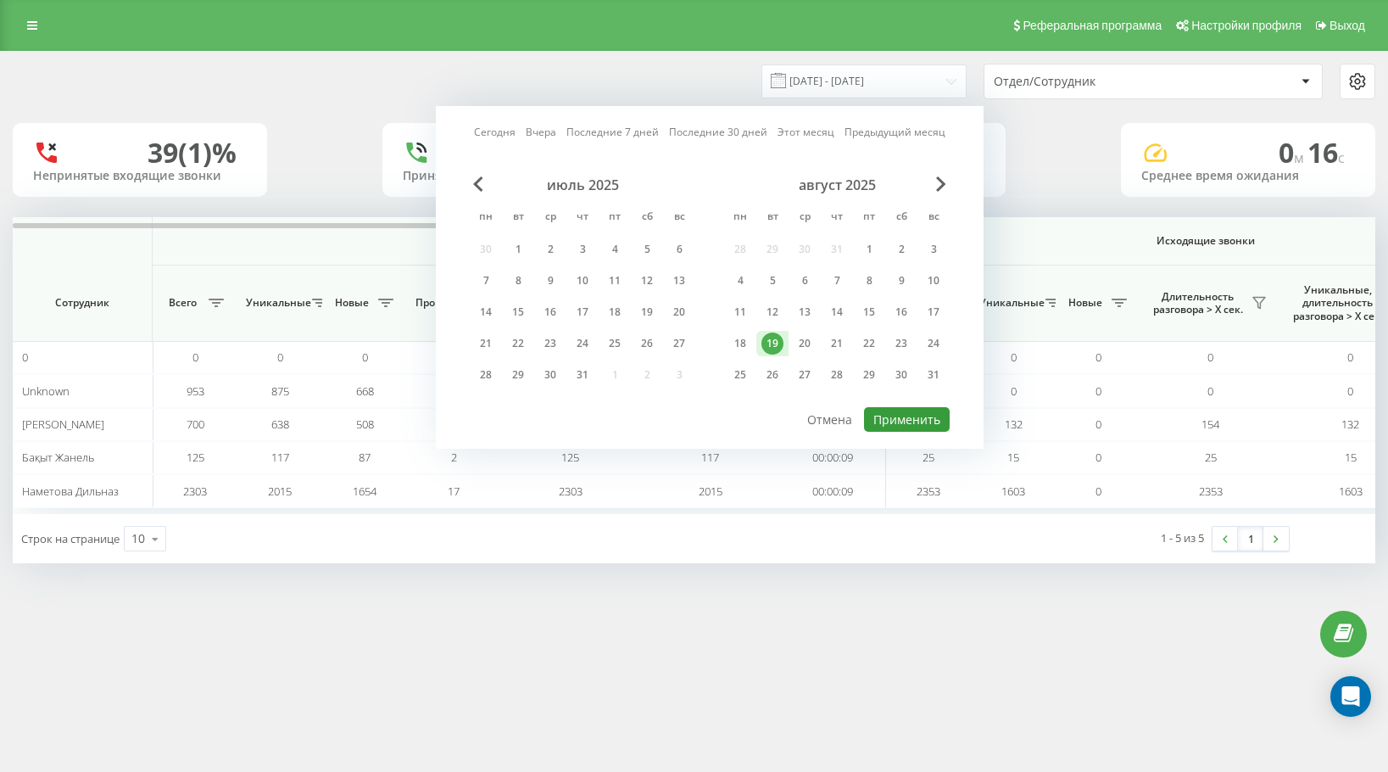
click at [902, 417] on button "Применить" at bounding box center [907, 419] width 86 height 25
type input "[DATE] - [DATE]"
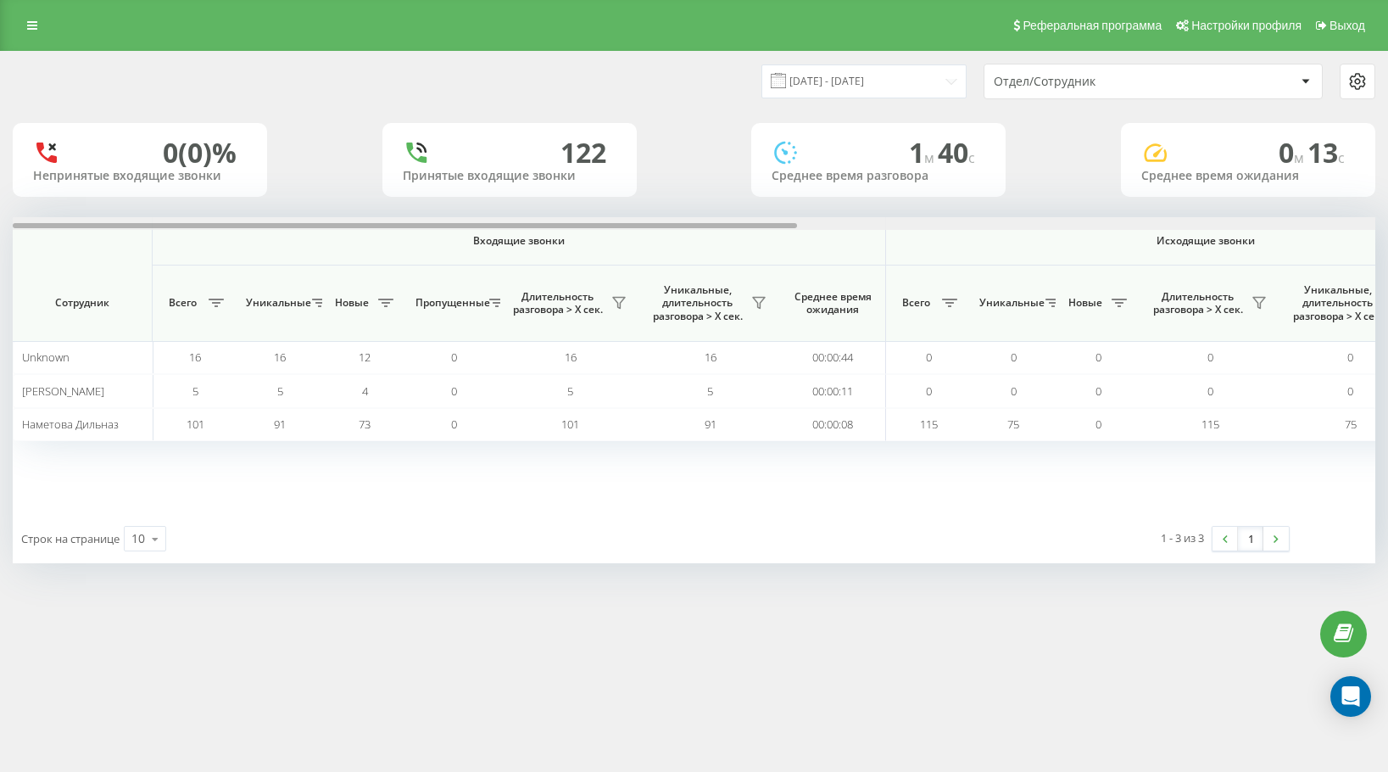
scroll to position [0, 1003]
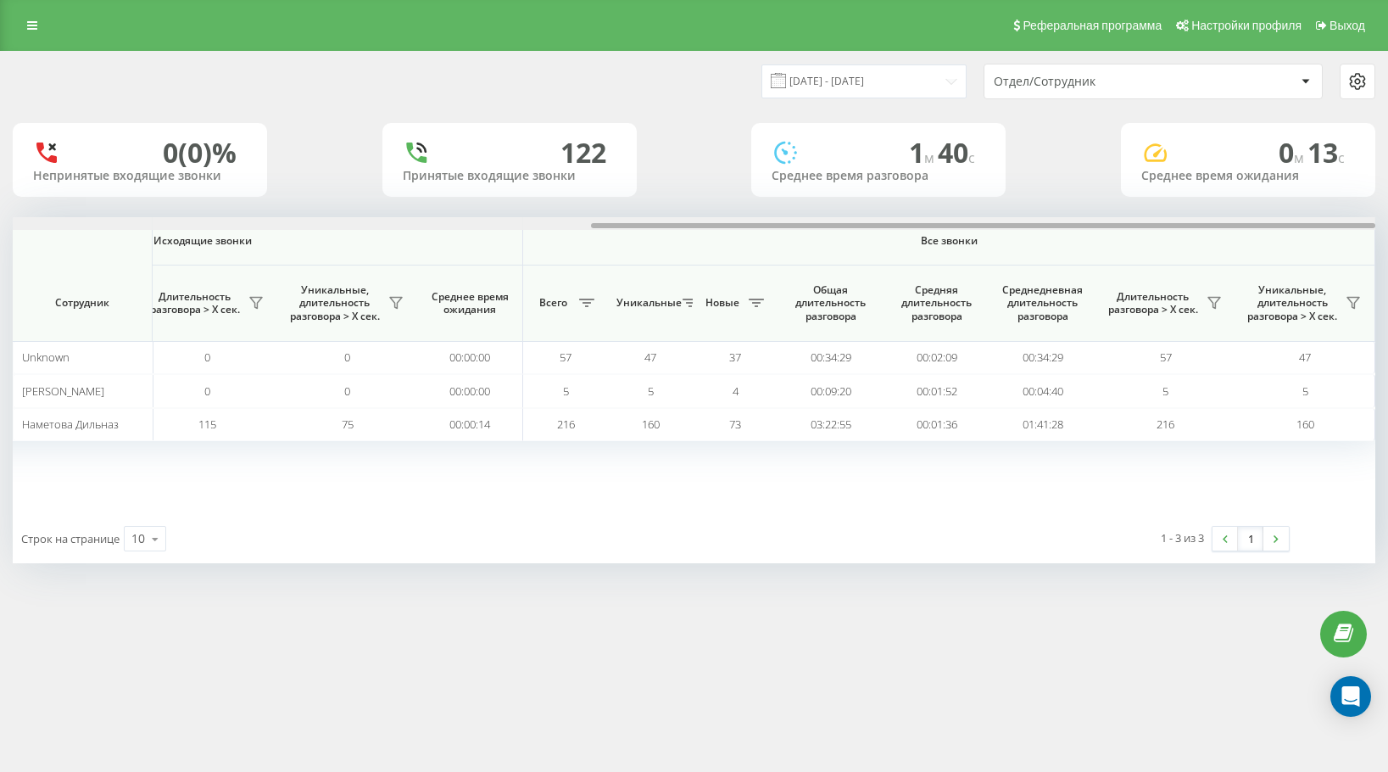
click at [728, 221] on div at bounding box center [694, 223] width 1363 height 13
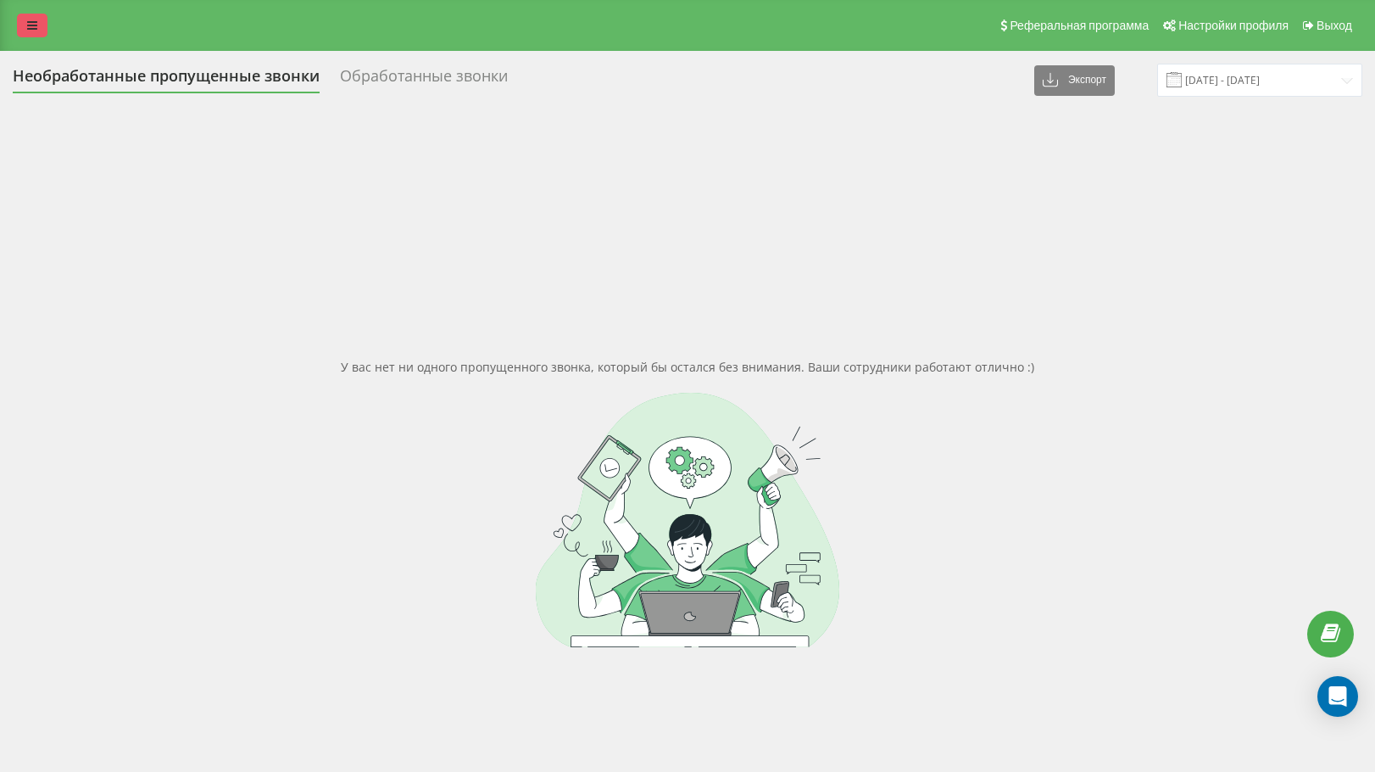
click at [42, 25] on link at bounding box center [32, 26] width 31 height 24
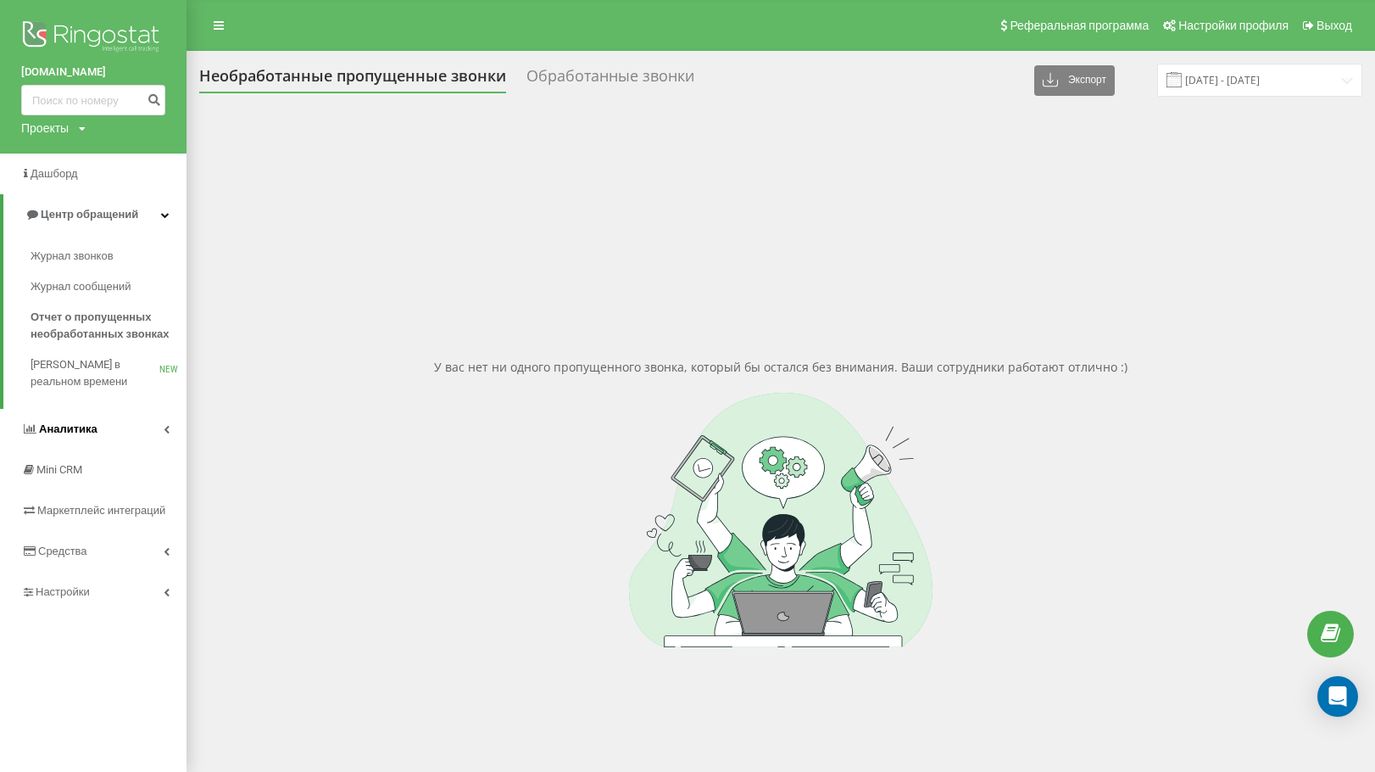
click at [87, 416] on link "Аналитика" at bounding box center [93, 429] width 187 height 41
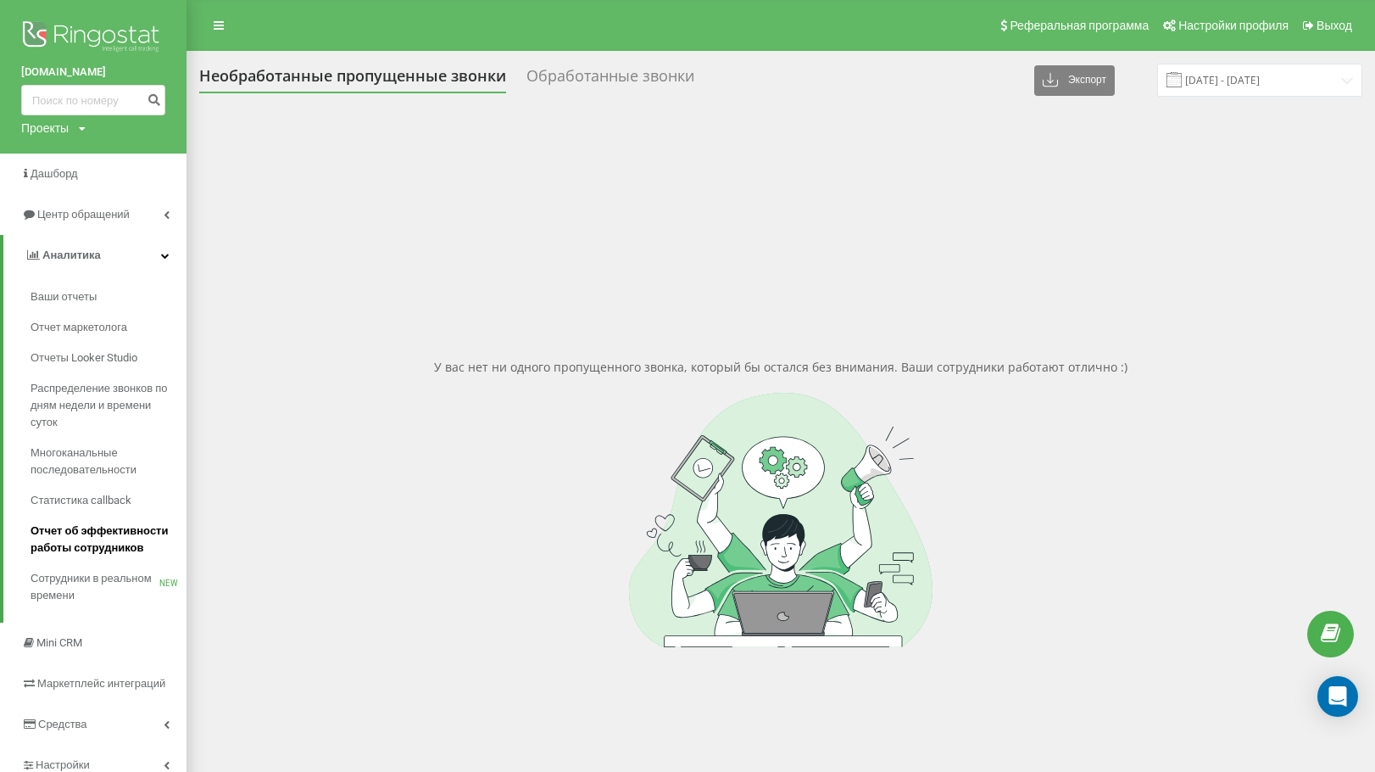
click at [104, 543] on span "Отчет об эффективности работы сотрудников" at bounding box center [105, 539] width 148 height 34
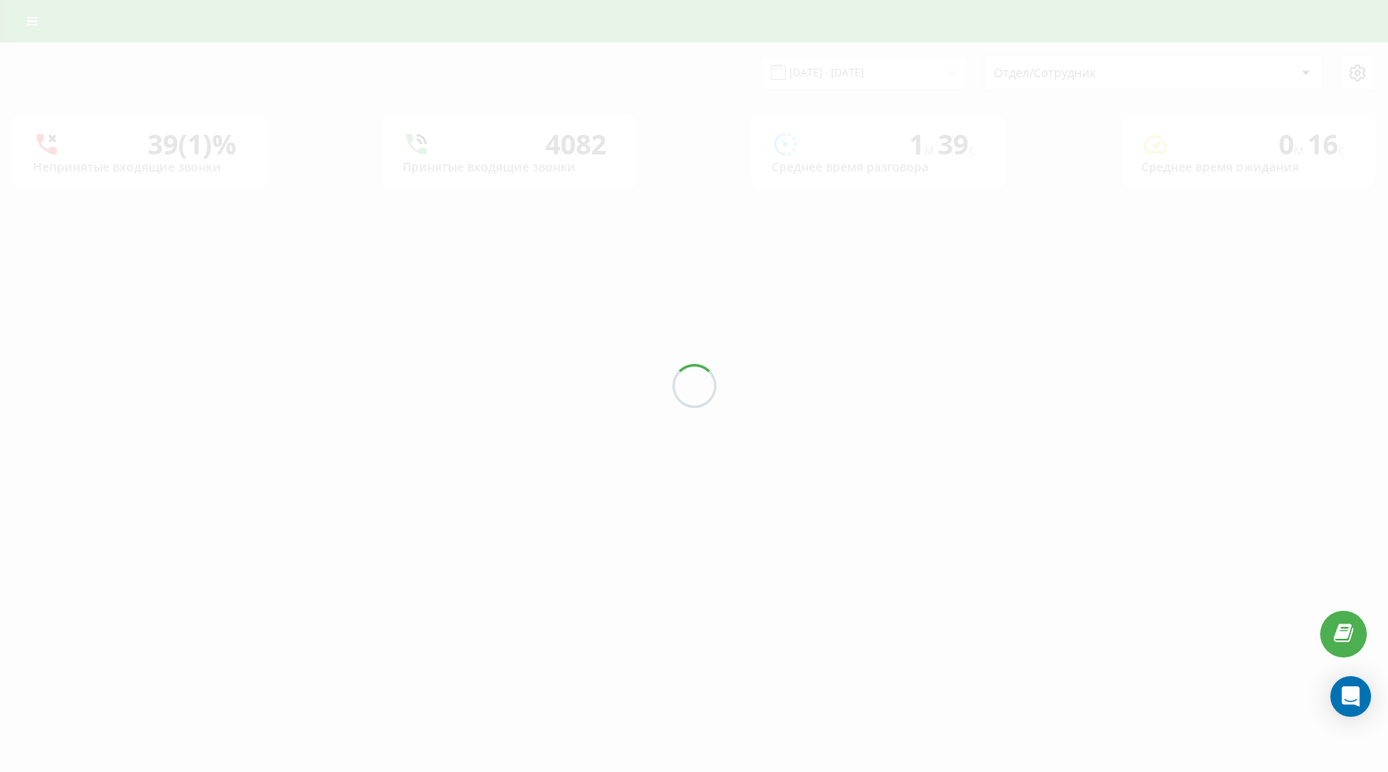
click at [828, 78] on div at bounding box center [694, 386] width 1388 height 772
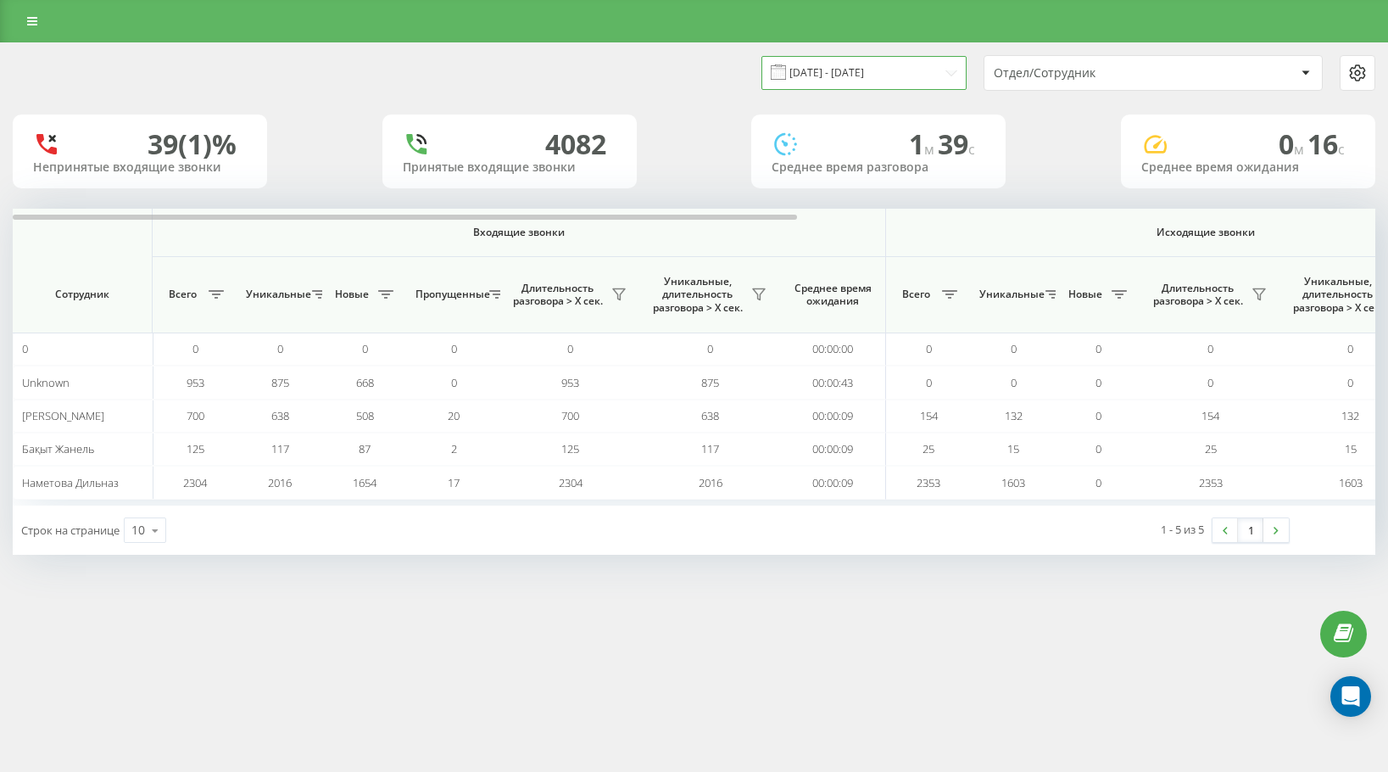
click at [830, 75] on input "[DATE] - [DATE]" at bounding box center [863, 72] width 205 height 33
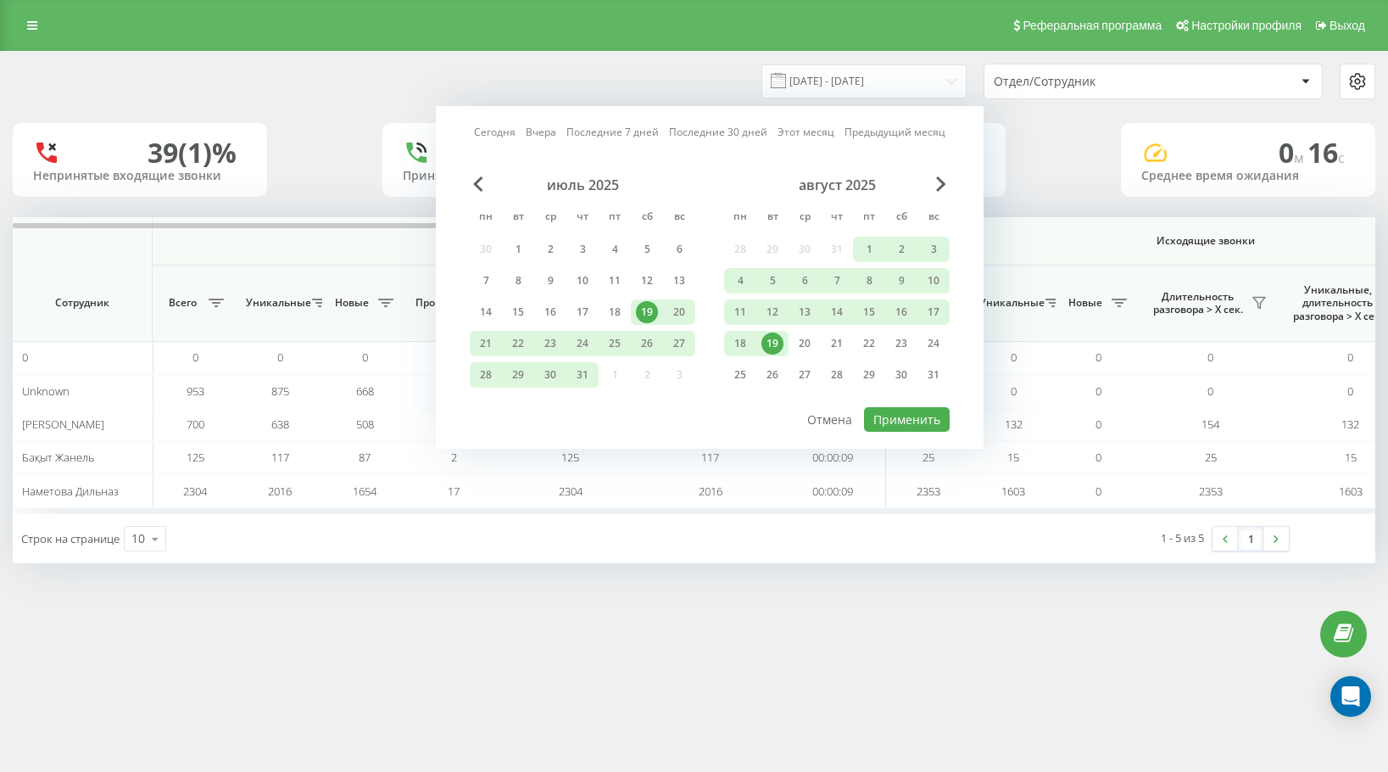
click at [770, 345] on div "19" at bounding box center [772, 343] width 22 height 22
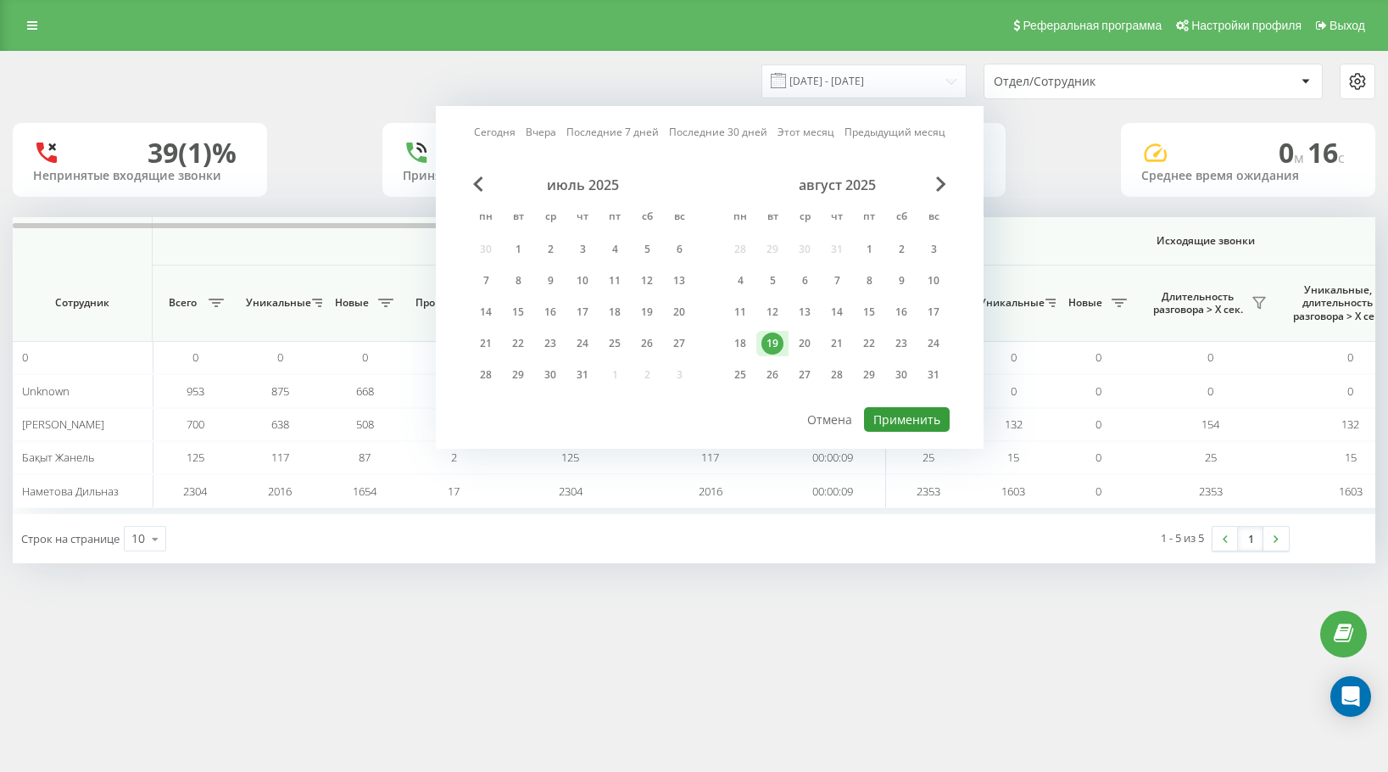
click at [878, 413] on button "Применить" at bounding box center [907, 419] width 86 height 25
type input "19.08.2025 - 19.08.2025"
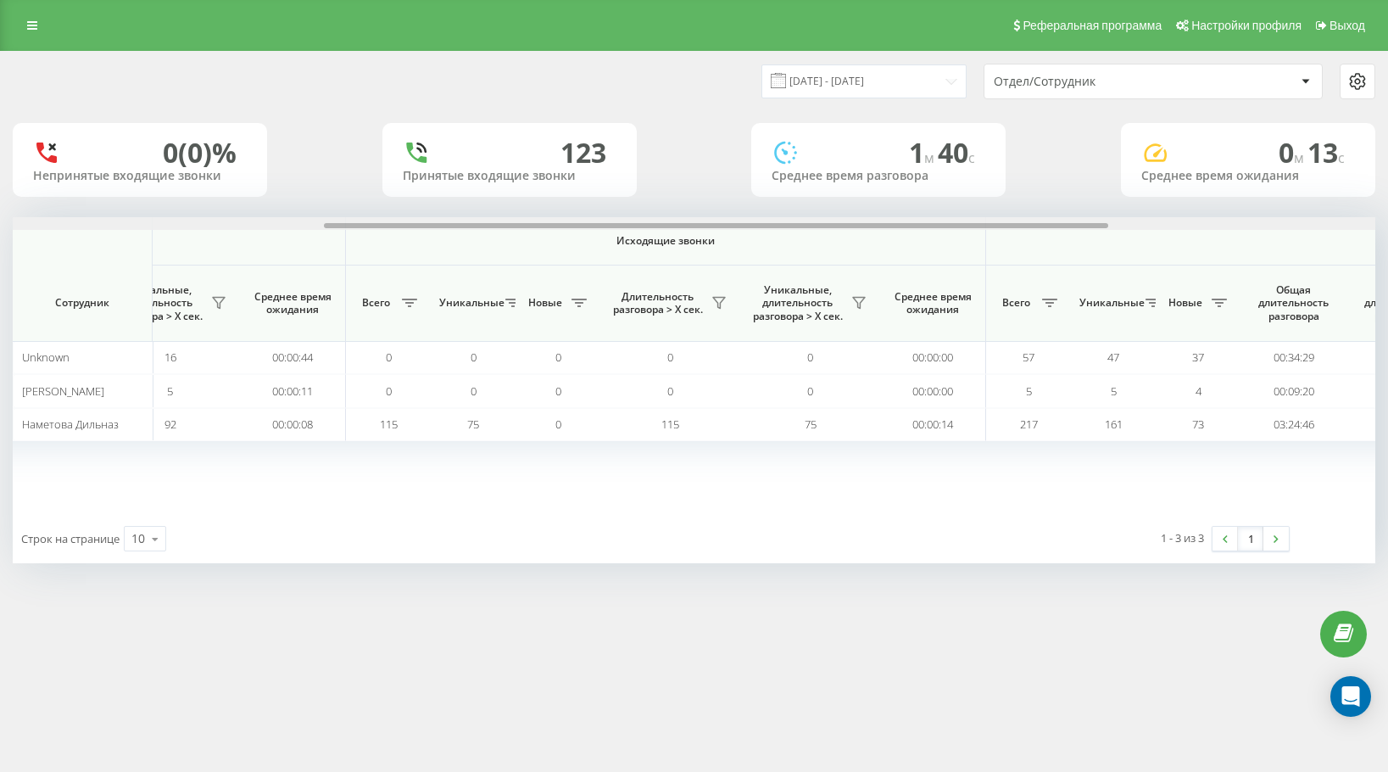
scroll to position [0, 1003]
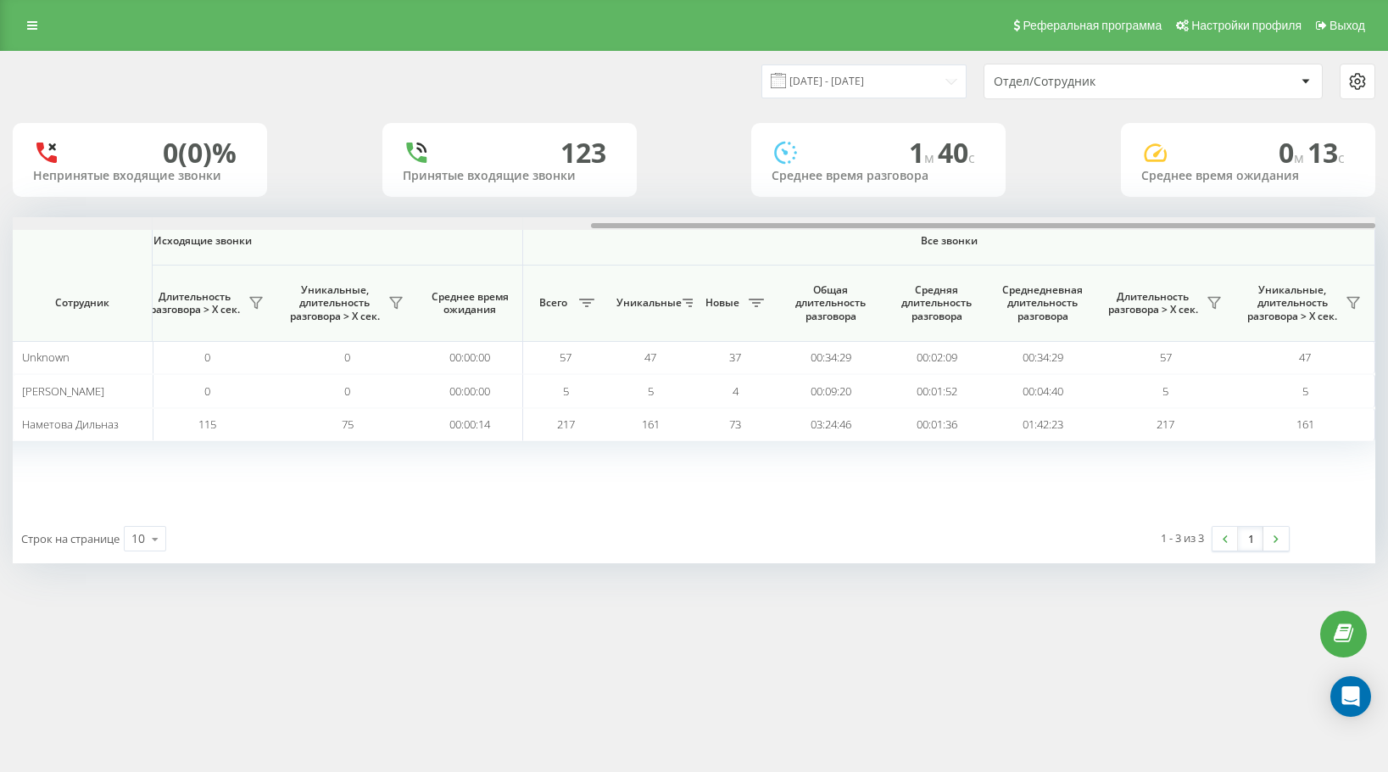
drag, startPoint x: 618, startPoint y: 223, endPoint x: 1359, endPoint y: 226, distance: 741.1
click at [1359, 226] on div at bounding box center [983, 225] width 784 height 5
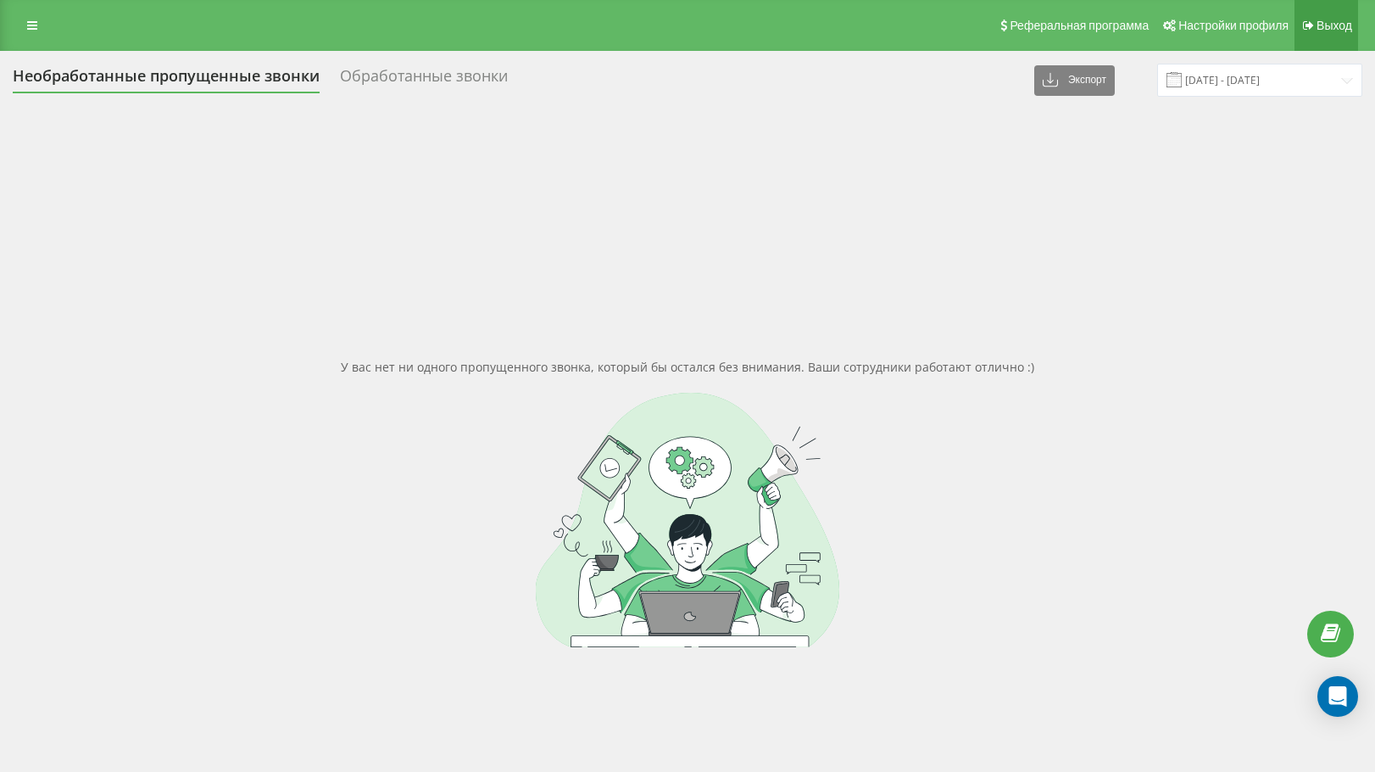
click at [1319, 46] on link "Выход" at bounding box center [1327, 25] width 64 height 51
